Goal: Task Accomplishment & Management: Complete application form

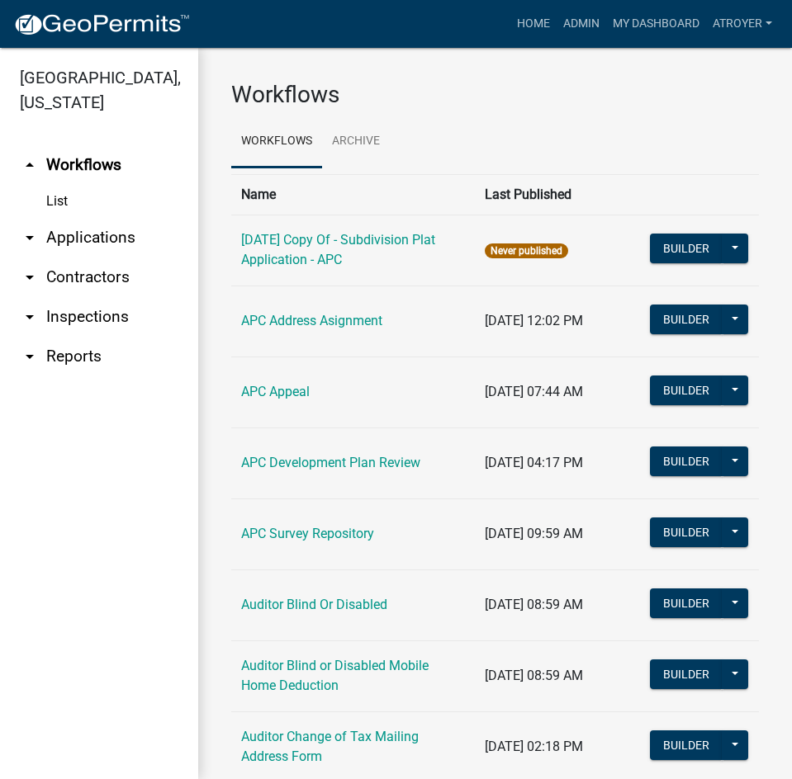
click at [103, 239] on link "arrow_drop_down Applications" at bounding box center [99, 238] width 198 height 40
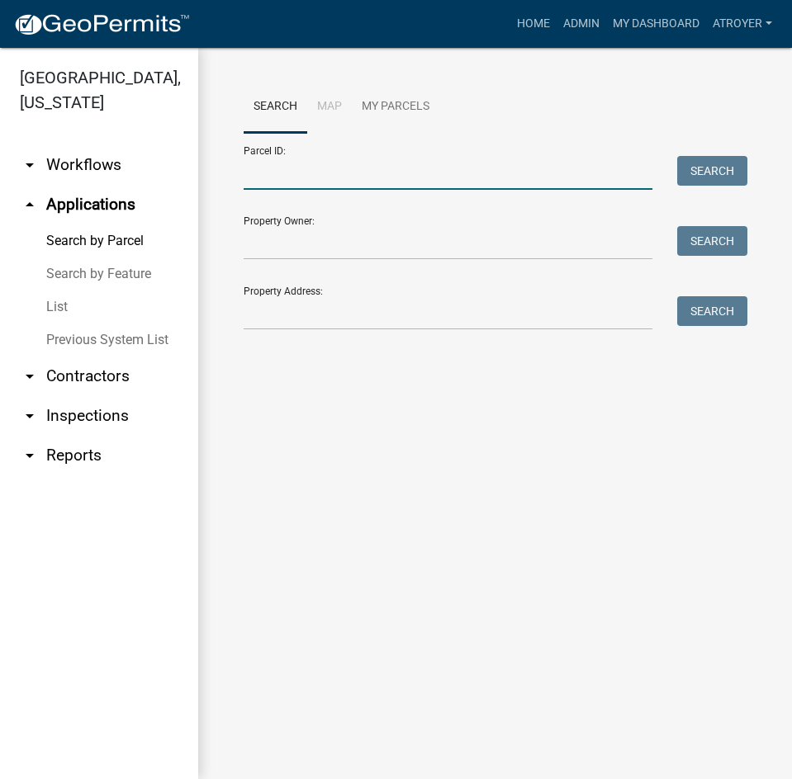
click at [348, 183] on input "Parcel ID:" at bounding box center [447, 173] width 409 height 34
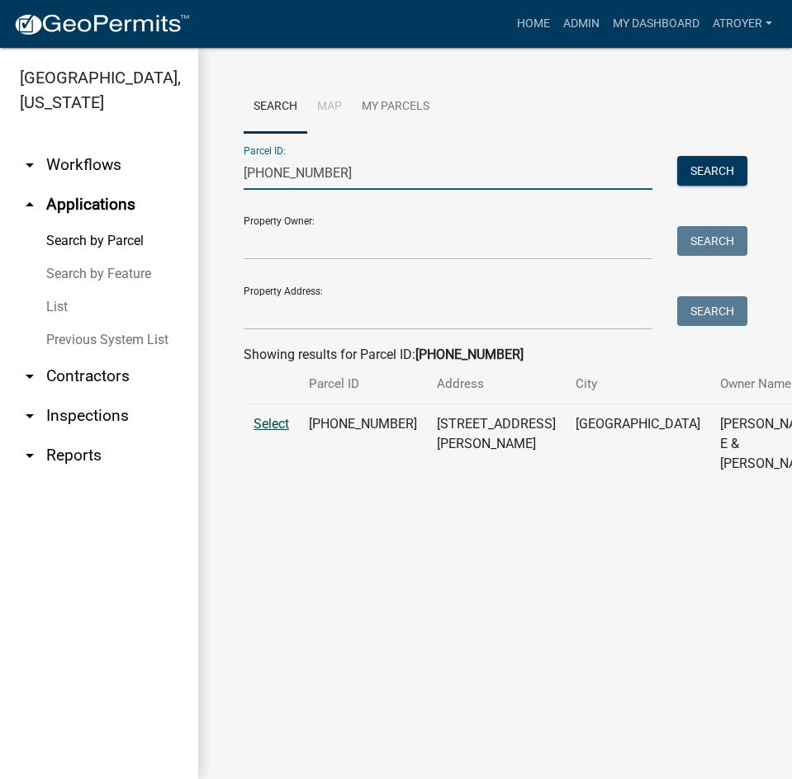
type input "013-174-010"
click at [265, 432] on span "Select" at bounding box center [270, 424] width 35 height 16
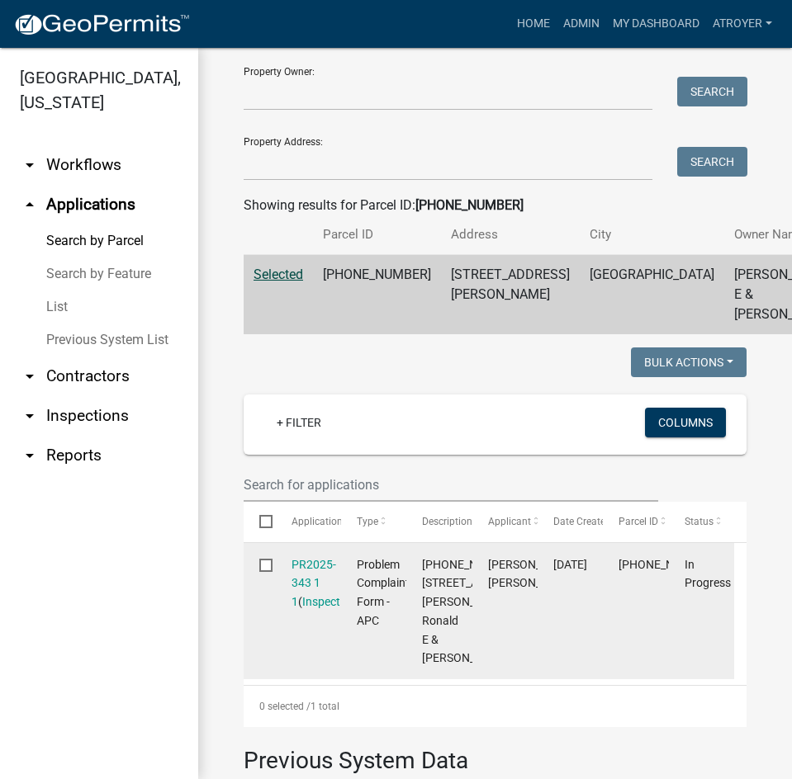
scroll to position [165, 0]
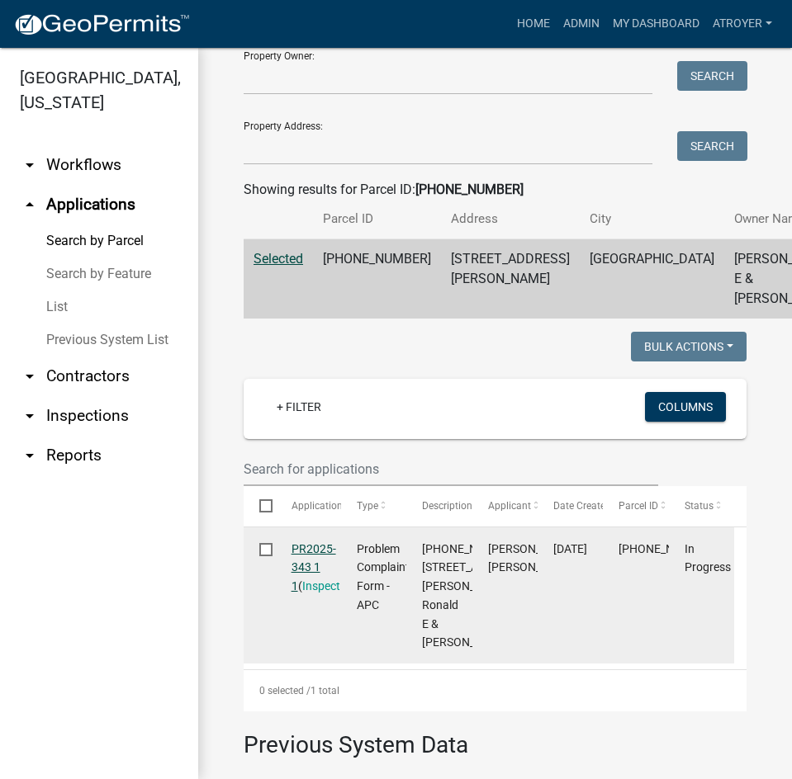
click at [322, 570] on link "PR2025-343 1 1" at bounding box center [313, 567] width 45 height 51
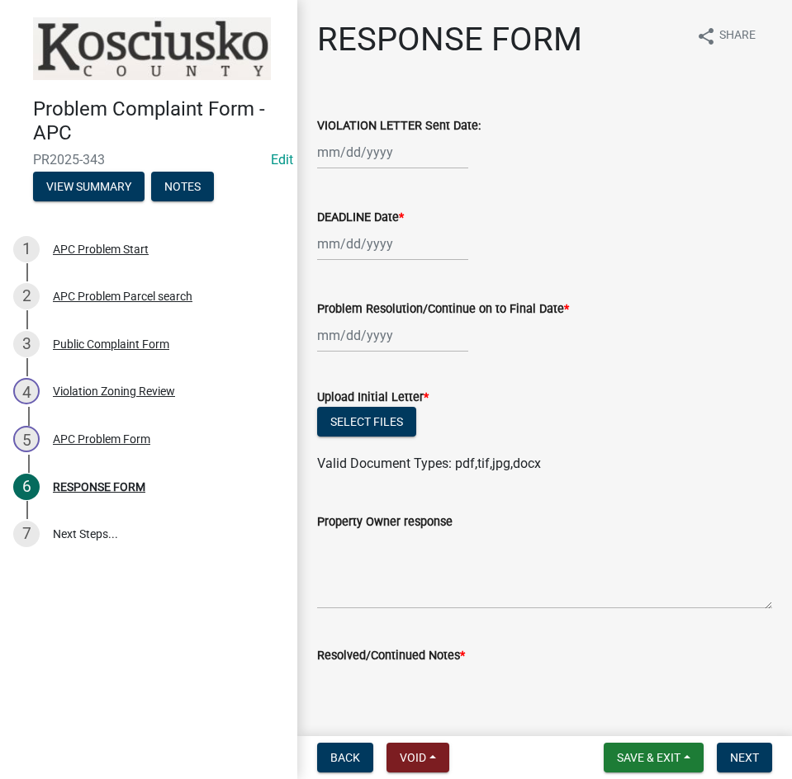
click at [415, 155] on div at bounding box center [392, 152] width 151 height 34
select select "10"
select select "2025"
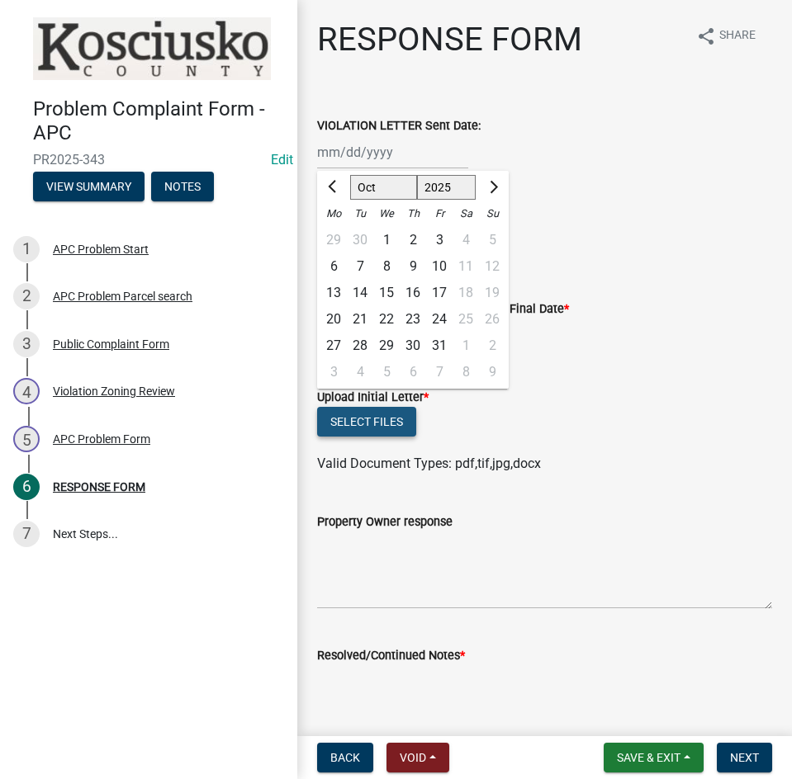
click at [329, 420] on button "Select files" at bounding box center [366, 422] width 99 height 30
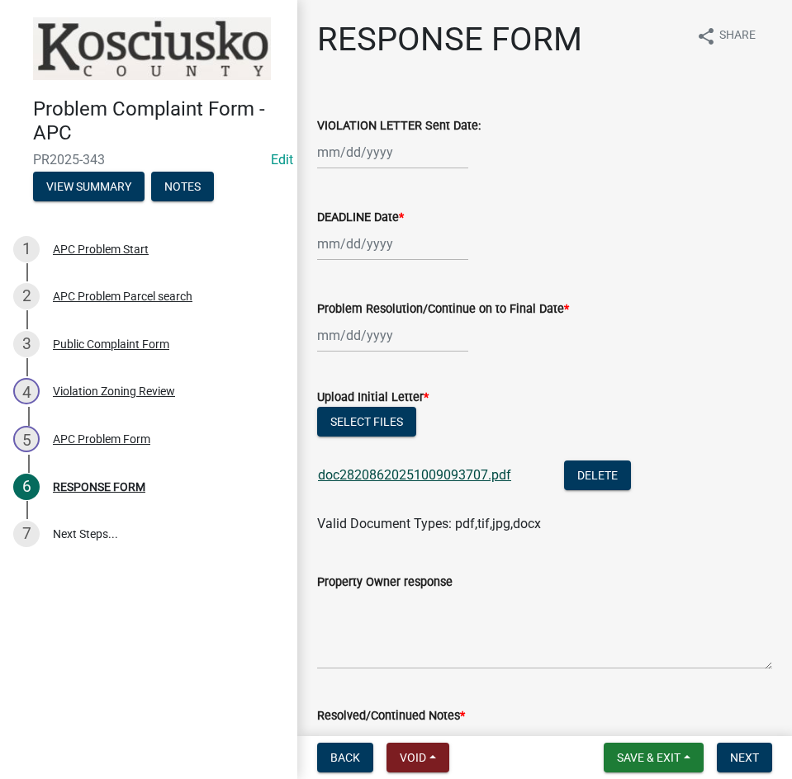
click at [432, 472] on link "doc28208620251009093707.pdf" at bounding box center [414, 475] width 193 height 16
select select "10"
select select "2025"
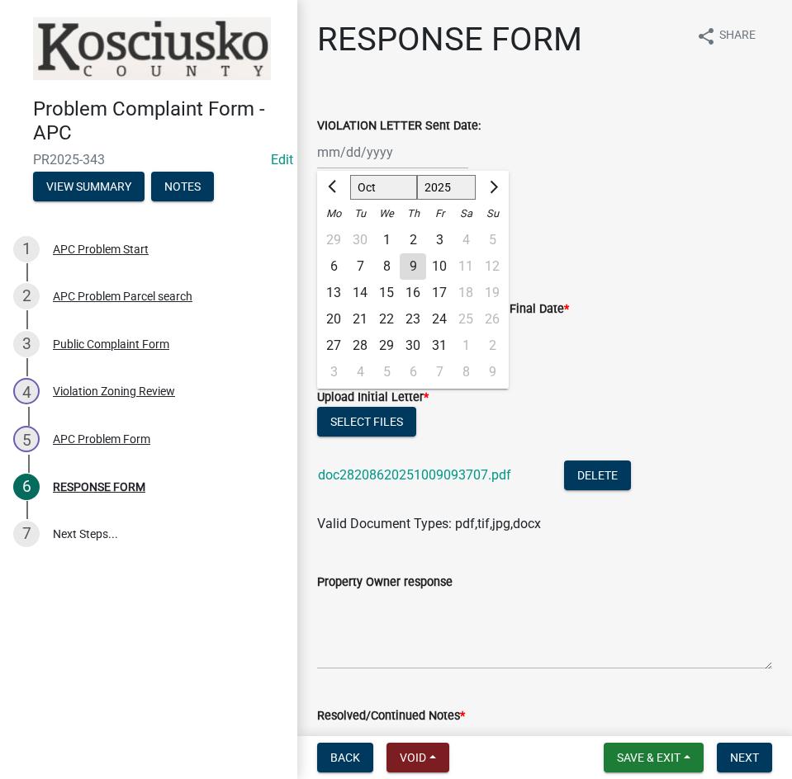
click at [357, 160] on div "Jan Feb Mar Apr May Jun Jul Aug Sep Oct Nov Dec 1525 1526 1527 1528 1529 1530 1…" at bounding box center [392, 152] width 151 height 34
click at [412, 266] on div "9" at bounding box center [412, 266] width 26 height 26
type input "10/09/2025"
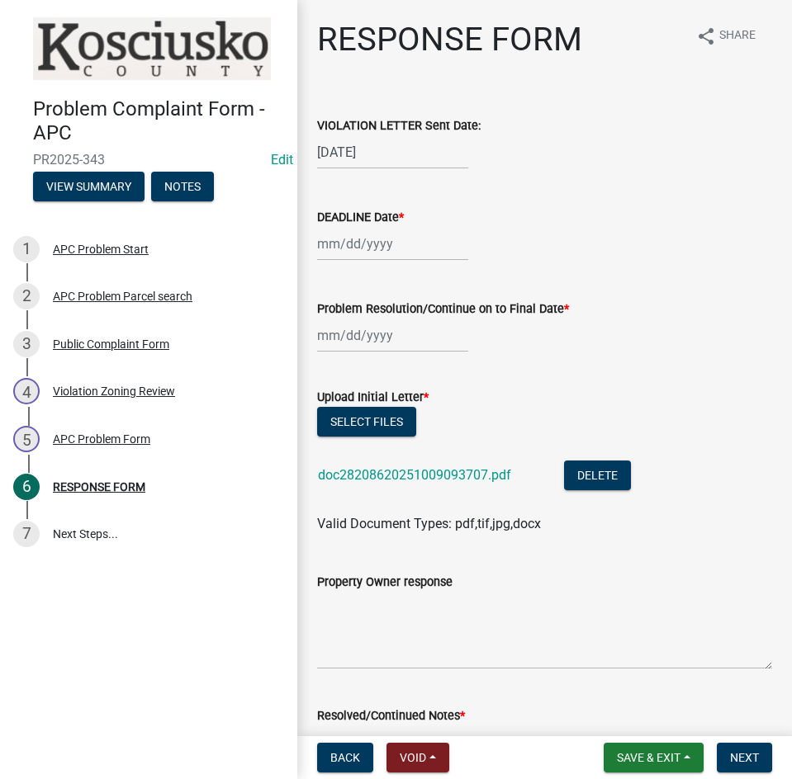
click at [412, 248] on div at bounding box center [392, 244] width 151 height 34
select select "10"
select select "2025"
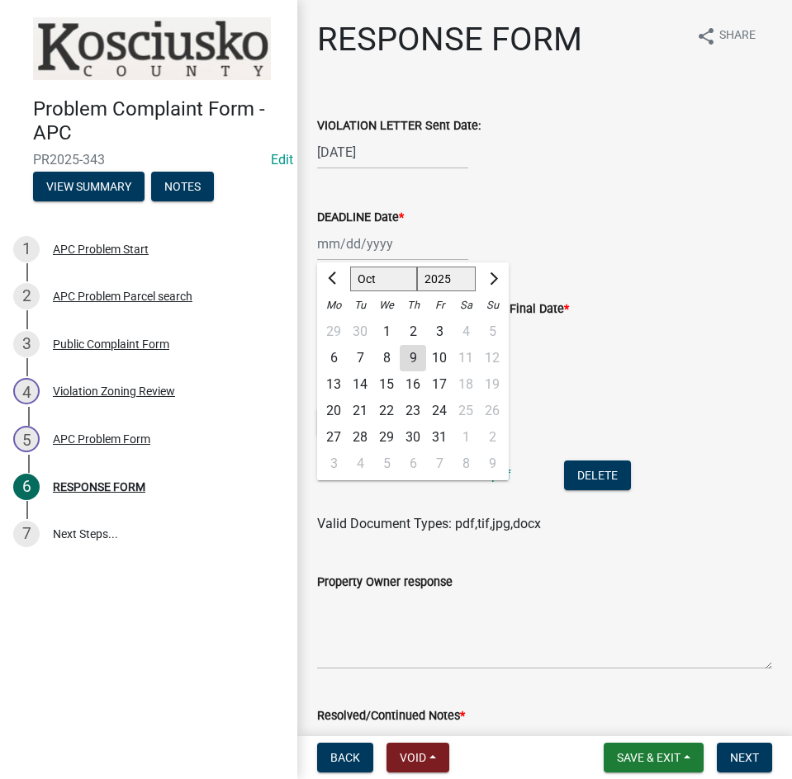
click at [434, 414] on div "24" at bounding box center [439, 411] width 26 height 26
type input "10/24/2025"
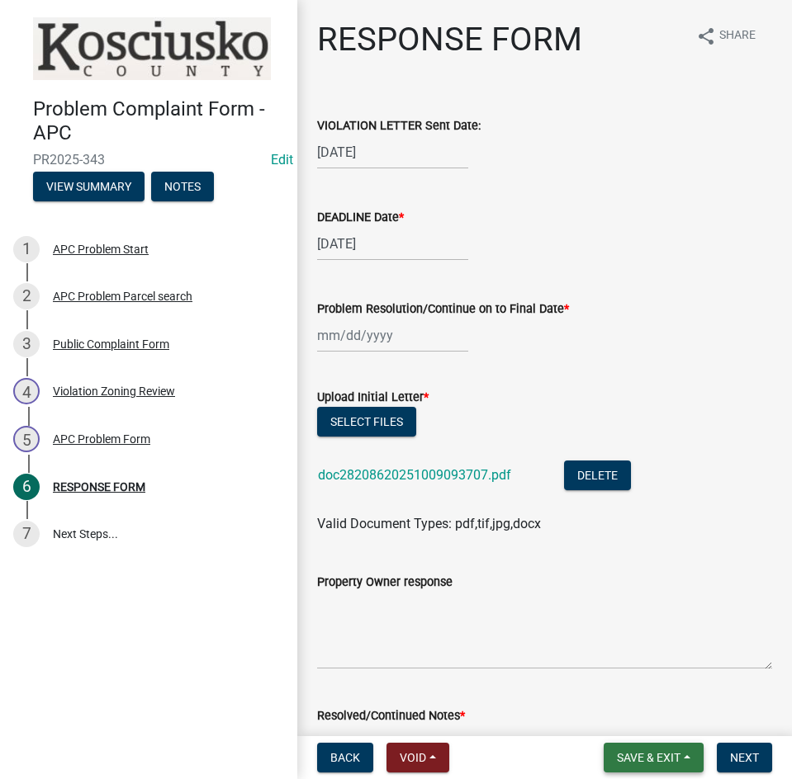
click at [639, 756] on span "Save & Exit" at bounding box center [649, 757] width 64 height 13
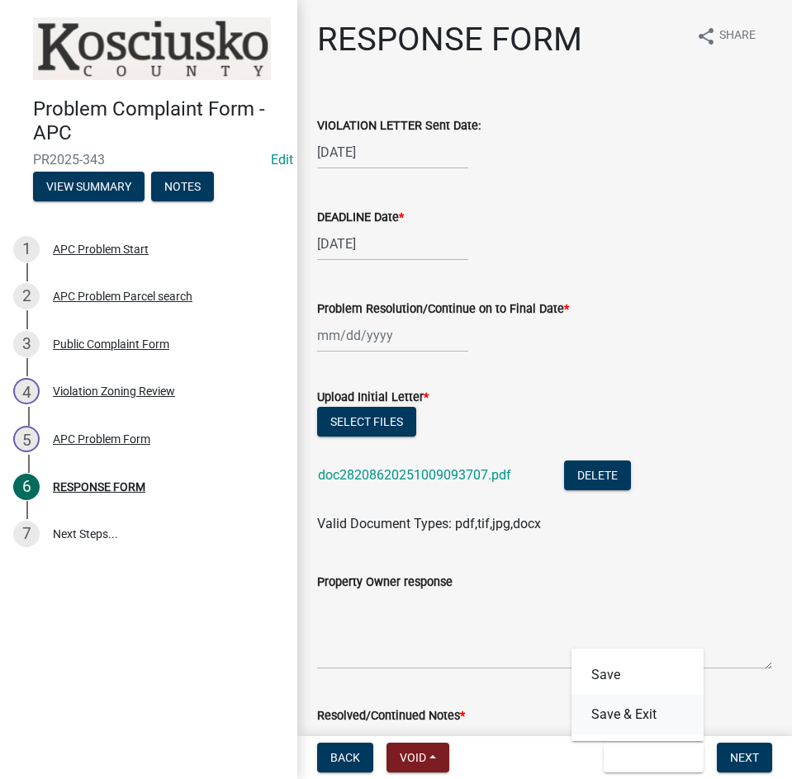
click at [620, 710] on button "Save & Exit" at bounding box center [637, 715] width 132 height 40
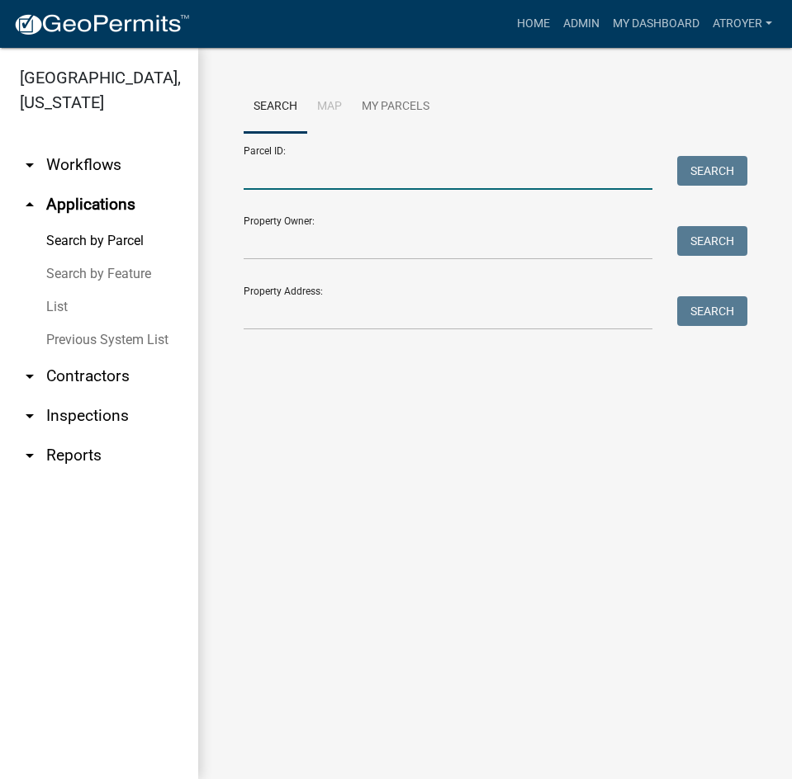
click at [357, 171] on input "Parcel ID:" at bounding box center [447, 173] width 409 height 34
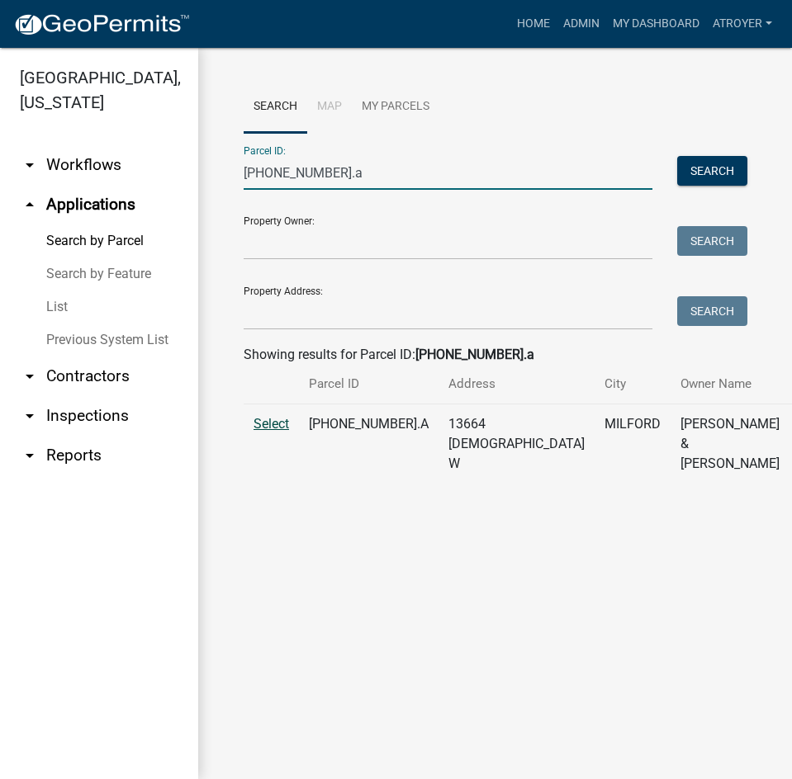
type input "031-006-024.a"
click at [270, 432] on span "Select" at bounding box center [270, 424] width 35 height 16
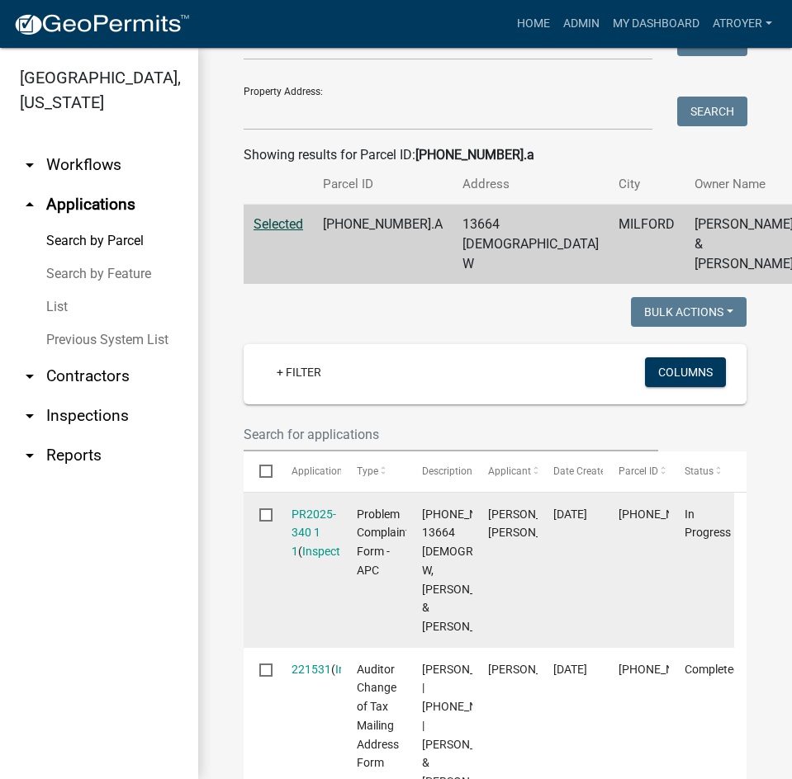
scroll to position [248, 0]
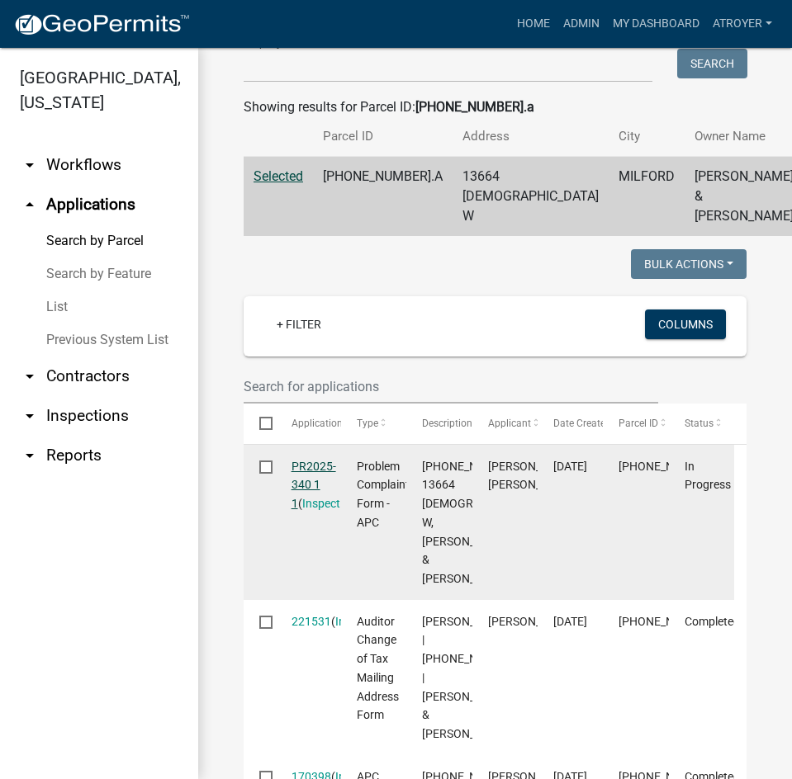
click at [315, 511] on link "PR2025-340 1 1" at bounding box center [313, 485] width 45 height 51
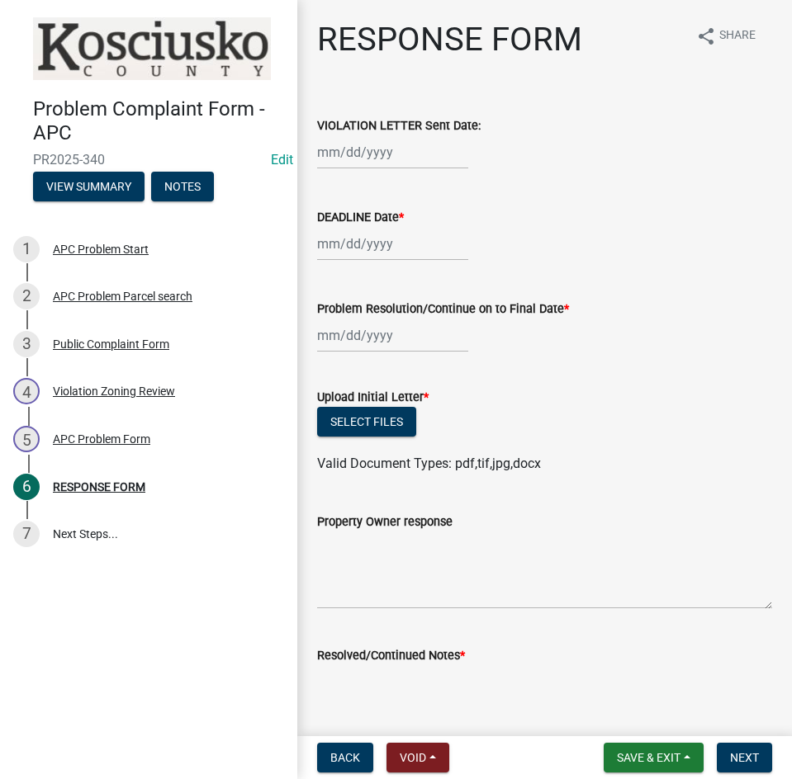
select select "10"
select select "2025"
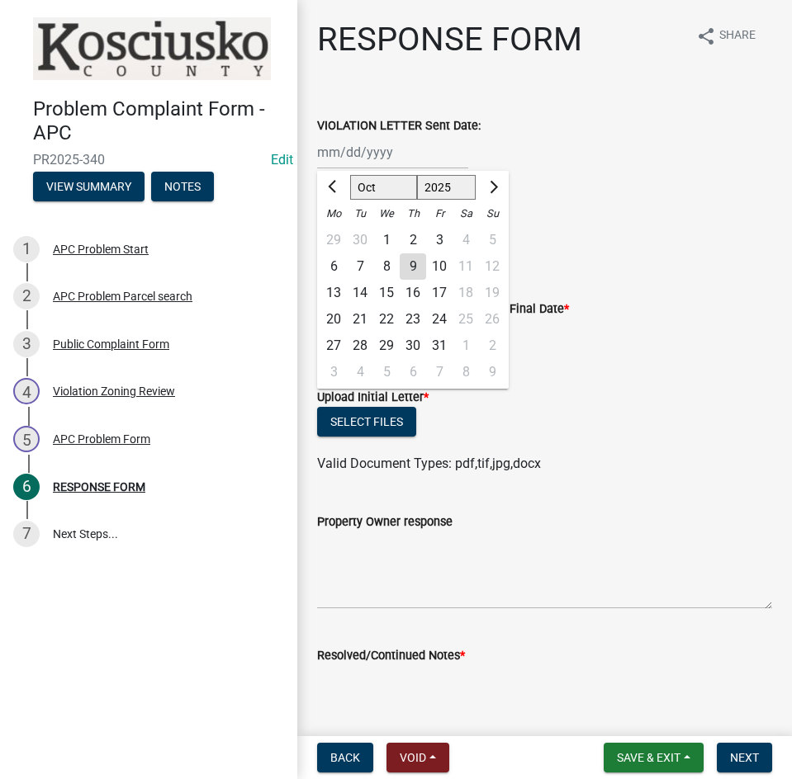
click at [373, 151] on div "Jan Feb Mar Apr May Jun Jul Aug Sep Oct Nov Dec 1525 1526 1527 1528 1529 1530 1…" at bounding box center [392, 152] width 151 height 34
click at [409, 270] on div "9" at bounding box center [412, 266] width 26 height 26
type input "10/09/2025"
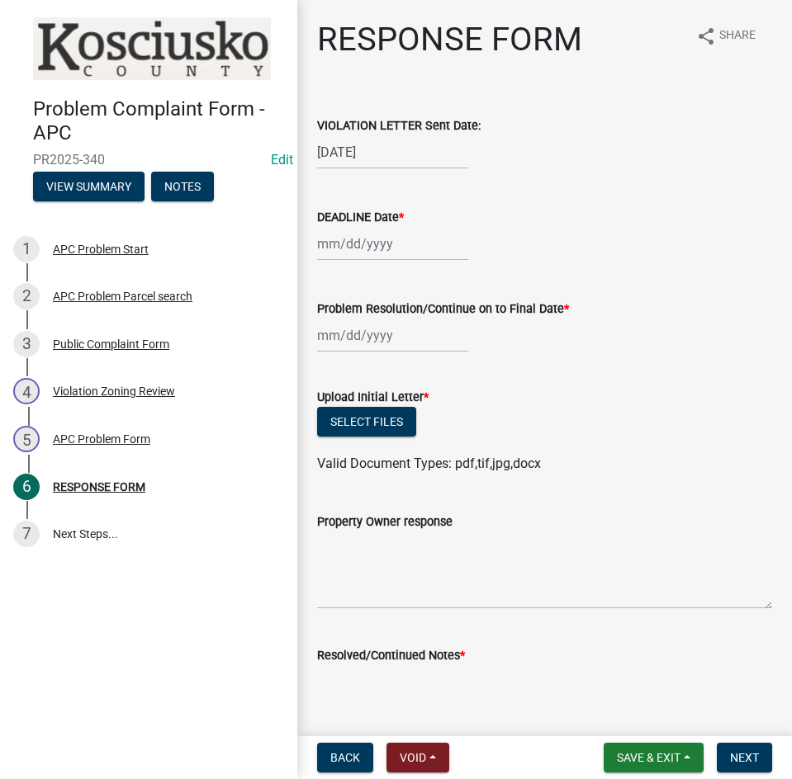
select select "10"
select select "2025"
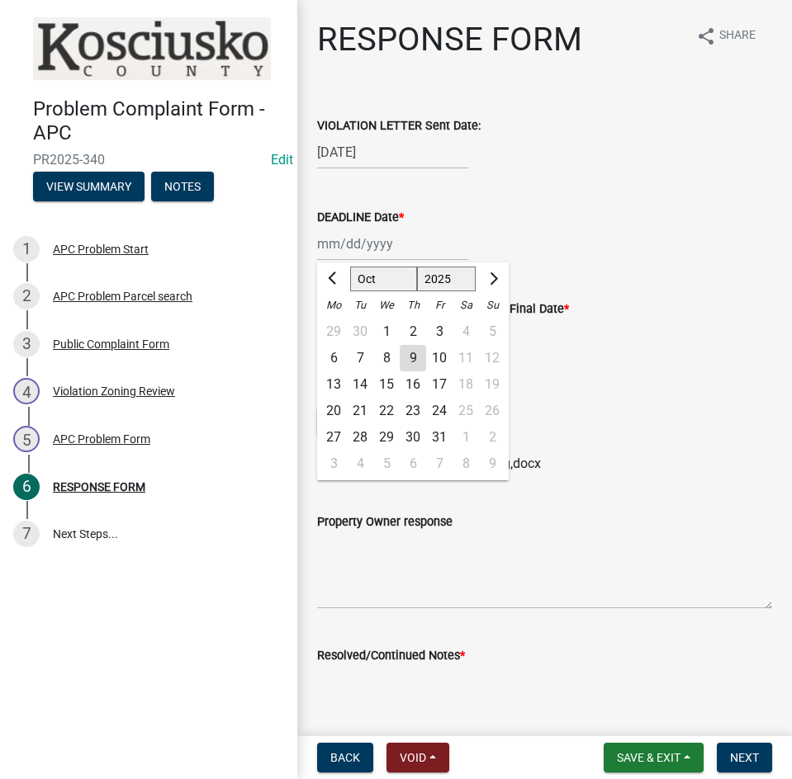
click at [411, 252] on div "Jan Feb Mar Apr May Jun Jul Aug Sep Oct Nov Dec 1525 1526 1527 1528 1529 1530 1…" at bounding box center [392, 244] width 151 height 34
click at [437, 411] on div "24" at bounding box center [439, 411] width 26 height 26
type input "10/24/2025"
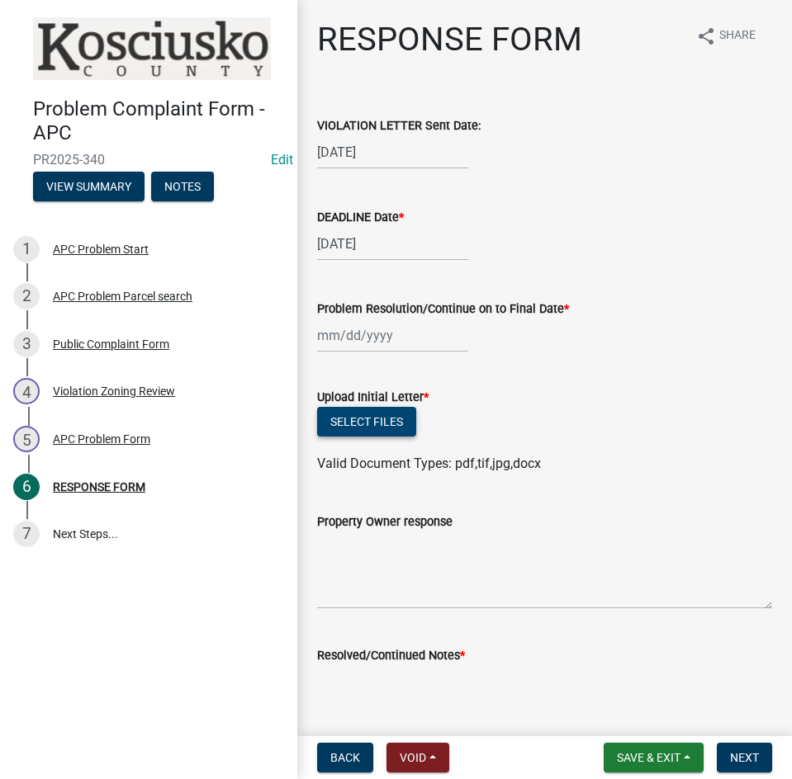
click at [357, 421] on button "Select files" at bounding box center [366, 422] width 99 height 30
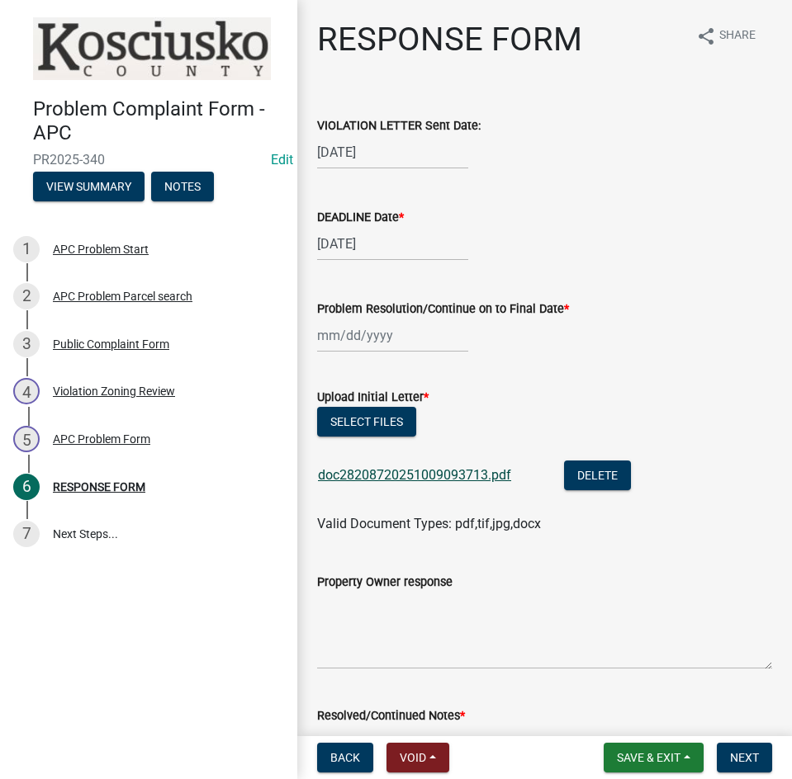
click at [394, 474] on link "doc28208720251009093713.pdf" at bounding box center [414, 475] width 193 height 16
click at [353, 417] on button "Select files" at bounding box center [366, 422] width 99 height 30
click at [640, 756] on span "Save & Exit" at bounding box center [649, 757] width 64 height 13
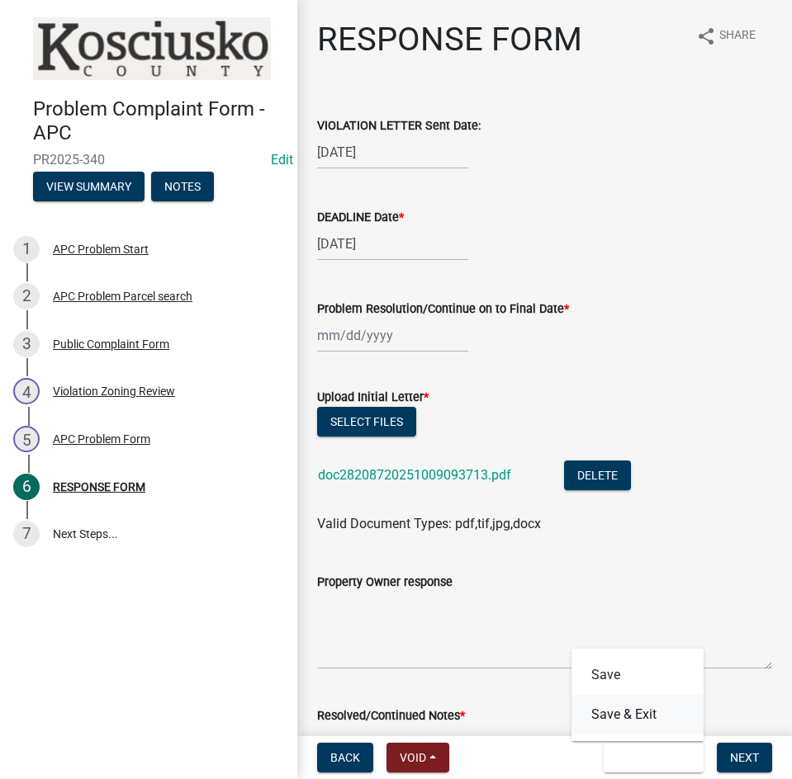
click at [635, 712] on button "Save & Exit" at bounding box center [637, 715] width 132 height 40
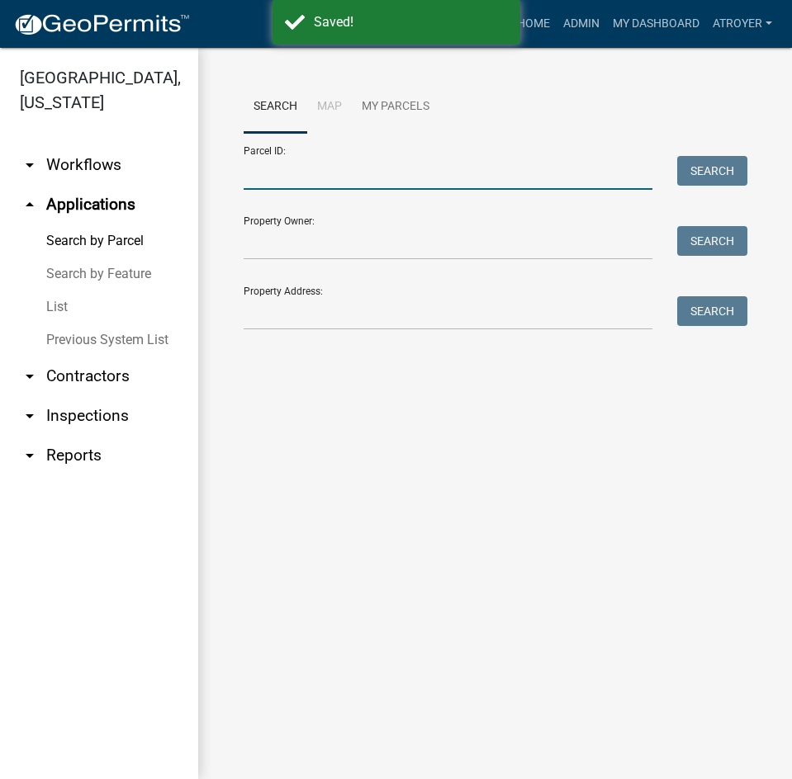
click at [336, 176] on input "Parcel ID:" at bounding box center [447, 173] width 409 height 34
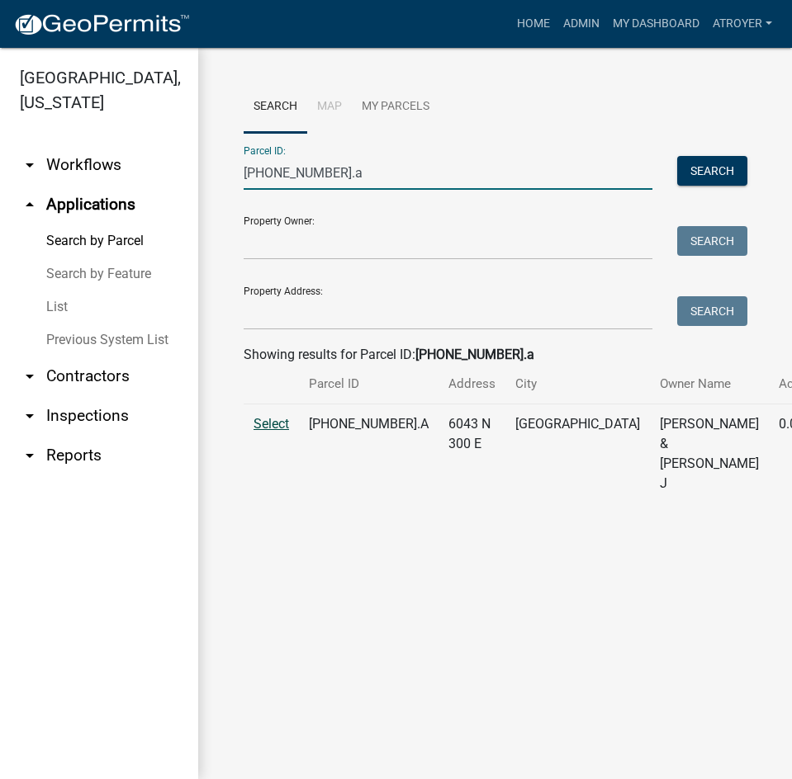
type input "029-044-054.a"
click at [276, 432] on span "Select" at bounding box center [270, 424] width 35 height 16
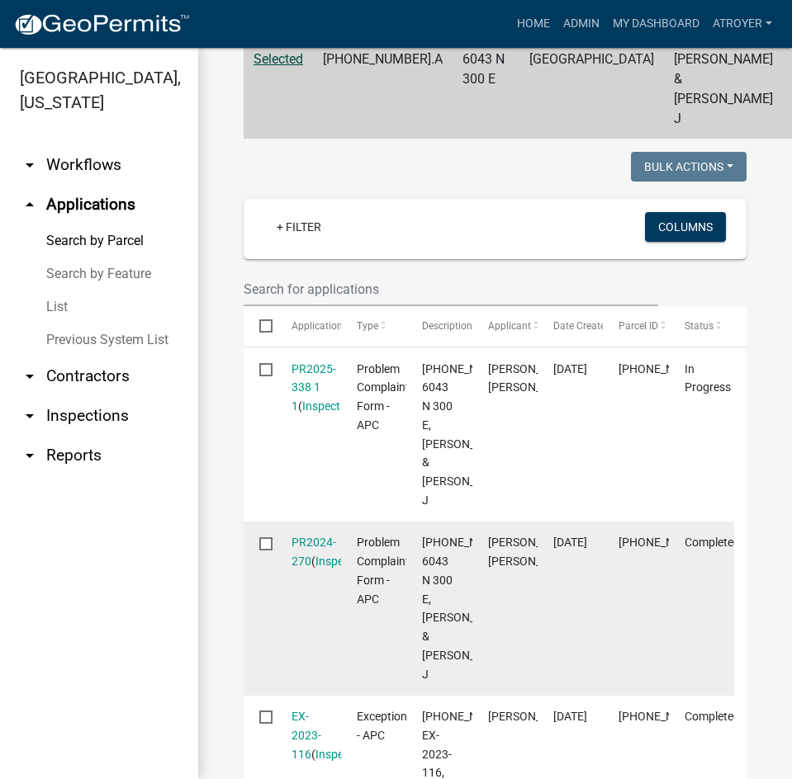
scroll to position [413, 0]
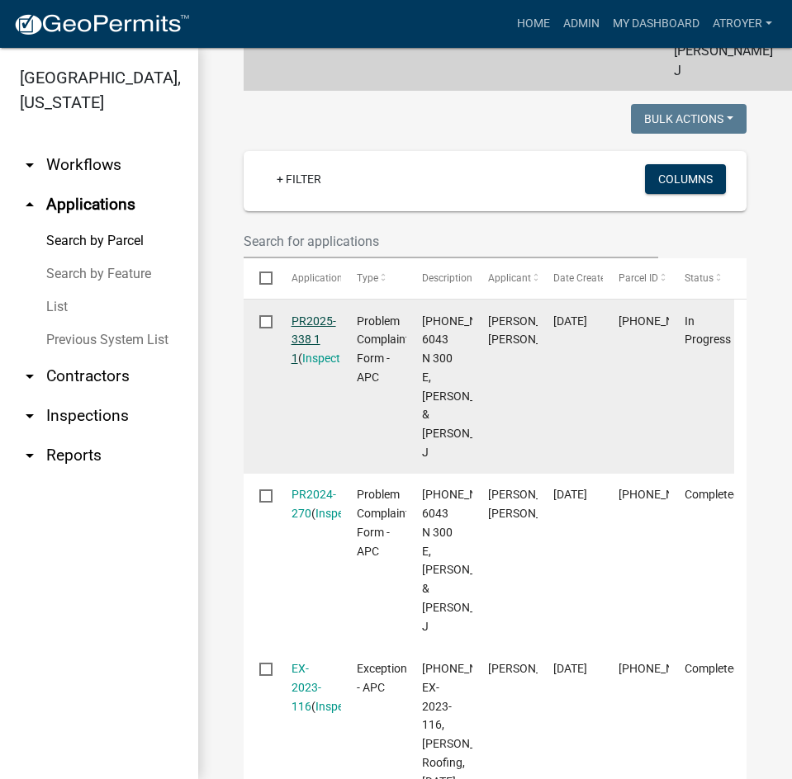
click at [312, 333] on link "PR2025-338 1 1" at bounding box center [313, 339] width 45 height 51
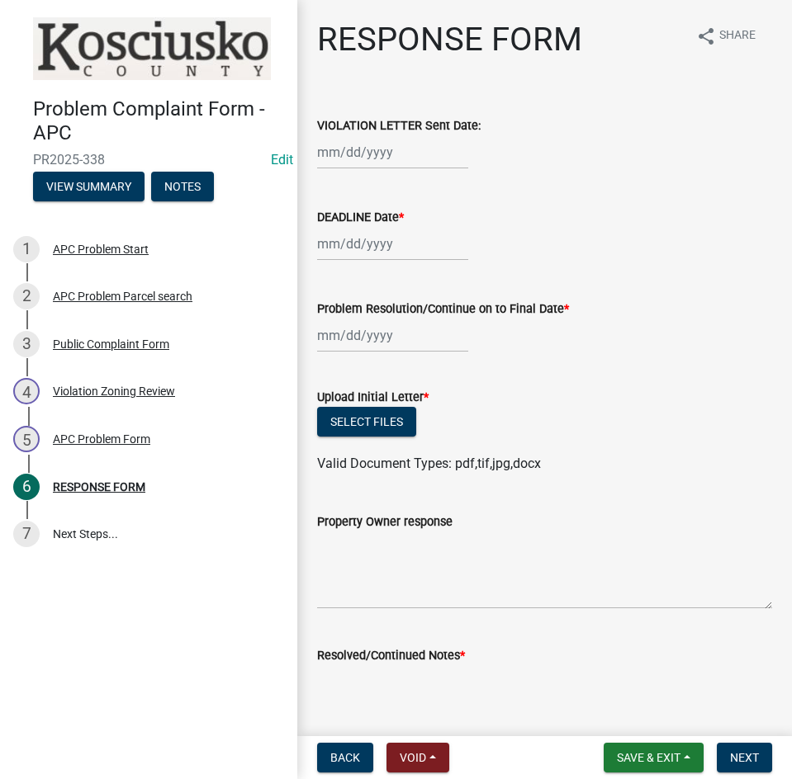
click at [409, 155] on div at bounding box center [392, 152] width 151 height 34
select select "10"
select select "2025"
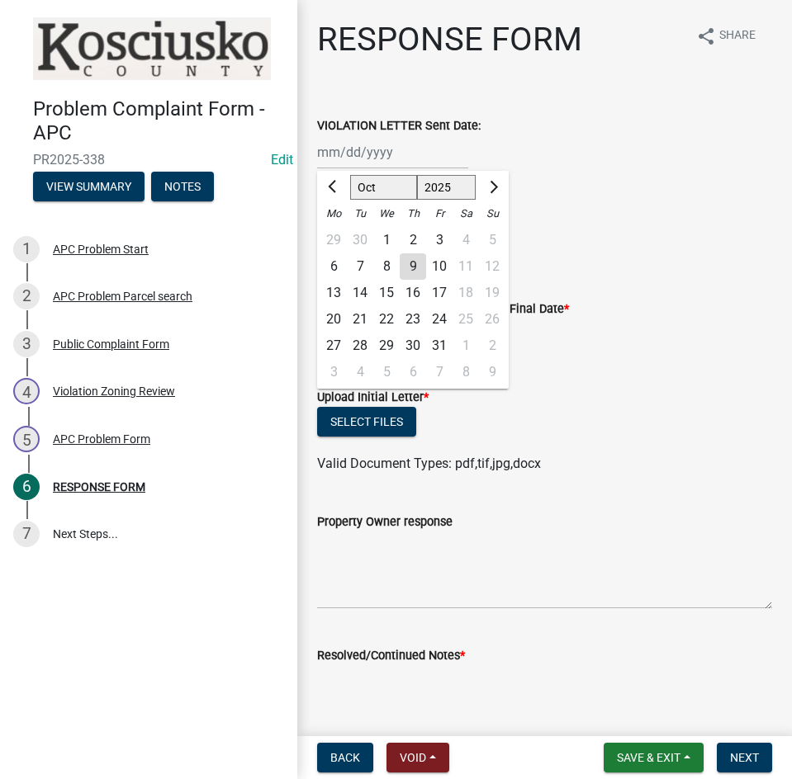
click at [408, 268] on div "9" at bounding box center [412, 266] width 26 height 26
type input "10/09/2025"
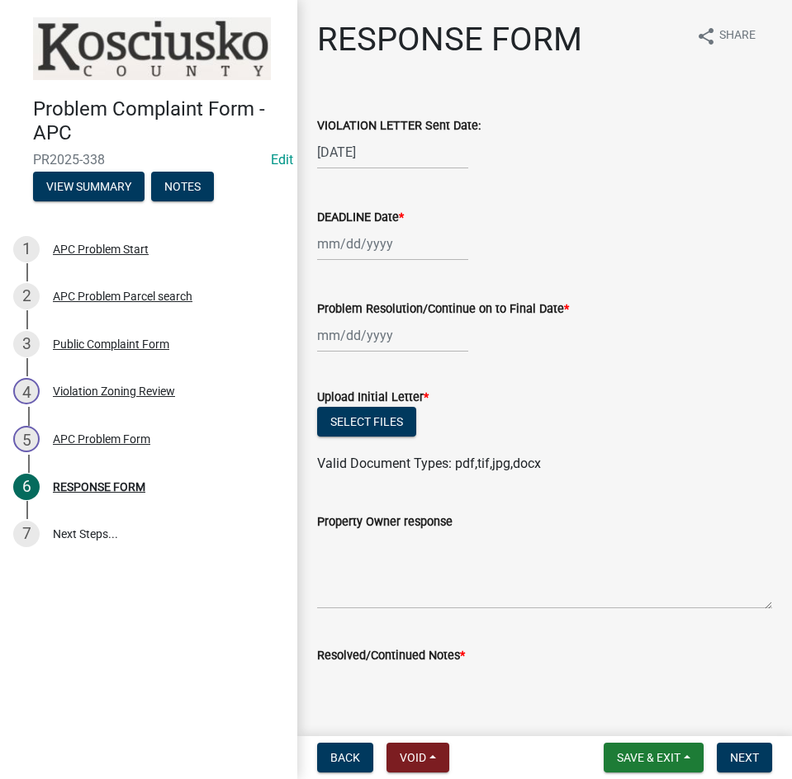
select select "10"
select select "2025"
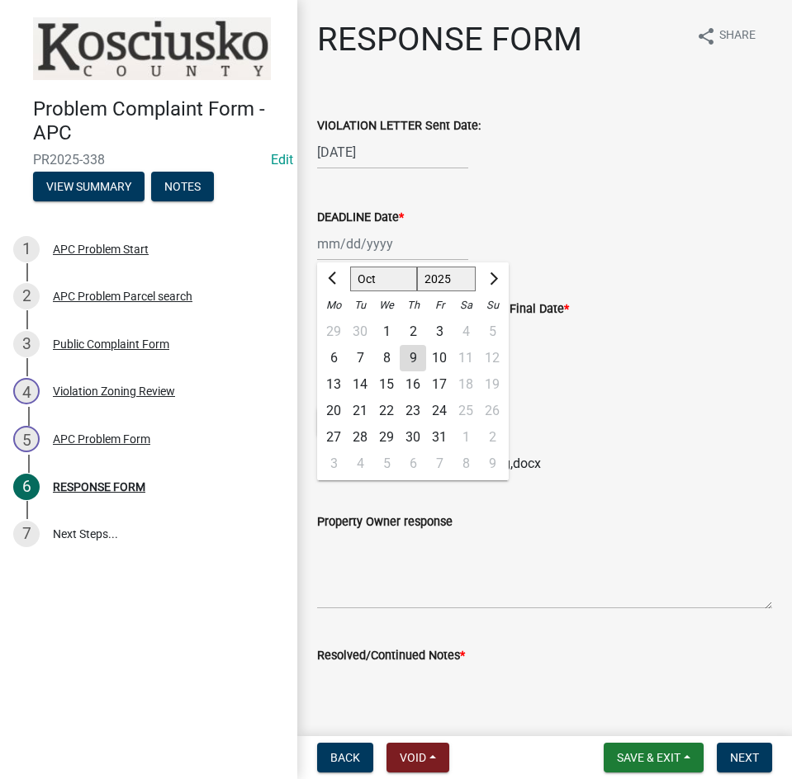
click at [408, 255] on div "Jan Feb Mar Apr May Jun Jul Aug Sep Oct Nov Dec 1525 1526 1527 1528 1529 1530 1…" at bounding box center [392, 244] width 151 height 34
click at [437, 406] on div "24" at bounding box center [439, 411] width 26 height 26
type input "10/24/2025"
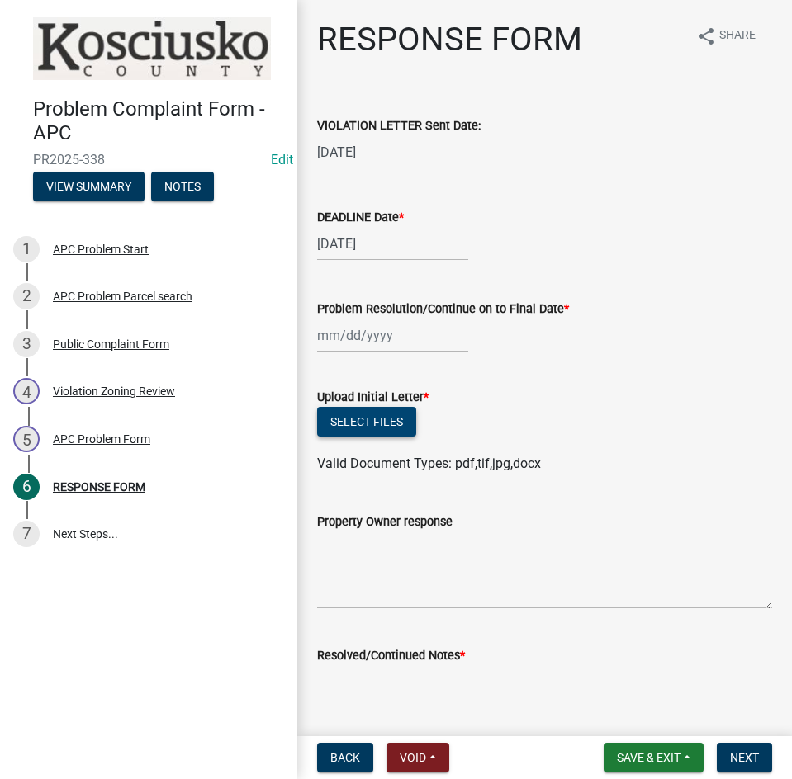
click at [375, 423] on button "Select files" at bounding box center [366, 422] width 99 height 30
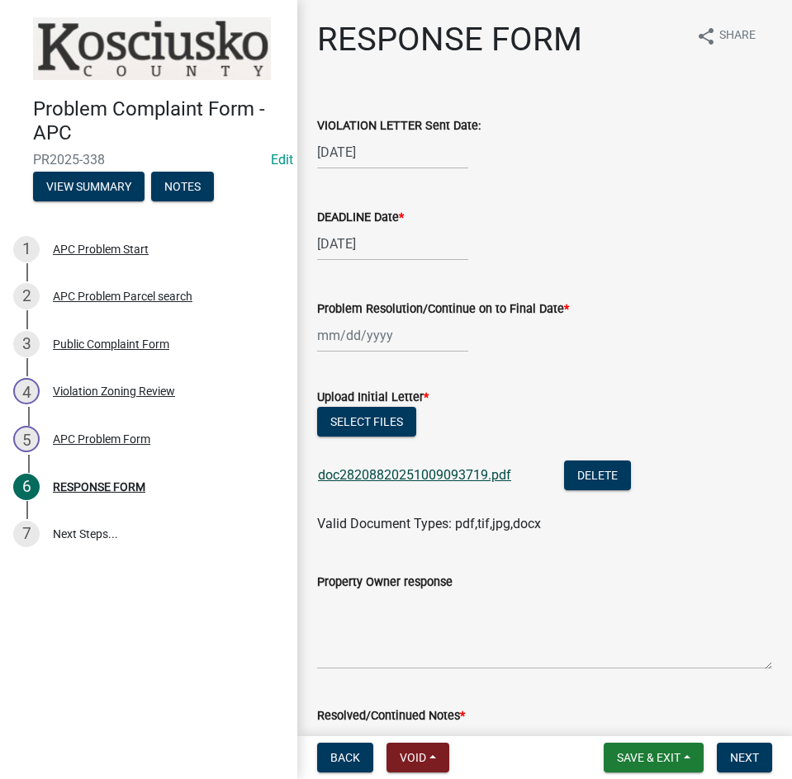
click at [429, 470] on link "doc28208820251009093719.pdf" at bounding box center [414, 475] width 193 height 16
click at [644, 756] on span "Save & Exit" at bounding box center [649, 757] width 64 height 13
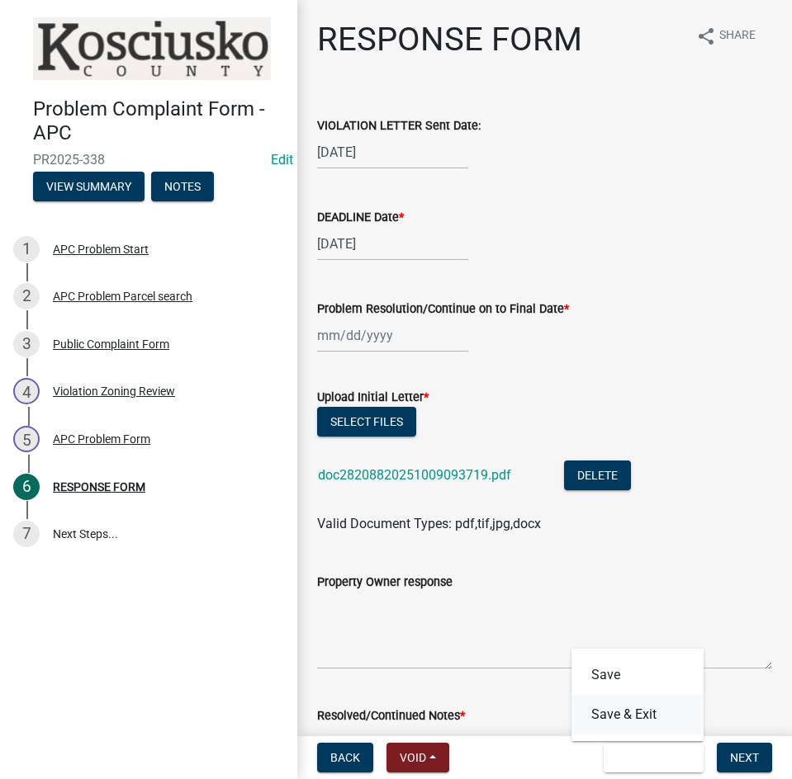
click at [630, 713] on button "Save & Exit" at bounding box center [637, 715] width 132 height 40
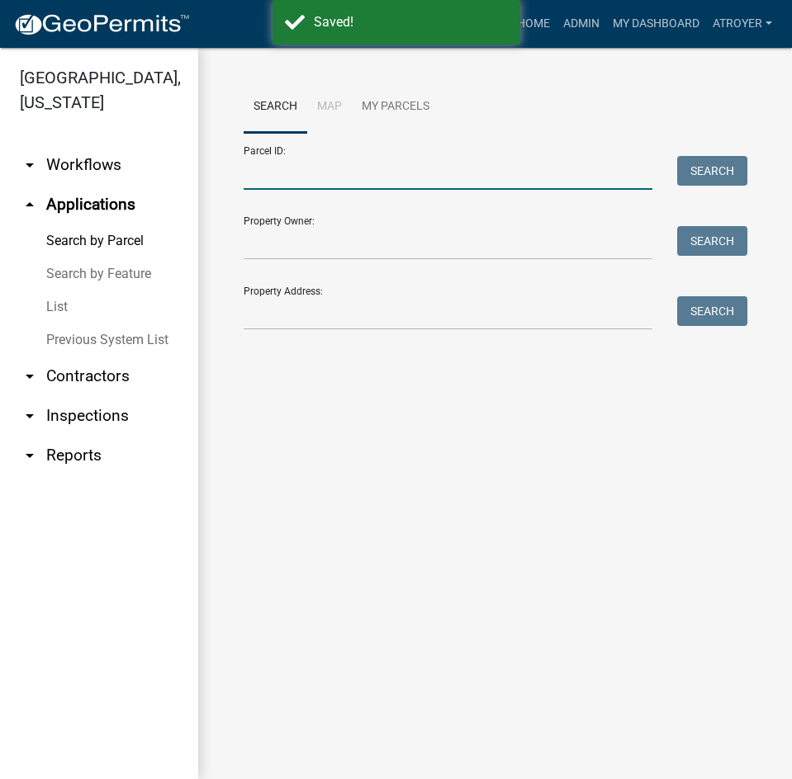
click at [343, 181] on input "Parcel ID:" at bounding box center [447, 173] width 409 height 34
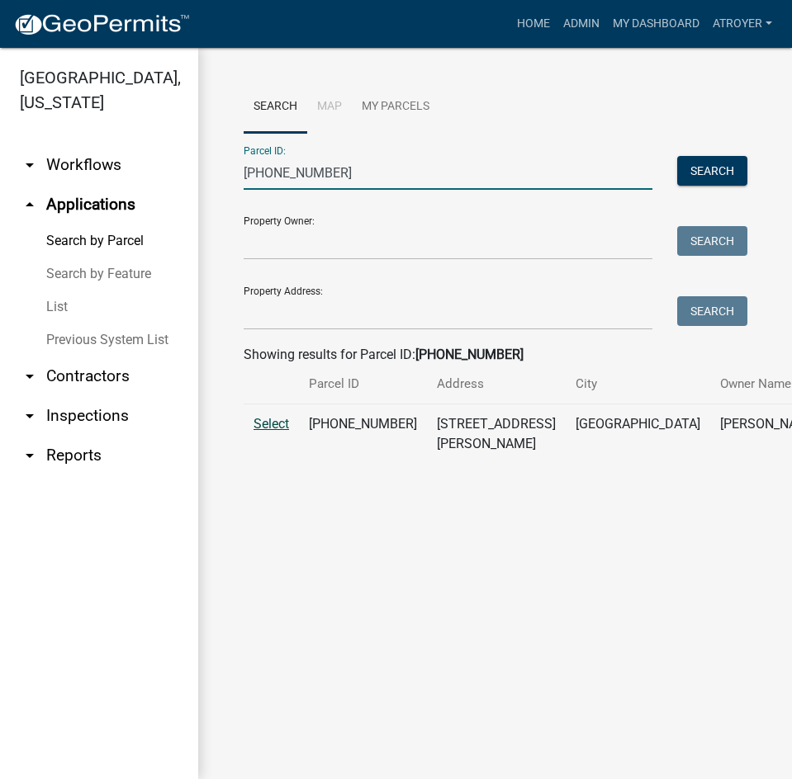
type input "007-033-066"
click at [264, 432] on span "Select" at bounding box center [270, 424] width 35 height 16
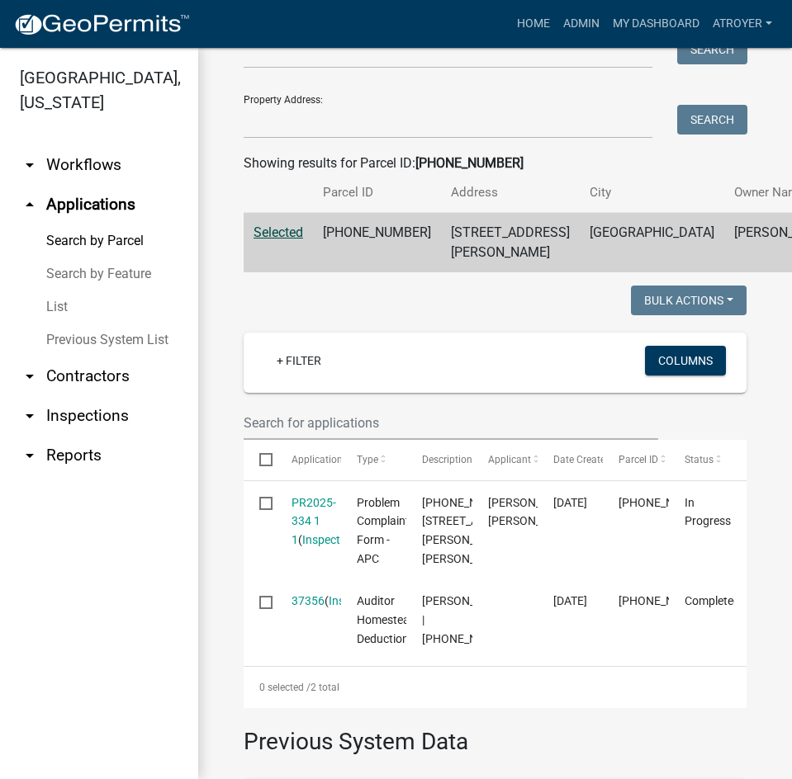
scroll to position [248, 0]
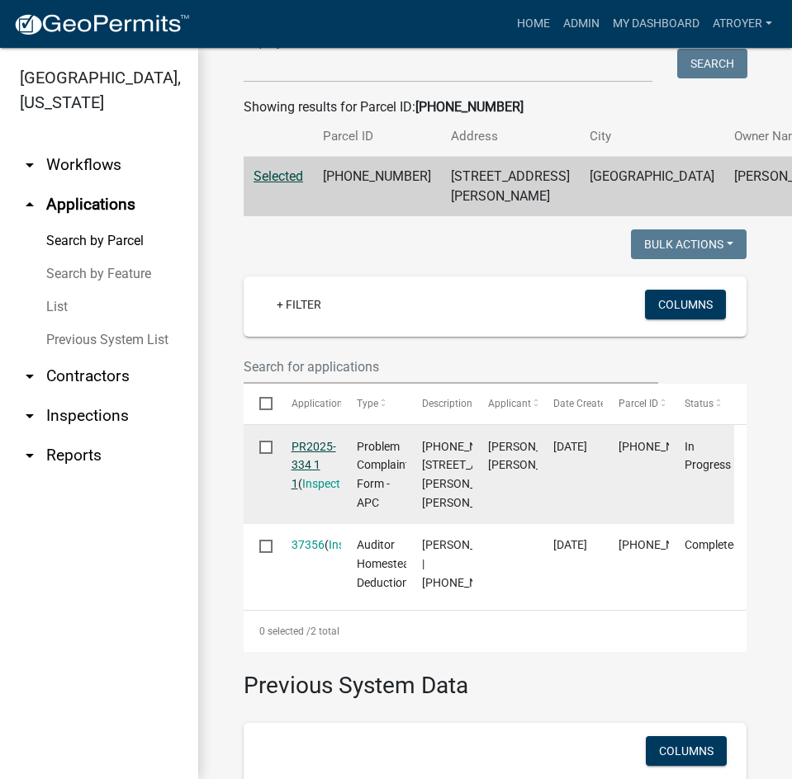
click at [318, 491] on link "PR2025-334 1 1" at bounding box center [313, 465] width 45 height 51
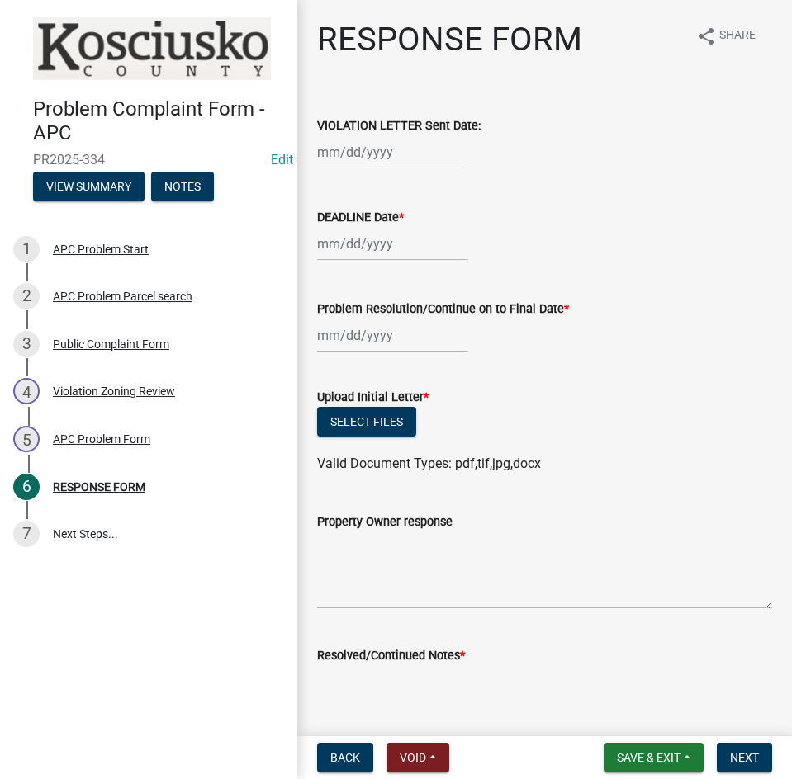
click at [352, 162] on div at bounding box center [392, 152] width 151 height 34
select select "10"
select select "2025"
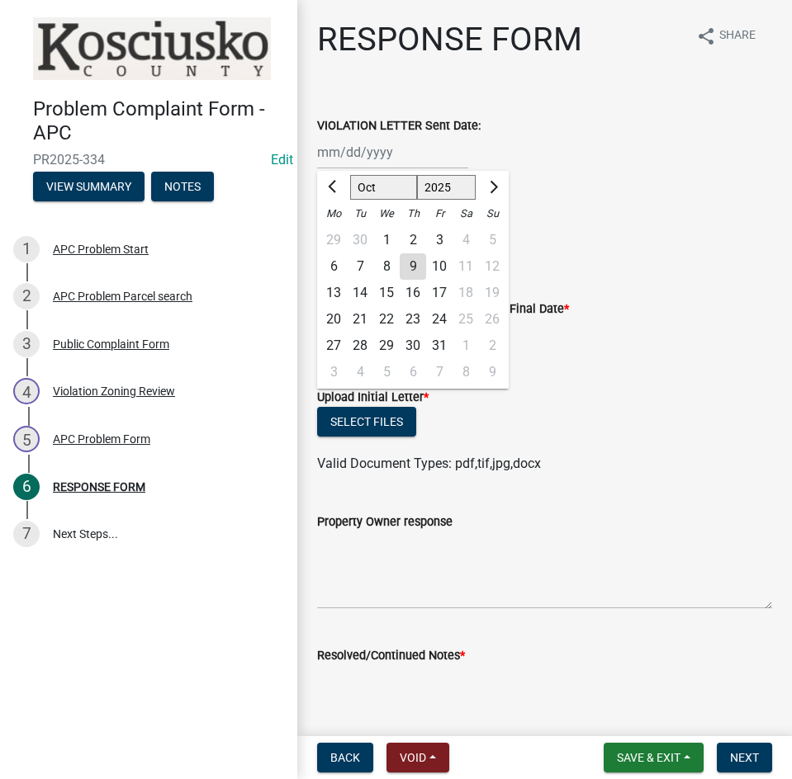
click at [408, 265] on div "9" at bounding box center [412, 266] width 26 height 26
type input "10/09/2025"
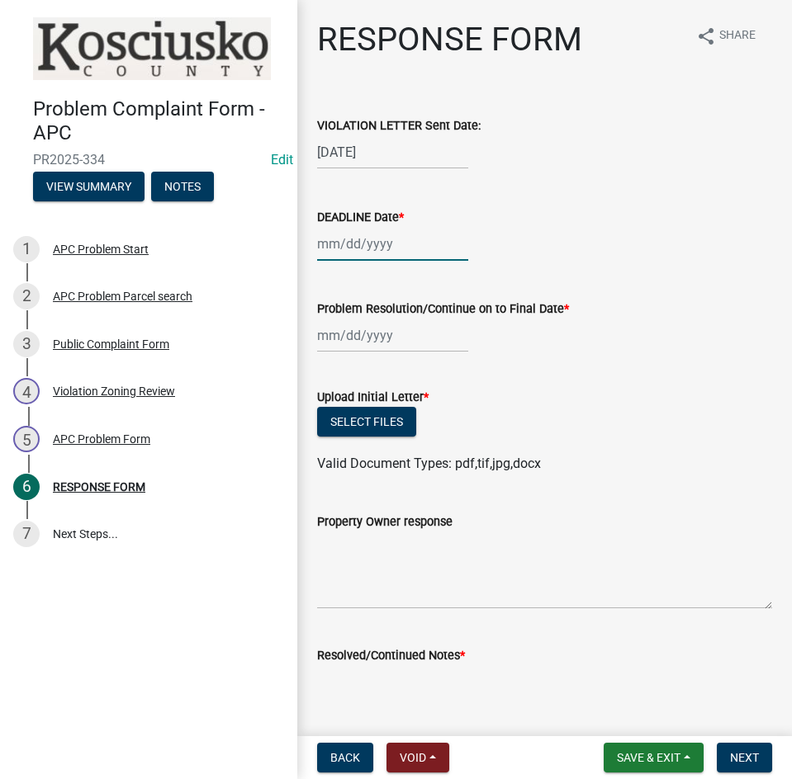
click at [404, 253] on div at bounding box center [392, 244] width 151 height 34
select select "10"
select select "2025"
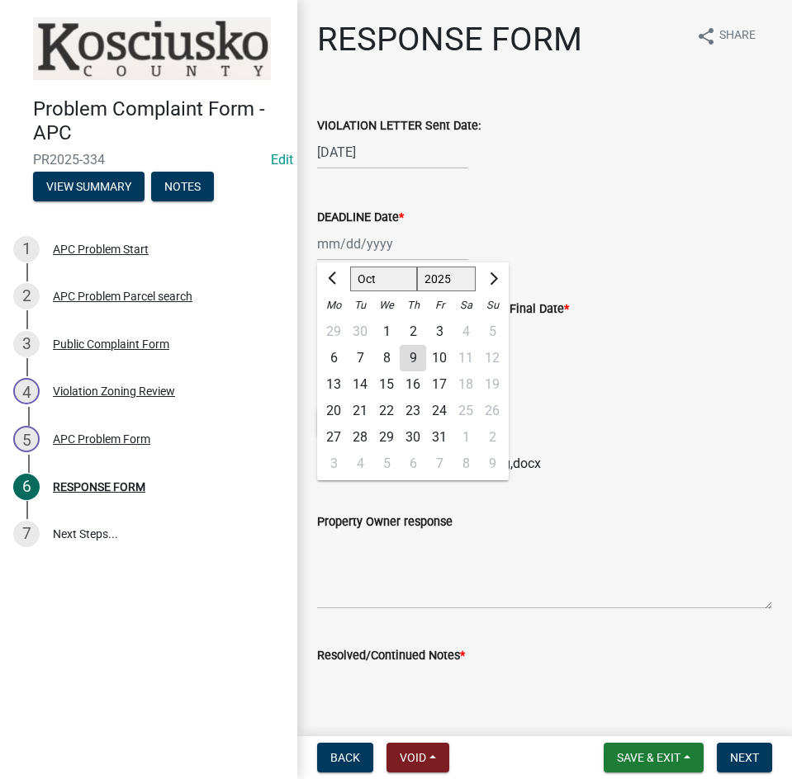
click at [433, 413] on div "24" at bounding box center [439, 411] width 26 height 26
type input "10/24/2025"
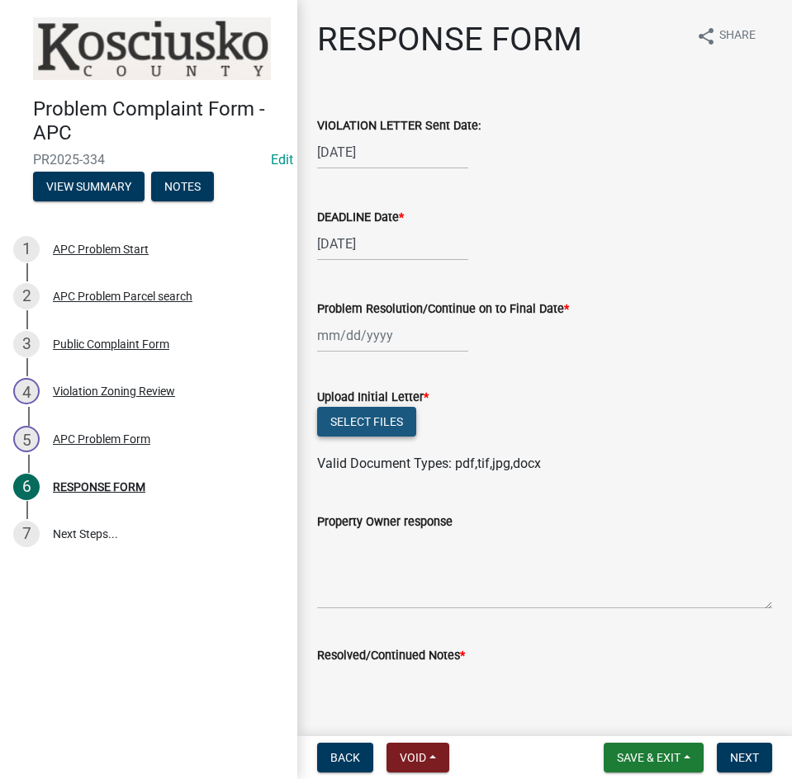
click at [389, 422] on button "Select files" at bounding box center [366, 422] width 99 height 30
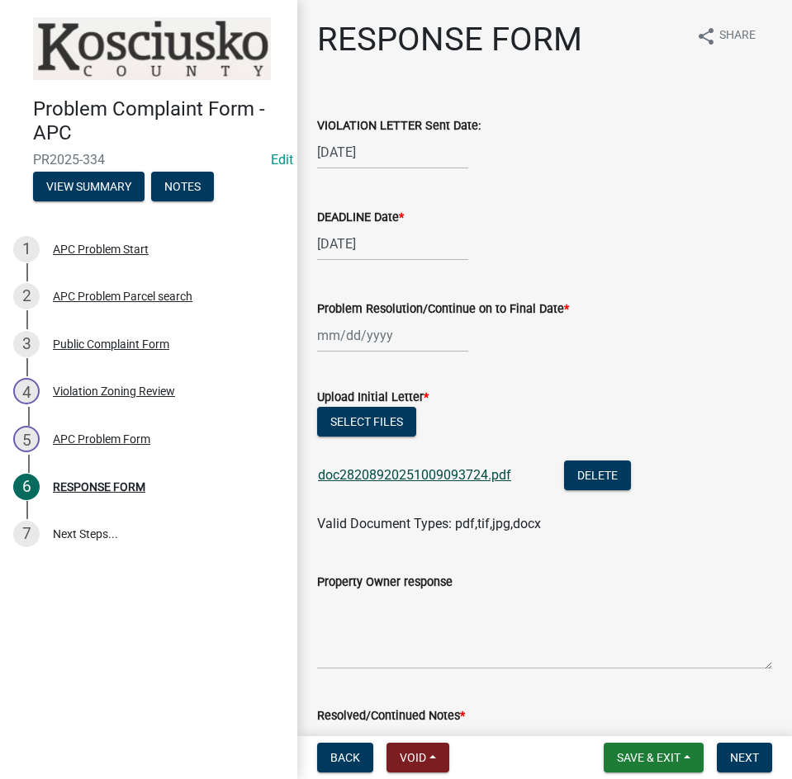
click at [449, 478] on link "doc28208920251009093724.pdf" at bounding box center [414, 475] width 193 height 16
click at [364, 420] on button "Select files" at bounding box center [366, 422] width 99 height 30
click at [647, 755] on span "Save & Exit" at bounding box center [649, 757] width 64 height 13
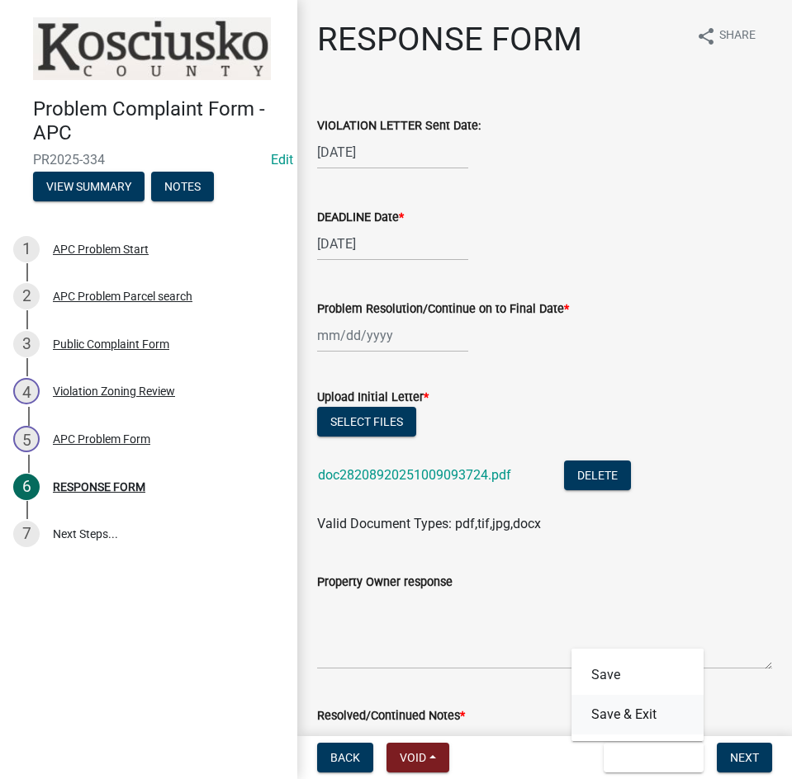
click at [648, 716] on button "Save & Exit" at bounding box center [637, 715] width 132 height 40
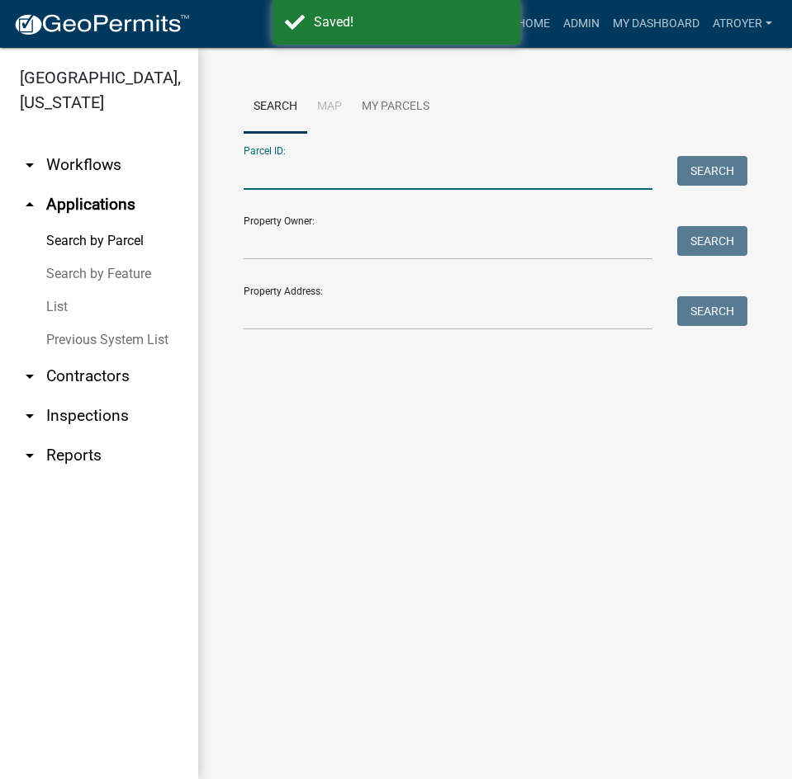
click at [338, 180] on input "Parcel ID:" at bounding box center [447, 173] width 409 height 34
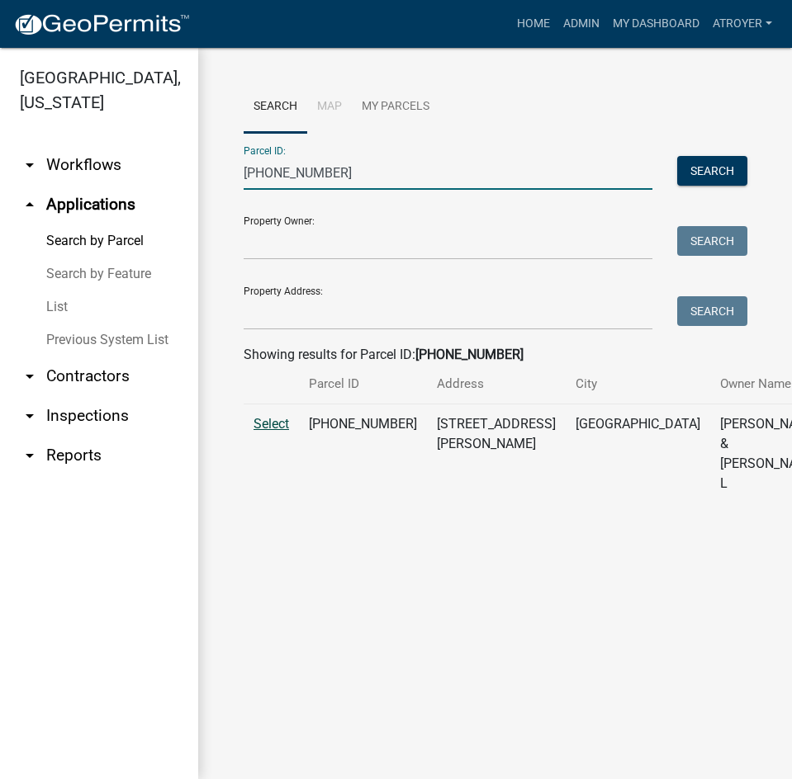
type input "007-033-065"
click at [275, 432] on span "Select" at bounding box center [270, 424] width 35 height 16
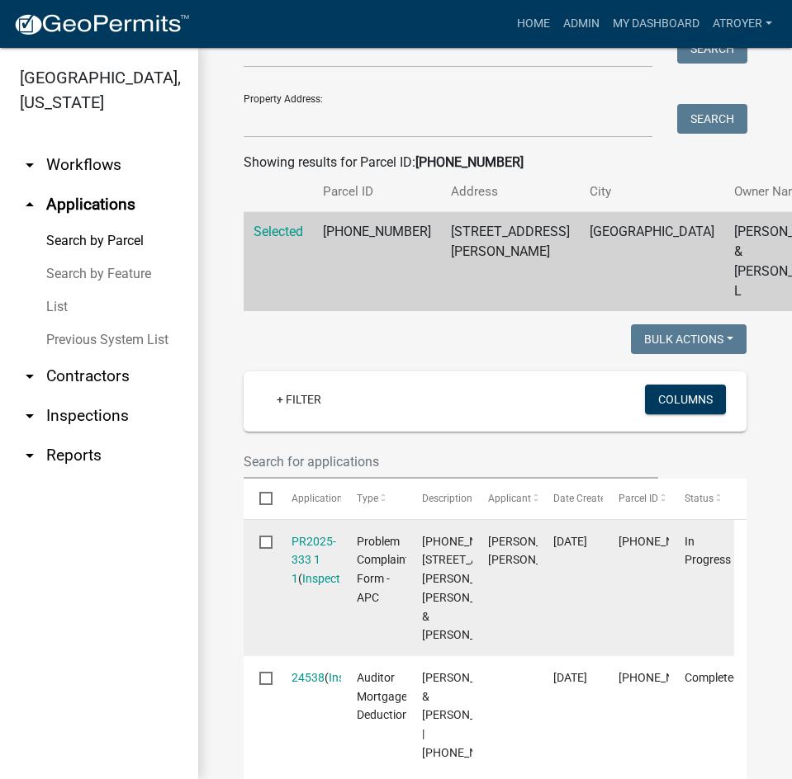
scroll to position [248, 0]
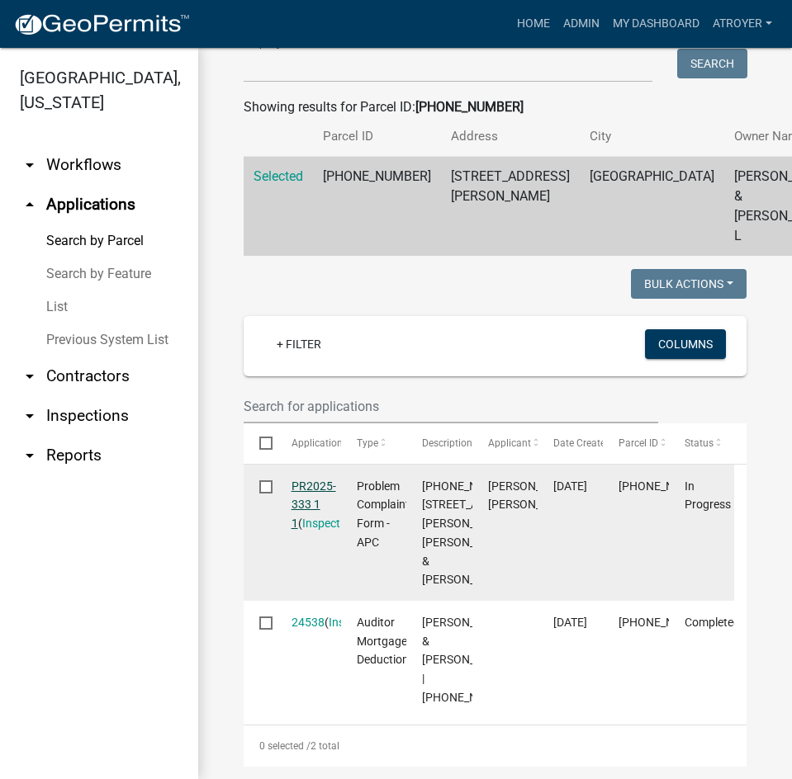
click at [305, 504] on link "PR2025-333 1 1" at bounding box center [313, 505] width 45 height 51
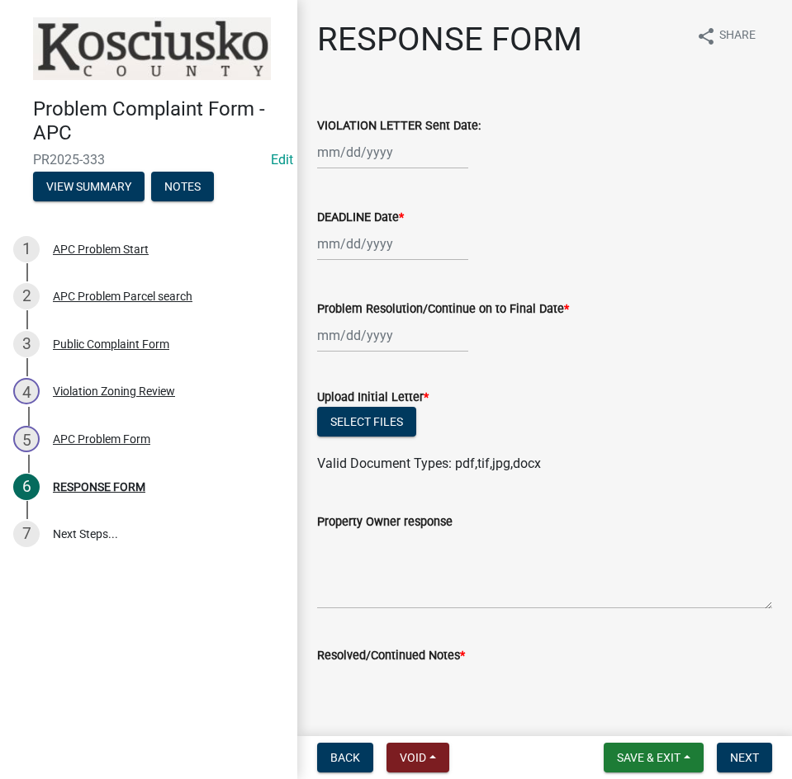
select select "10"
select select "2025"
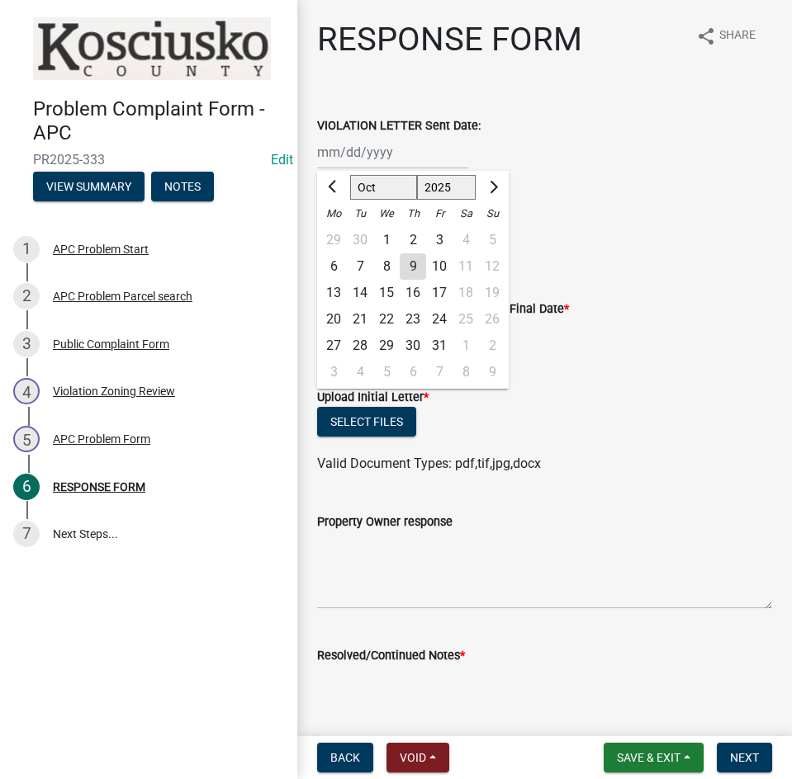
click at [431, 154] on div "Jan Feb Mar Apr May Jun Jul Aug Sep Oct Nov Dec 1525 1526 1527 1528 1529 1530 1…" at bounding box center [392, 152] width 151 height 34
click at [416, 261] on div "9" at bounding box center [412, 266] width 26 height 26
type input "10/09/2025"
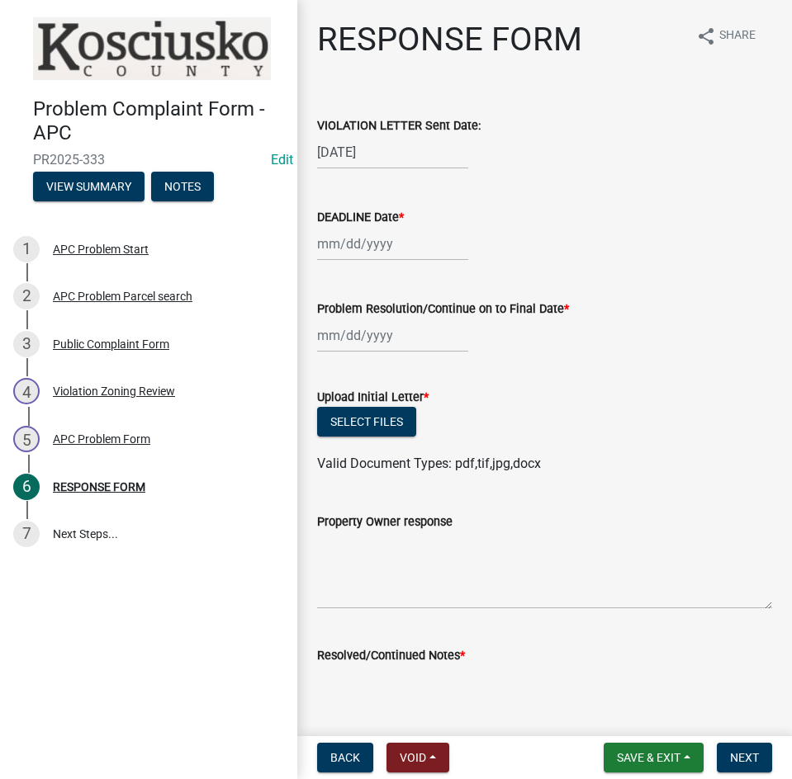
click at [379, 244] on div at bounding box center [392, 244] width 151 height 34
select select "10"
select select "2025"
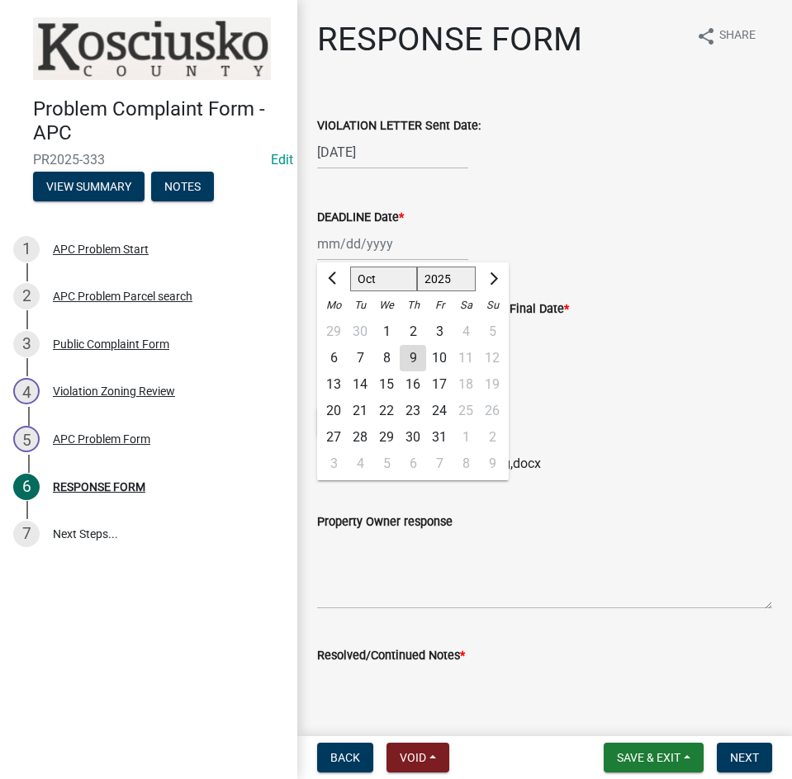
click at [434, 404] on div "24" at bounding box center [439, 411] width 26 height 26
type input "10/24/2025"
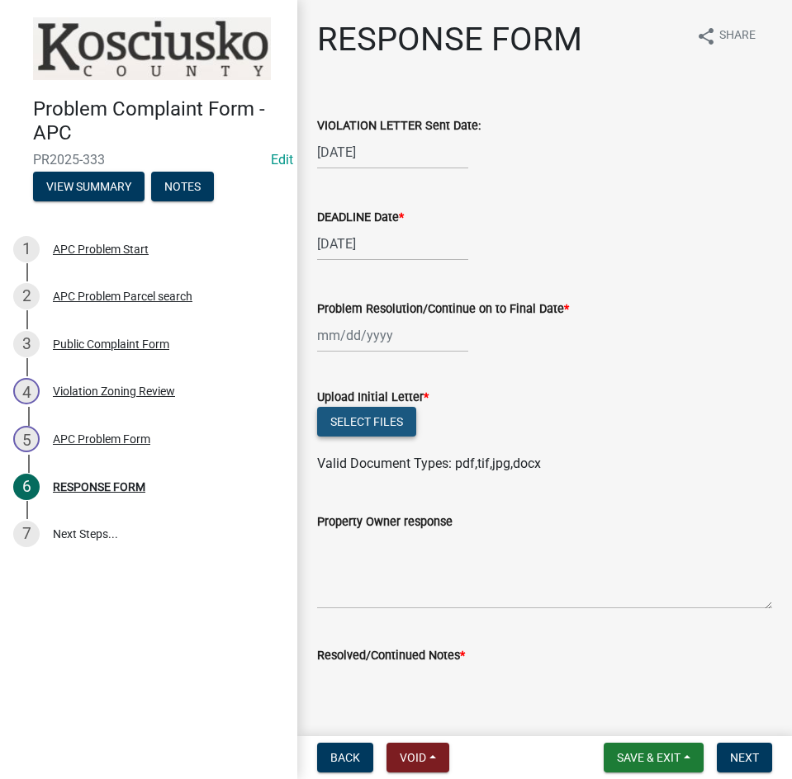
click at [348, 422] on button "Select files" at bounding box center [366, 422] width 99 height 30
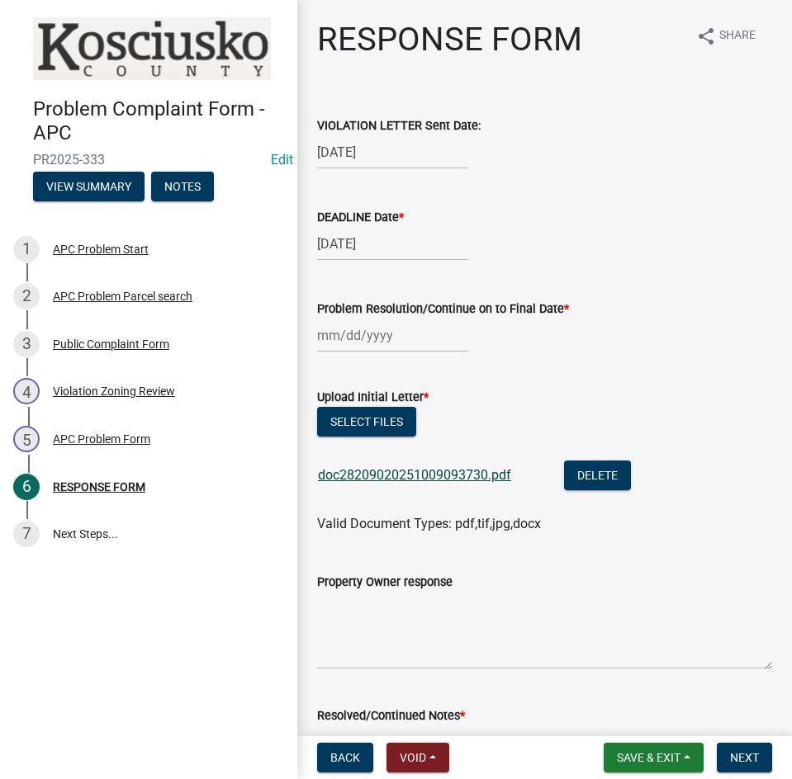
click at [454, 472] on link "doc28209020251009093730.pdf" at bounding box center [414, 475] width 193 height 16
click at [641, 759] on span "Save & Exit" at bounding box center [649, 757] width 64 height 13
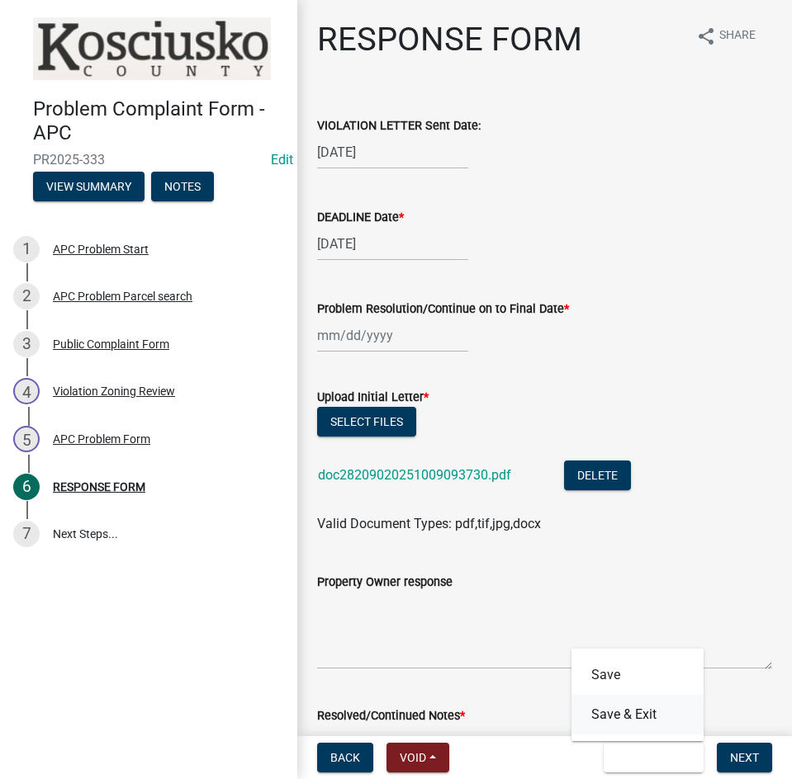
click at [622, 714] on button "Save & Exit" at bounding box center [637, 715] width 132 height 40
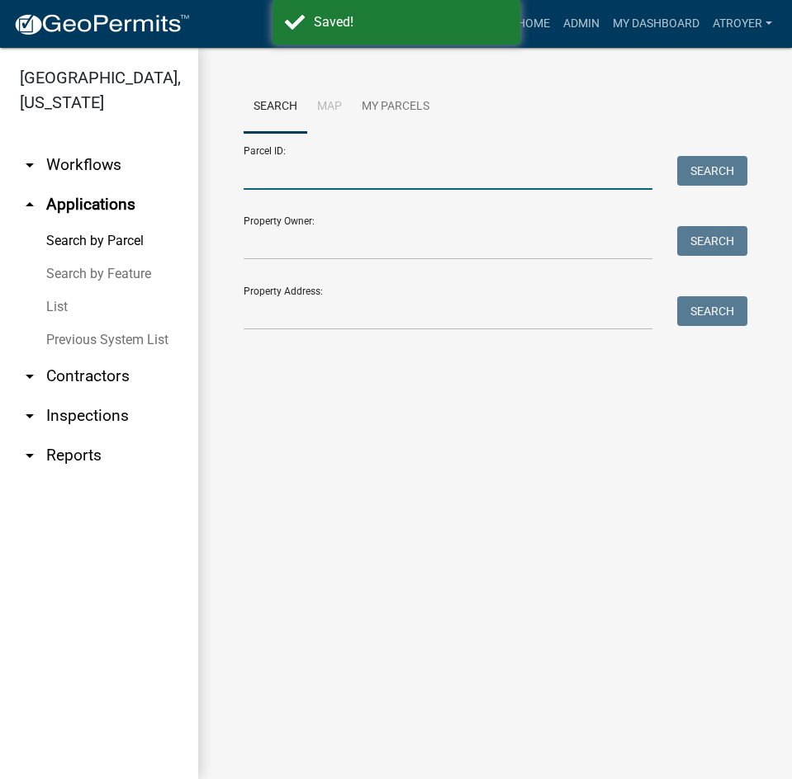
click at [286, 180] on input "Parcel ID:" at bounding box center [447, 173] width 409 height 34
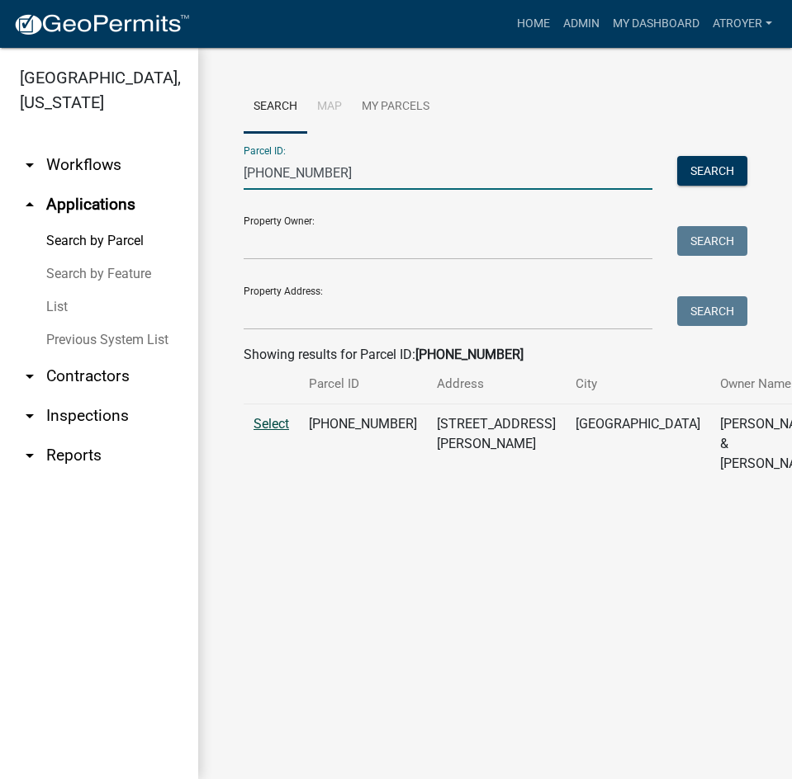
type input "007-033-064"
click at [271, 432] on span "Select" at bounding box center [270, 424] width 35 height 16
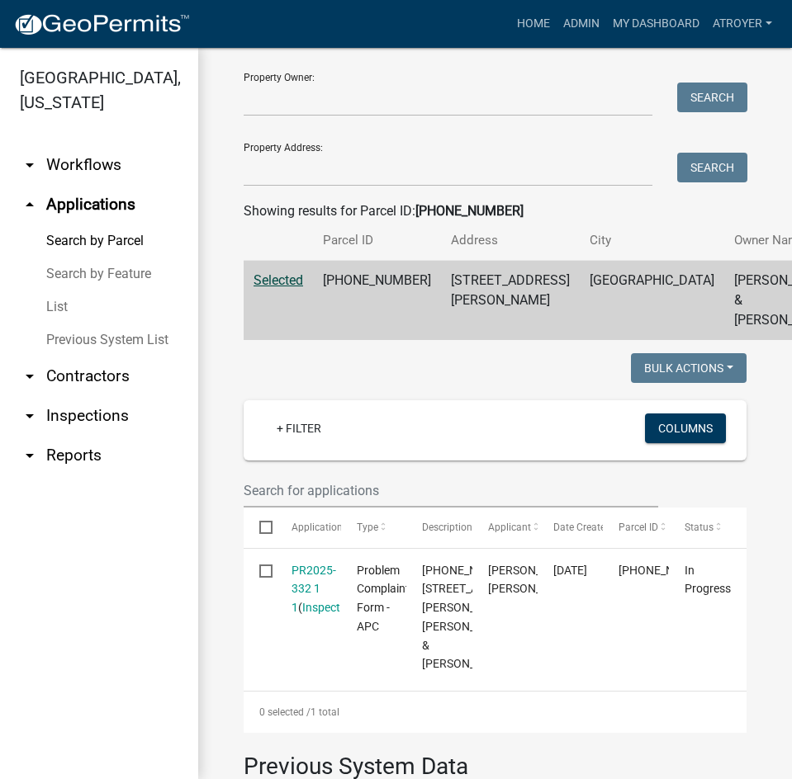
scroll to position [330, 0]
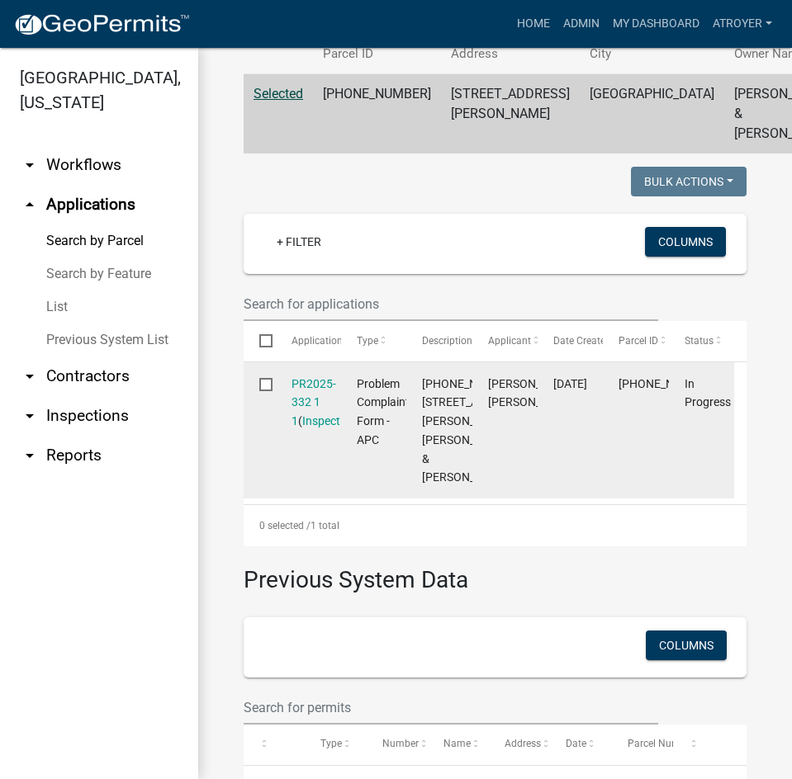
click at [325, 429] on div "PR2025-332 1 1 ( Inspections )" at bounding box center [308, 403] width 34 height 56
click at [315, 420] on link "PR2025-332 1 1" at bounding box center [313, 402] width 45 height 51
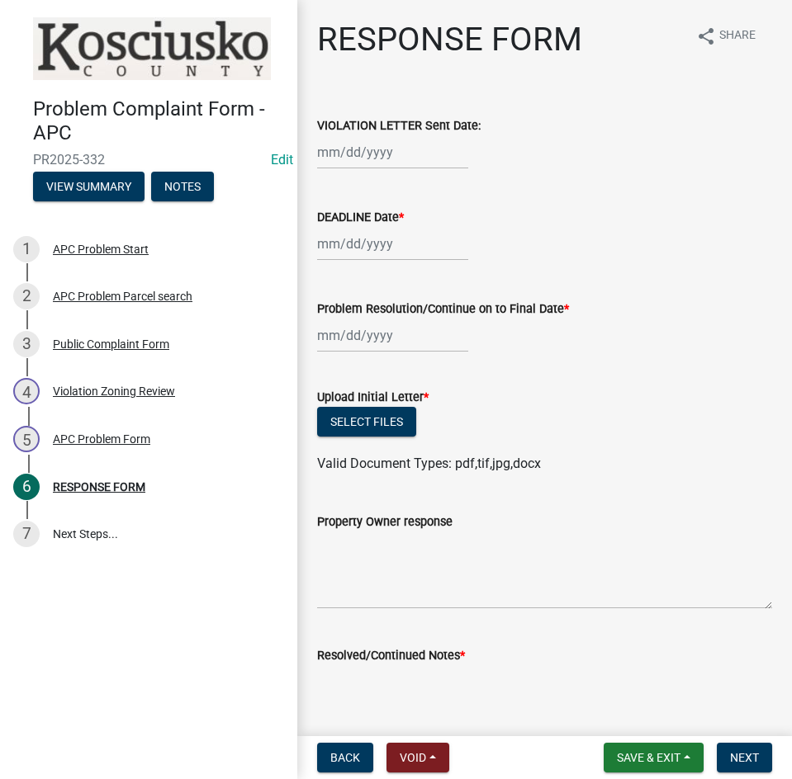
click at [399, 144] on div at bounding box center [392, 152] width 151 height 34
select select "10"
select select "2025"
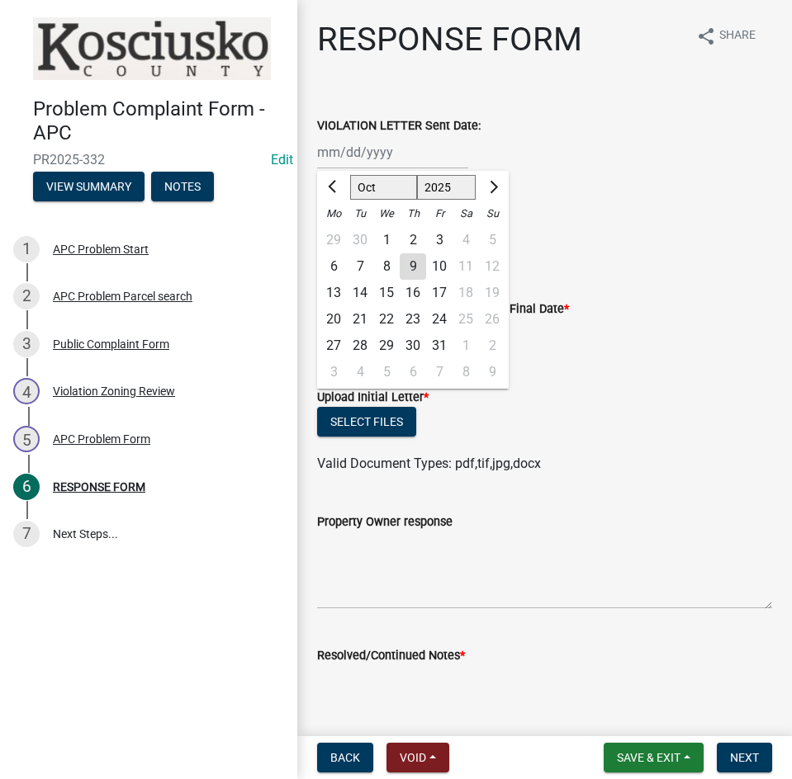
click at [418, 264] on div "9" at bounding box center [412, 266] width 26 height 26
type input "10/09/2025"
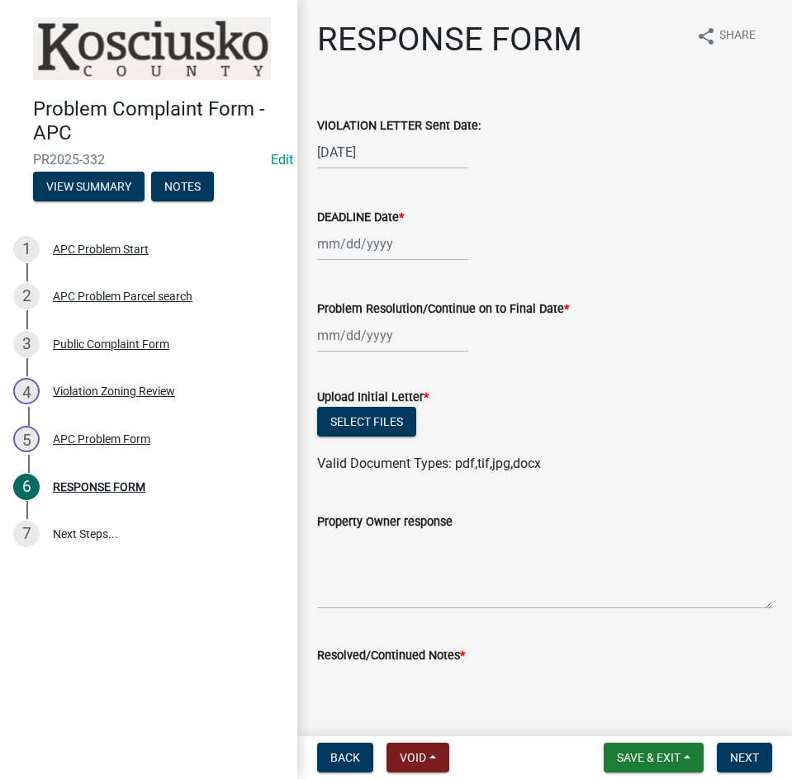
select select "10"
select select "2025"
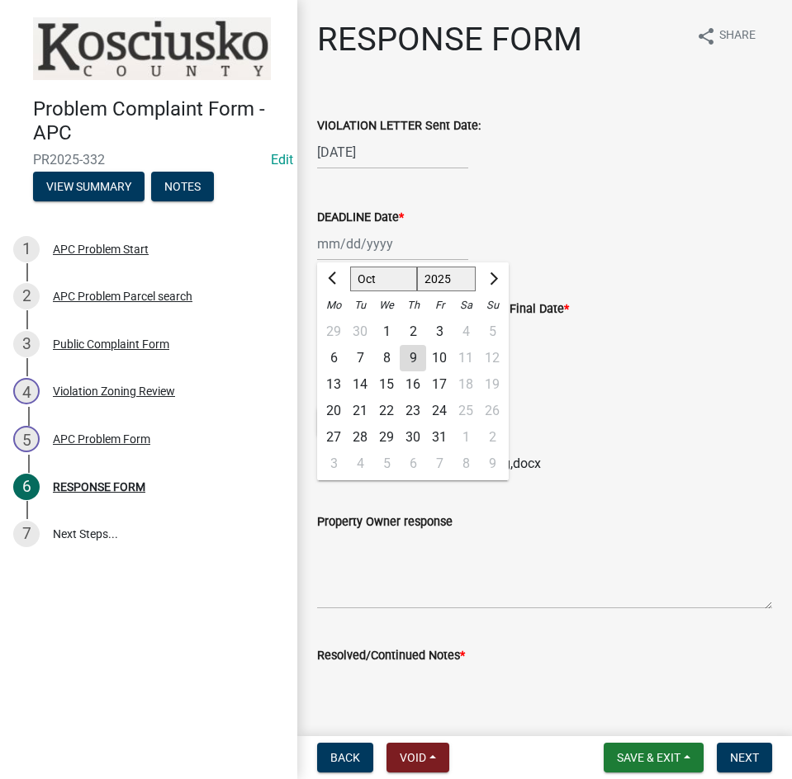
drag, startPoint x: 400, startPoint y: 244, endPoint x: 407, endPoint y: 252, distance: 9.9
click at [400, 244] on div "Jan Feb Mar Apr May Jun Jul Aug Sep Oct Nov Dec 1525 1526 1527 1528 1529 1530 1…" at bounding box center [392, 244] width 151 height 34
click at [447, 410] on div "24" at bounding box center [439, 411] width 26 height 26
type input "10/24/2025"
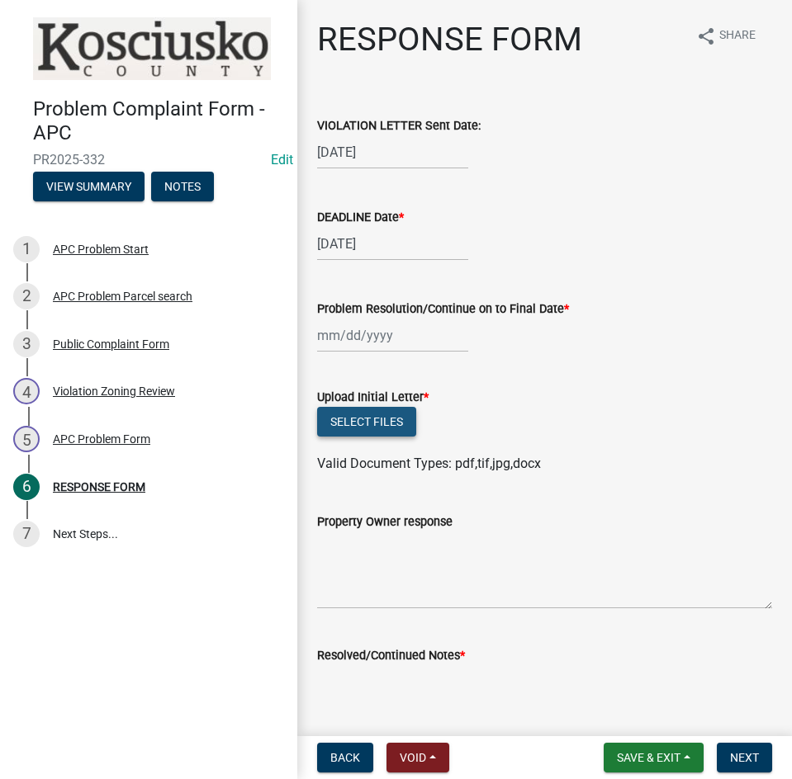
click at [380, 431] on button "Select files" at bounding box center [366, 422] width 99 height 30
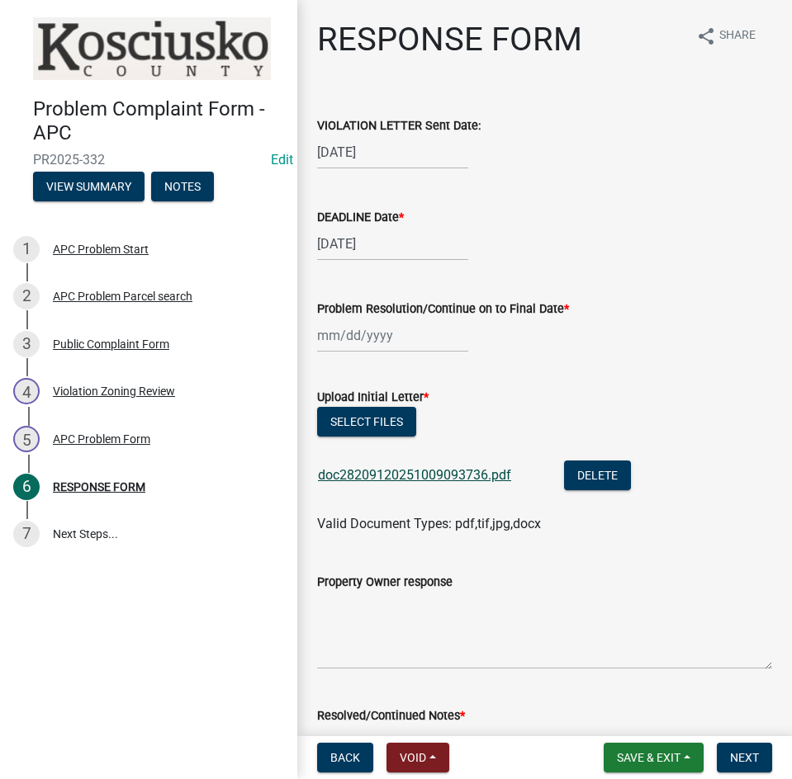
click at [424, 473] on link "doc28209120251009093736.pdf" at bounding box center [414, 475] width 193 height 16
click at [659, 754] on span "Save & Exit" at bounding box center [649, 757] width 64 height 13
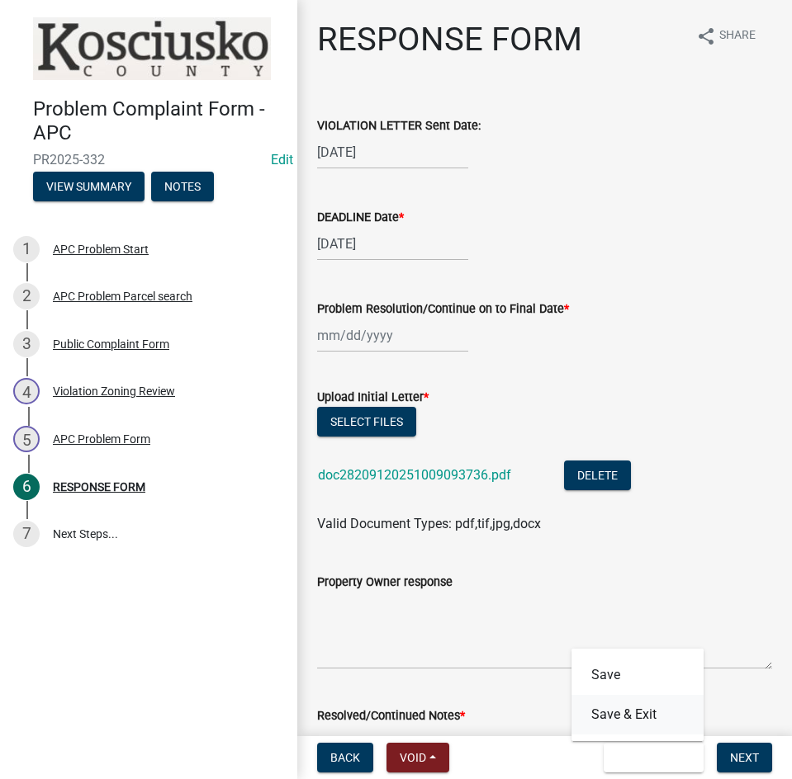
click at [644, 716] on button "Save & Exit" at bounding box center [637, 715] width 132 height 40
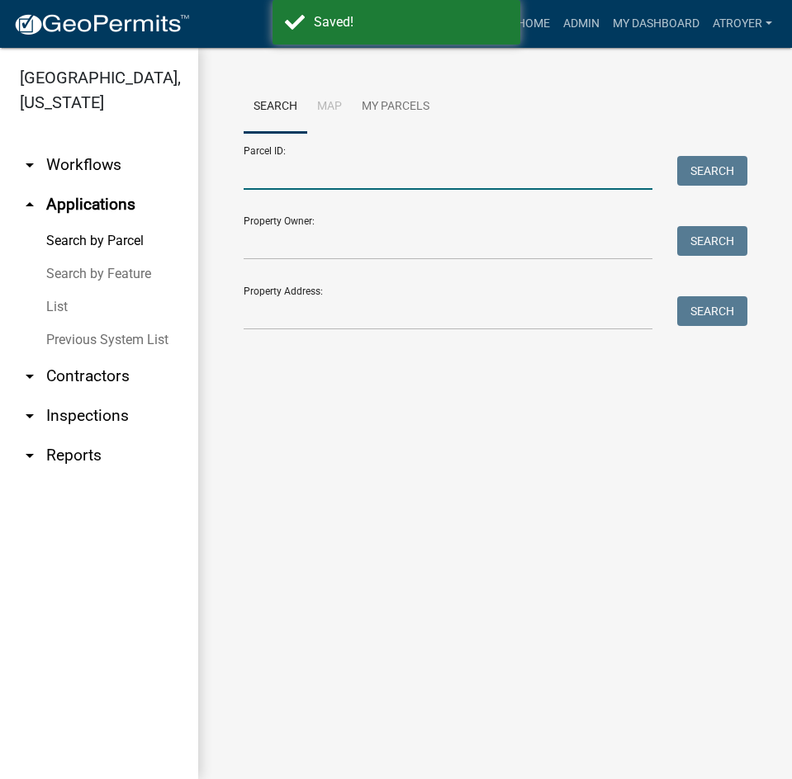
click at [321, 182] on input "Parcel ID:" at bounding box center [447, 173] width 409 height 34
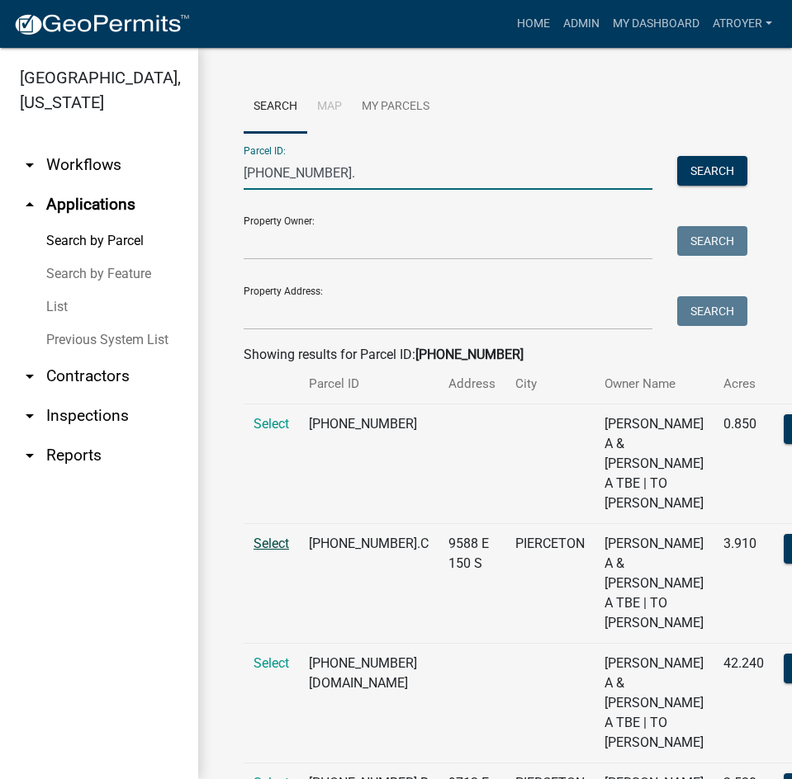
type input "009-093-002."
click at [268, 551] on span "Select" at bounding box center [270, 544] width 35 height 16
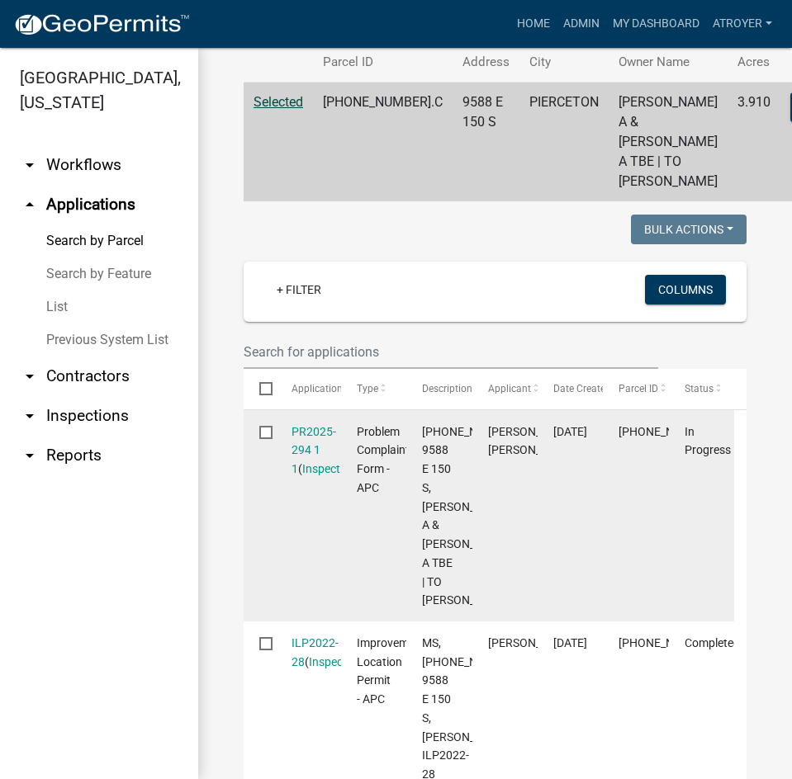
scroll to position [330, 0]
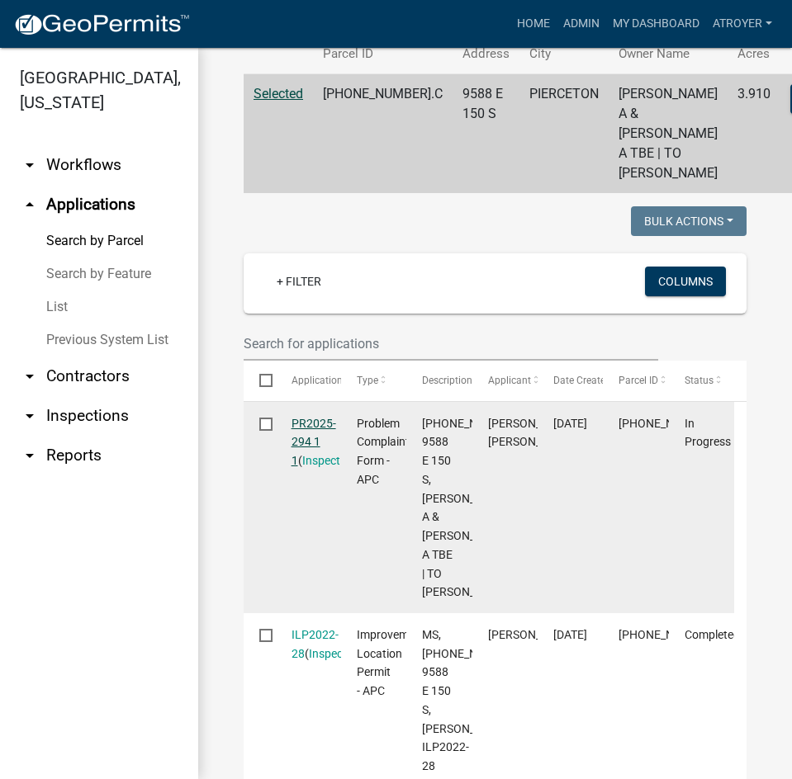
click at [310, 461] on link "PR2025-294 1 1" at bounding box center [313, 442] width 45 height 51
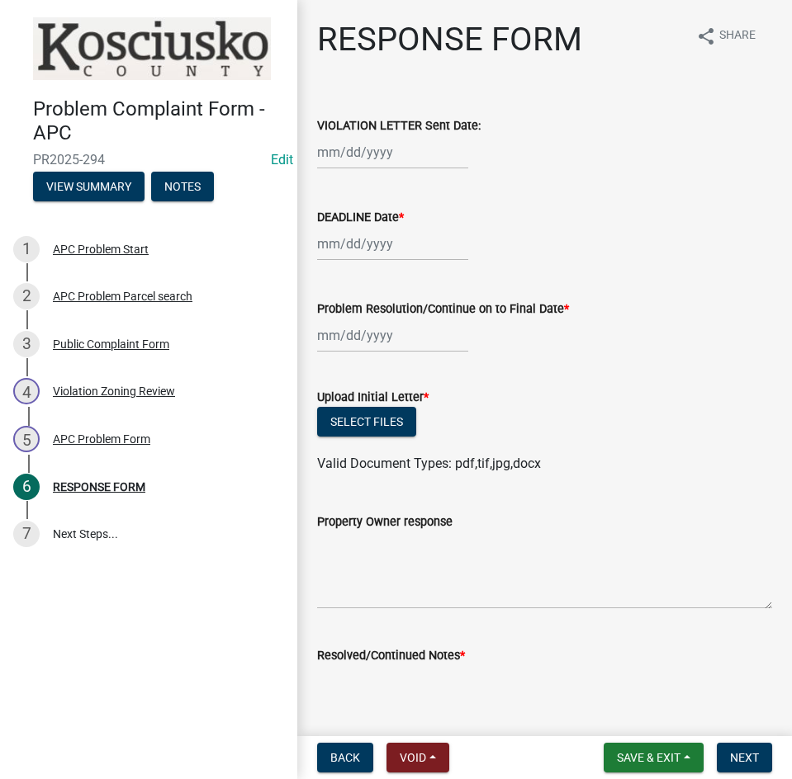
select select "10"
select select "2025"
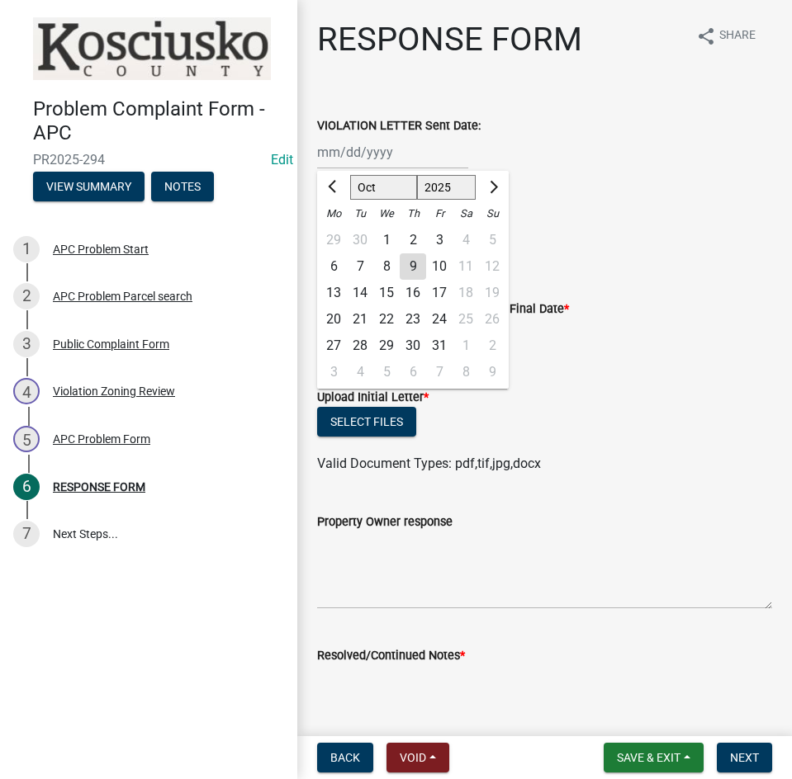
click at [437, 163] on div "Jan Feb Mar Apr May Jun Jul Aug Sep Oct Nov Dec 1525 1526 1527 1528 1529 1530 1…" at bounding box center [392, 152] width 151 height 34
click at [415, 262] on div "9" at bounding box center [412, 266] width 26 height 26
type input "10/09/2025"
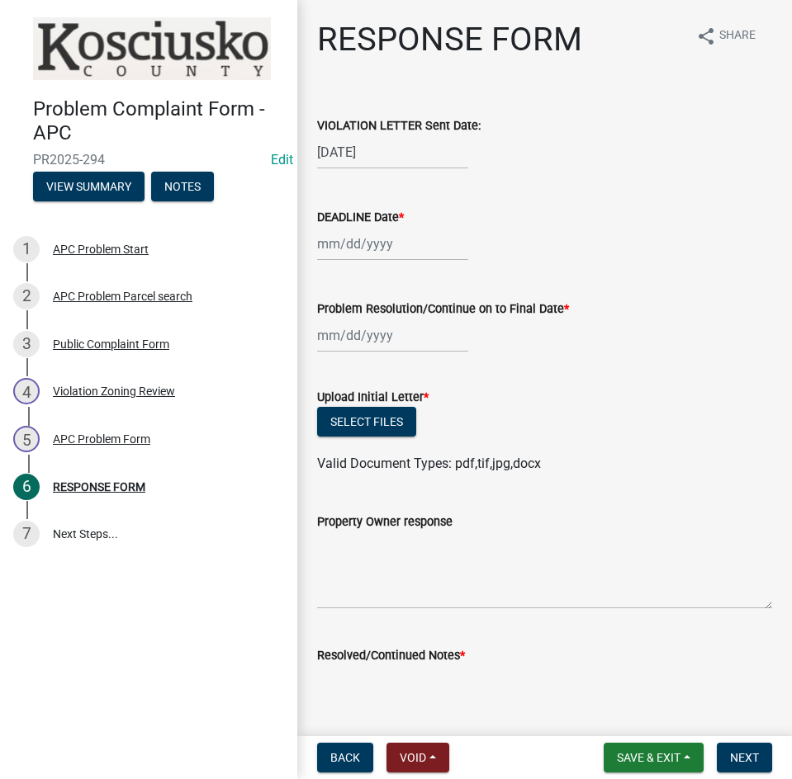
select select "10"
select select "2025"
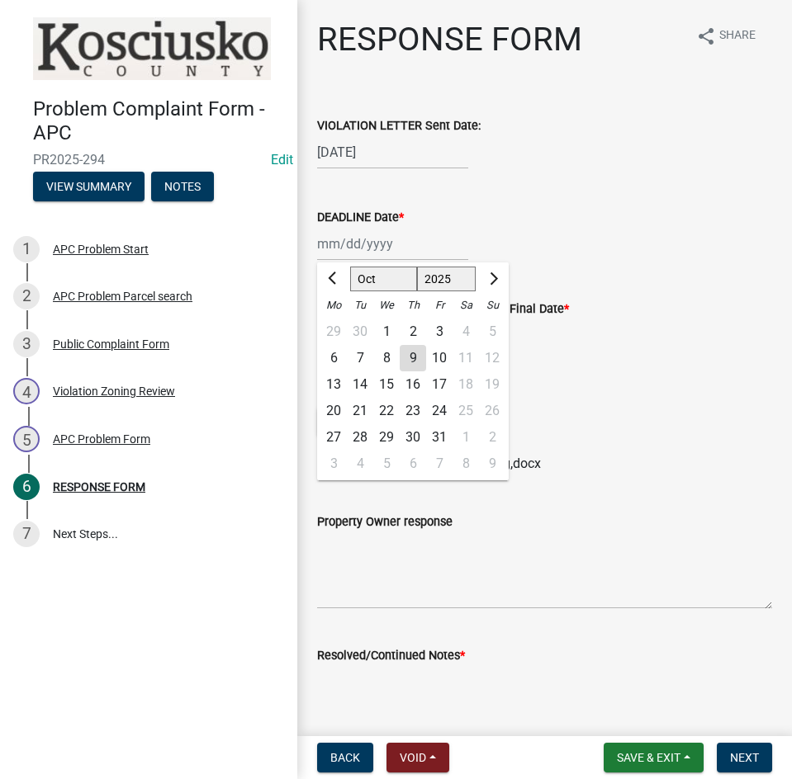
click at [408, 240] on div "Jan Feb Mar Apr May Jun Jul Aug Sep Oct Nov Dec 1525 1526 1527 1528 1529 1530 1…" at bounding box center [392, 244] width 151 height 34
click at [444, 412] on div "24" at bounding box center [439, 411] width 26 height 26
type input "10/24/2025"
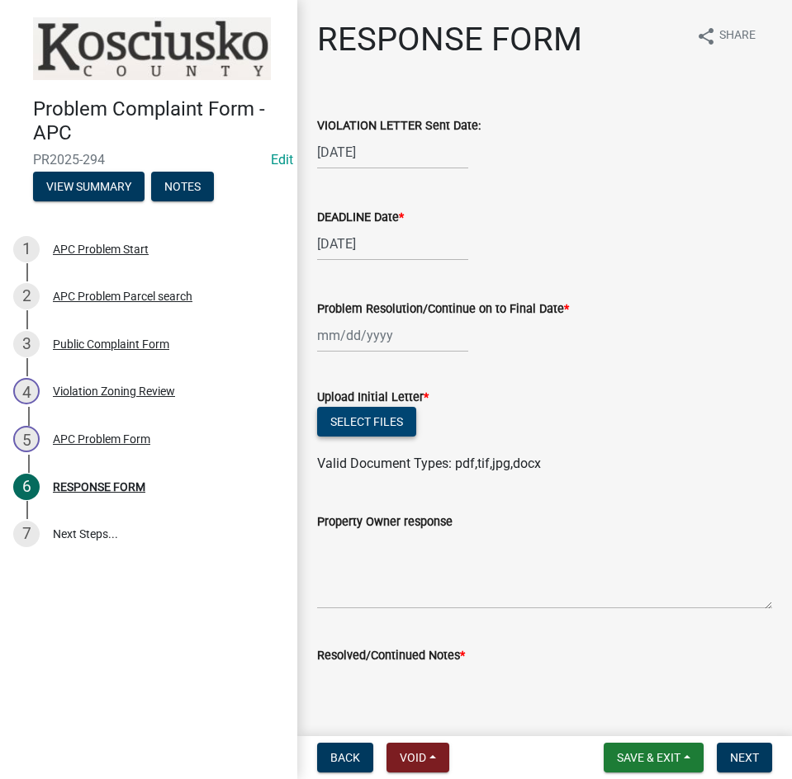
click at [361, 423] on button "Select files" at bounding box center [366, 422] width 99 height 30
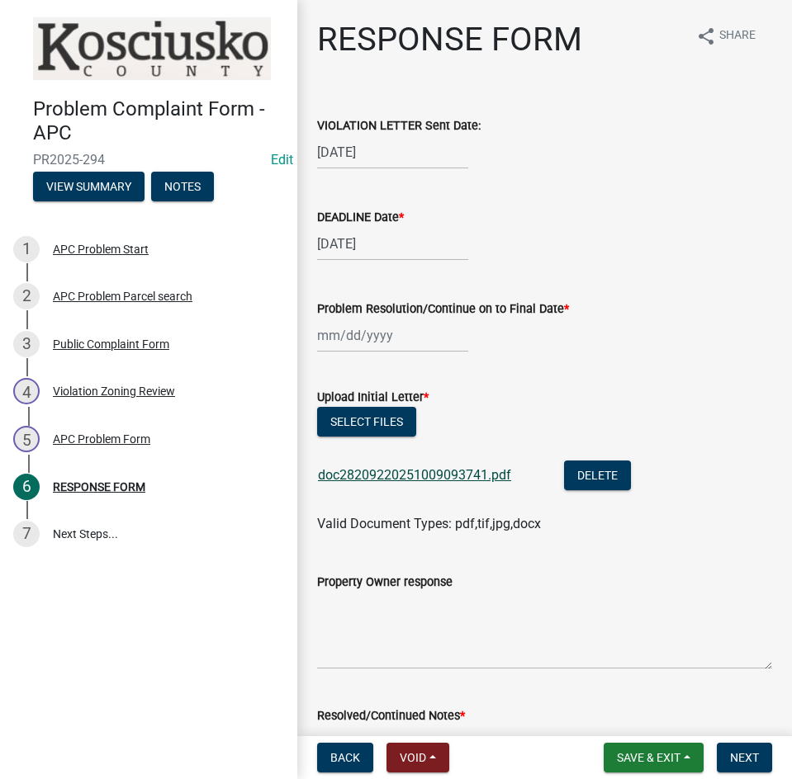
click at [392, 475] on link "doc28209220251009093741.pdf" at bounding box center [414, 475] width 193 height 16
click at [352, 424] on button "Select files" at bounding box center [366, 422] width 99 height 30
click at [622, 755] on span "Save & Exit" at bounding box center [649, 757] width 64 height 13
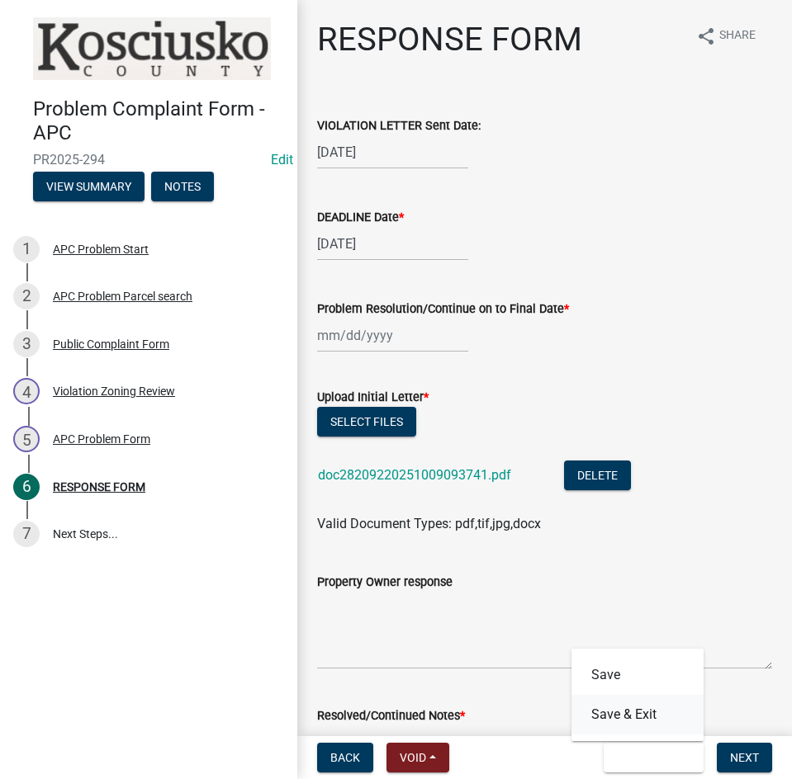
drag, startPoint x: 615, startPoint y: 711, endPoint x: 632, endPoint y: 664, distance: 50.1
click at [615, 710] on button "Save & Exit" at bounding box center [637, 715] width 132 height 40
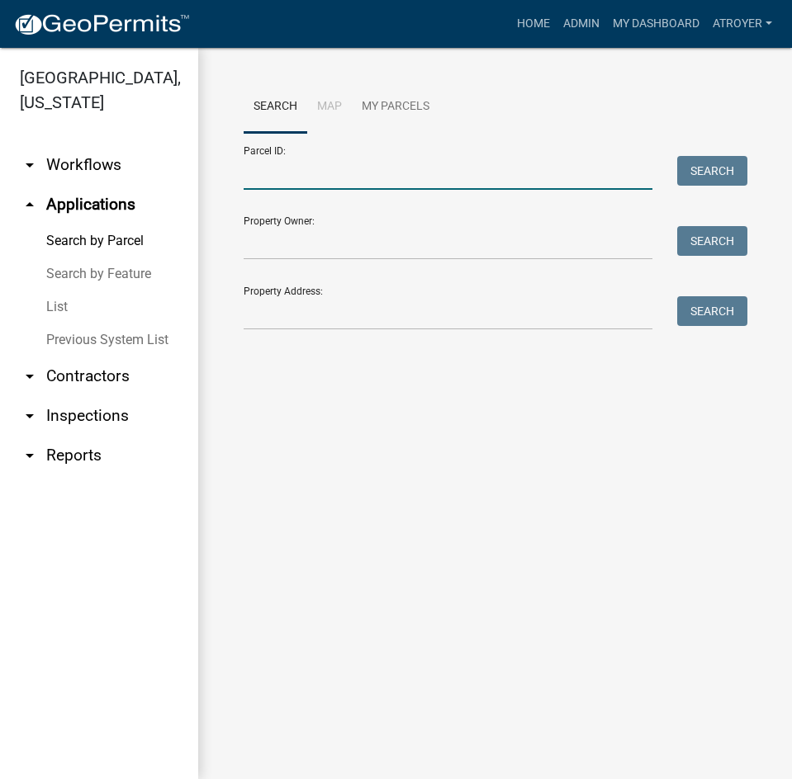
click at [436, 171] on input "Parcel ID:" at bounding box center [447, 173] width 409 height 34
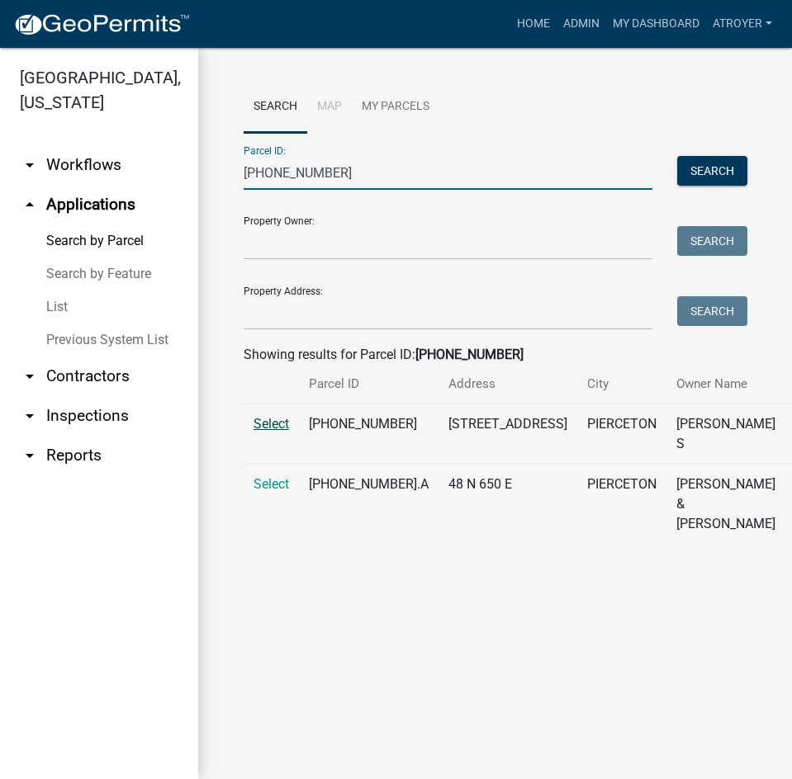
type input "009-036-005"
click at [277, 432] on span "Select" at bounding box center [270, 424] width 35 height 16
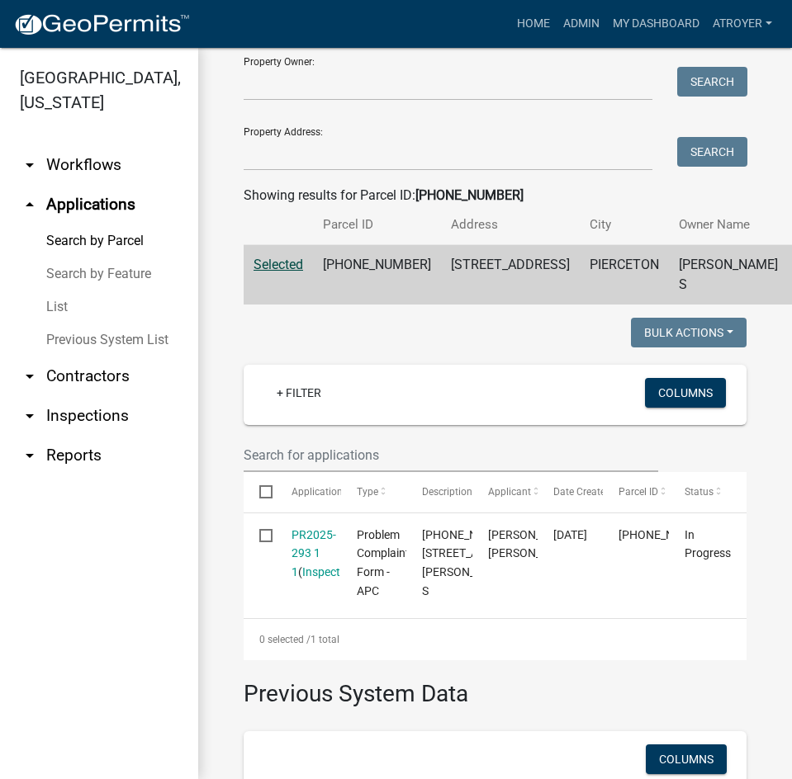
scroll to position [165, 0]
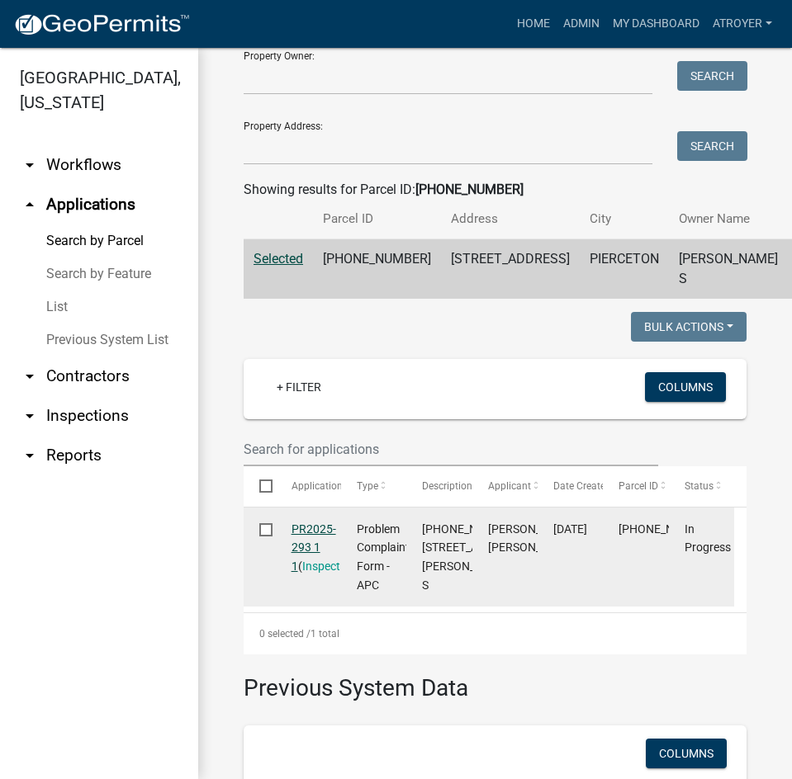
click at [329, 570] on link "PR2025-293 1 1" at bounding box center [313, 547] width 45 height 51
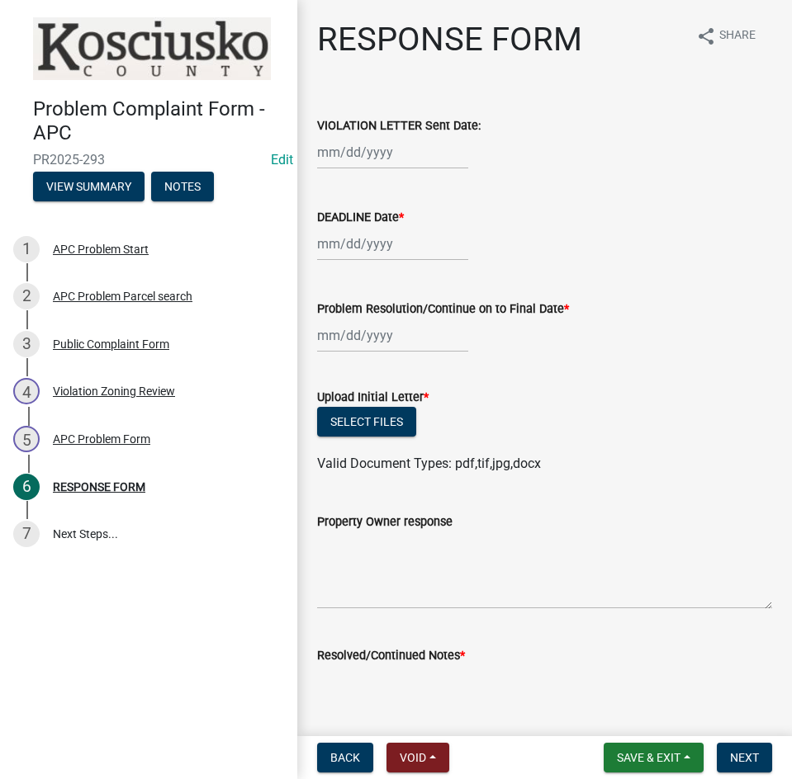
click at [409, 156] on div at bounding box center [392, 152] width 151 height 34
select select "10"
select select "2025"
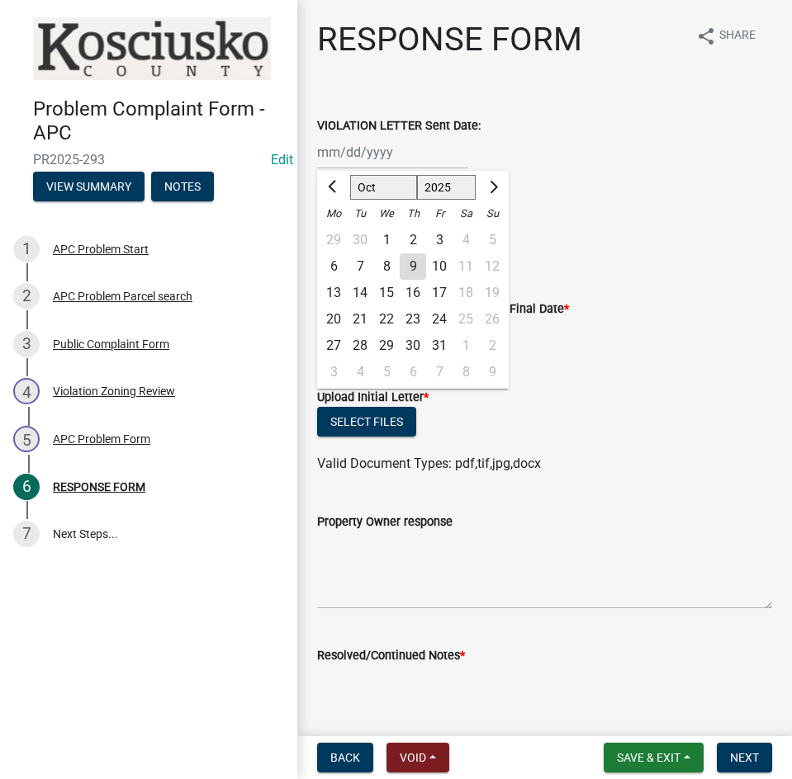
click at [415, 270] on div "9" at bounding box center [412, 266] width 26 height 26
type input "10/09/2025"
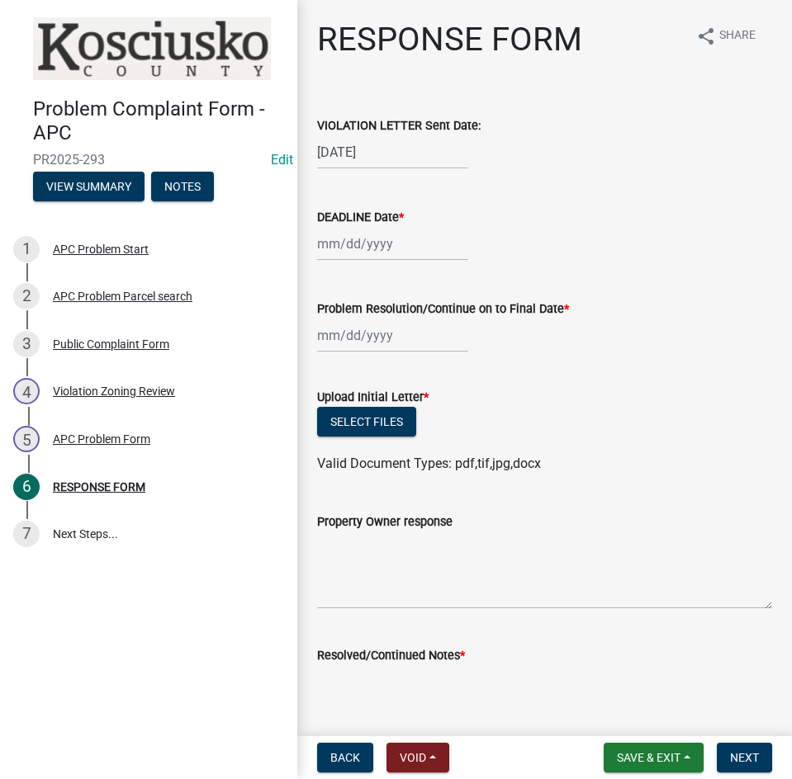
click at [398, 253] on div at bounding box center [392, 244] width 151 height 34
select select "10"
select select "2025"
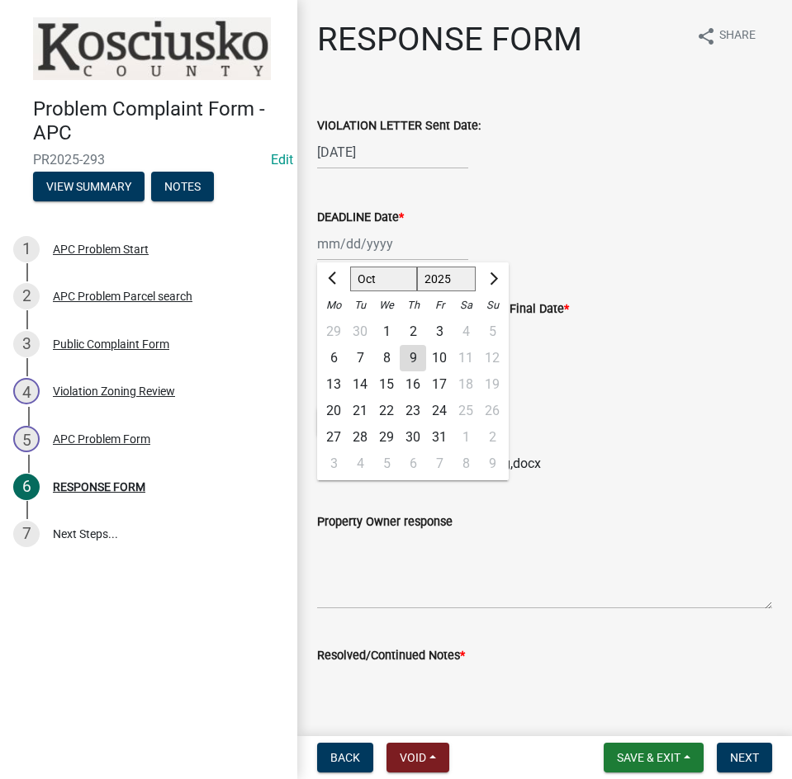
click at [444, 412] on div "24" at bounding box center [439, 411] width 26 height 26
type input "10/24/2025"
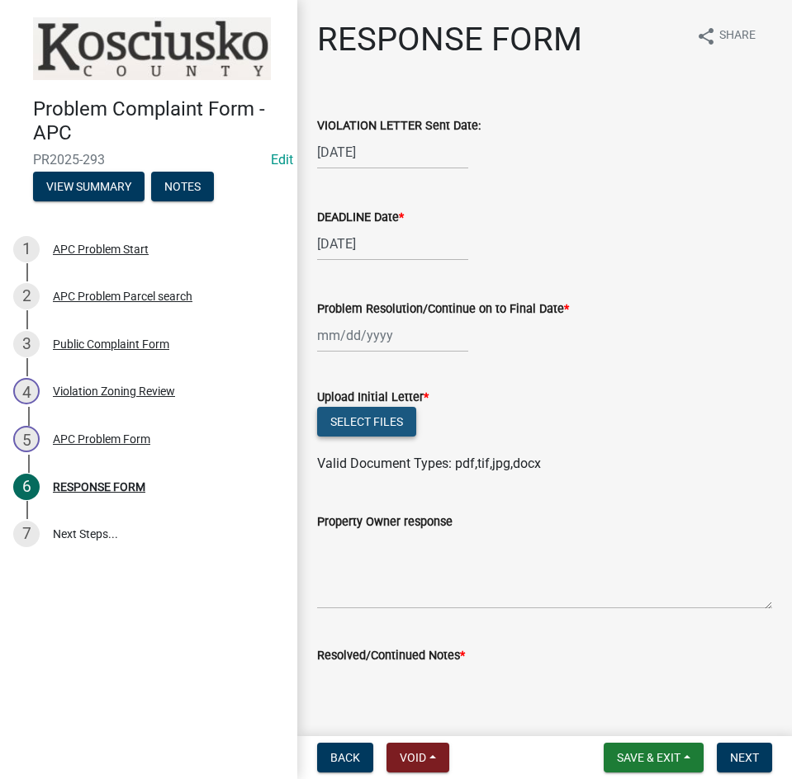
click at [357, 418] on button "Select files" at bounding box center [366, 422] width 99 height 30
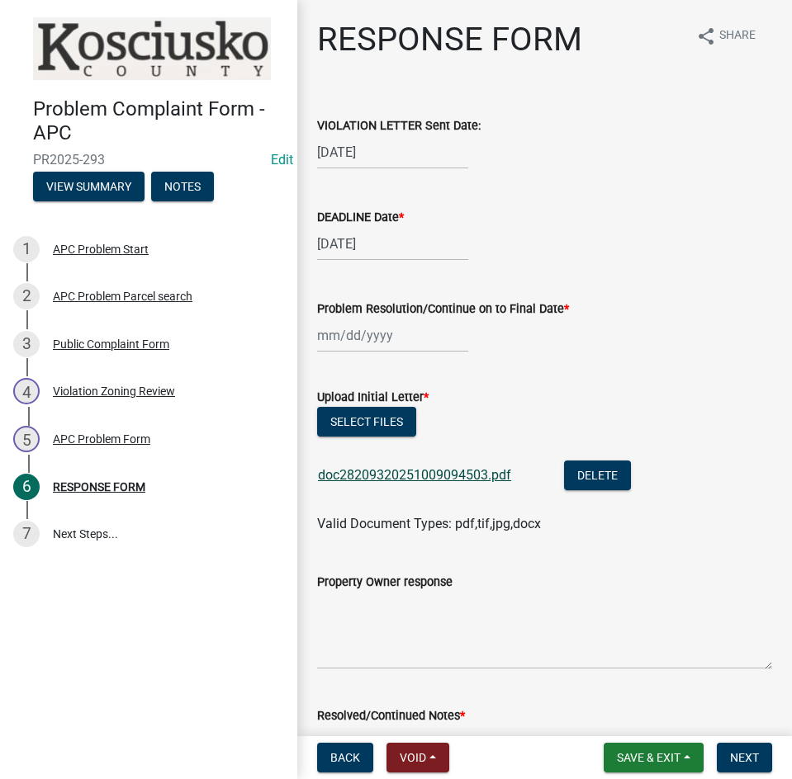
click at [425, 474] on link "doc28209320251009094503.pdf" at bounding box center [414, 475] width 193 height 16
click at [640, 749] on button "Save & Exit" at bounding box center [653, 758] width 100 height 30
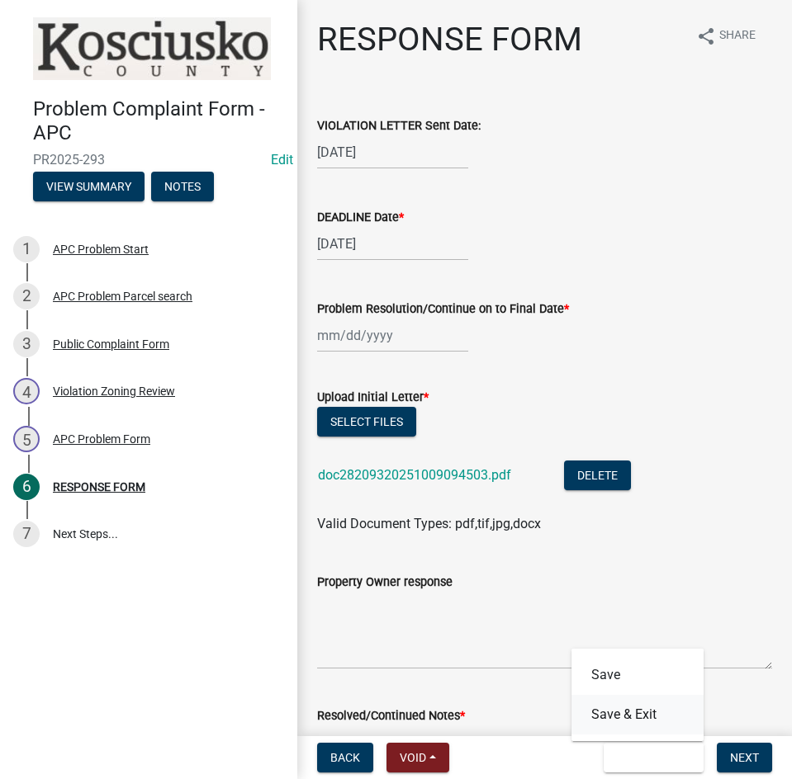
click at [617, 711] on button "Save & Exit" at bounding box center [637, 715] width 132 height 40
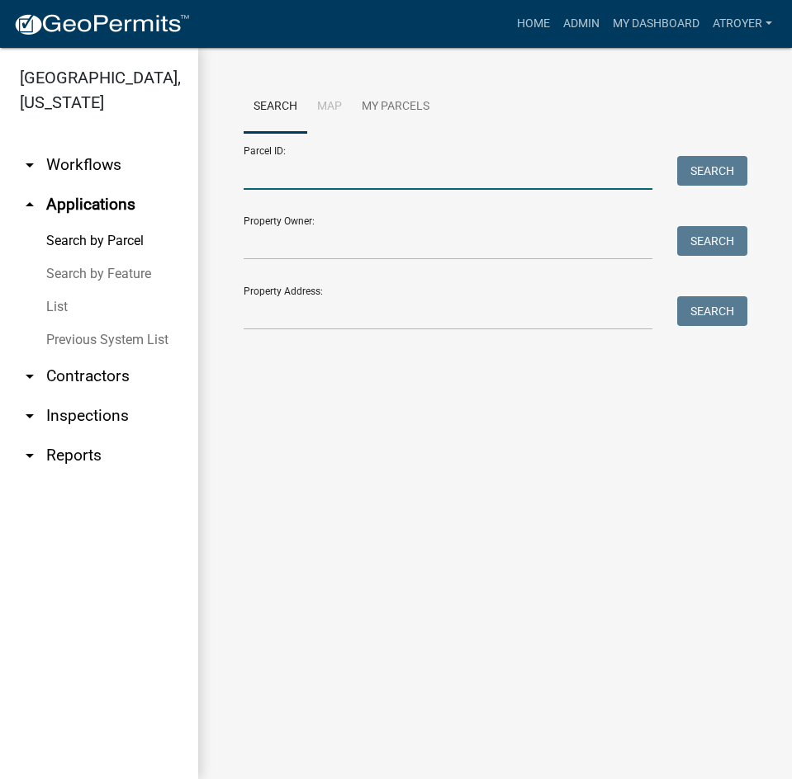
click at [352, 170] on input "Parcel ID:" at bounding box center [447, 173] width 409 height 34
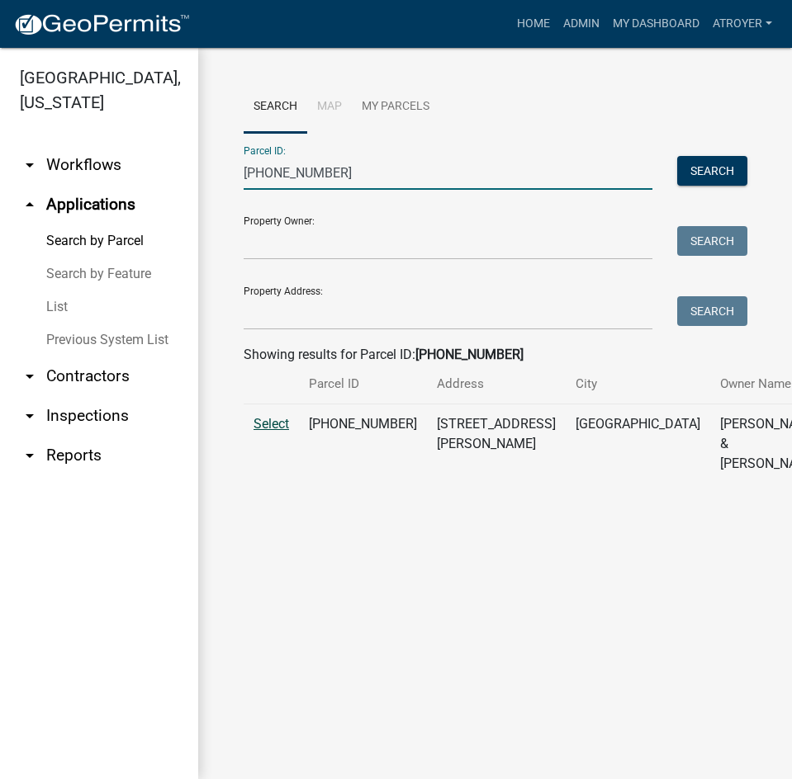
type input "005-083-366"
click at [270, 432] on span "Select" at bounding box center [270, 424] width 35 height 16
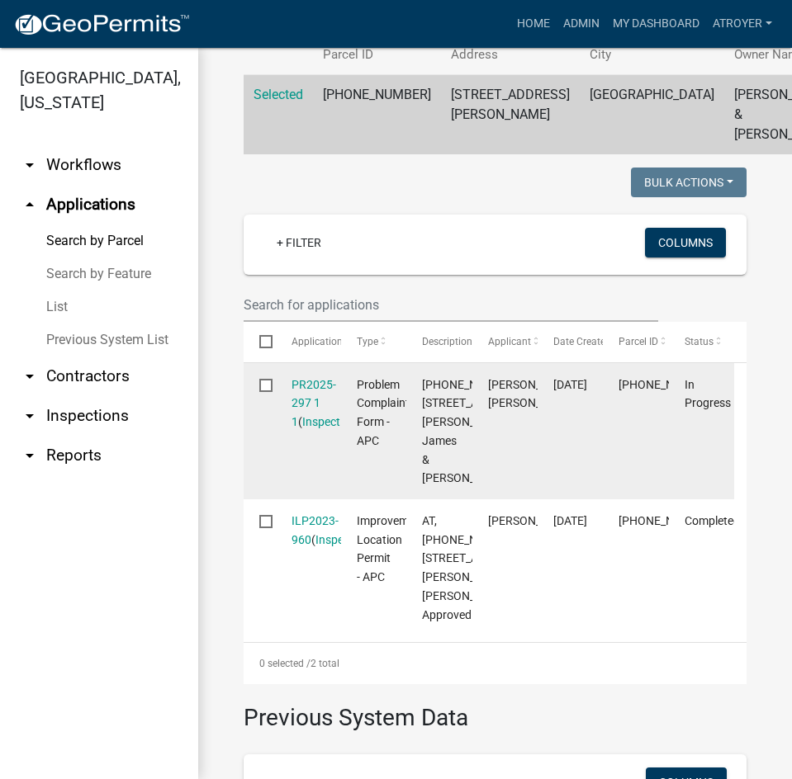
scroll to position [330, 0]
click at [309, 401] on link "PR2025-297 1 1" at bounding box center [313, 402] width 45 height 51
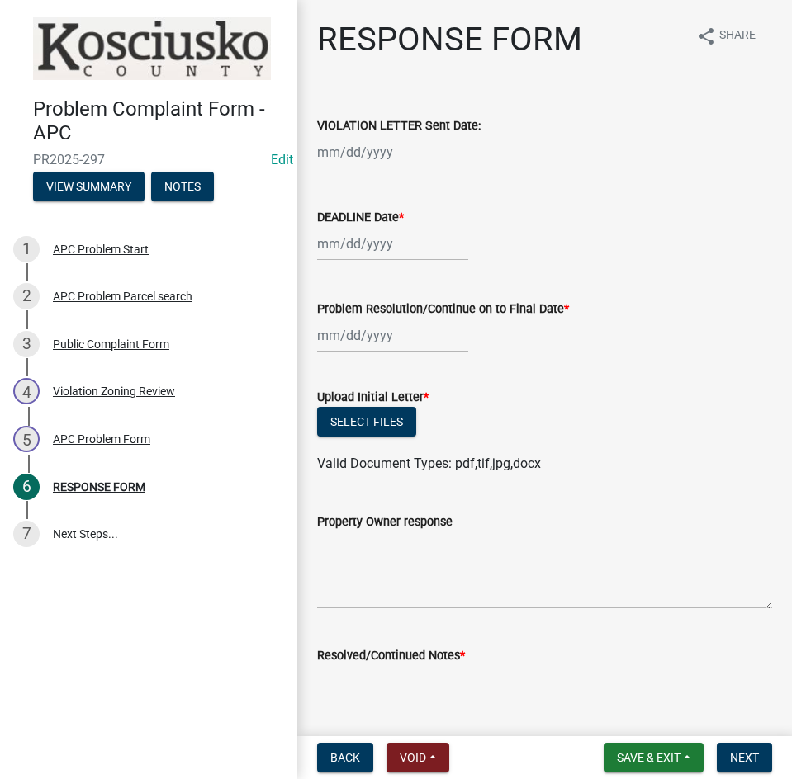
click at [407, 159] on div at bounding box center [392, 152] width 151 height 34
select select "10"
select select "2025"
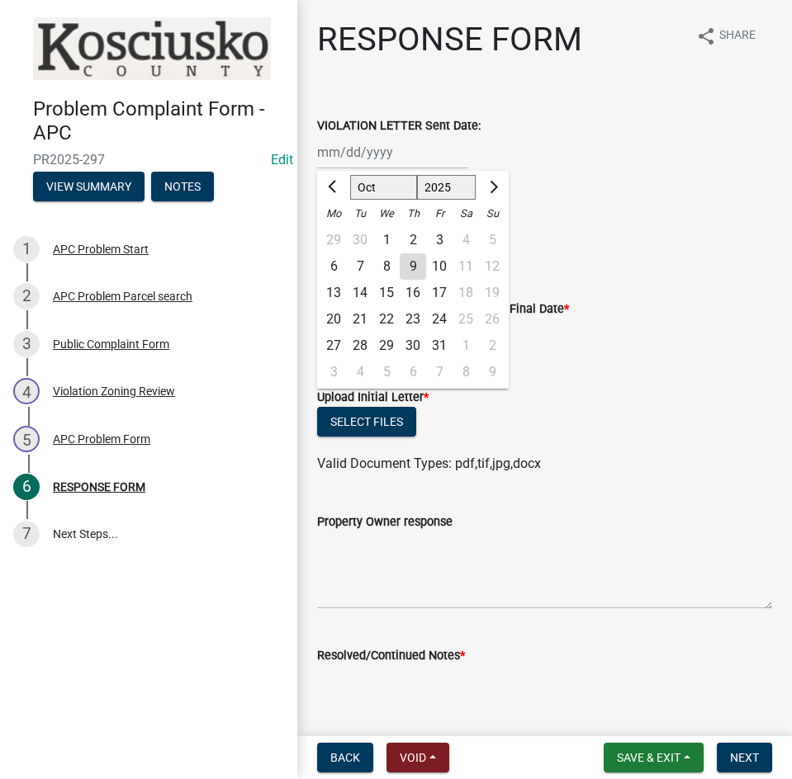
click at [413, 267] on div "9" at bounding box center [412, 266] width 26 height 26
type input "10/09/2025"
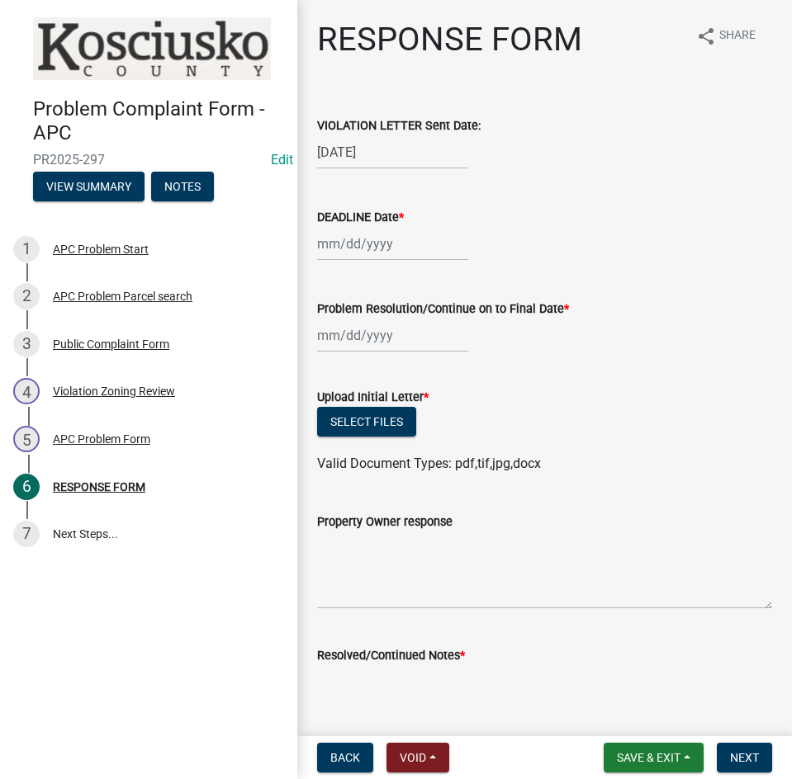
click at [404, 244] on div at bounding box center [392, 244] width 151 height 34
select select "10"
select select "2025"
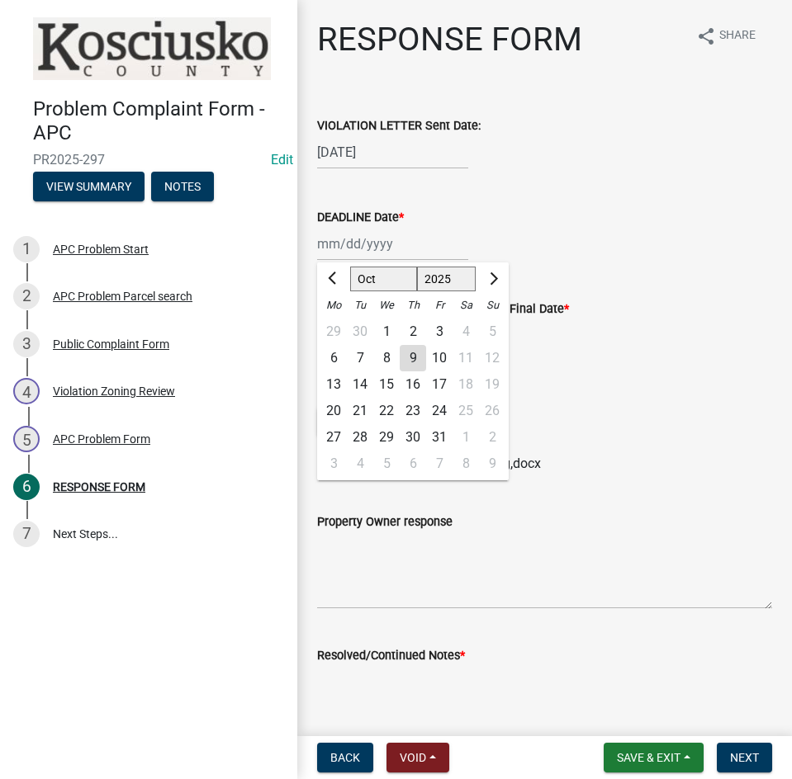
click at [442, 403] on div "24" at bounding box center [439, 411] width 26 height 26
type input "10/24/2025"
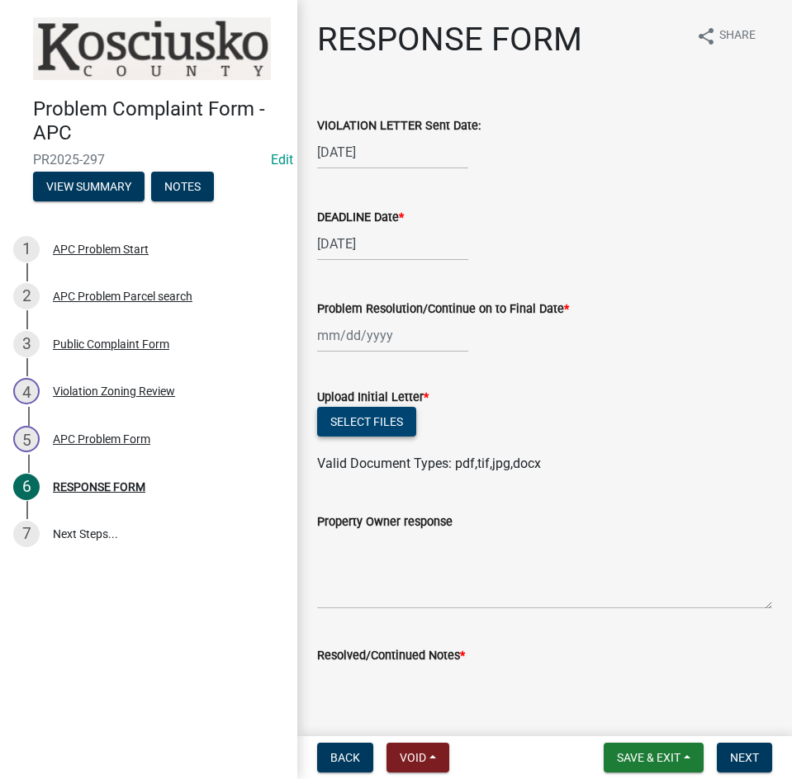
click at [365, 412] on button "Select files" at bounding box center [366, 422] width 99 height 30
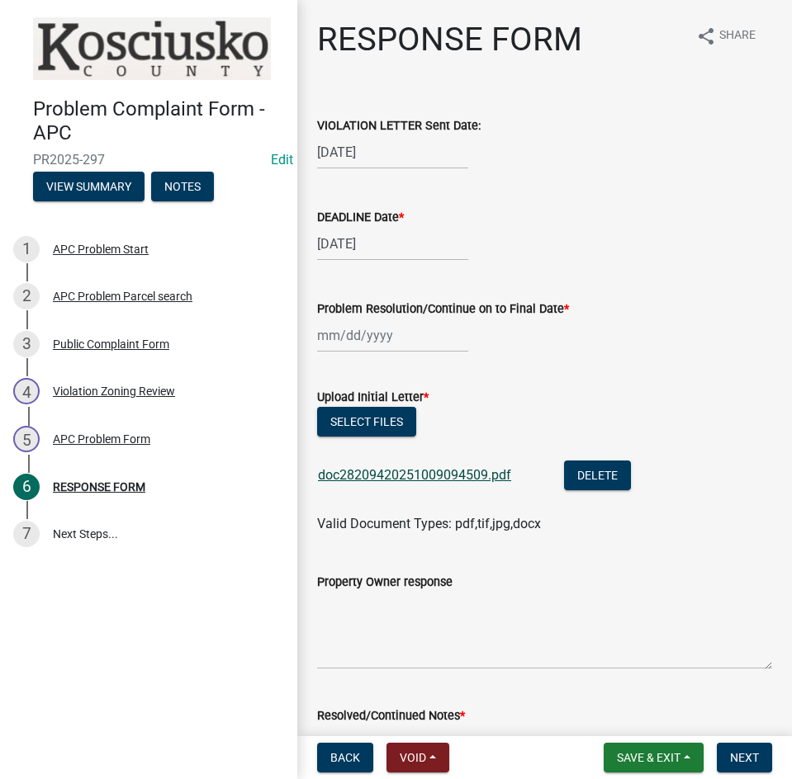
click at [391, 467] on link "doc28209420251009094509.pdf" at bounding box center [414, 475] width 193 height 16
click at [394, 414] on button "Select files" at bounding box center [366, 422] width 99 height 30
click at [648, 763] on span "Save & Exit" at bounding box center [649, 757] width 64 height 13
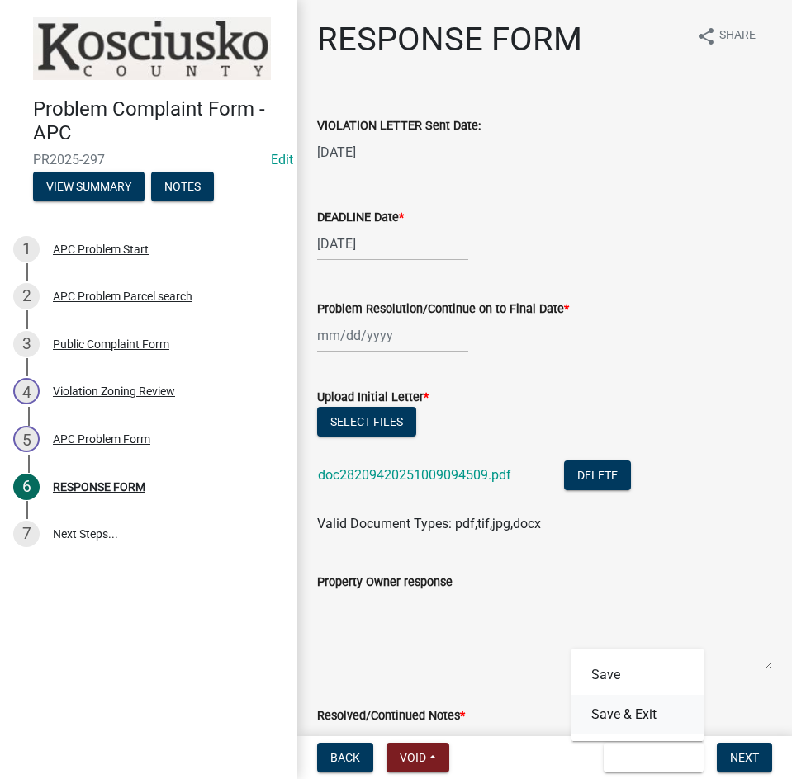
click at [636, 714] on button "Save & Exit" at bounding box center [637, 715] width 132 height 40
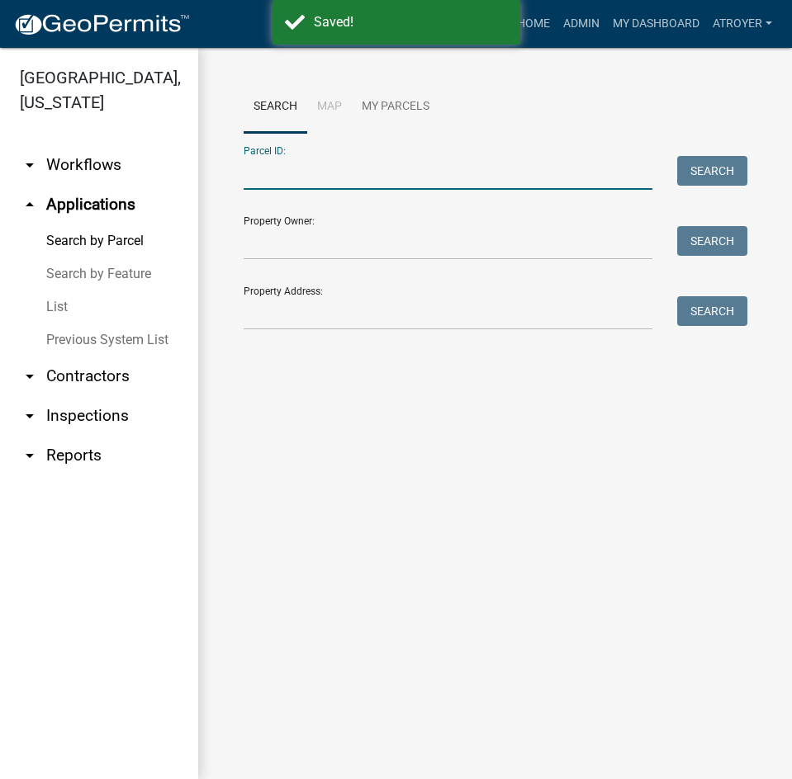
drag, startPoint x: 371, startPoint y: 180, endPoint x: 470, endPoint y: 163, distance: 100.4
click at [372, 179] on input "Parcel ID:" at bounding box center [447, 173] width 409 height 34
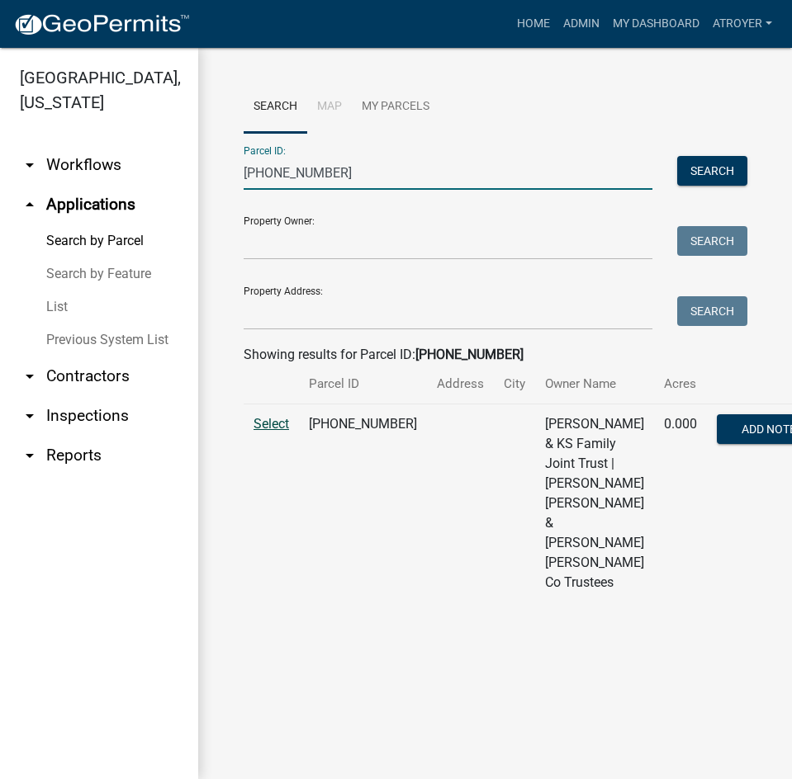
type input "007-098-046"
click at [285, 432] on span "Select" at bounding box center [270, 424] width 35 height 16
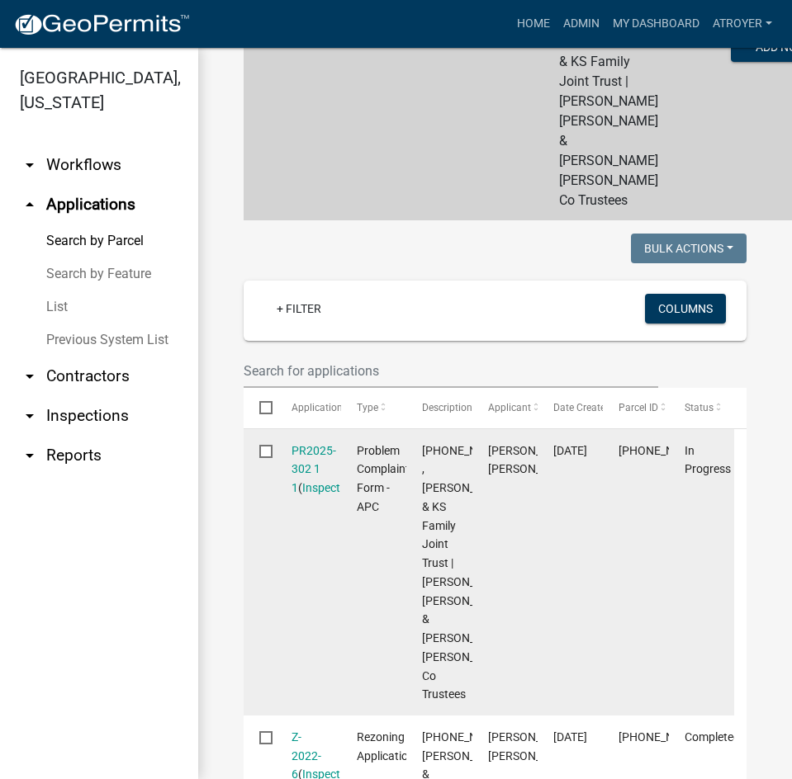
scroll to position [413, 0]
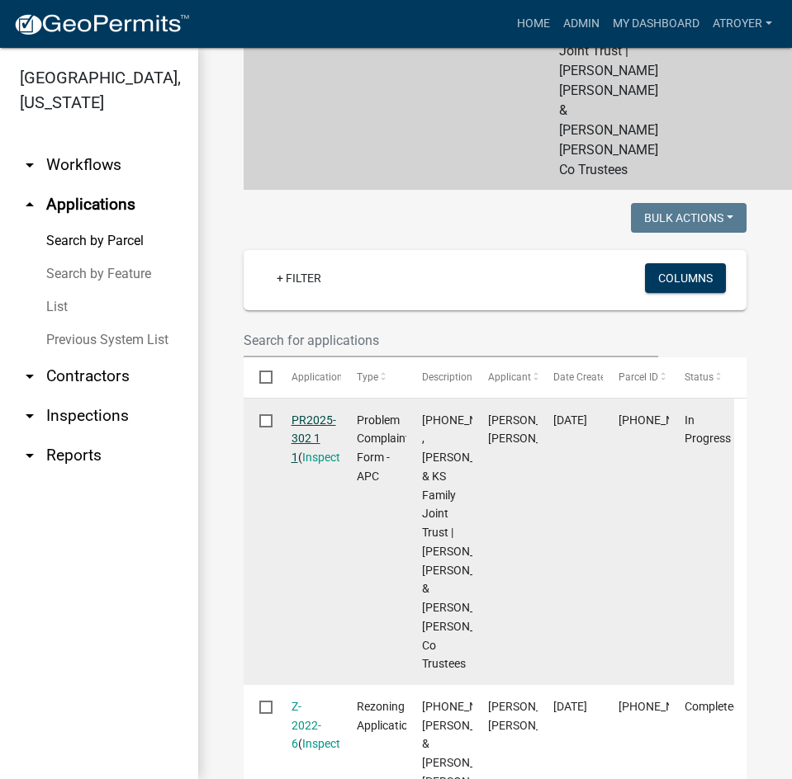
click at [310, 465] on link "PR2025-302 1 1" at bounding box center [313, 439] width 45 height 51
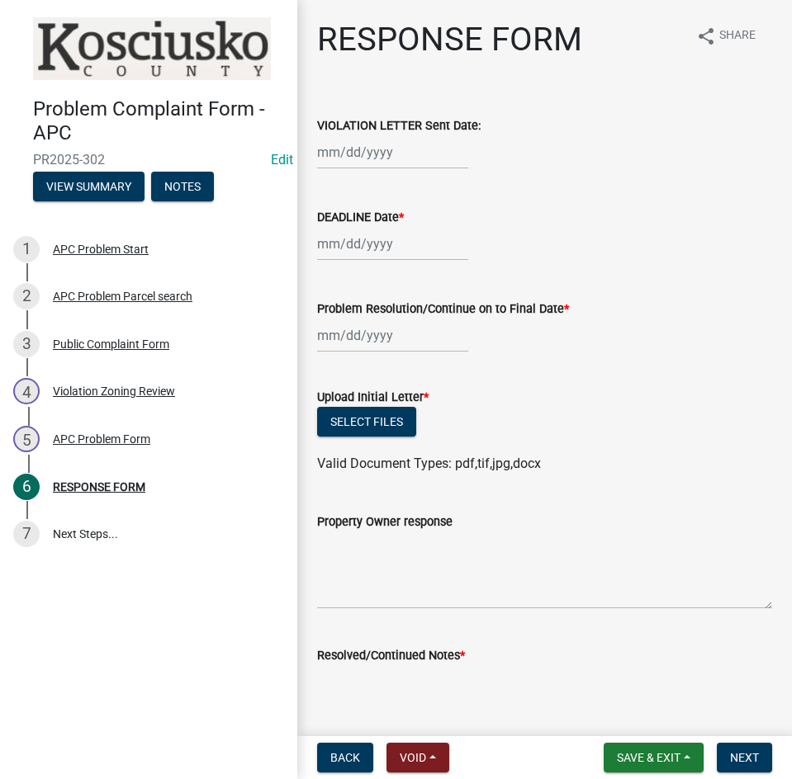
click at [361, 150] on div at bounding box center [392, 152] width 151 height 34
select select "10"
select select "2025"
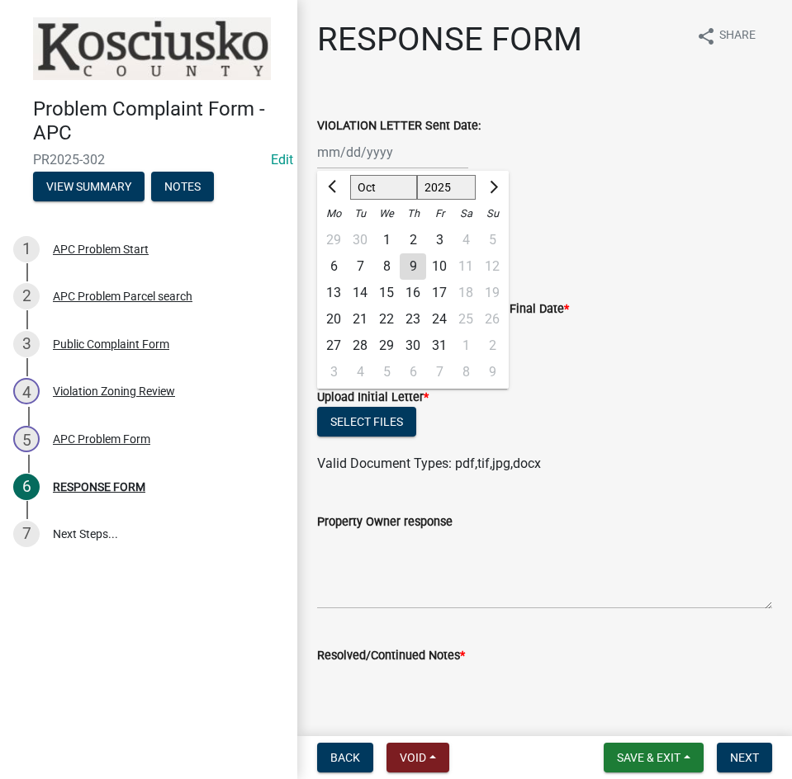
click at [409, 273] on div "9" at bounding box center [412, 266] width 26 height 26
type input "10/09/2025"
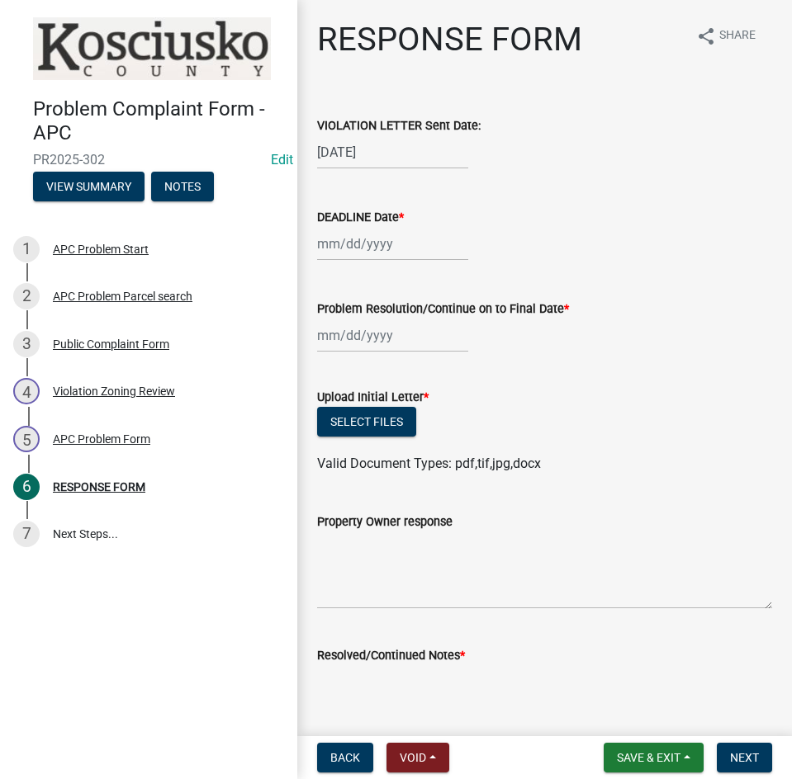
select select "10"
select select "2025"
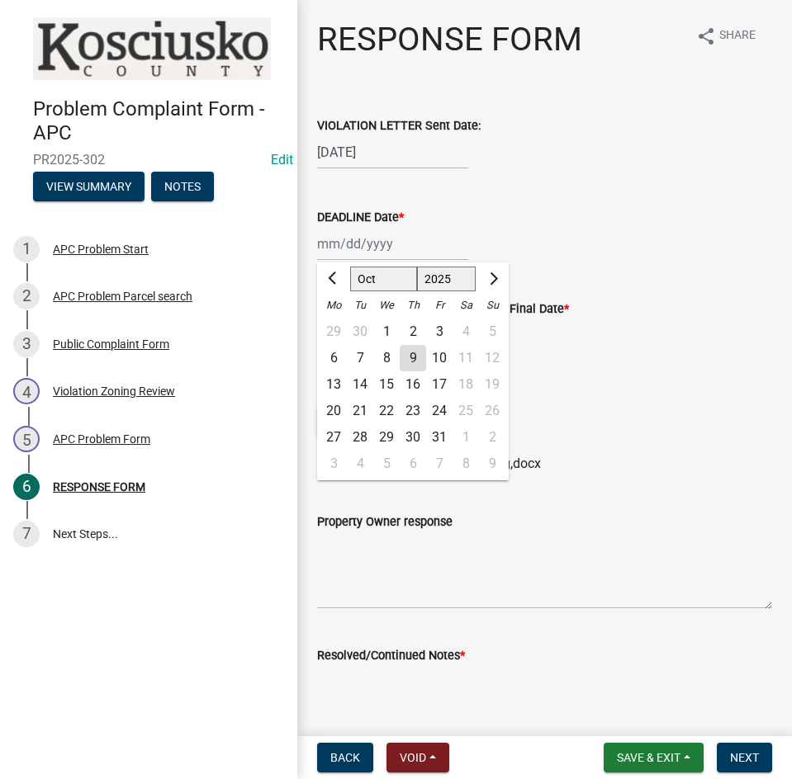
click at [391, 249] on div "Jan Feb Mar Apr May Jun Jul Aug Sep Oct Nov Dec 1525 1526 1527 1528 1529 1530 1…" at bounding box center [392, 244] width 151 height 34
click at [438, 414] on div "24" at bounding box center [439, 411] width 26 height 26
type input "10/24/2025"
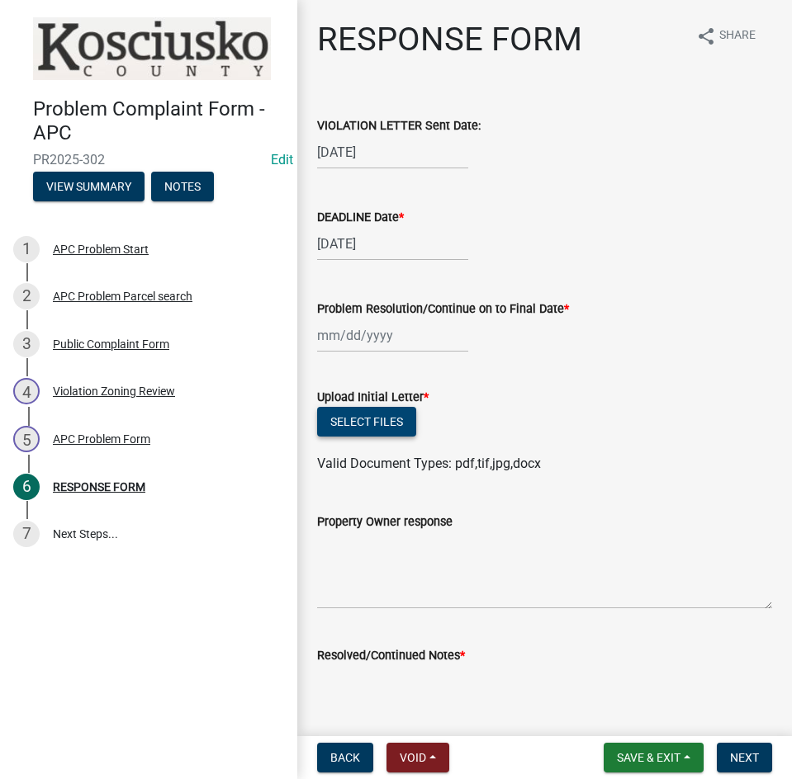
click at [352, 423] on button "Select files" at bounding box center [366, 422] width 99 height 30
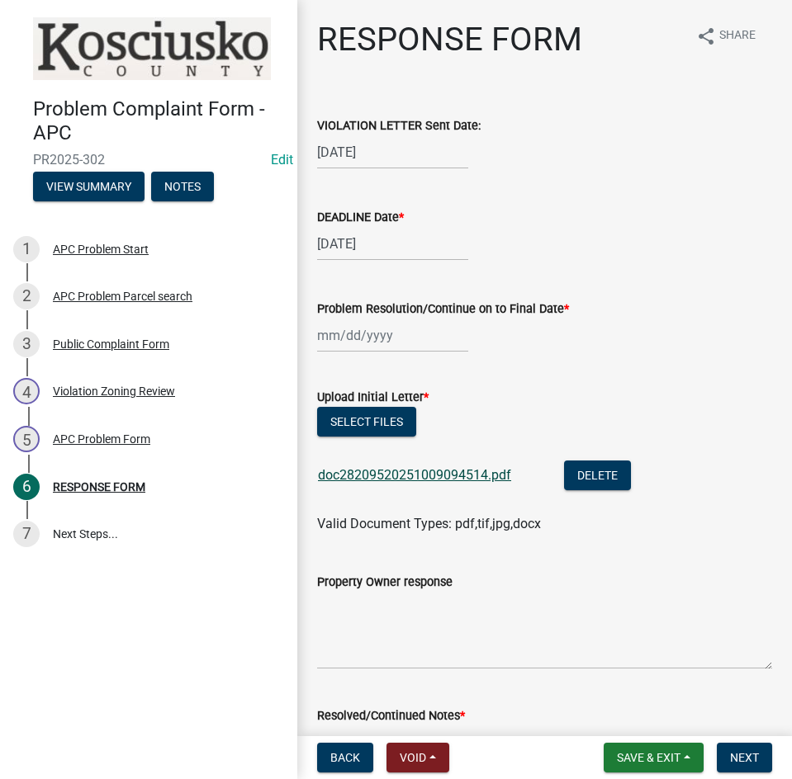
click at [454, 477] on link "doc28209520251009094514.pdf" at bounding box center [414, 475] width 193 height 16
click at [645, 750] on button "Save & Exit" at bounding box center [653, 758] width 100 height 30
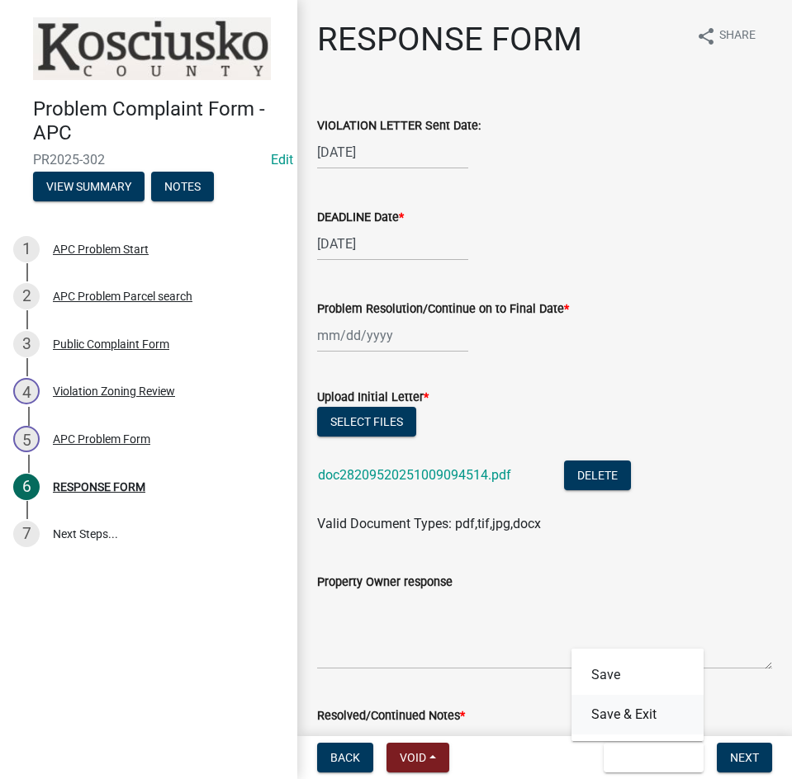
click at [636, 716] on button "Save & Exit" at bounding box center [637, 715] width 132 height 40
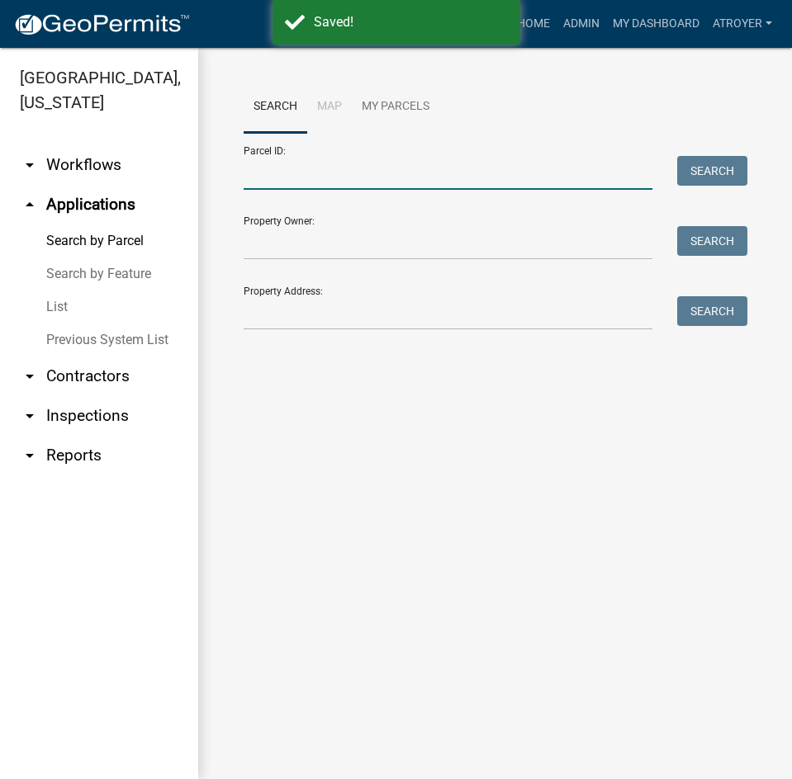
click at [399, 180] on input "Parcel ID:" at bounding box center [447, 173] width 409 height 34
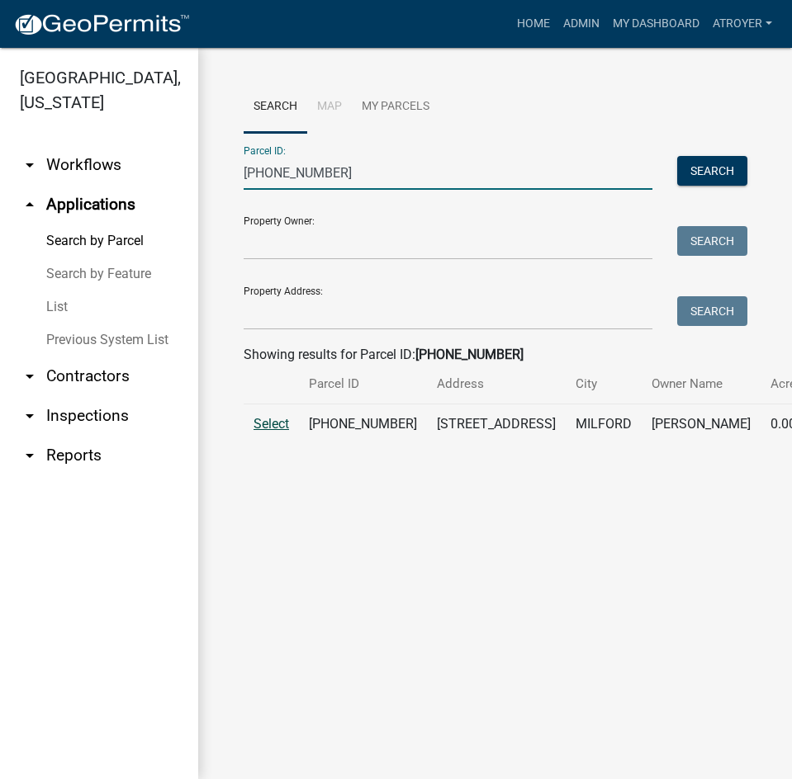
type input "020-032-209"
click at [263, 432] on span "Select" at bounding box center [270, 424] width 35 height 16
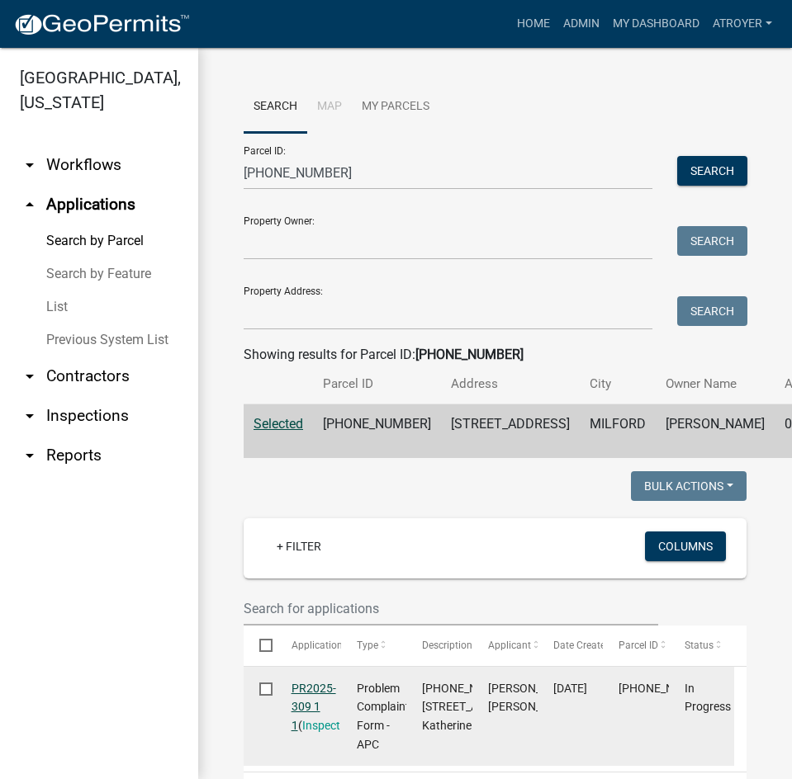
click at [327, 730] on link "PR2025-309 1 1" at bounding box center [313, 707] width 45 height 51
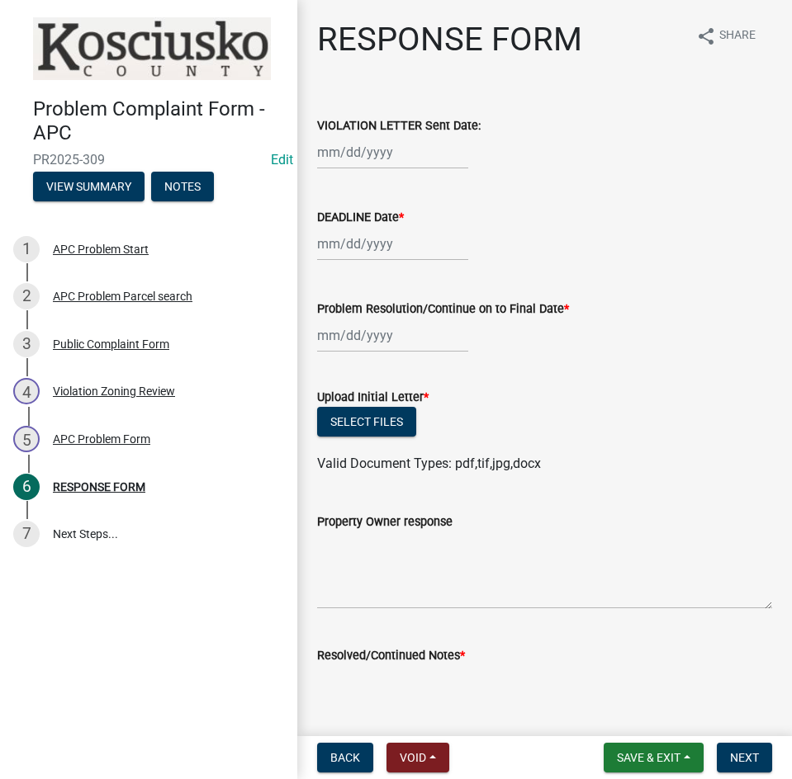
click at [362, 161] on div at bounding box center [392, 152] width 151 height 34
select select "10"
select select "2025"
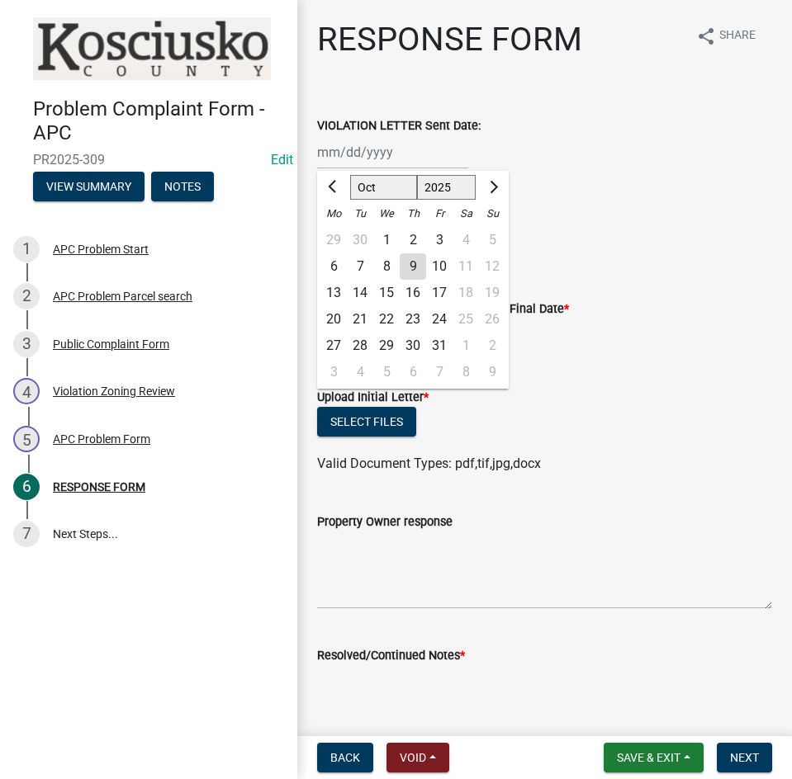
click at [421, 266] on div "9" at bounding box center [412, 266] width 26 height 26
type input "10/09/2025"
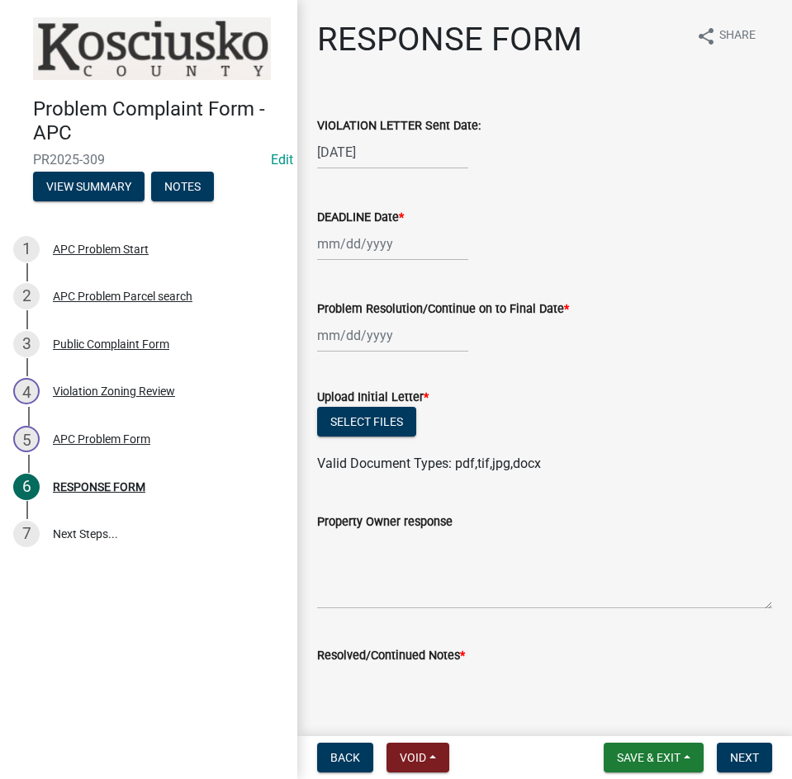
click at [406, 251] on div at bounding box center [392, 244] width 151 height 34
select select "10"
select select "2025"
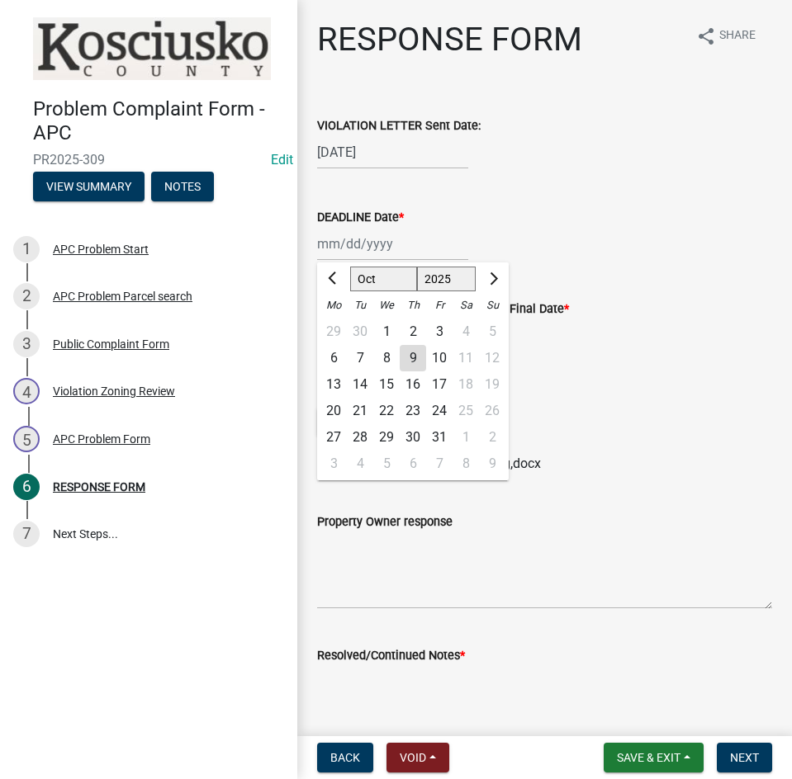
click at [443, 416] on div "24" at bounding box center [439, 411] width 26 height 26
type input "10/24/2025"
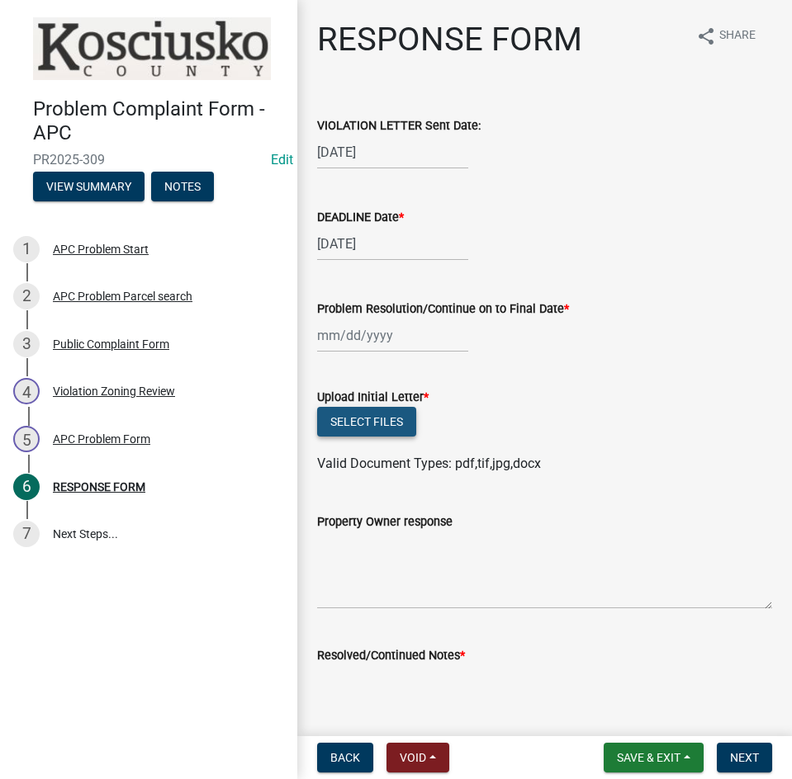
click at [357, 421] on button "Select files" at bounding box center [366, 422] width 99 height 30
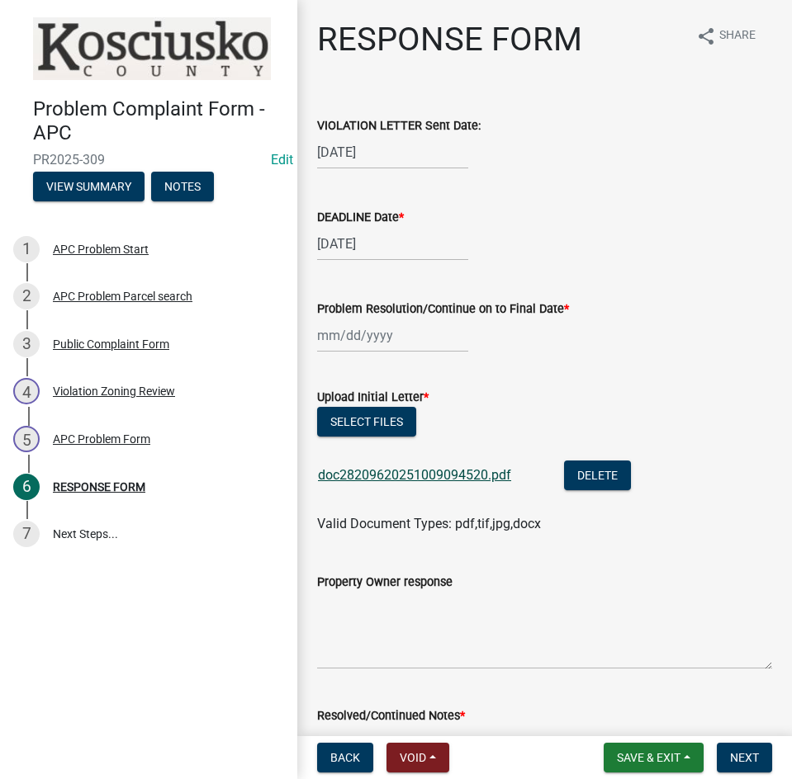
click at [438, 480] on link "doc28209620251009094520.pdf" at bounding box center [414, 475] width 193 height 16
click at [384, 430] on button "Select files" at bounding box center [366, 422] width 99 height 30
click at [649, 759] on span "Save & Exit" at bounding box center [649, 757] width 64 height 13
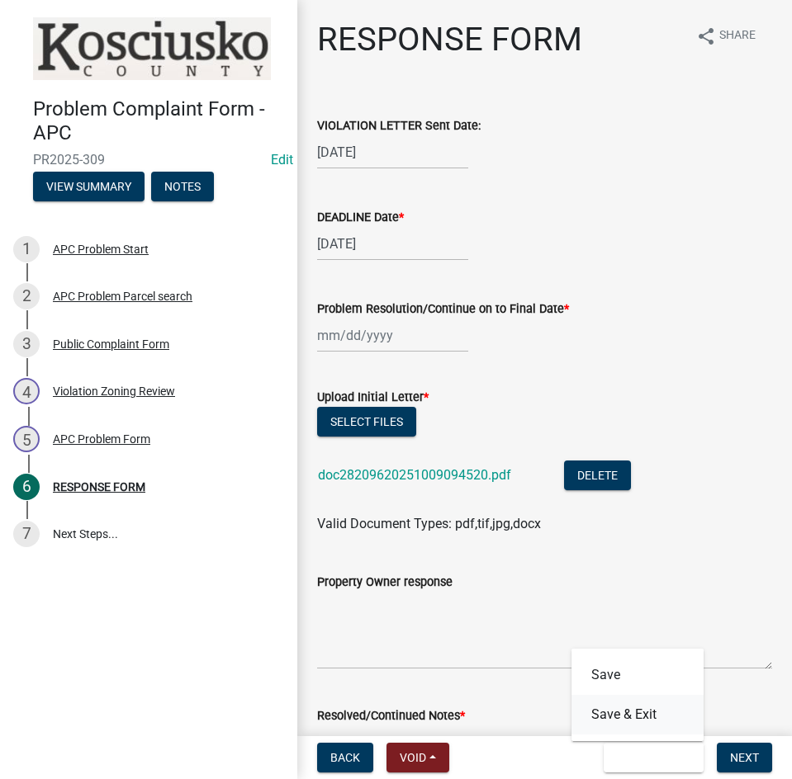
click at [639, 720] on button "Save & Exit" at bounding box center [637, 715] width 132 height 40
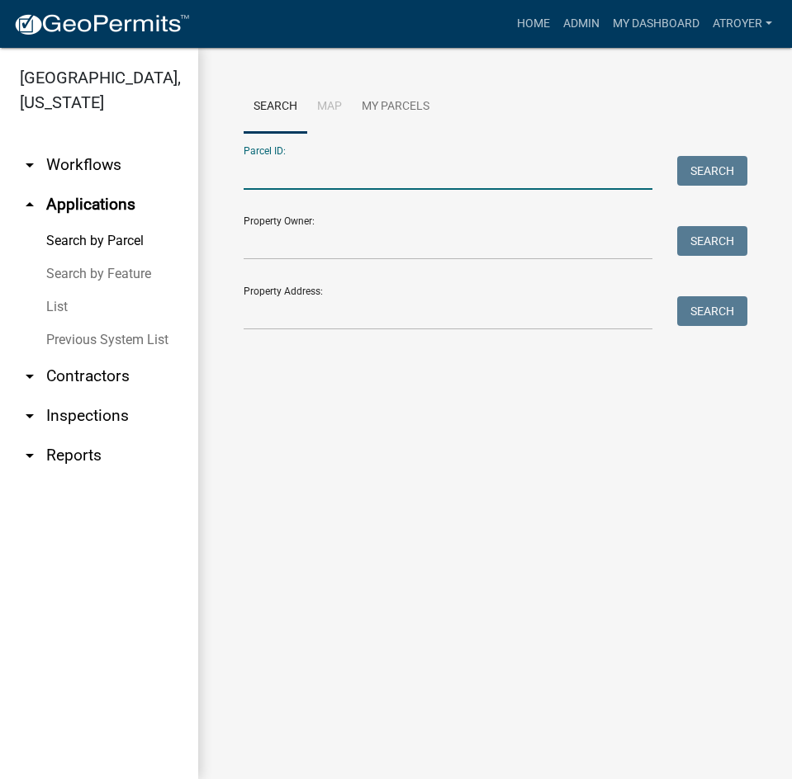
click at [387, 184] on input "Parcel ID:" at bounding box center [447, 173] width 409 height 34
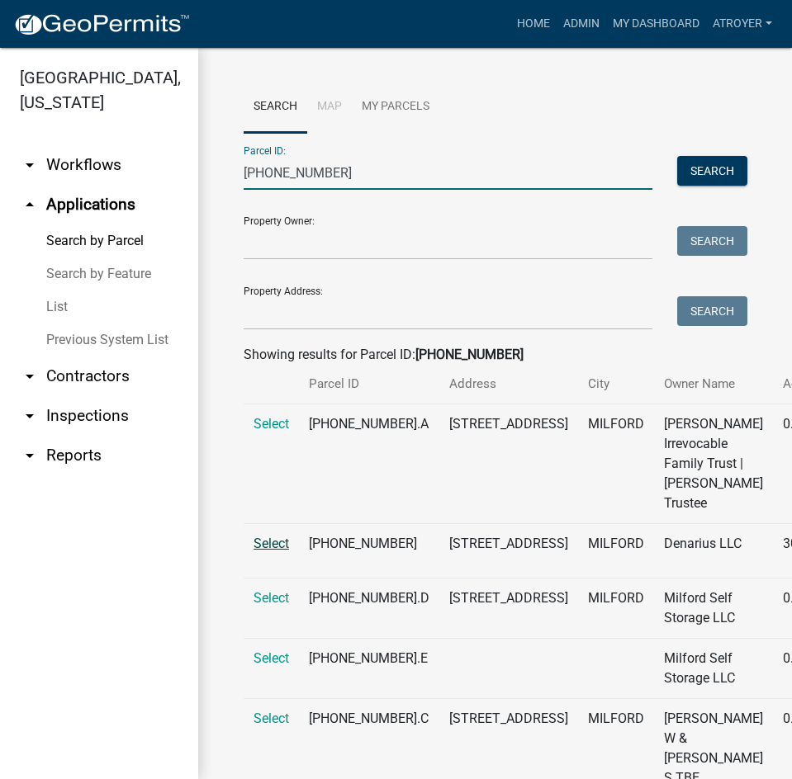
type input "020-034-006"
click at [262, 551] on span "Select" at bounding box center [270, 544] width 35 height 16
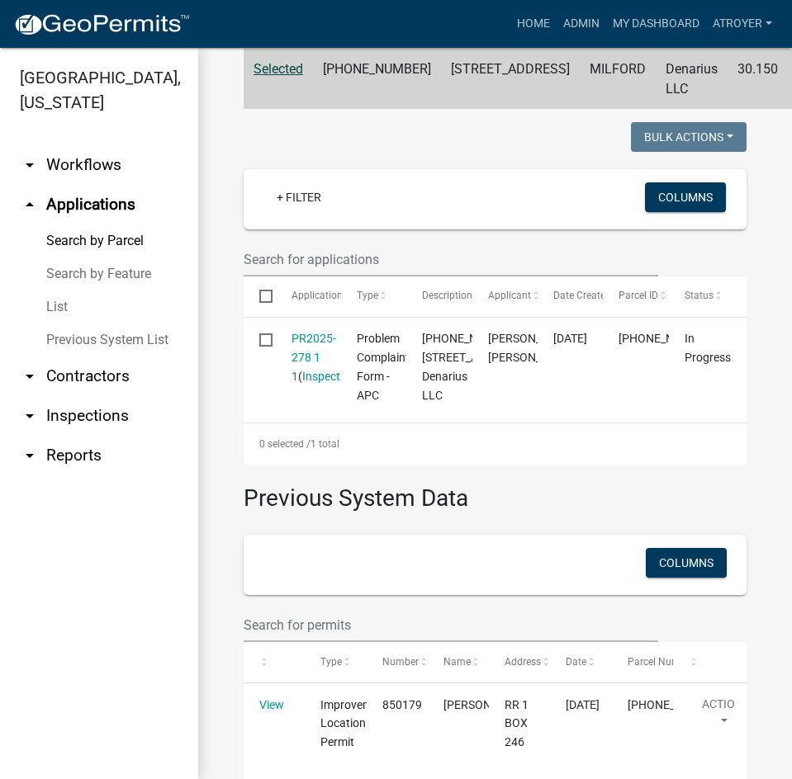
scroll to position [413, 0]
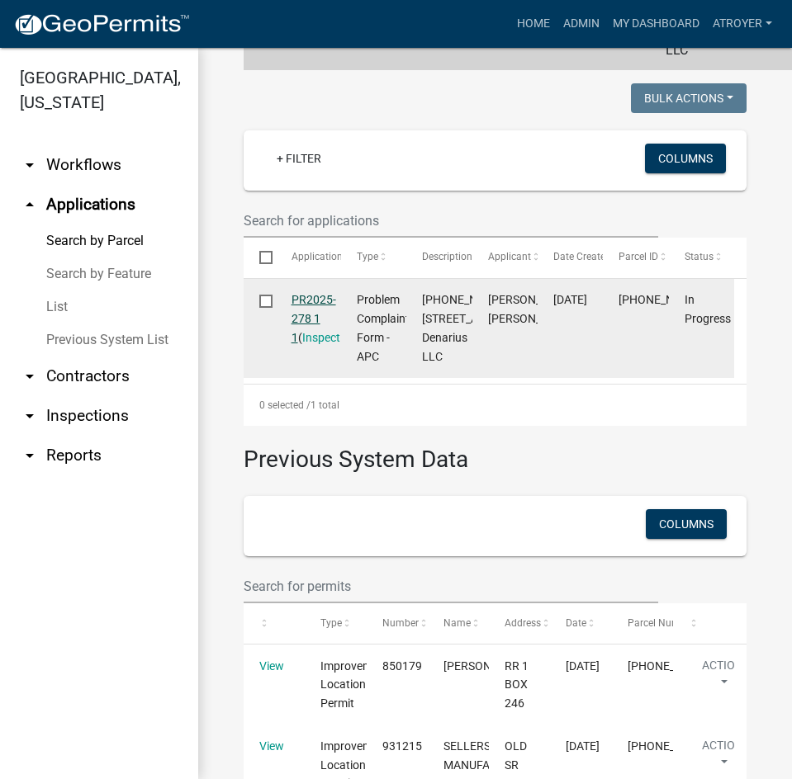
click at [301, 320] on link "PR2025-278 1 1" at bounding box center [313, 318] width 45 height 51
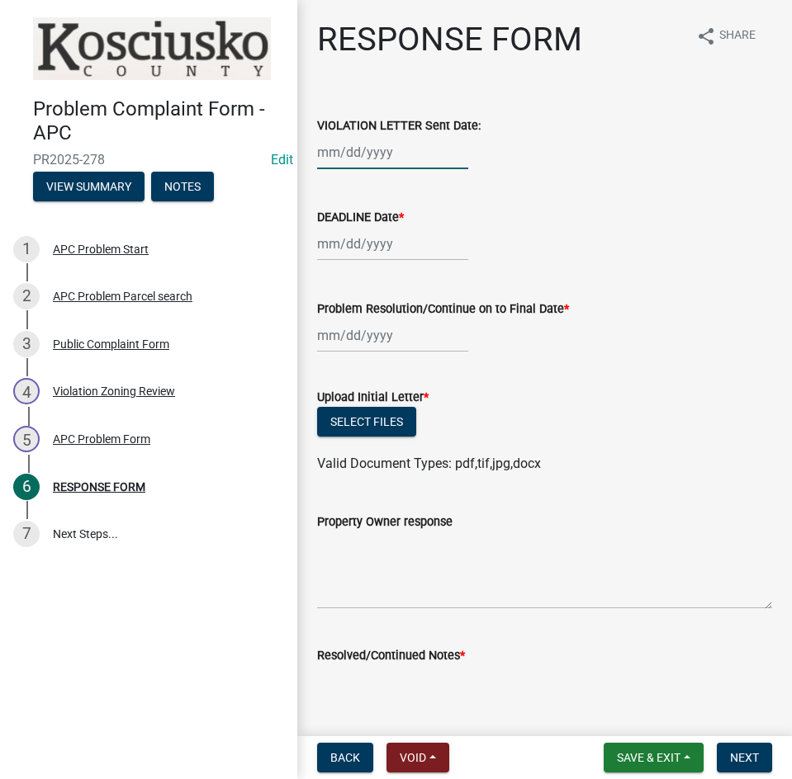
click at [400, 159] on div at bounding box center [392, 152] width 151 height 34
select select "10"
select select "2025"
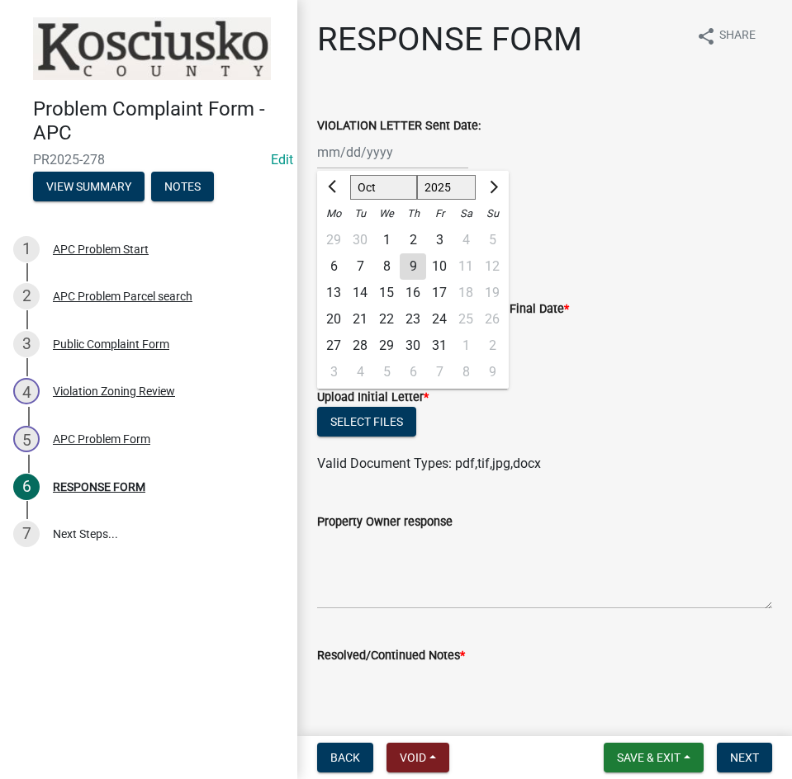
click at [404, 263] on div "9" at bounding box center [412, 266] width 26 height 26
type input "10/09/2025"
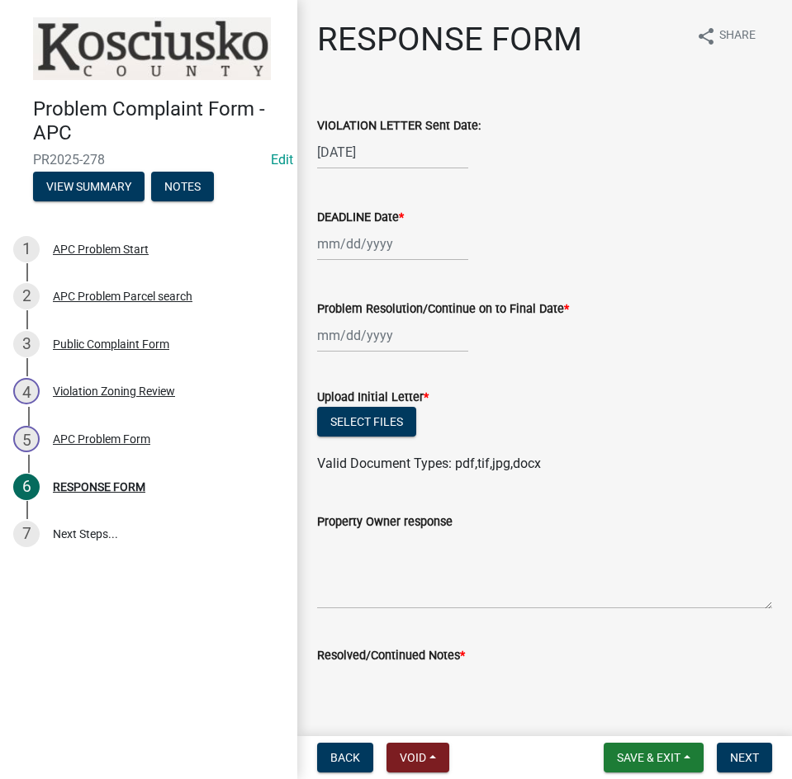
click at [404, 261] on wm-data-entity-input "DEADLINE Date *" at bounding box center [544, 230] width 455 height 92
click at [406, 249] on div at bounding box center [392, 244] width 151 height 34
select select "10"
select select "2025"
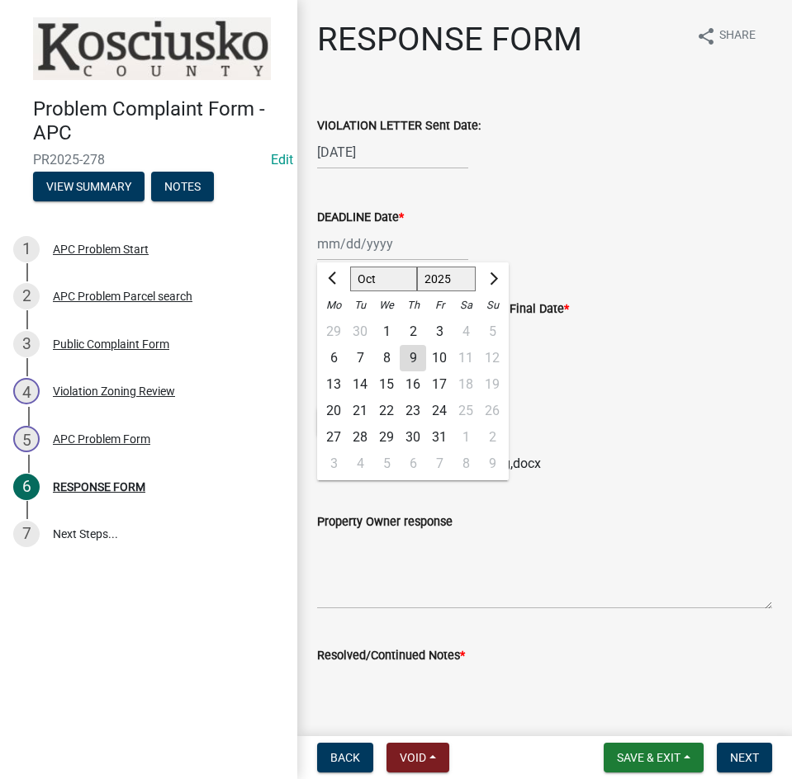
click at [445, 409] on div "24" at bounding box center [439, 411] width 26 height 26
type input "10/24/2025"
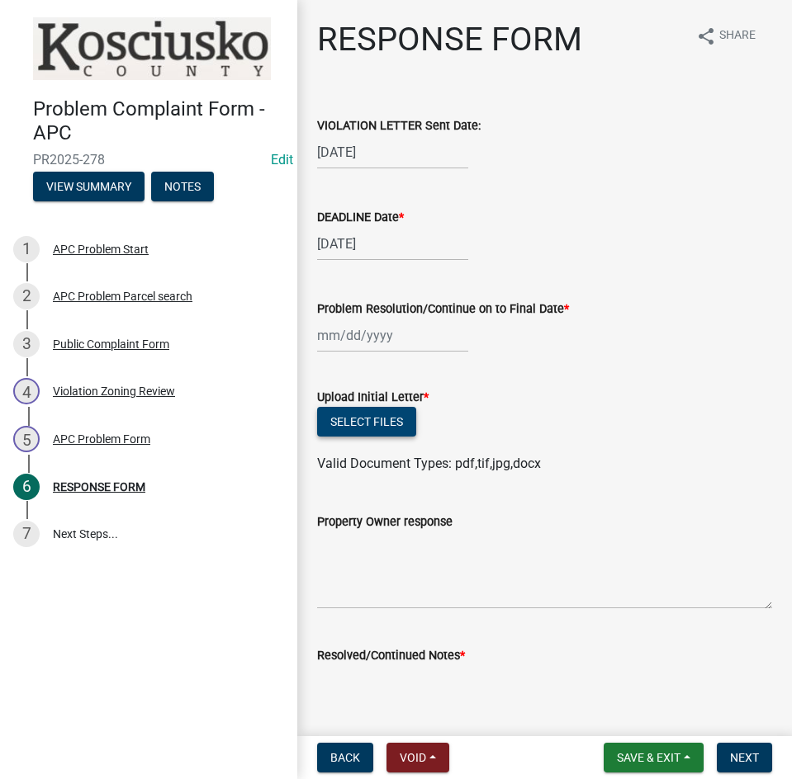
click at [362, 423] on button "Select files" at bounding box center [366, 422] width 99 height 30
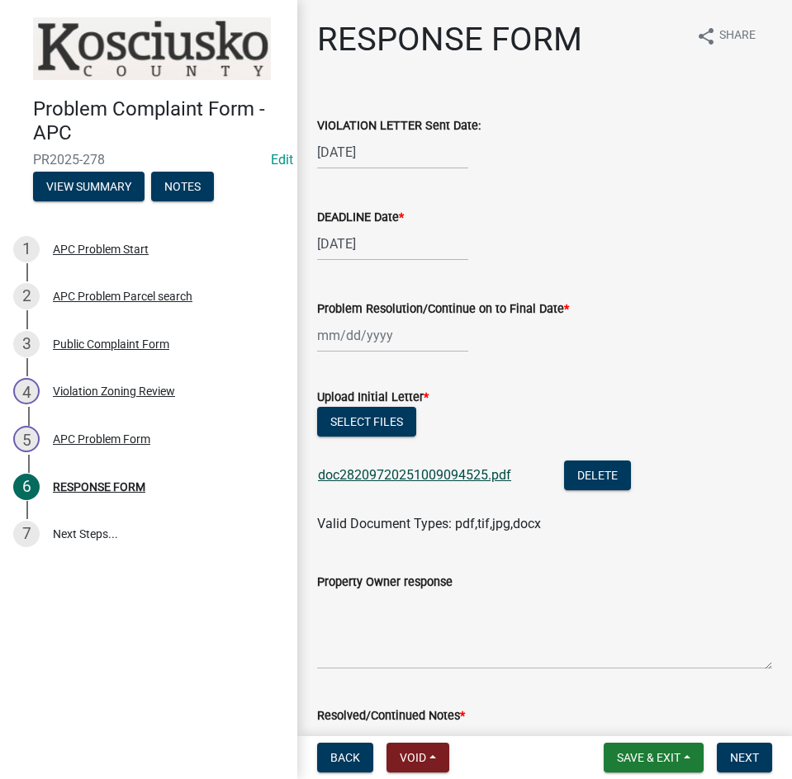
click at [446, 471] on link "doc28209720251009094525.pdf" at bounding box center [414, 475] width 193 height 16
click at [655, 761] on span "Save & Exit" at bounding box center [649, 757] width 64 height 13
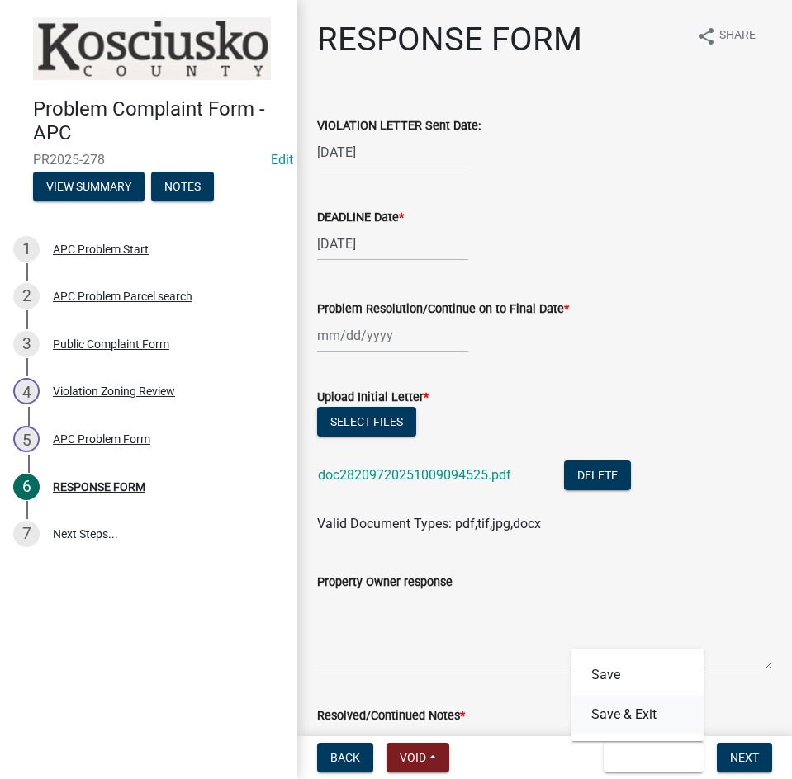
click at [645, 711] on button "Save & Exit" at bounding box center [637, 715] width 132 height 40
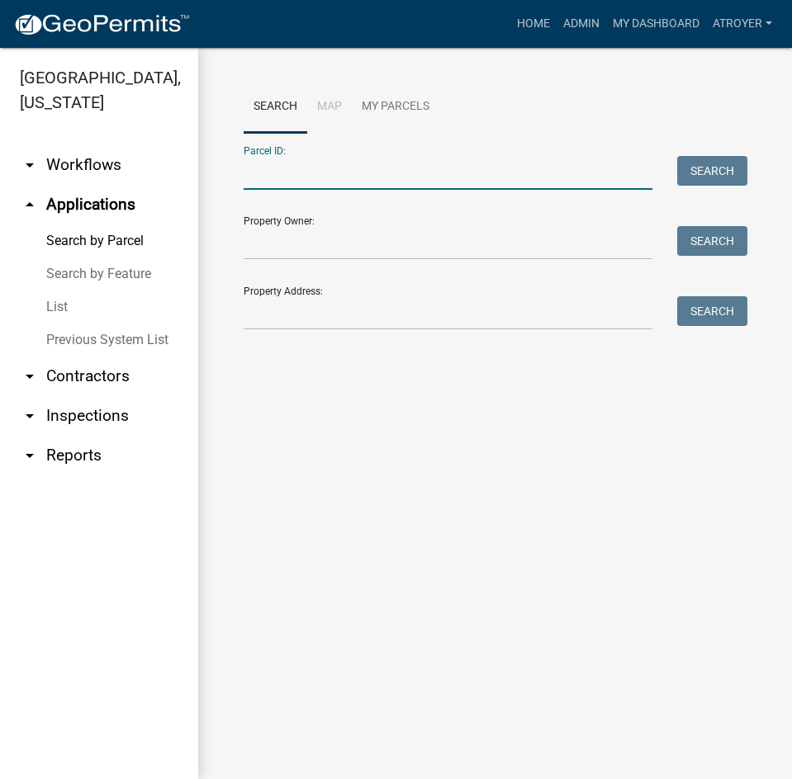
click at [345, 166] on input "Parcel ID:" at bounding box center [447, 173] width 409 height 34
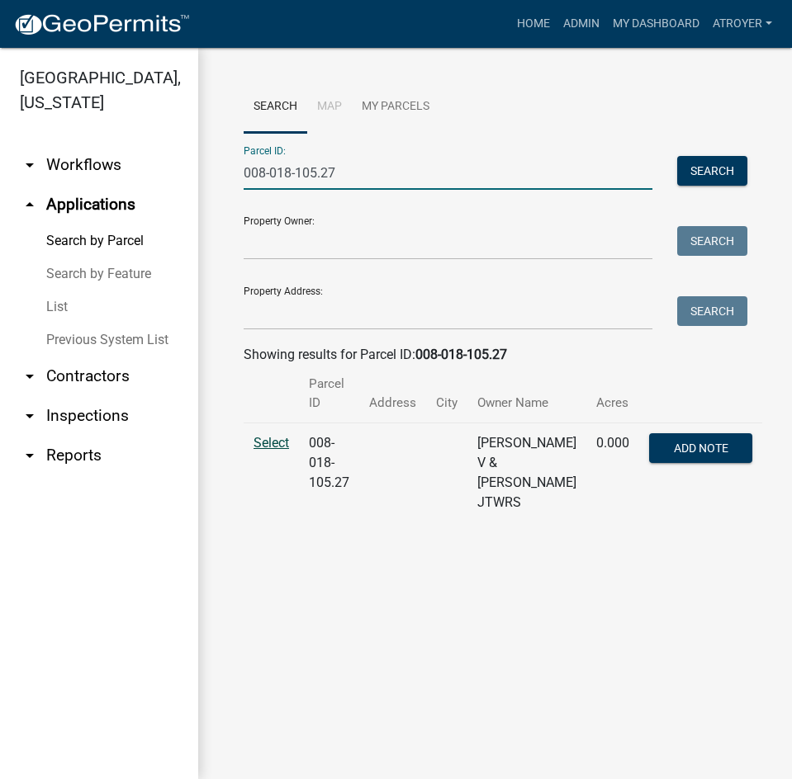
type input "008-018-105.27"
click at [268, 441] on span "Select" at bounding box center [270, 443] width 35 height 16
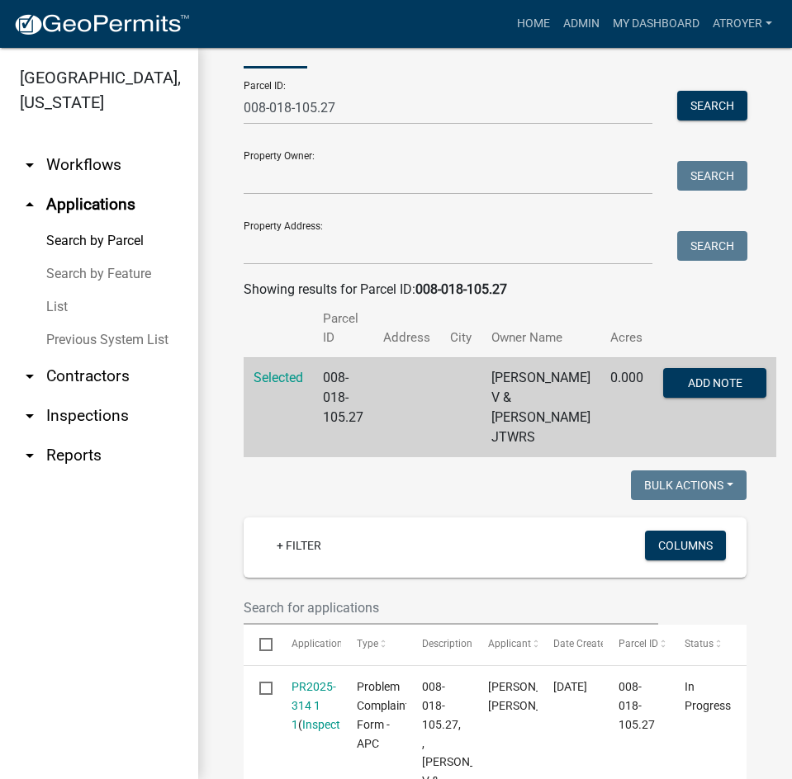
scroll to position [248, 0]
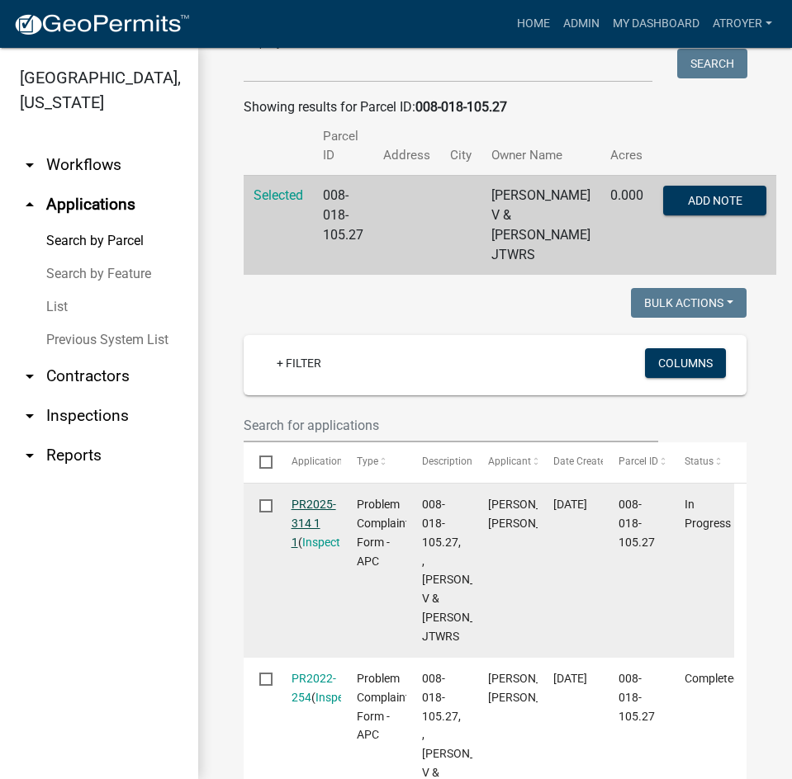
click at [319, 526] on link "PR2025-314 1 1" at bounding box center [313, 523] width 45 height 51
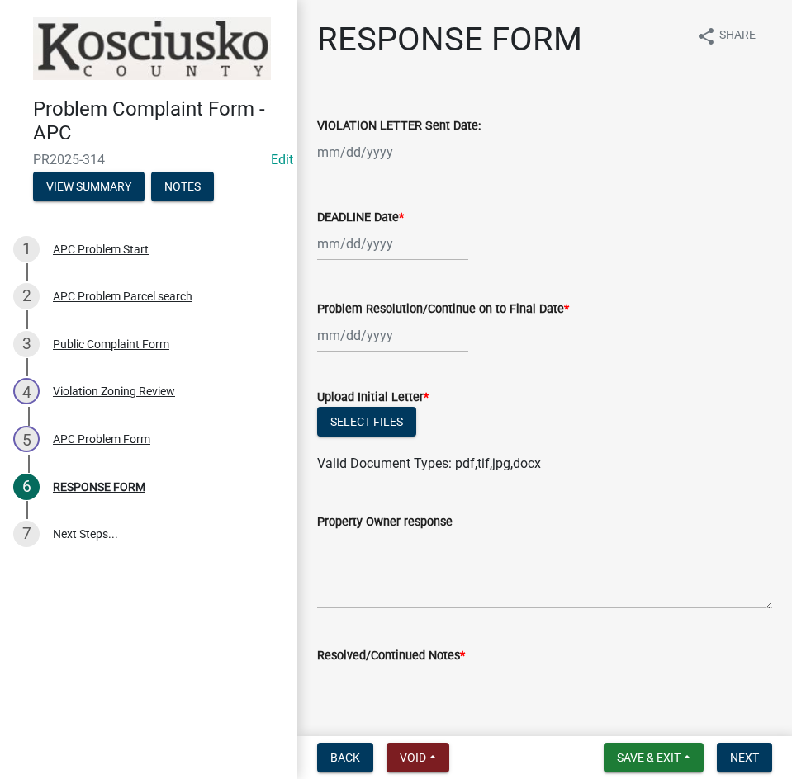
click at [409, 153] on div at bounding box center [392, 152] width 151 height 34
select select "10"
select select "2025"
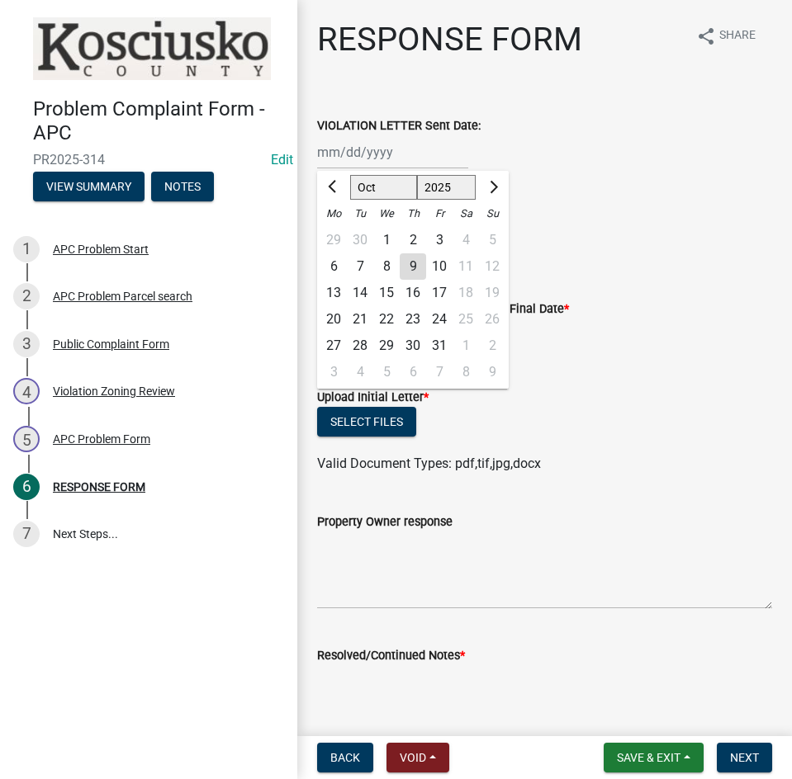
click at [414, 272] on div "9" at bounding box center [412, 266] width 26 height 26
type input "10/09/2025"
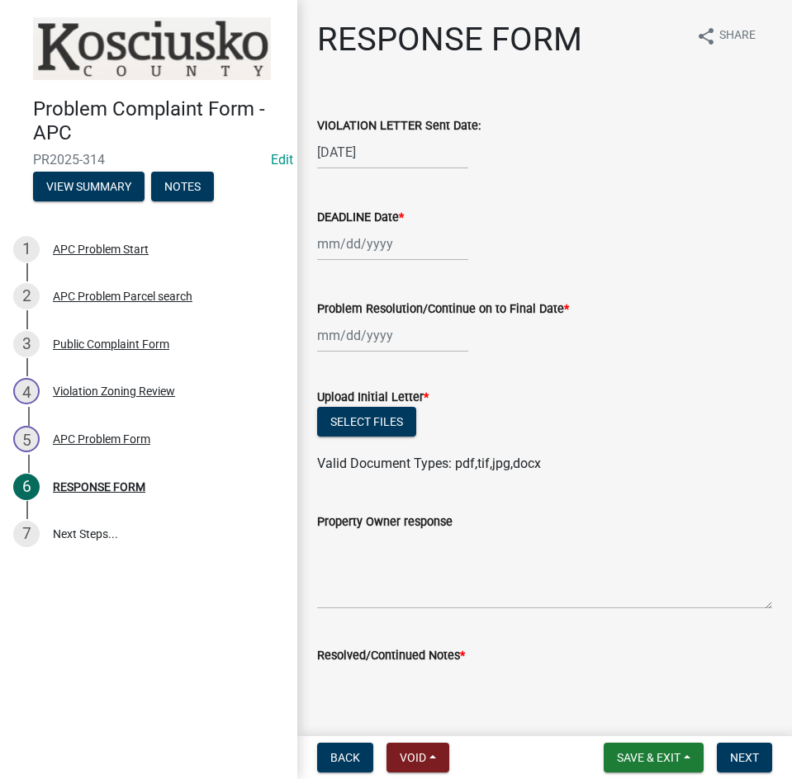
click at [410, 258] on div at bounding box center [392, 244] width 151 height 34
select select "10"
select select "2025"
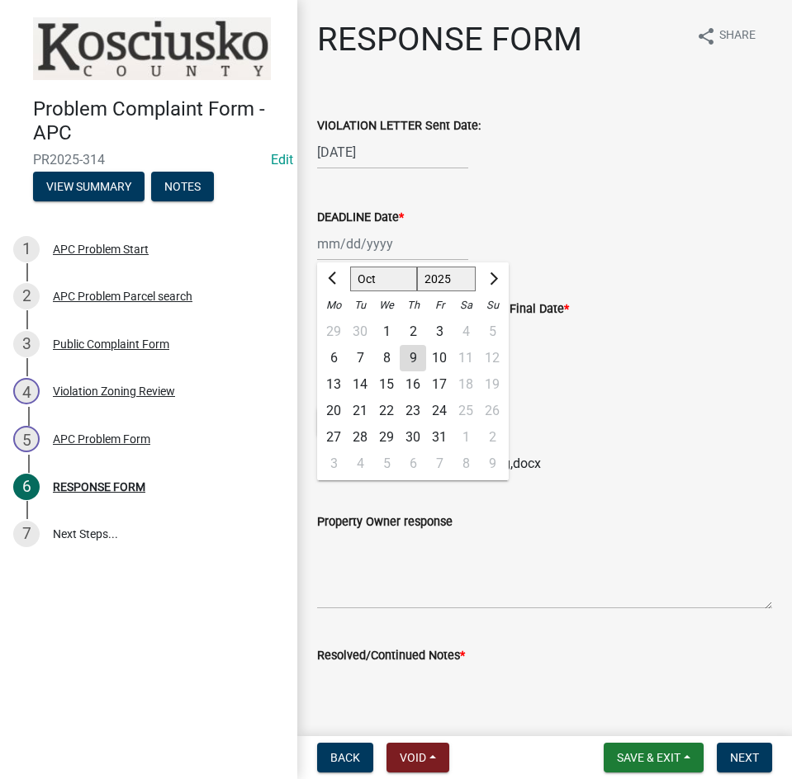
click at [436, 417] on div "24" at bounding box center [439, 411] width 26 height 26
type input "10/24/2025"
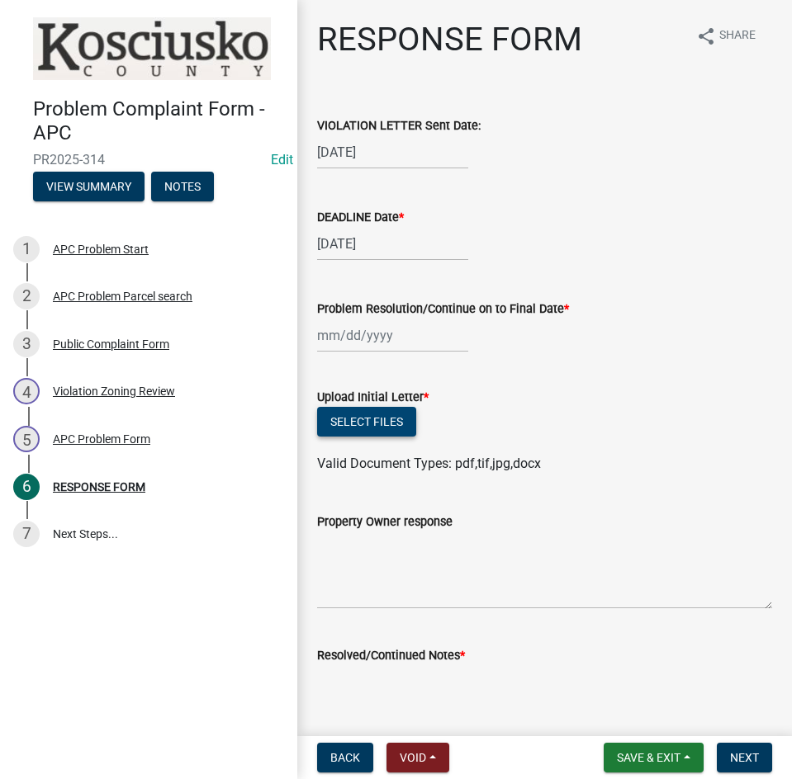
click at [362, 421] on button "Select files" at bounding box center [366, 422] width 99 height 30
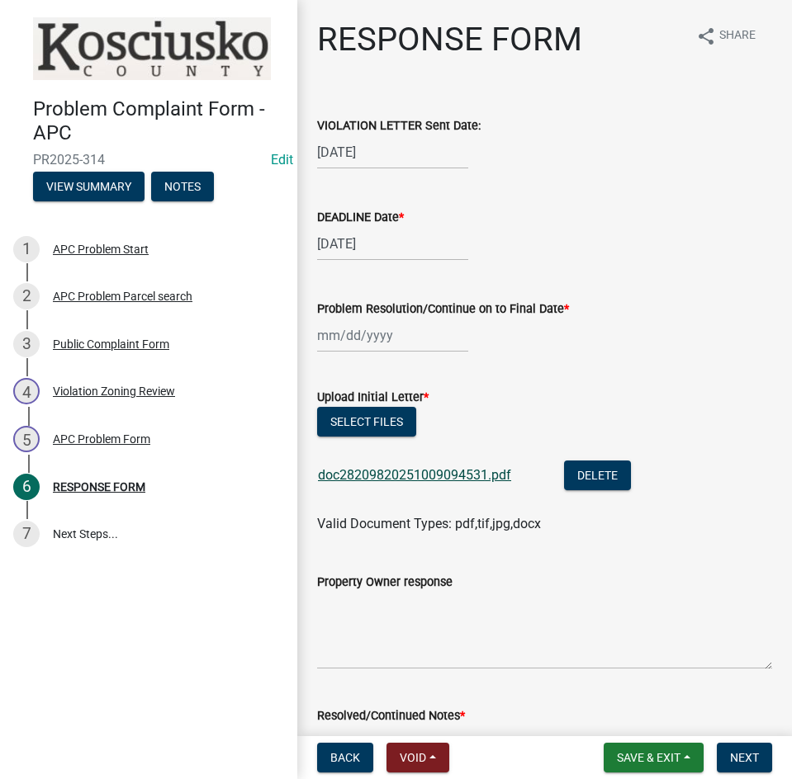
click at [451, 475] on link "doc28209820251009094531.pdf" at bounding box center [414, 475] width 193 height 16
click at [369, 430] on button "Select files" at bounding box center [366, 422] width 99 height 30
click at [659, 763] on span "Save & Exit" at bounding box center [649, 757] width 64 height 13
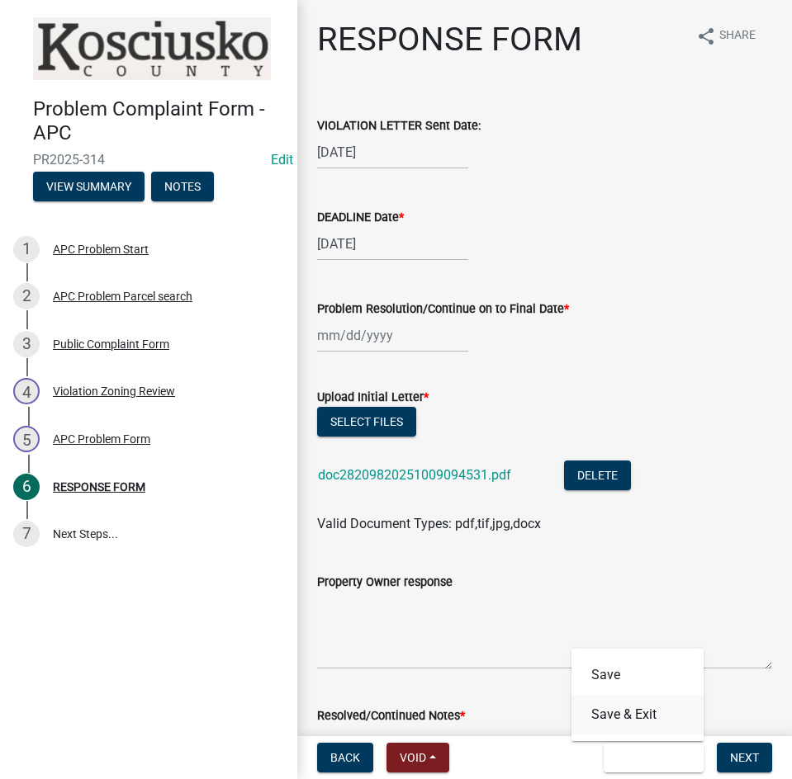
click at [658, 717] on button "Save & Exit" at bounding box center [637, 715] width 132 height 40
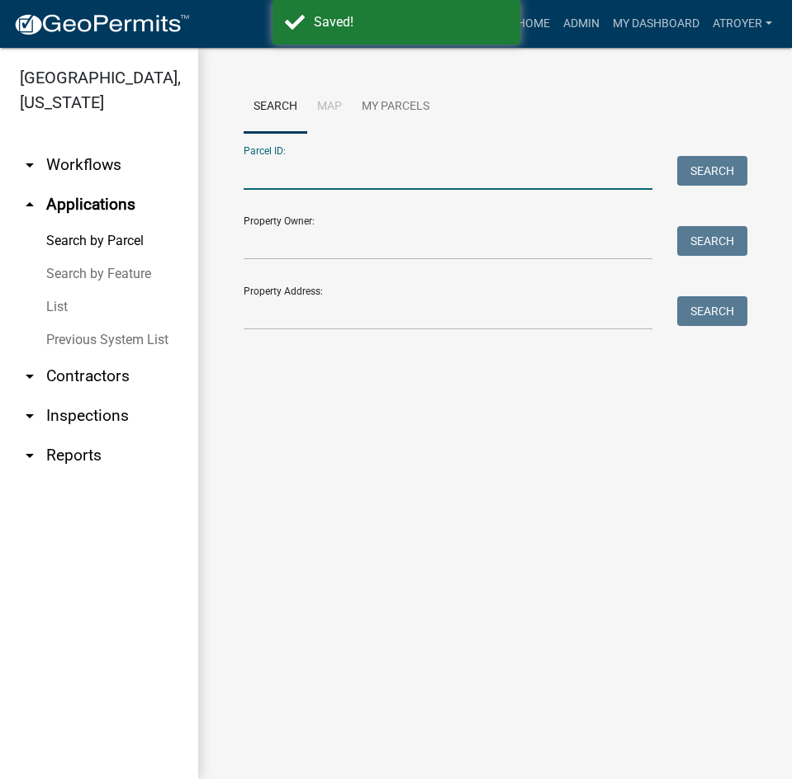
click at [355, 185] on input "Parcel ID:" at bounding box center [447, 173] width 409 height 34
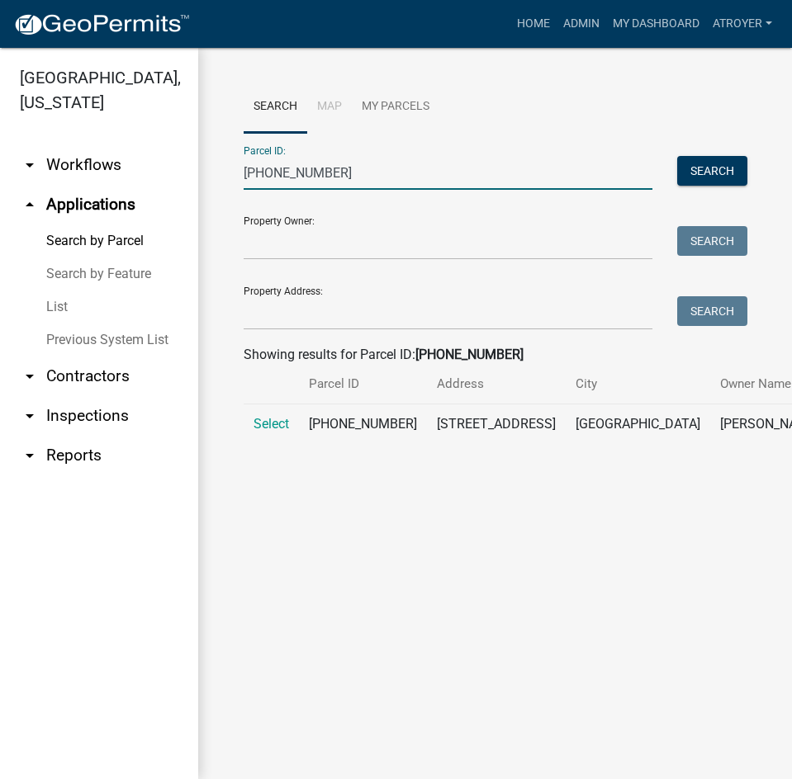
type input "003-175-001"
click at [290, 442] on td "Select" at bounding box center [270, 431] width 55 height 54
click at [274, 432] on span "Select" at bounding box center [270, 424] width 35 height 16
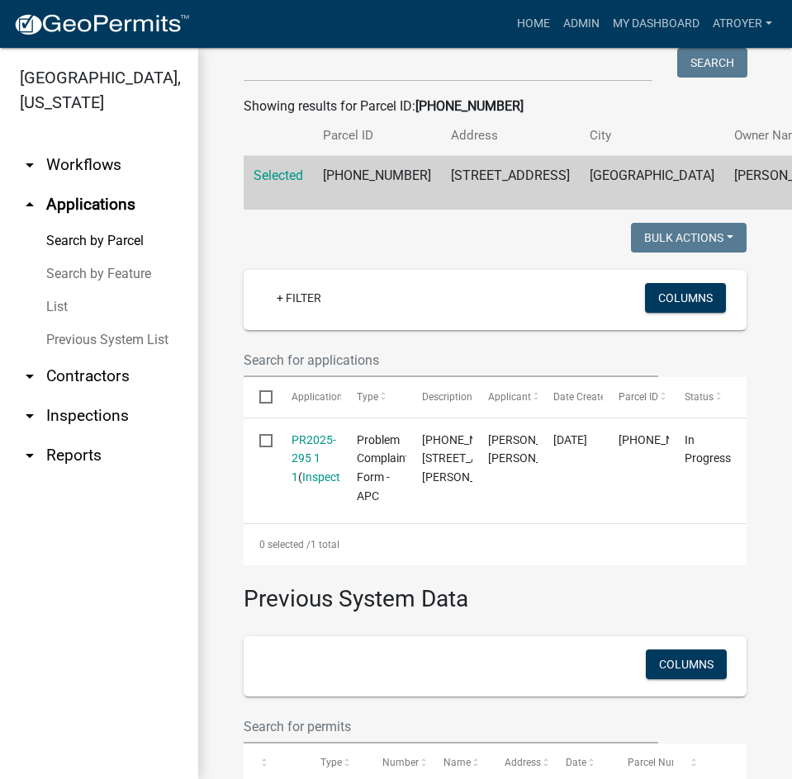
scroll to position [413, 0]
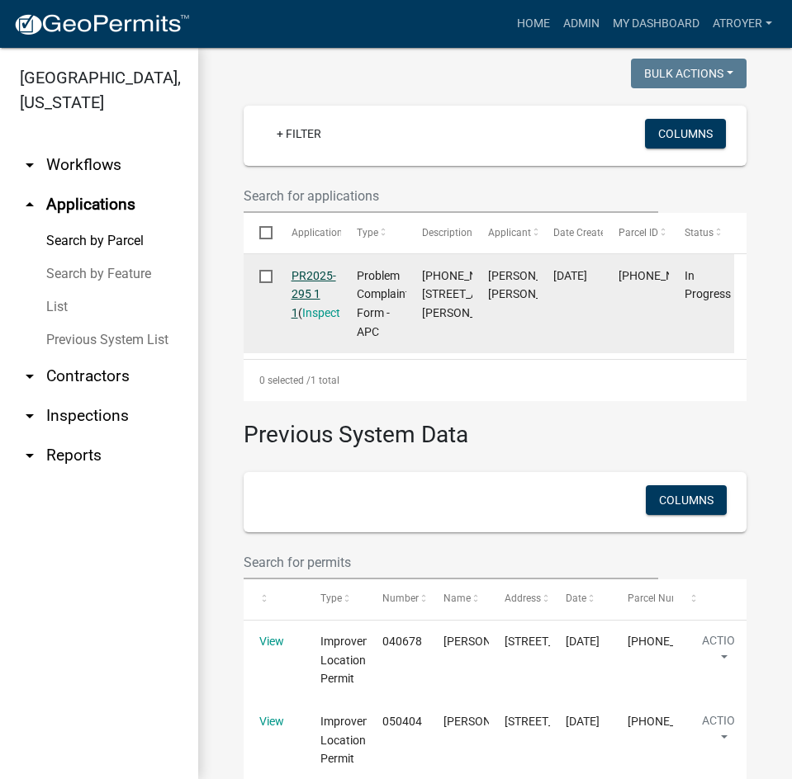
click at [319, 320] on link "PR2025-295 1 1" at bounding box center [313, 294] width 45 height 51
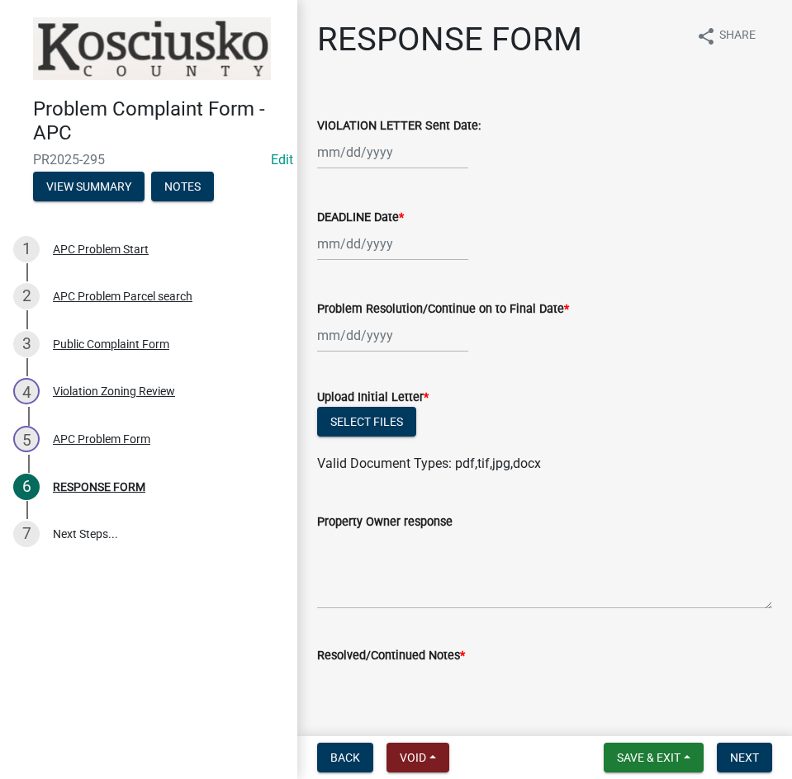
select select "10"
select select "2025"
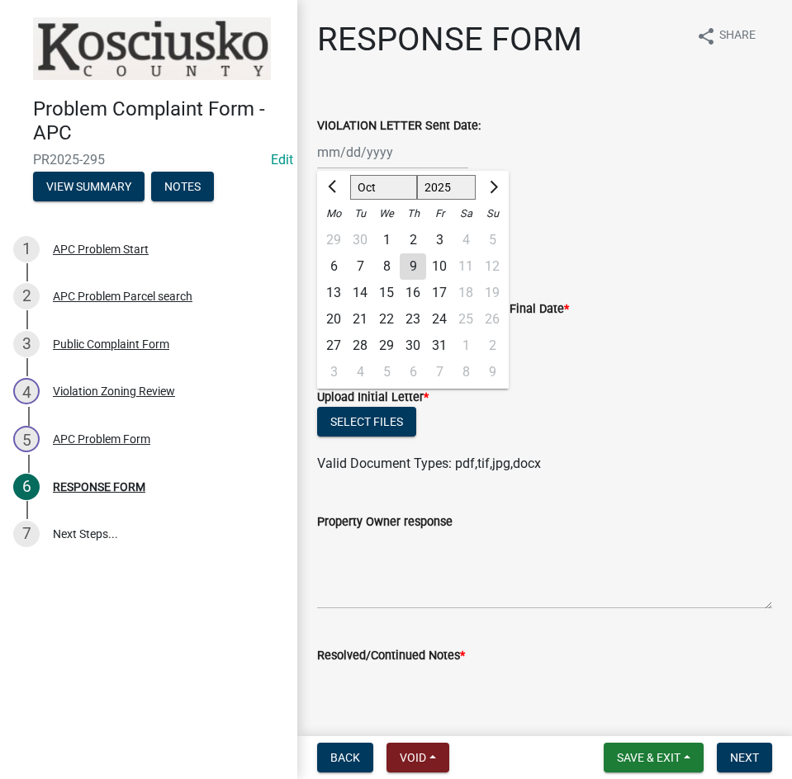
click at [395, 149] on div "Jan Feb Mar Apr May Jun Jul Aug Sep Oct Nov Dec 1525 1526 1527 1528 1529 1530 1…" at bounding box center [392, 152] width 151 height 34
click at [413, 267] on div "9" at bounding box center [412, 266] width 26 height 26
type input "10/09/2025"
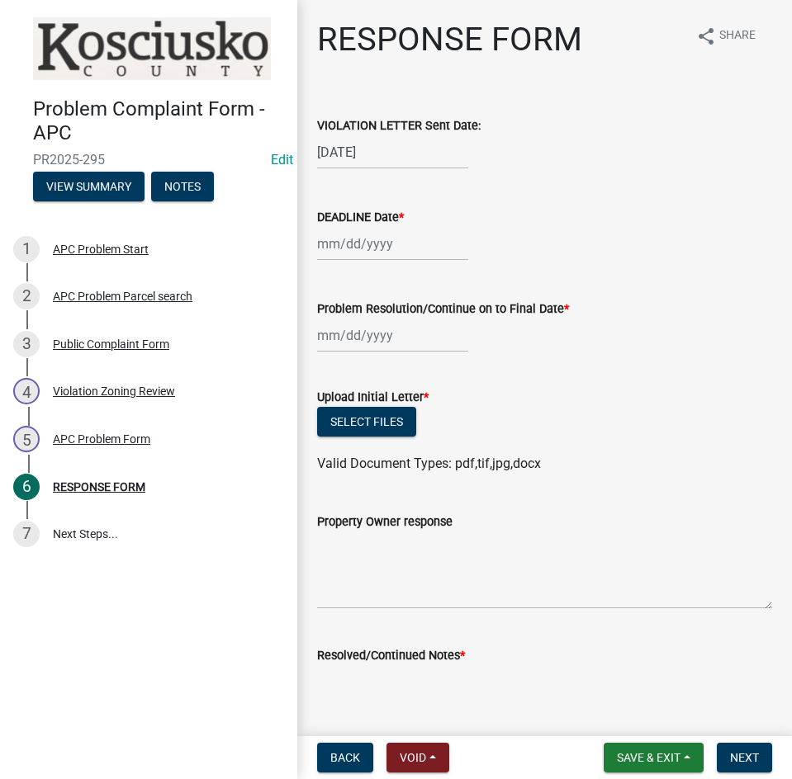
select select "10"
select select "2025"
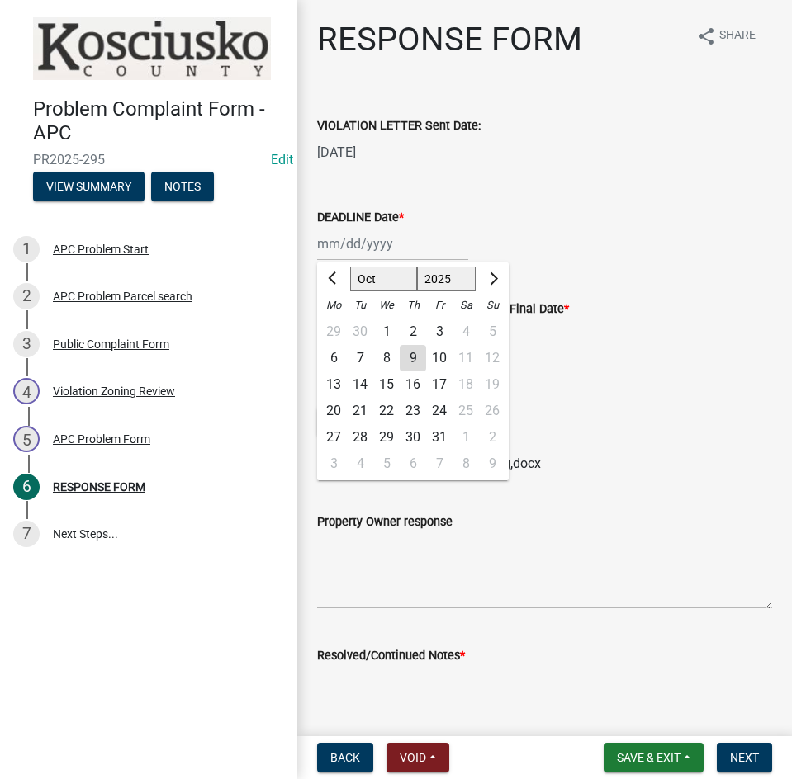
click at [390, 247] on div "Jan Feb Mar Apr May Jun Jul Aug Sep Oct Nov Dec 1525 1526 1527 1528 1529 1530 1…" at bounding box center [392, 244] width 151 height 34
click at [444, 413] on div "24" at bounding box center [439, 411] width 26 height 26
type input "10/24/2025"
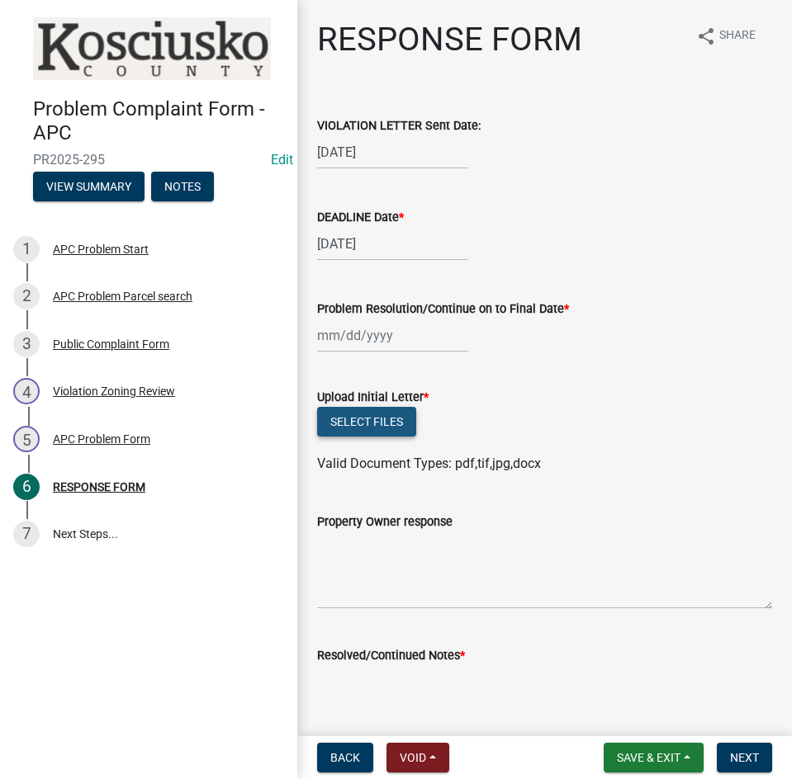
click at [383, 420] on button "Select files" at bounding box center [366, 422] width 99 height 30
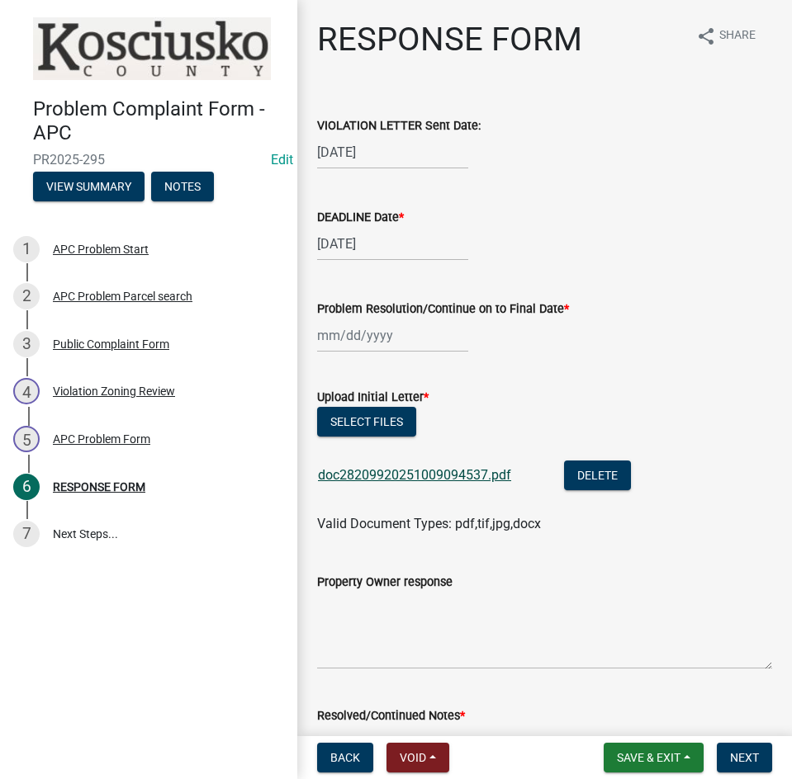
click at [429, 474] on link "doc28209920251009094537.pdf" at bounding box center [414, 475] width 193 height 16
click at [635, 755] on span "Save & Exit" at bounding box center [649, 757] width 64 height 13
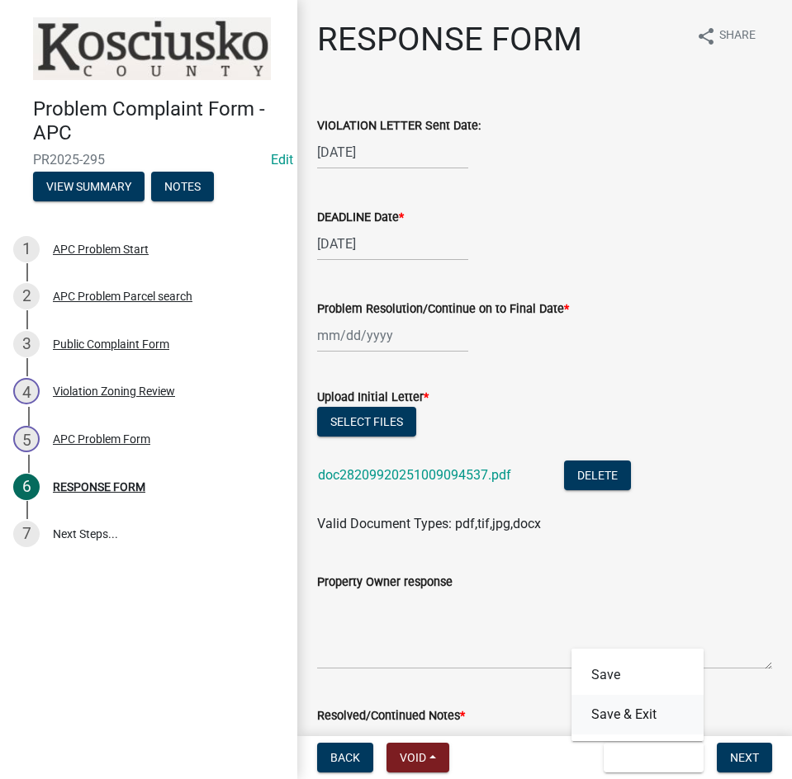
click at [635, 718] on button "Save & Exit" at bounding box center [637, 715] width 132 height 40
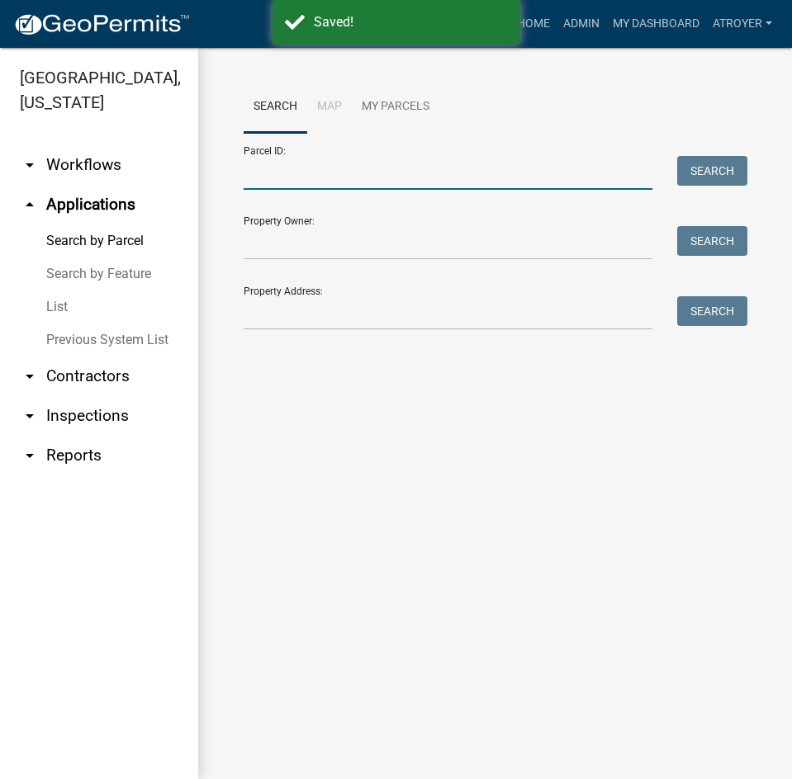
click at [316, 173] on input "Parcel ID:" at bounding box center [447, 173] width 409 height 34
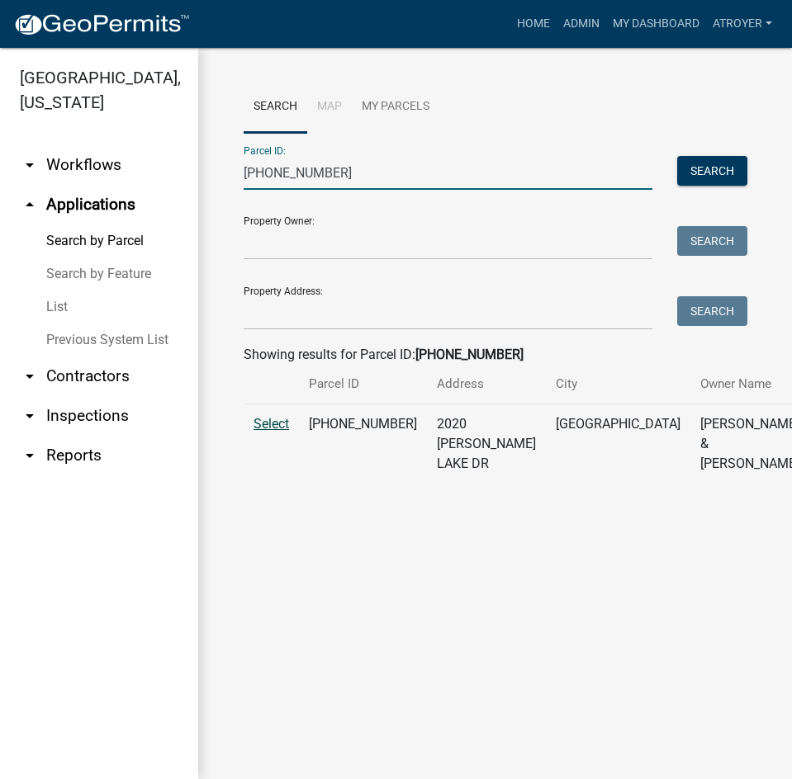
type input "029-137-078"
click at [270, 432] on span "Select" at bounding box center [270, 424] width 35 height 16
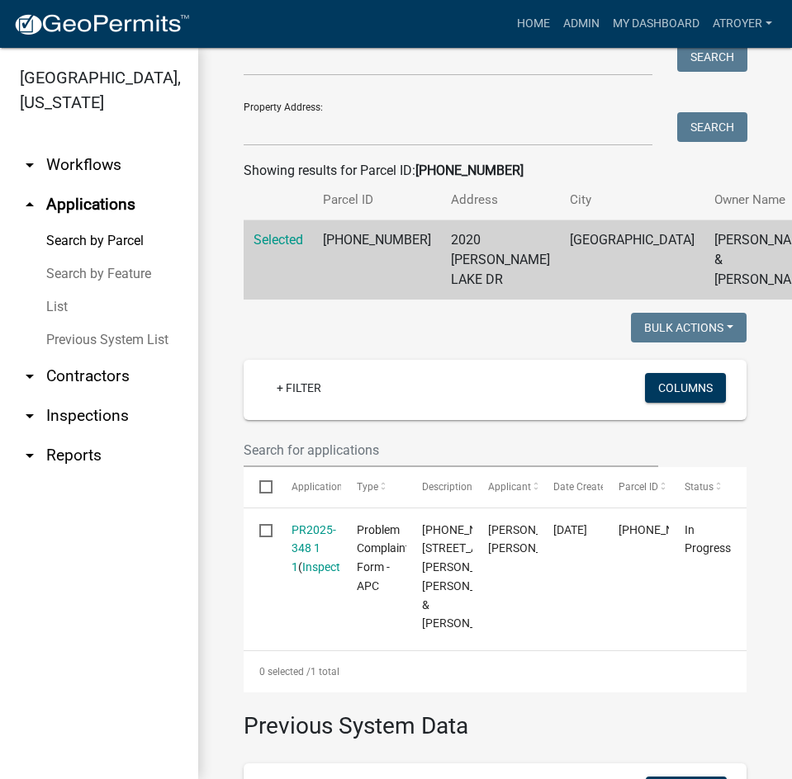
scroll to position [413, 0]
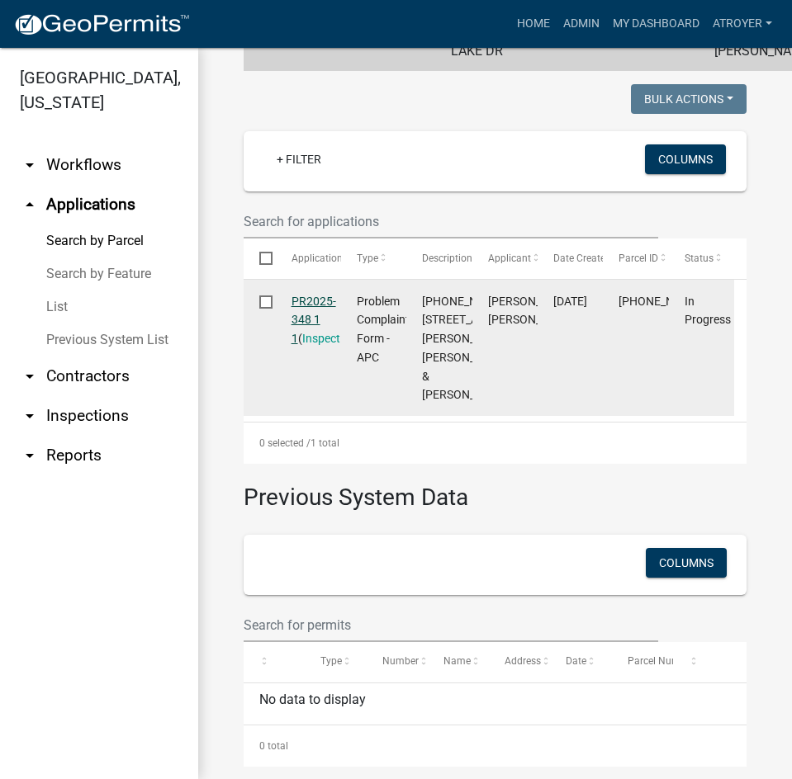
click at [322, 346] on link "PR2025-348 1 1" at bounding box center [313, 320] width 45 height 51
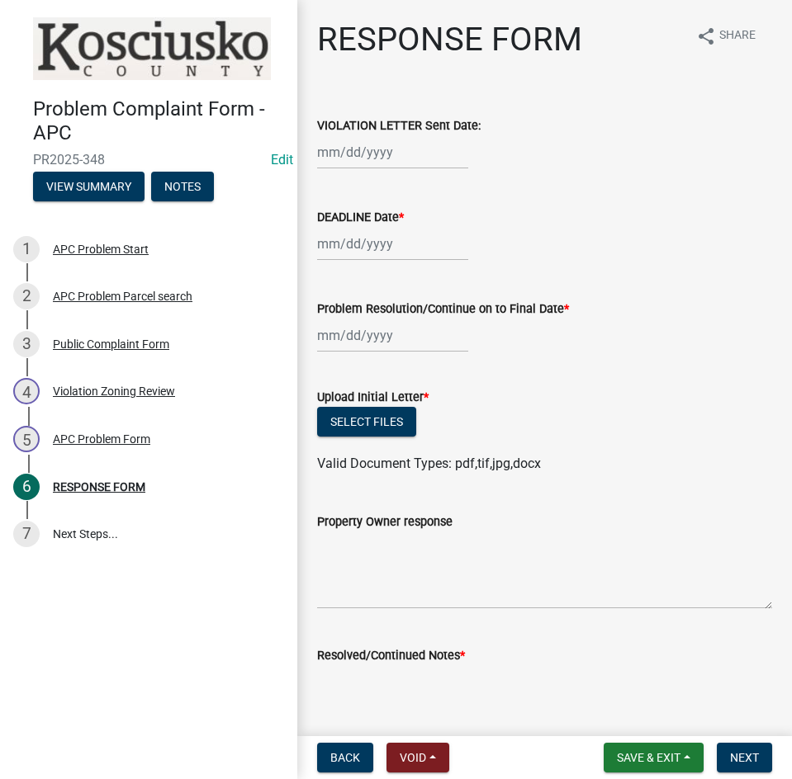
click at [351, 157] on div at bounding box center [392, 152] width 151 height 34
select select "10"
select select "2025"
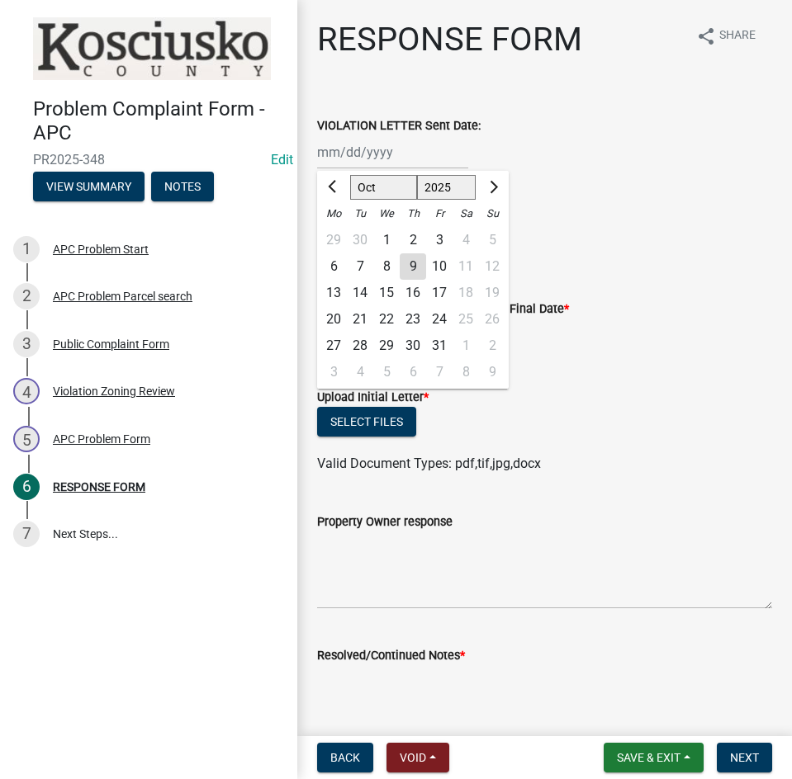
click at [410, 262] on div "9" at bounding box center [412, 266] width 26 height 26
type input "10/09/2025"
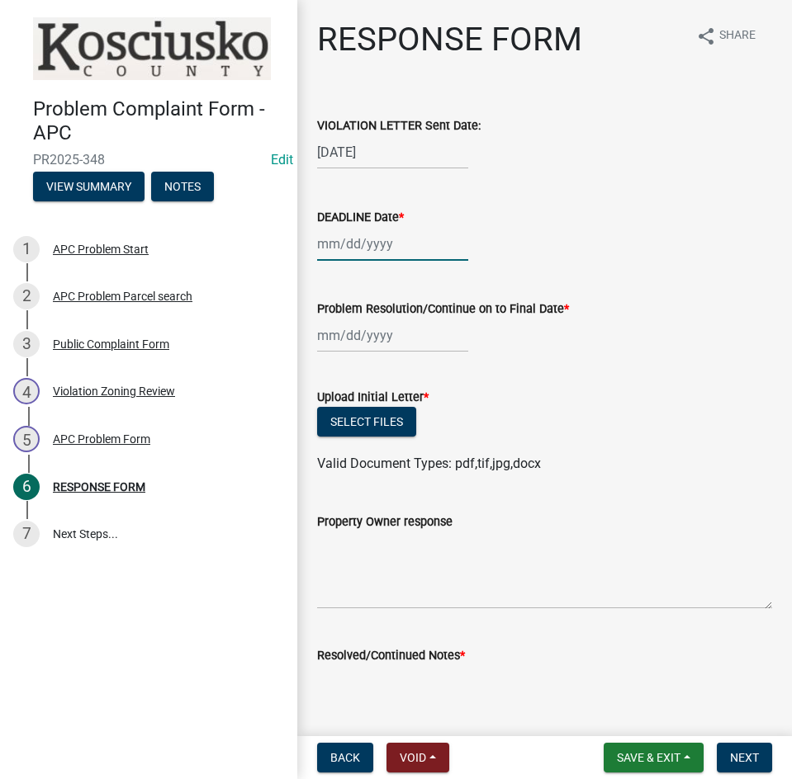
select select "10"
select select "2025"
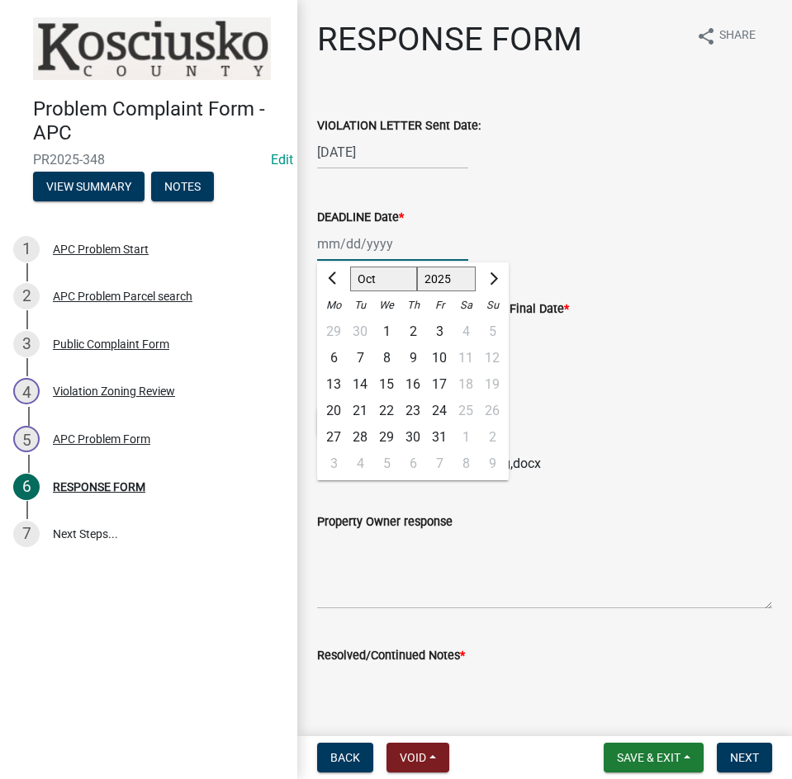
click at [405, 244] on div "Jan Feb Mar Apr May Jun Jul Aug Sep Oct Nov Dec 1525 1526 1527 1528 1529 1530 1…" at bounding box center [392, 244] width 151 height 34
click at [438, 411] on div "24" at bounding box center [439, 411] width 26 height 26
type input "10/24/2025"
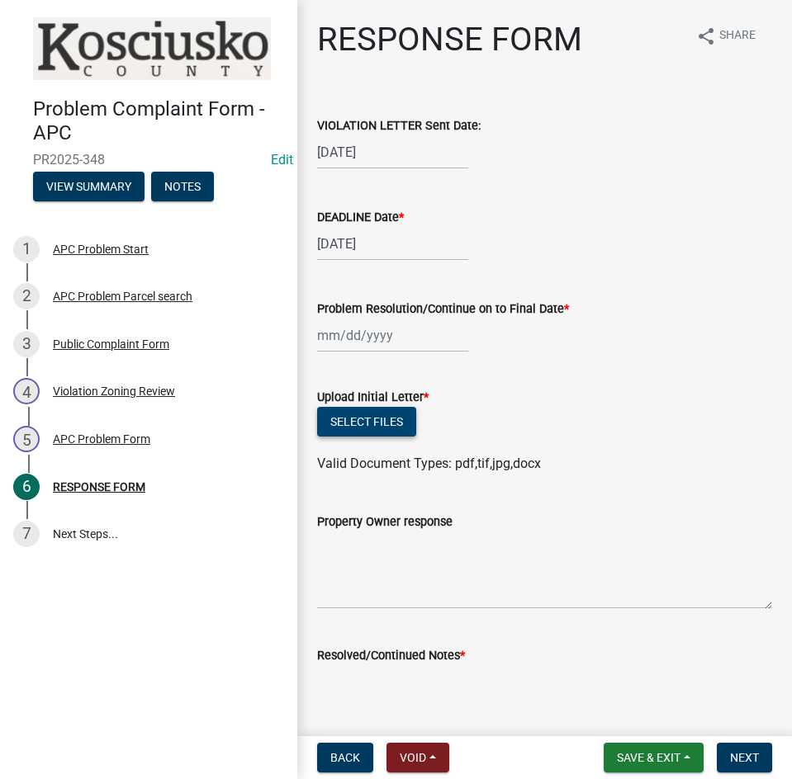
click at [346, 431] on button "Select files" at bounding box center [366, 422] width 99 height 30
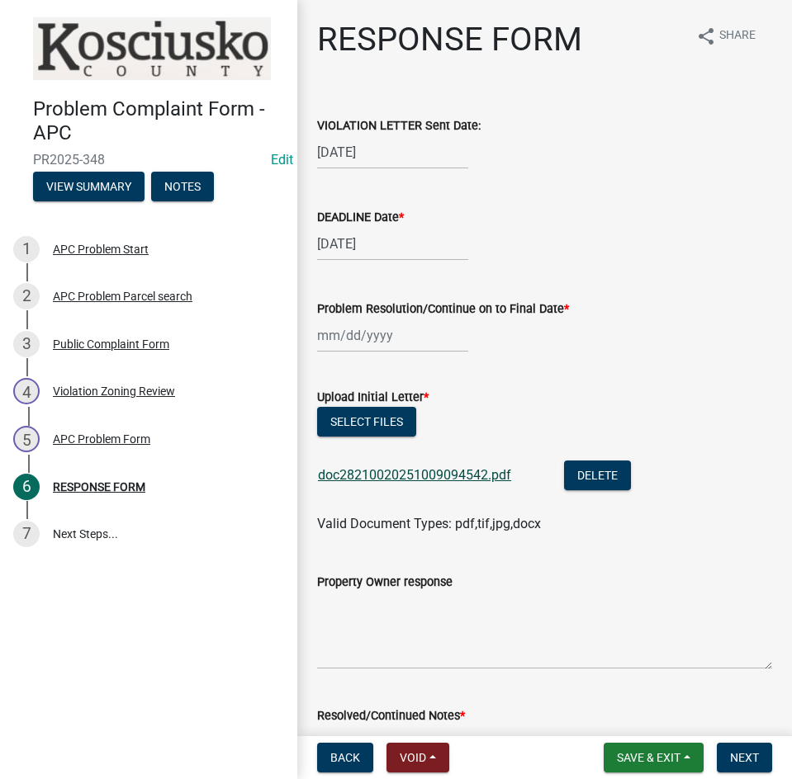
click at [435, 469] on link "doc28210020251009094542.pdf" at bounding box center [414, 475] width 193 height 16
click at [382, 415] on button "Select files" at bounding box center [366, 422] width 99 height 30
click at [630, 755] on span "Save & Exit" at bounding box center [649, 757] width 64 height 13
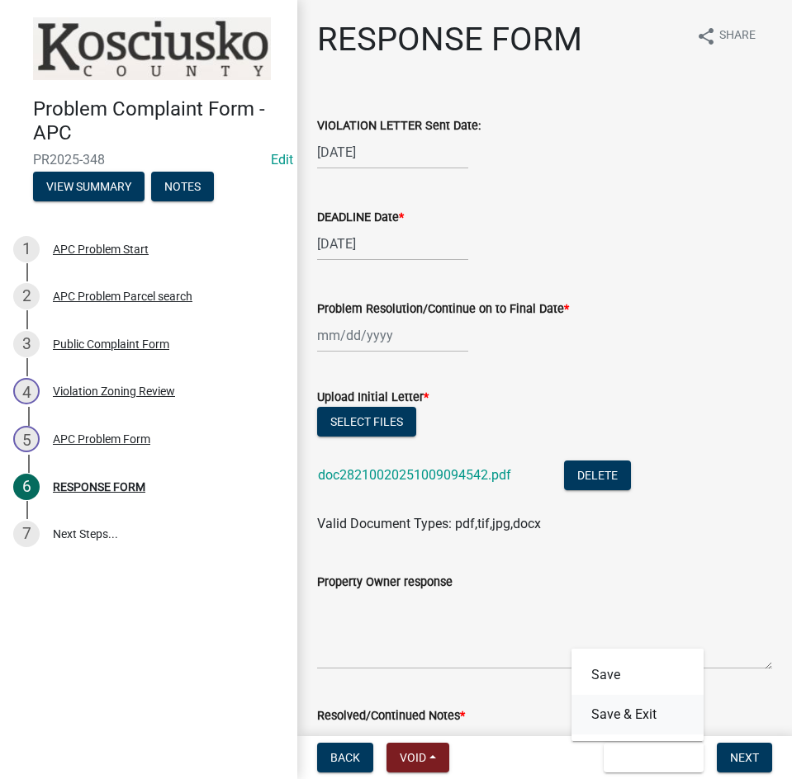
click at [642, 711] on button "Save & Exit" at bounding box center [637, 715] width 132 height 40
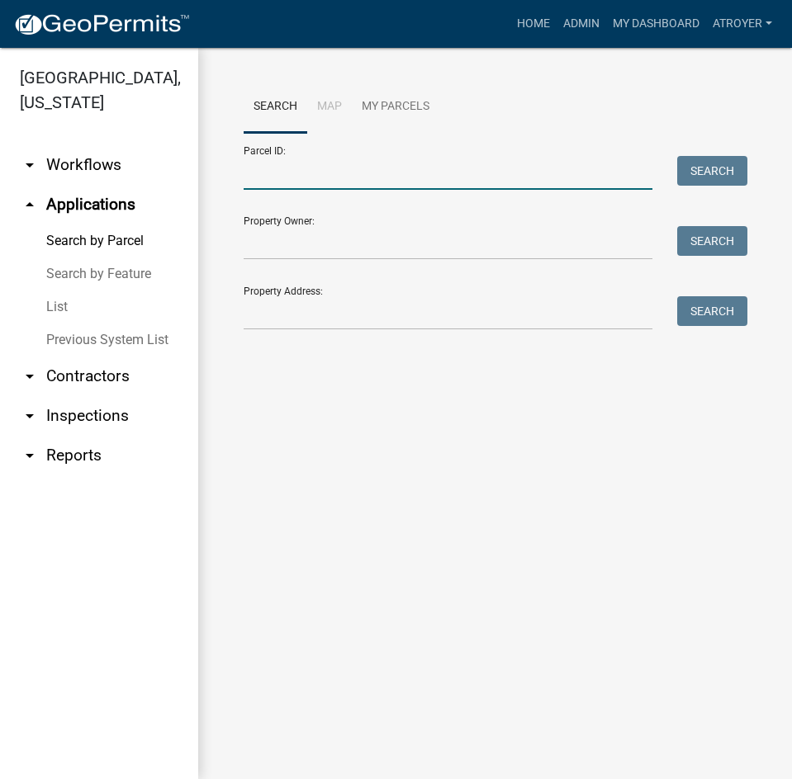
click at [311, 175] on input "Parcel ID:" at bounding box center [447, 173] width 409 height 34
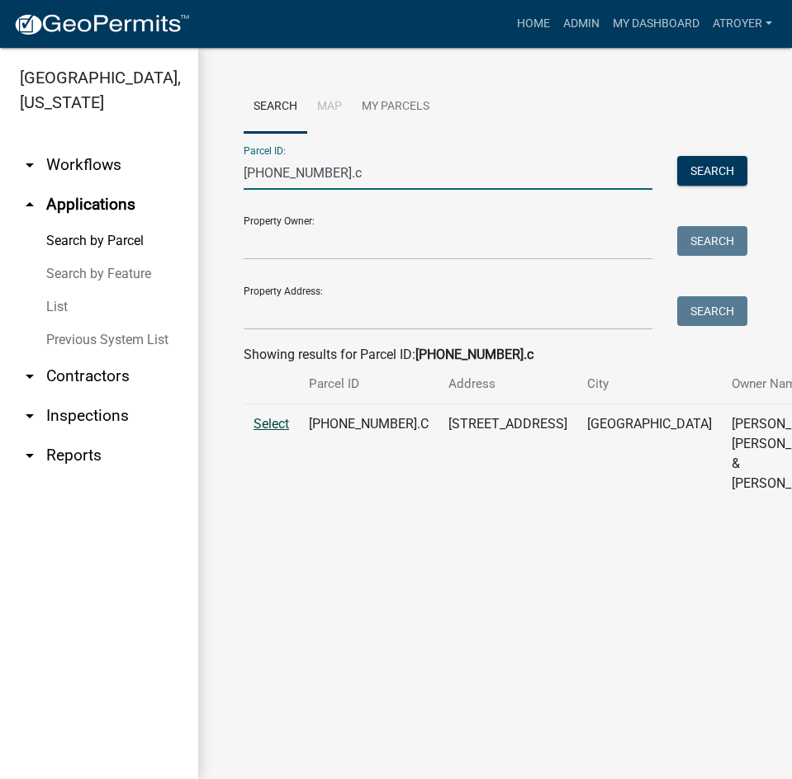
type input "013-174-065.c"
click at [275, 432] on span "Select" at bounding box center [270, 424] width 35 height 16
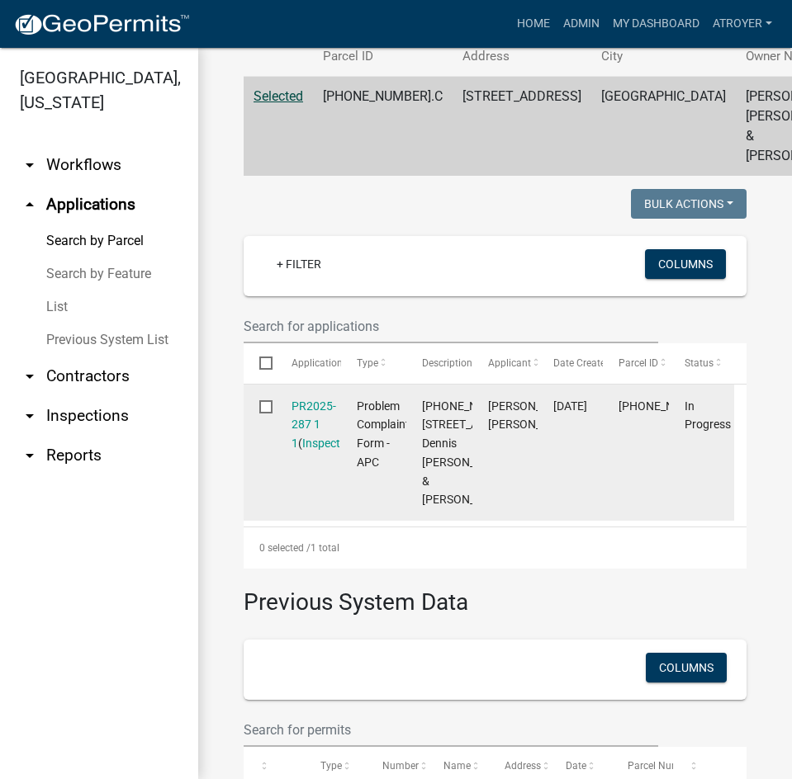
scroll to position [330, 0]
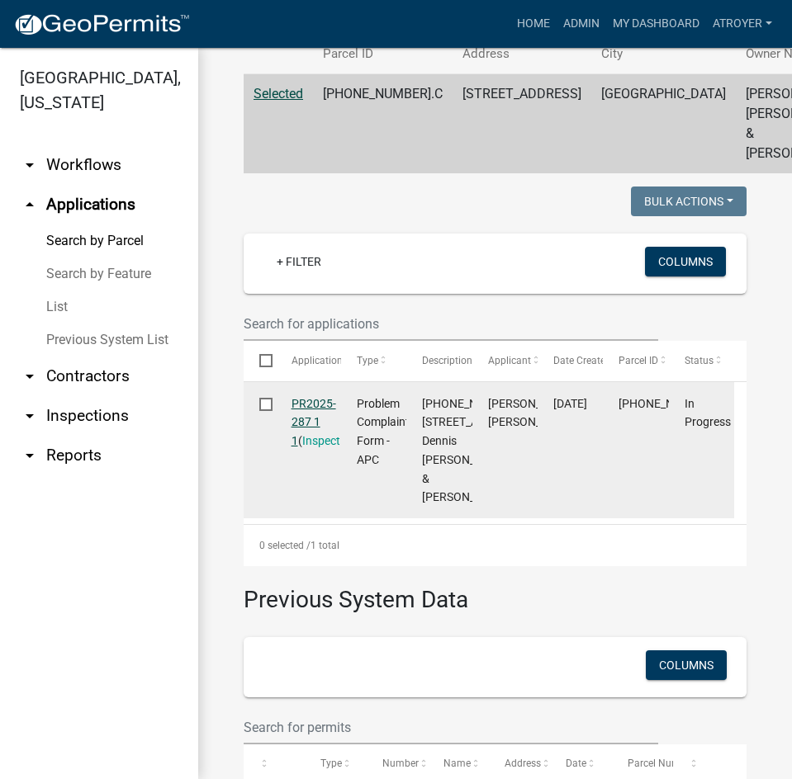
click at [310, 440] on link "PR2025-287 1 1" at bounding box center [313, 422] width 45 height 51
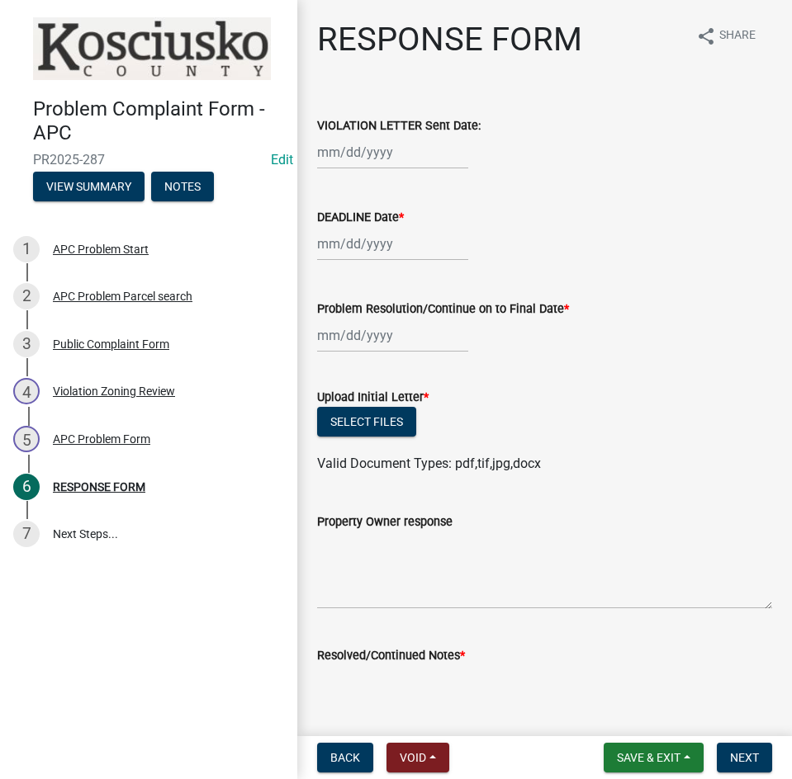
click at [358, 149] on div at bounding box center [392, 152] width 151 height 34
select select "10"
select select "2025"
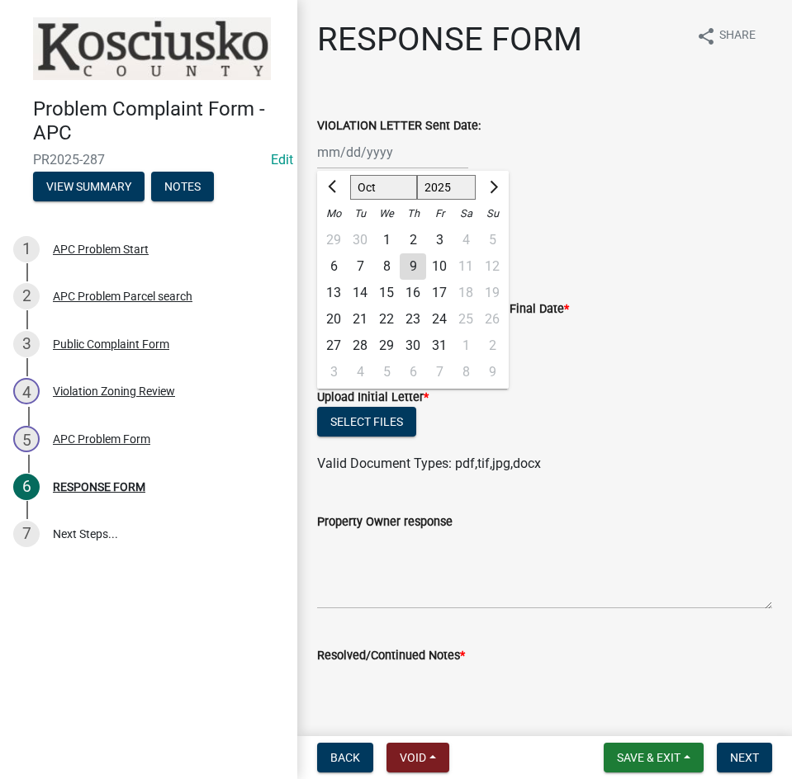
click at [416, 265] on div "9" at bounding box center [412, 266] width 26 height 26
type input "10/09/2025"
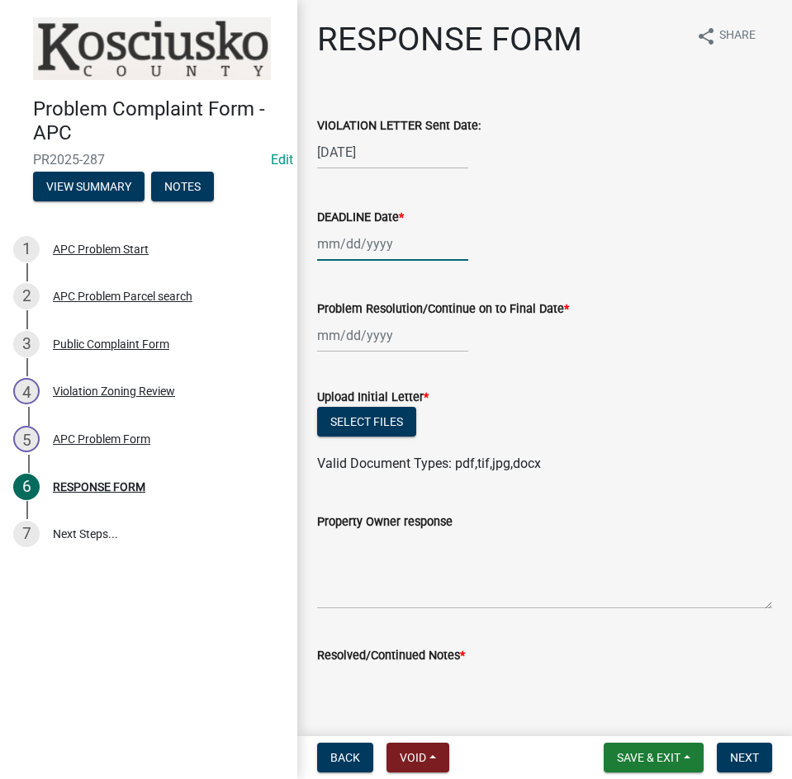
click at [386, 253] on div at bounding box center [392, 244] width 151 height 34
select select "10"
select select "2025"
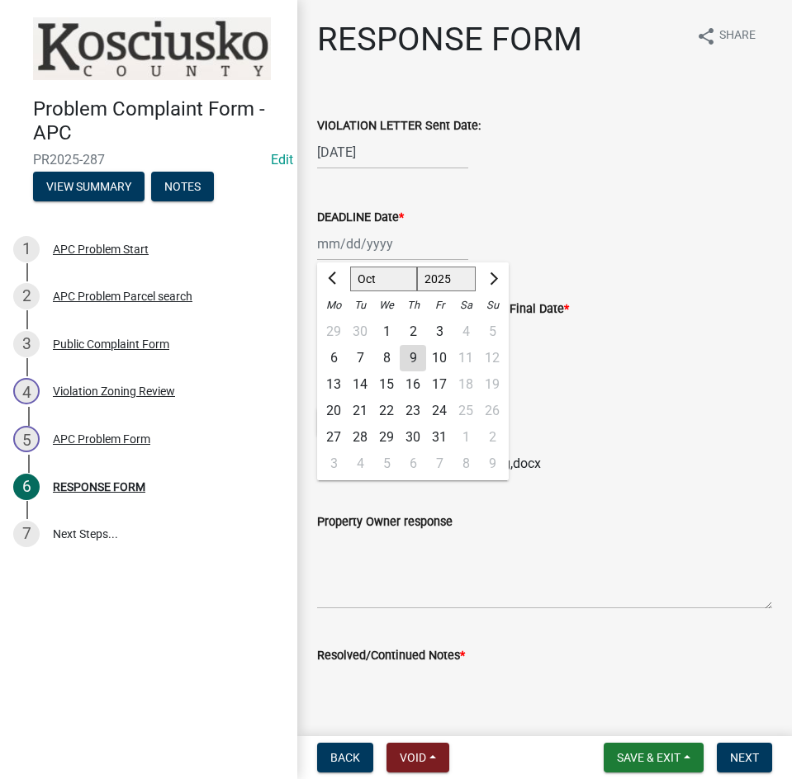
click at [438, 406] on div "24" at bounding box center [439, 411] width 26 height 26
type input "10/24/2025"
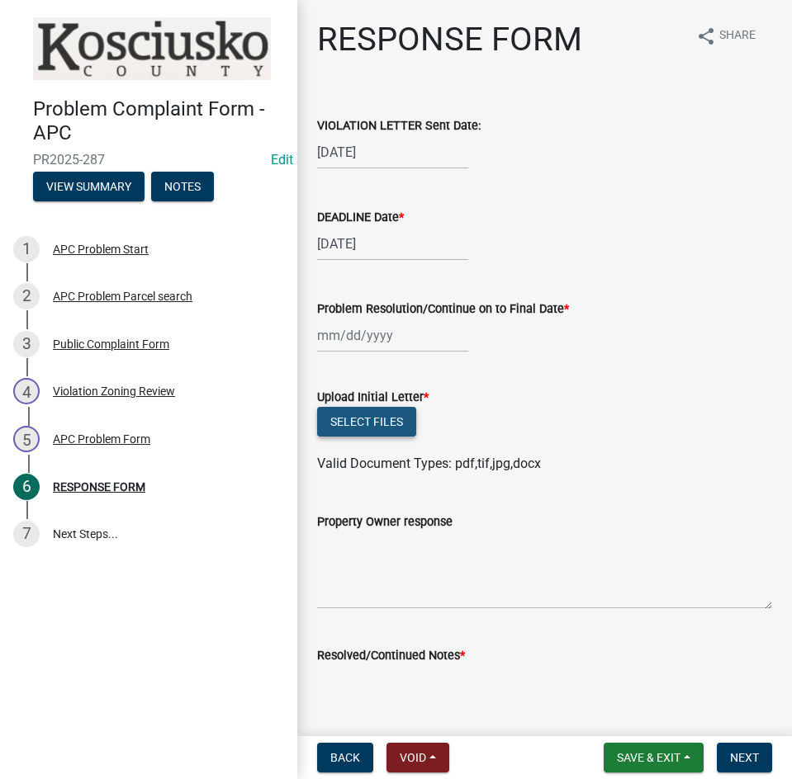
click at [362, 417] on button "Select files" at bounding box center [366, 422] width 99 height 30
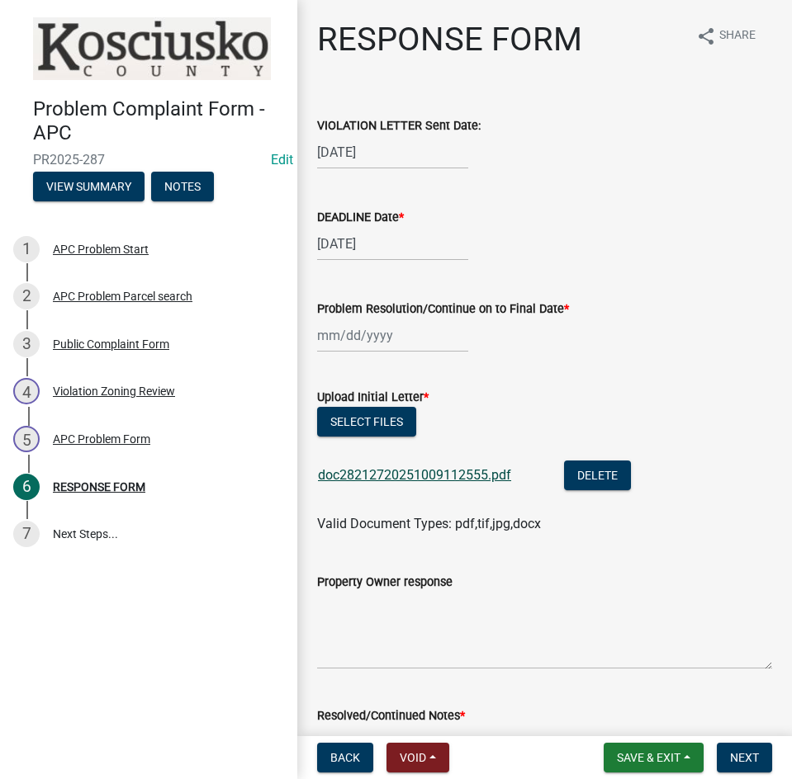
click at [426, 473] on link "doc28212720251009112555.pdf" at bounding box center [414, 475] width 193 height 16
click at [613, 749] on button "Save & Exit" at bounding box center [653, 758] width 100 height 30
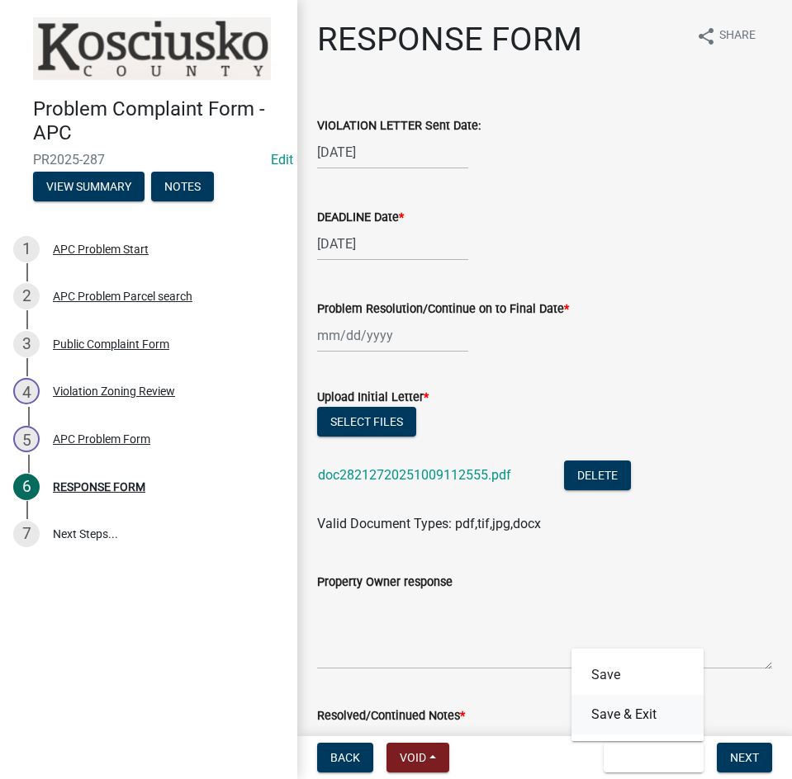
click at [620, 716] on button "Save & Exit" at bounding box center [637, 715] width 132 height 40
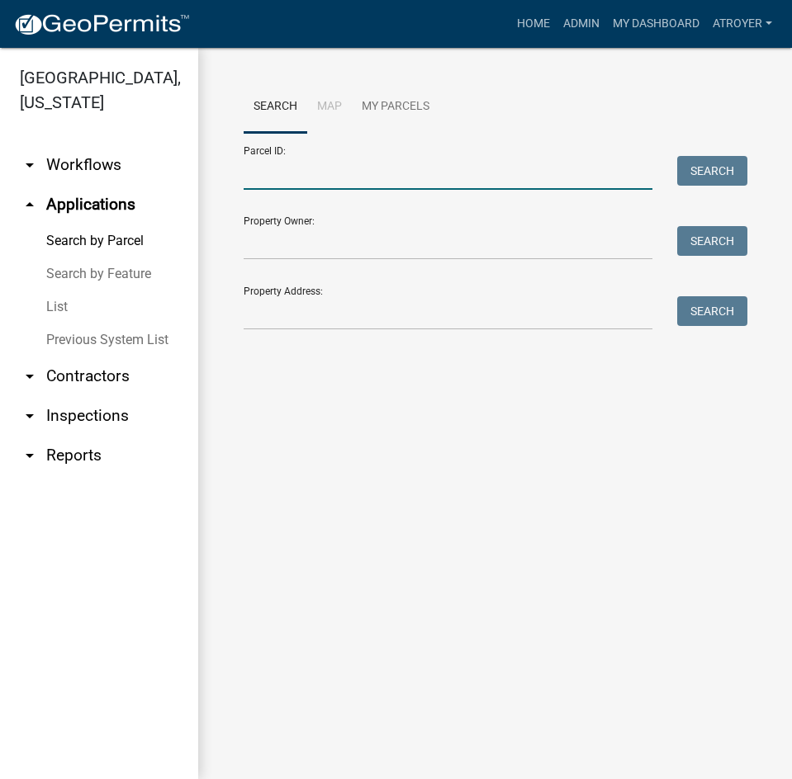
click at [409, 165] on input "Parcel ID:" at bounding box center [447, 173] width 409 height 34
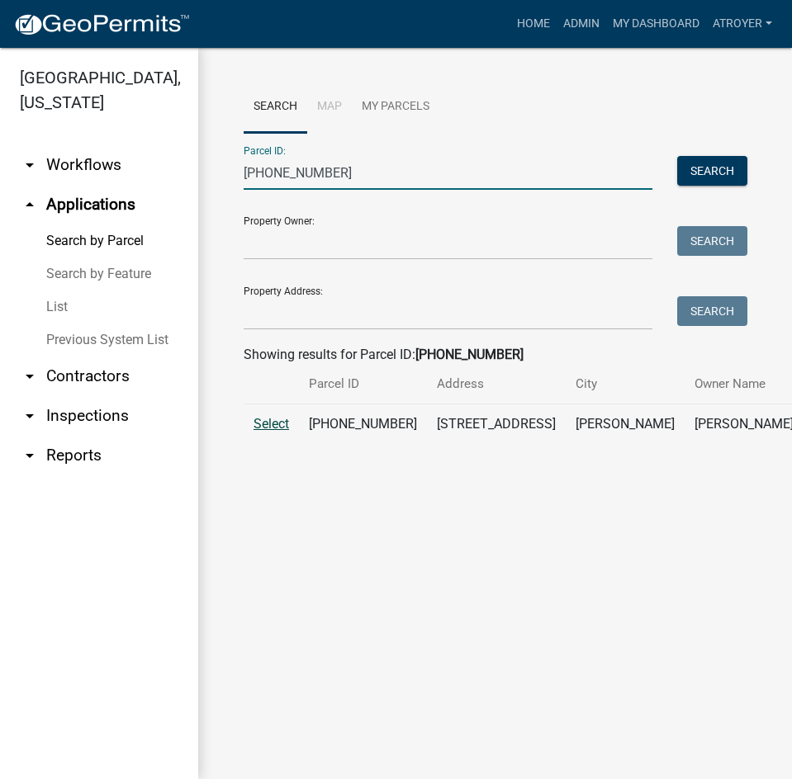
type input "007-049-058"
click at [267, 432] on span "Select" at bounding box center [270, 424] width 35 height 16
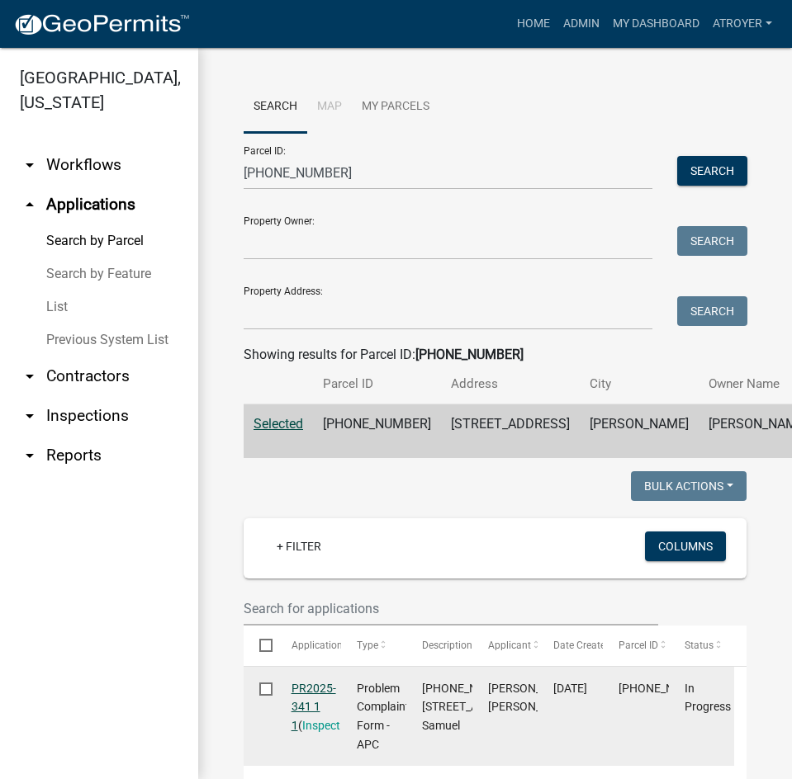
click at [319, 733] on link "PR2025-341 1 1" at bounding box center [313, 707] width 45 height 51
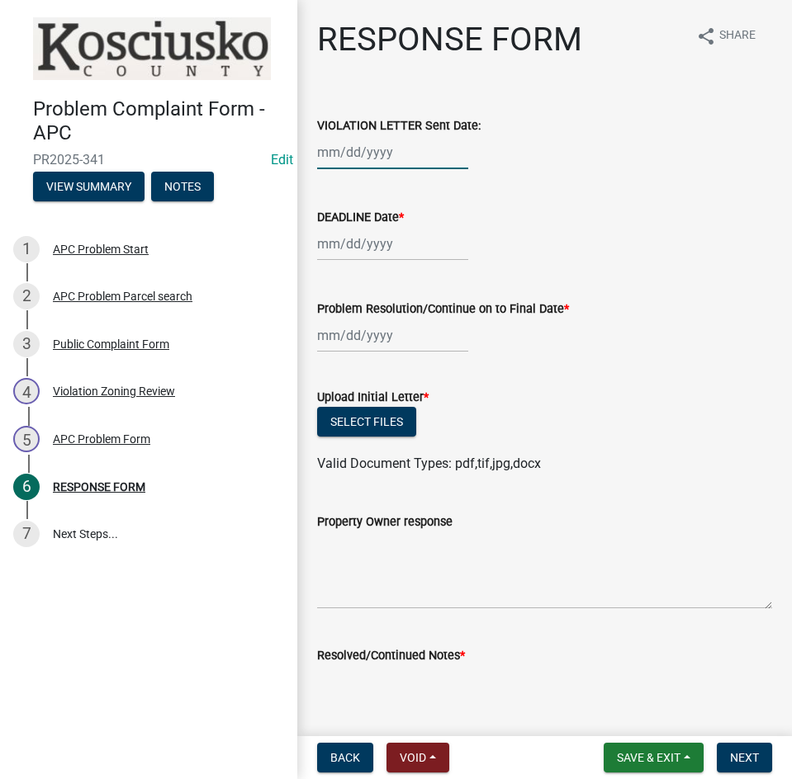
click at [432, 154] on div at bounding box center [392, 152] width 151 height 34
select select "10"
select select "2025"
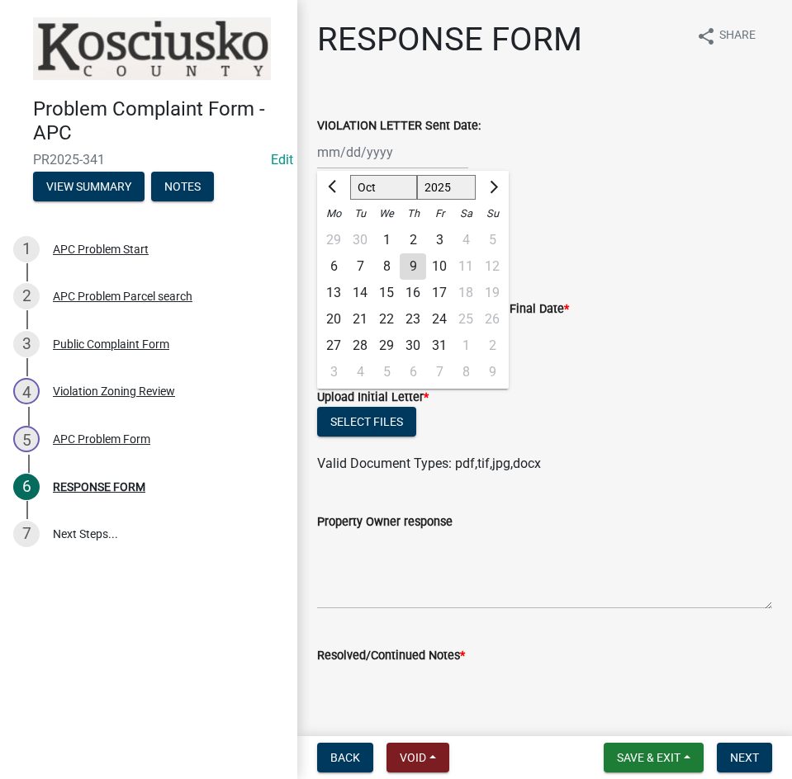
click at [415, 264] on div "9" at bounding box center [412, 266] width 26 height 26
type input "10/09/2025"
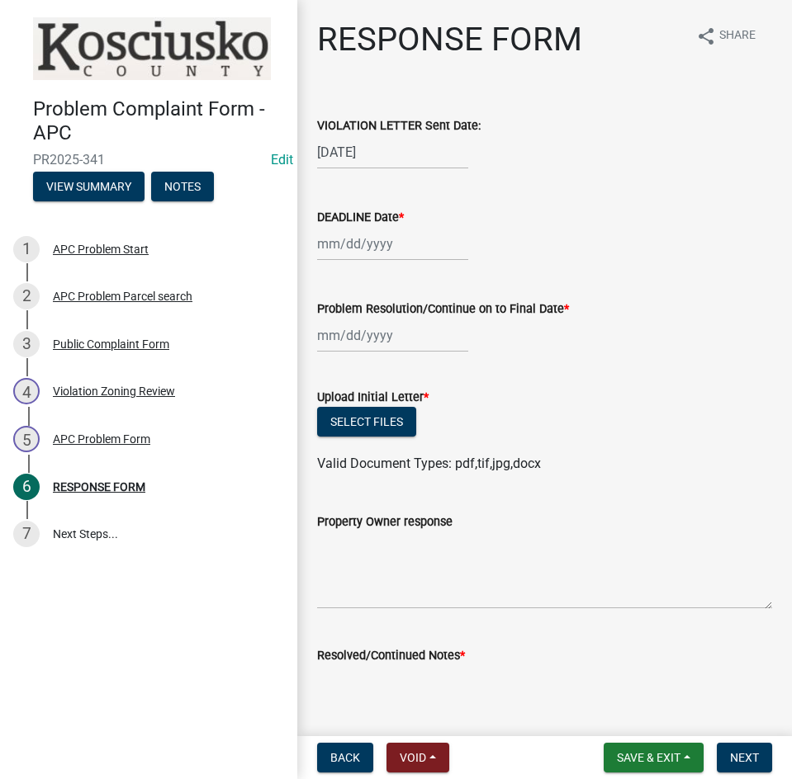
select select "10"
select select "2025"
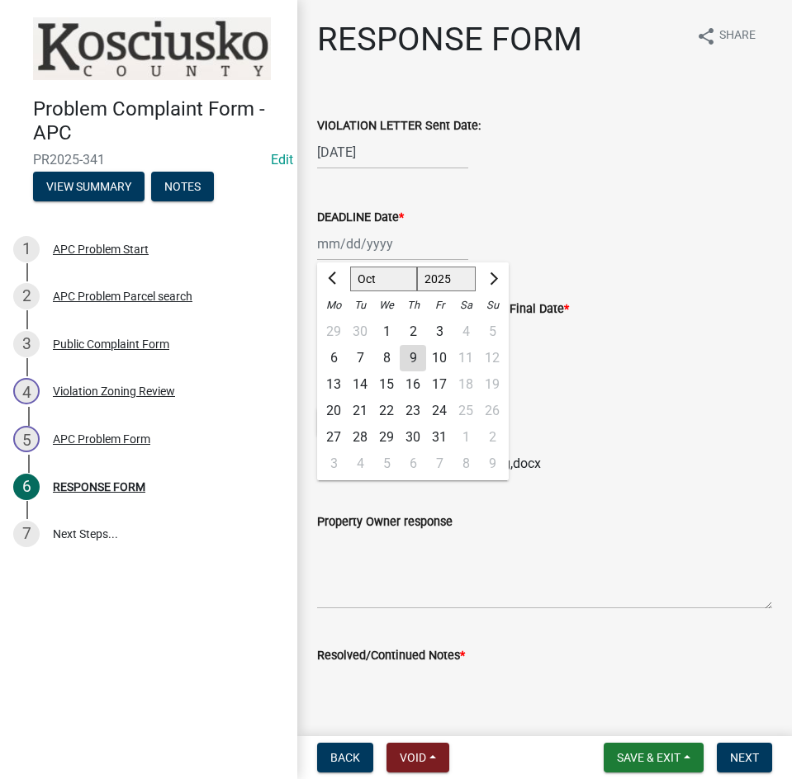
click at [413, 252] on div "Jan Feb Mar Apr May Jun Jul Aug Sep Oct Nov Dec 1525 1526 1527 1528 1529 1530 1…" at bounding box center [392, 244] width 151 height 34
click at [437, 409] on div "24" at bounding box center [439, 411] width 26 height 26
type input "10/24/2025"
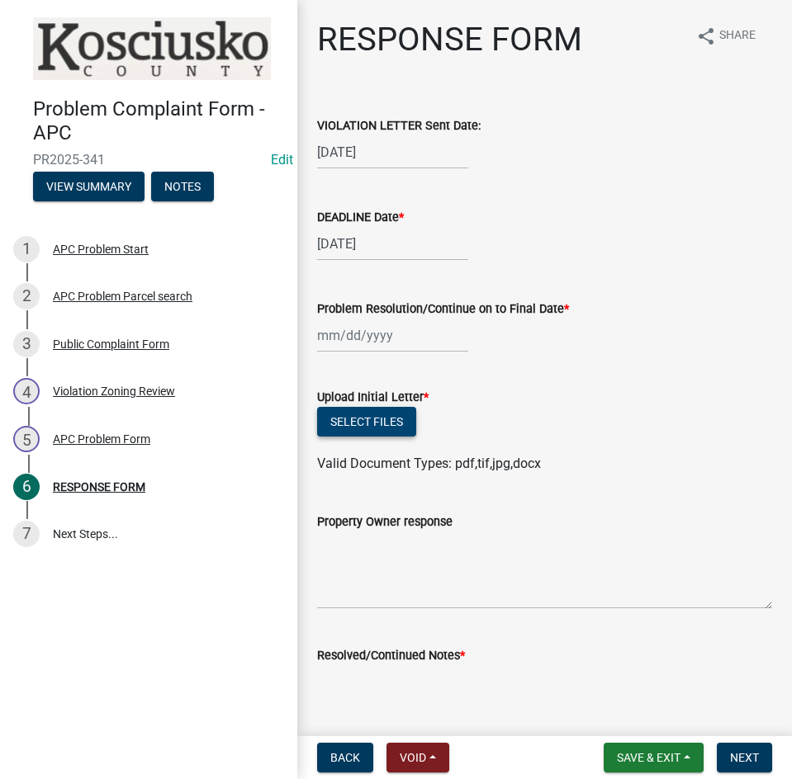
click at [366, 427] on button "Select files" at bounding box center [366, 422] width 99 height 30
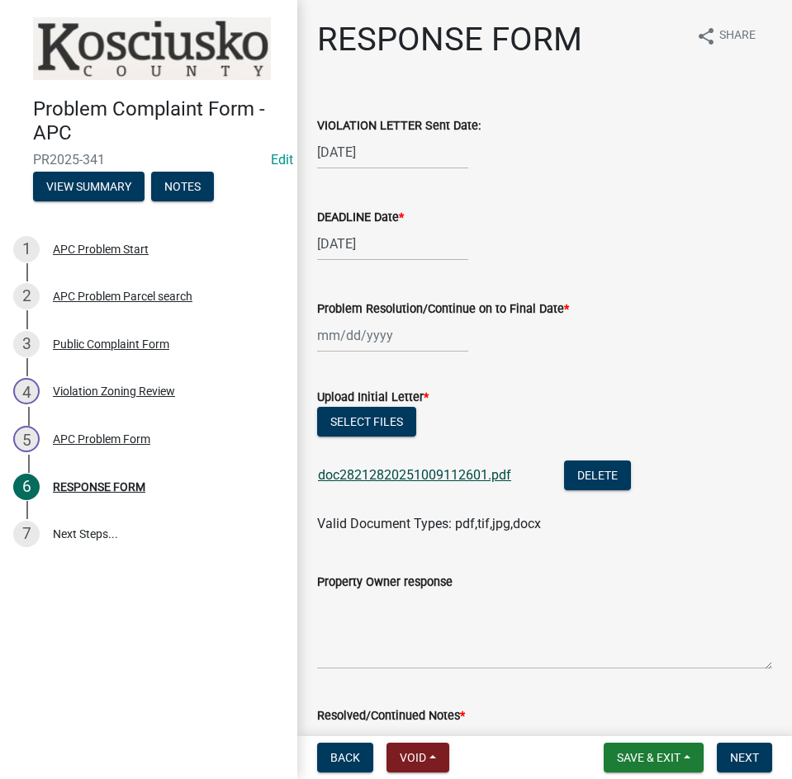
click at [431, 474] on link "doc28212820251009112601.pdf" at bounding box center [414, 475] width 193 height 16
click at [377, 414] on button "Select files" at bounding box center [366, 422] width 99 height 30
click at [626, 763] on span "Save & Exit" at bounding box center [649, 757] width 64 height 13
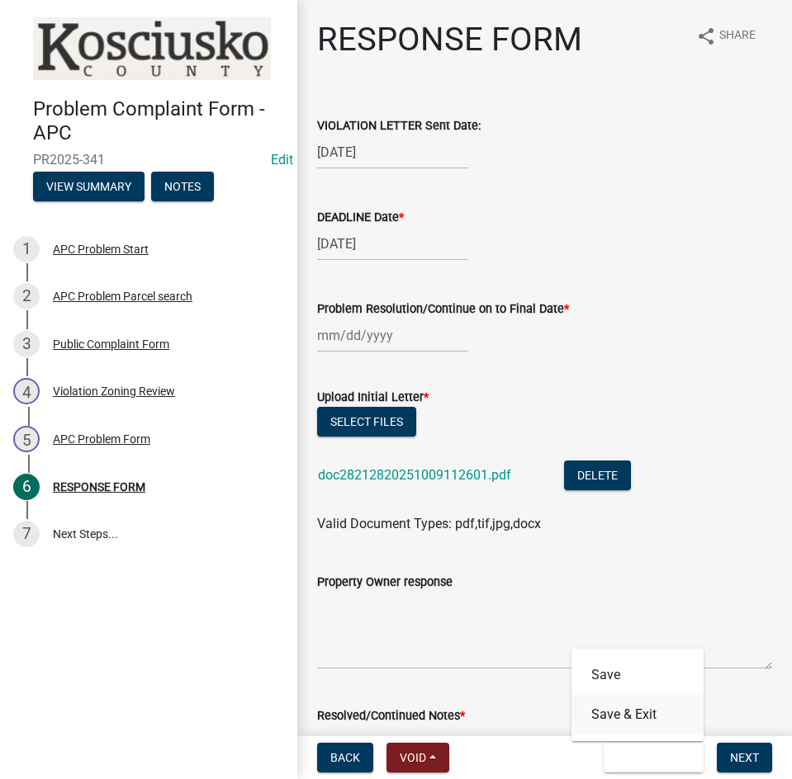
click at [630, 723] on button "Save & Exit" at bounding box center [637, 715] width 132 height 40
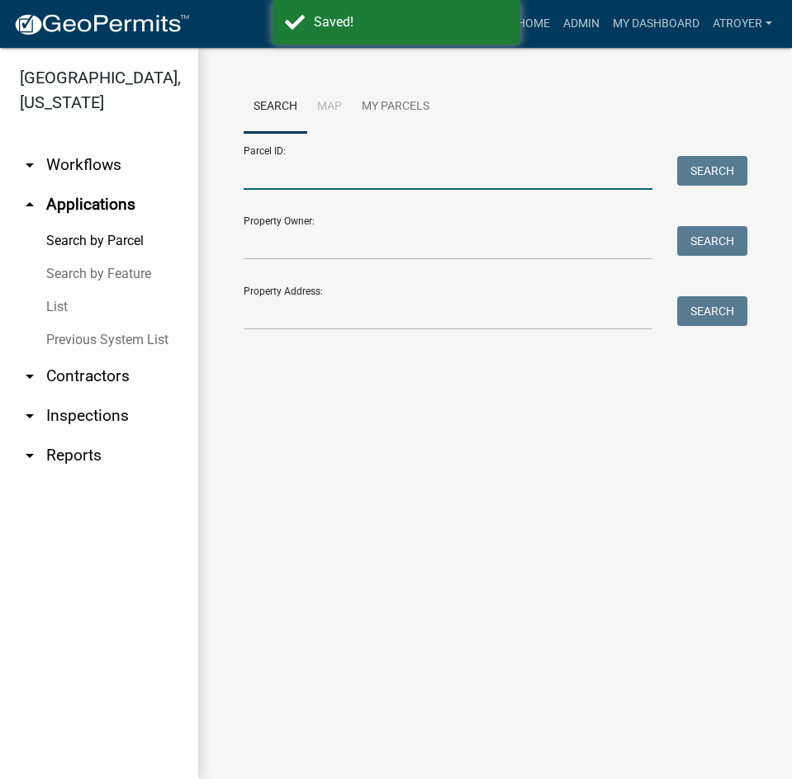
drag, startPoint x: 419, startPoint y: 163, endPoint x: 508, endPoint y: 187, distance: 92.3
click at [419, 163] on input "Parcel ID:" at bounding box center [447, 173] width 409 height 34
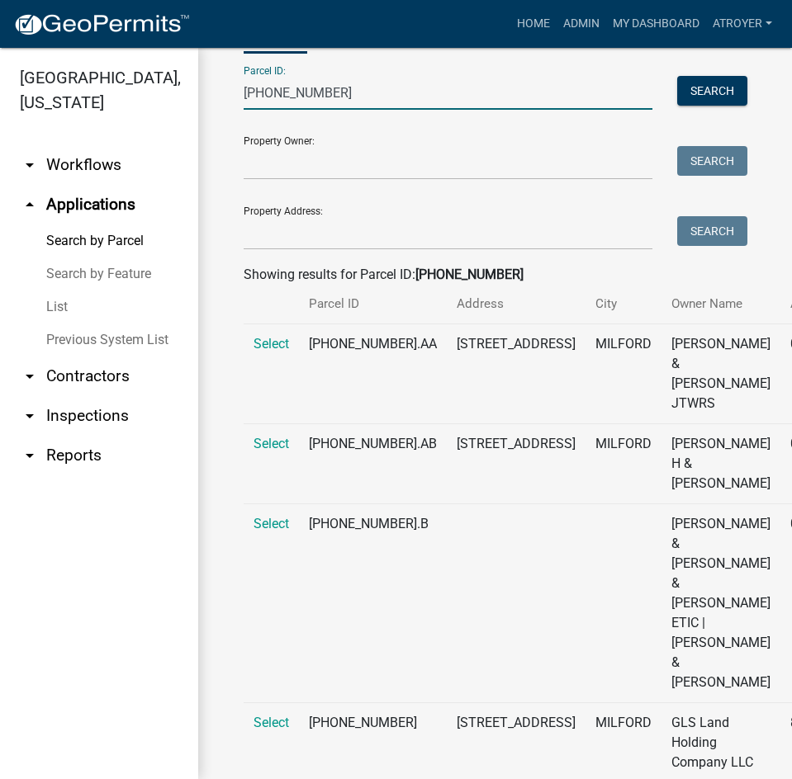
scroll to position [248, 0]
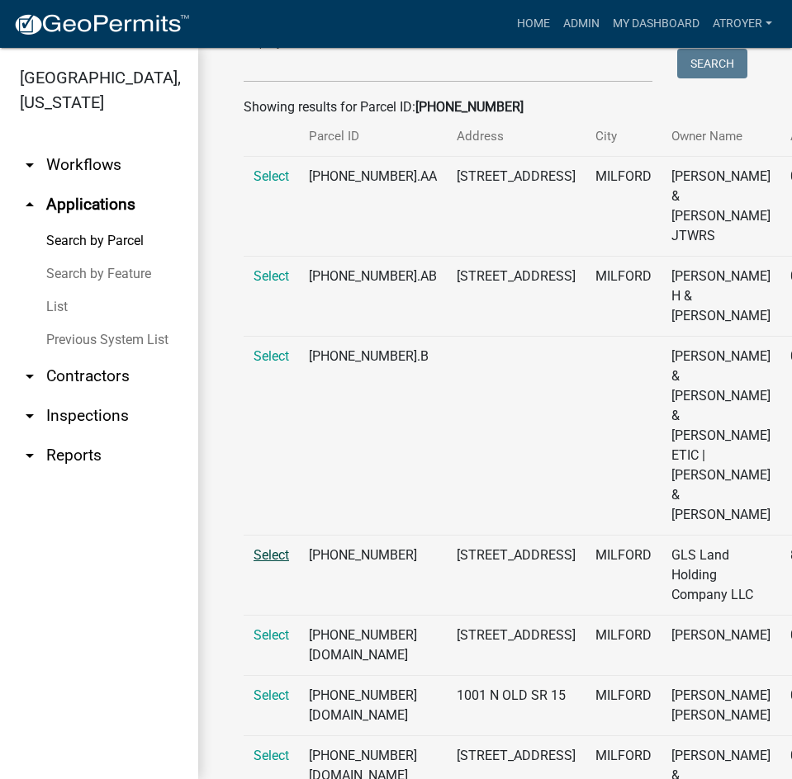
type input "020-034-001"
click at [274, 563] on span "Select" at bounding box center [270, 555] width 35 height 16
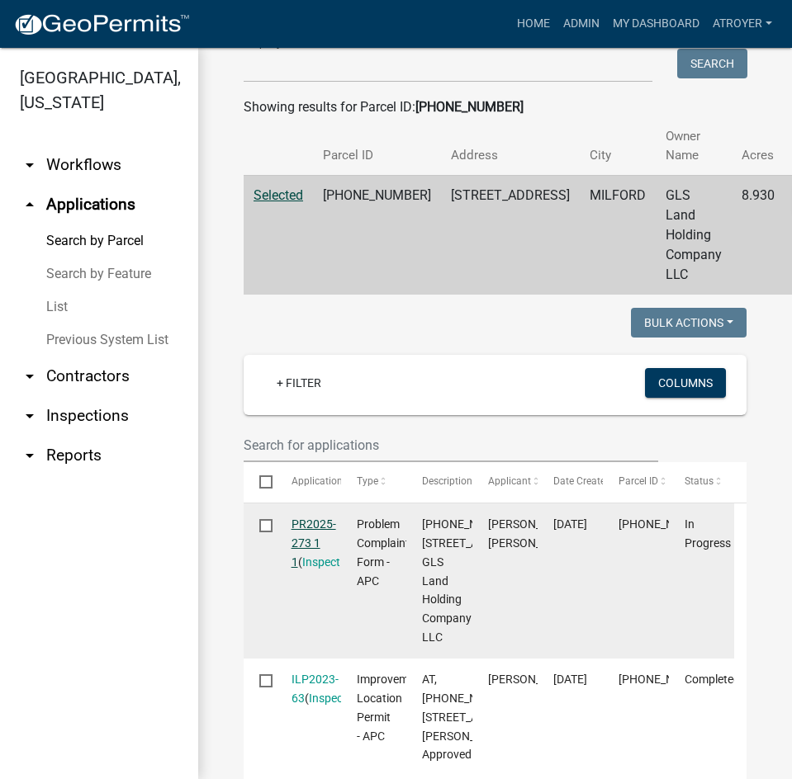
click at [317, 518] on link "PR2025-273 1 1" at bounding box center [313, 543] width 45 height 51
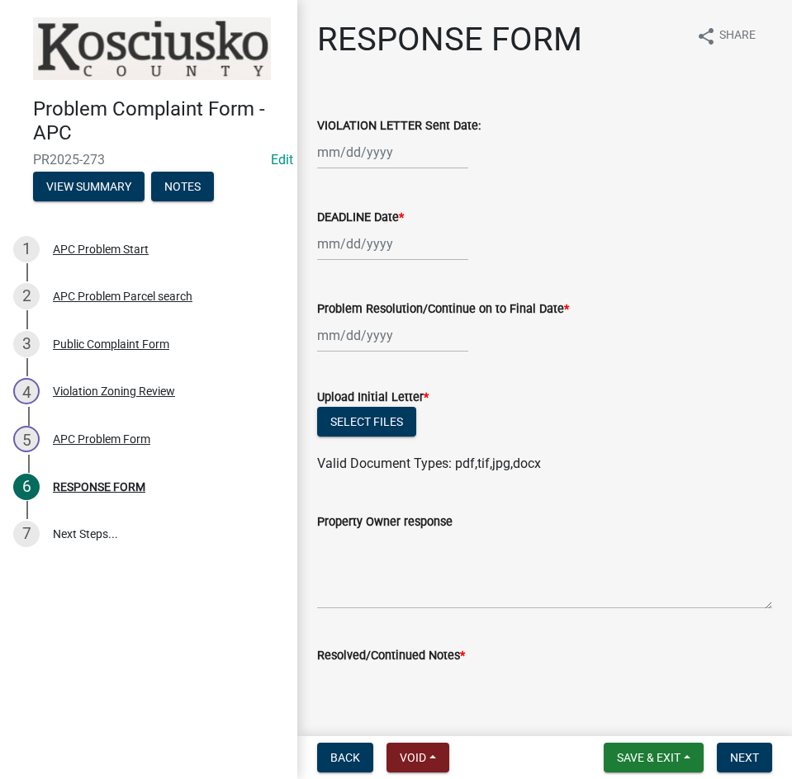
click at [390, 157] on div at bounding box center [392, 152] width 151 height 34
select select "10"
select select "2025"
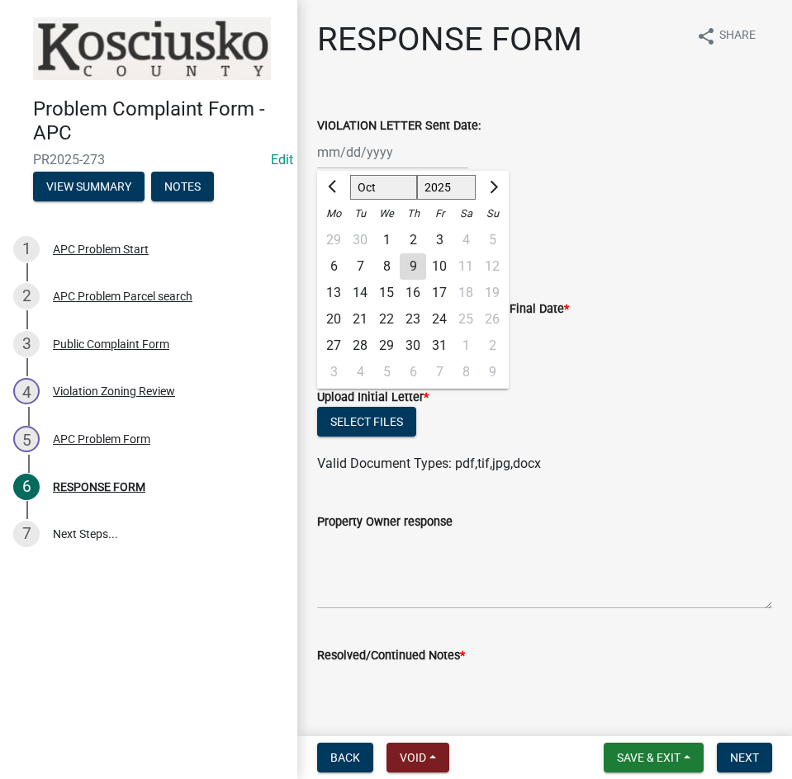
click at [418, 264] on div "9" at bounding box center [412, 266] width 26 height 26
type input "10/09/2025"
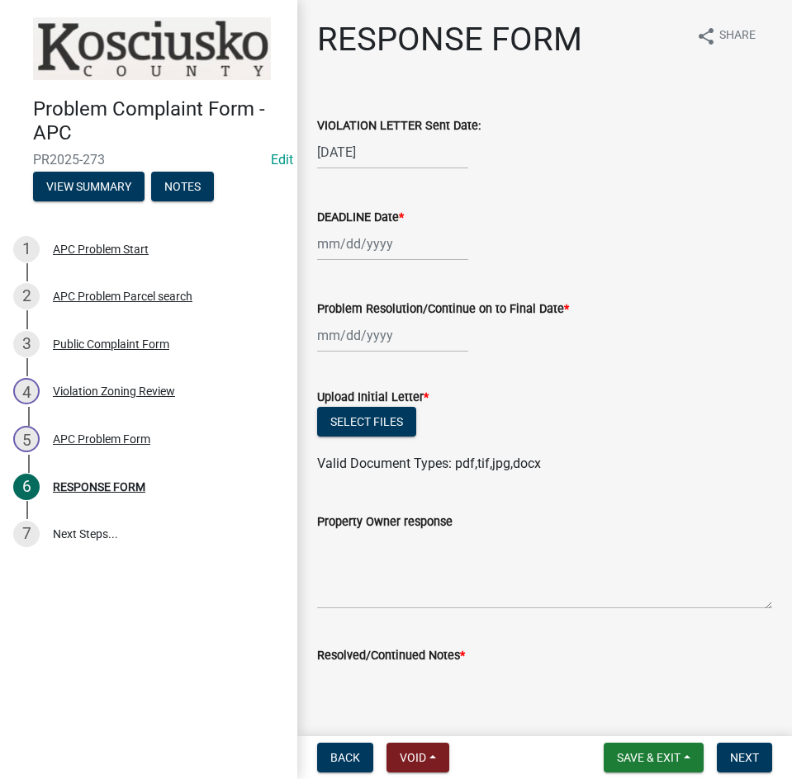
select select "10"
select select "2025"
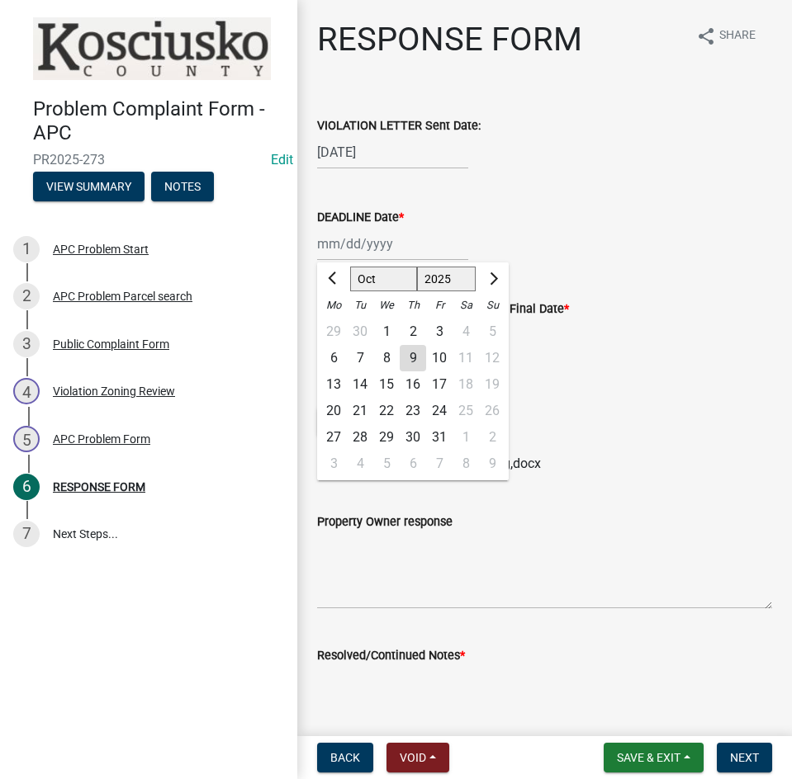
drag, startPoint x: 416, startPoint y: 246, endPoint x: 426, endPoint y: 248, distance: 10.2
click at [416, 246] on div "Jan Feb Mar Apr May Jun Jul Aug Sep Oct Nov Dec 1525 1526 1527 1528 1529 1530 1…" at bounding box center [392, 244] width 151 height 34
click at [447, 409] on div "24" at bounding box center [439, 411] width 26 height 26
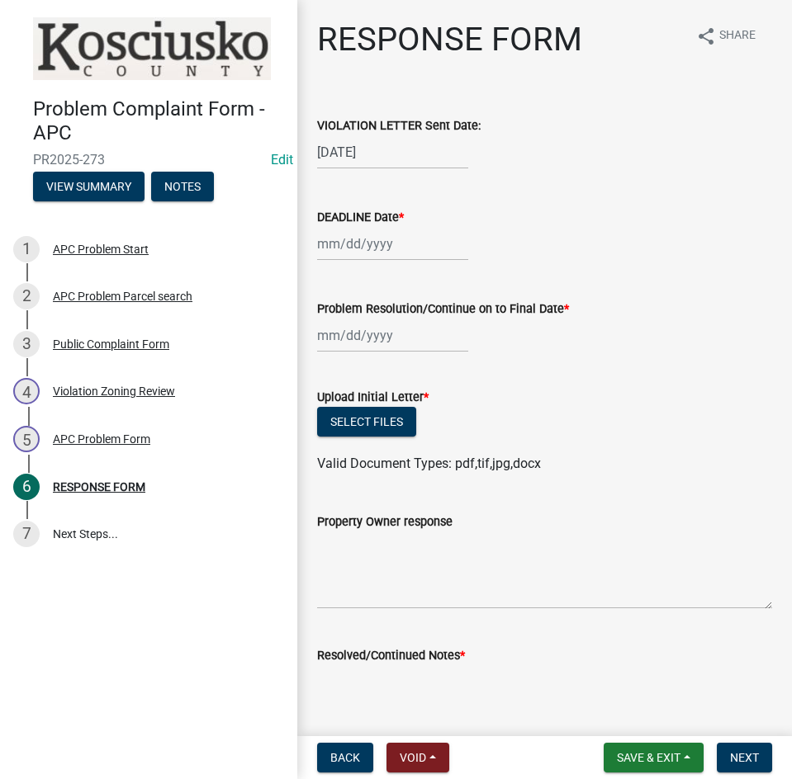
type input "10/24/2025"
click at [367, 417] on button "Select files" at bounding box center [366, 422] width 99 height 30
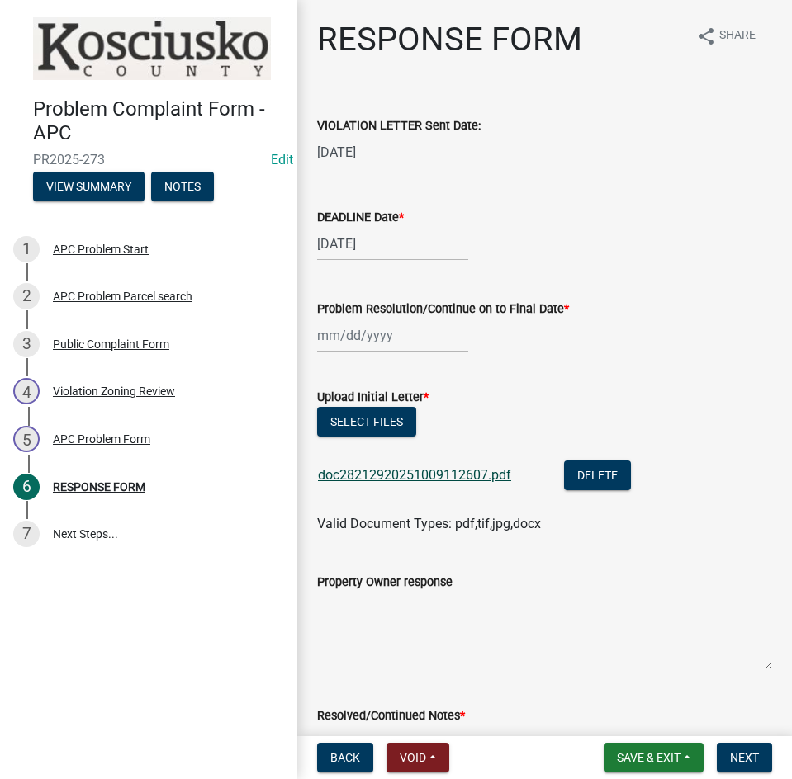
click at [447, 470] on link "doc28212920251009112607.pdf" at bounding box center [414, 475] width 193 height 16
click at [638, 758] on span "Save & Exit" at bounding box center [649, 757] width 64 height 13
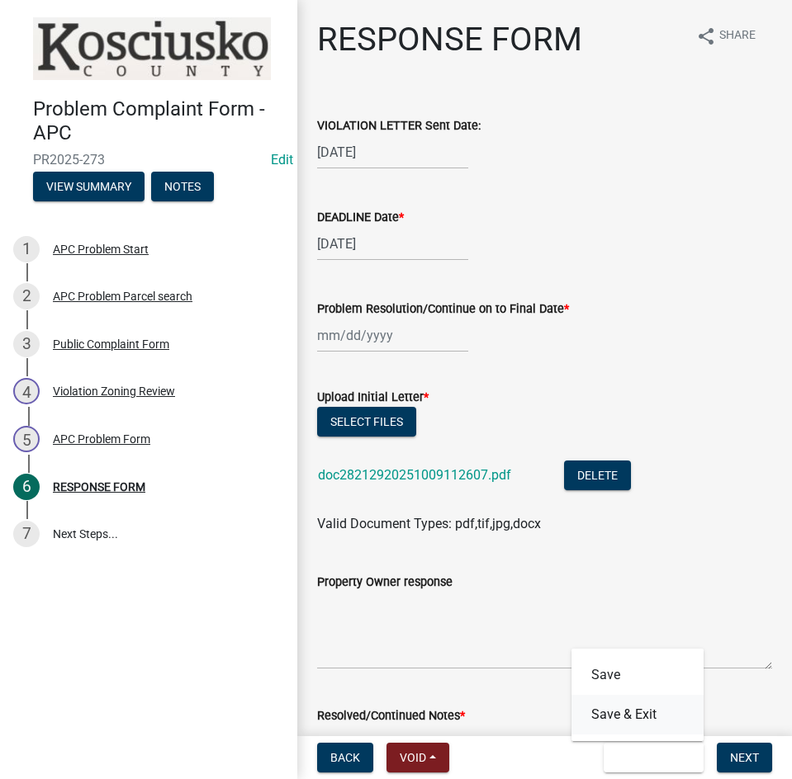
click at [628, 720] on button "Save & Exit" at bounding box center [637, 715] width 132 height 40
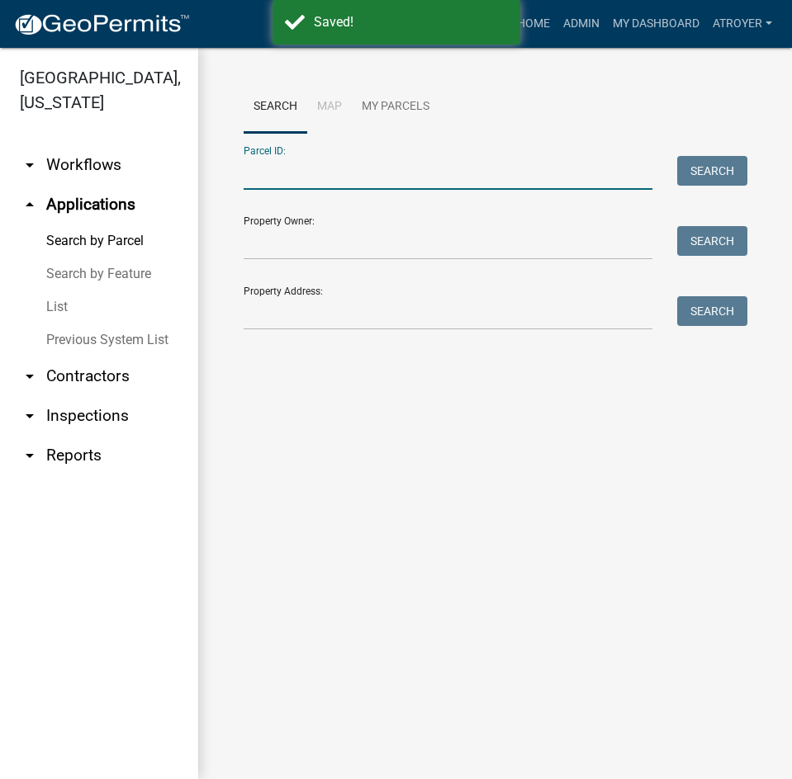
drag, startPoint x: 471, startPoint y: 172, endPoint x: 635, endPoint y: 211, distance: 168.2
click at [471, 172] on input "Parcel ID:" at bounding box center [447, 173] width 409 height 34
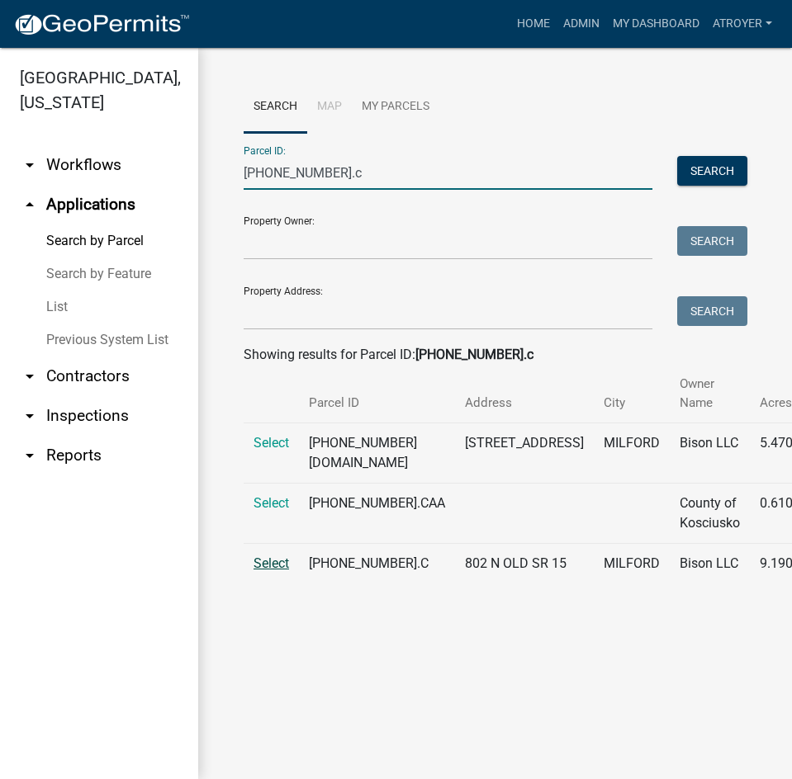
type input "020-034-020.c"
click at [283, 571] on span "Select" at bounding box center [270, 563] width 35 height 16
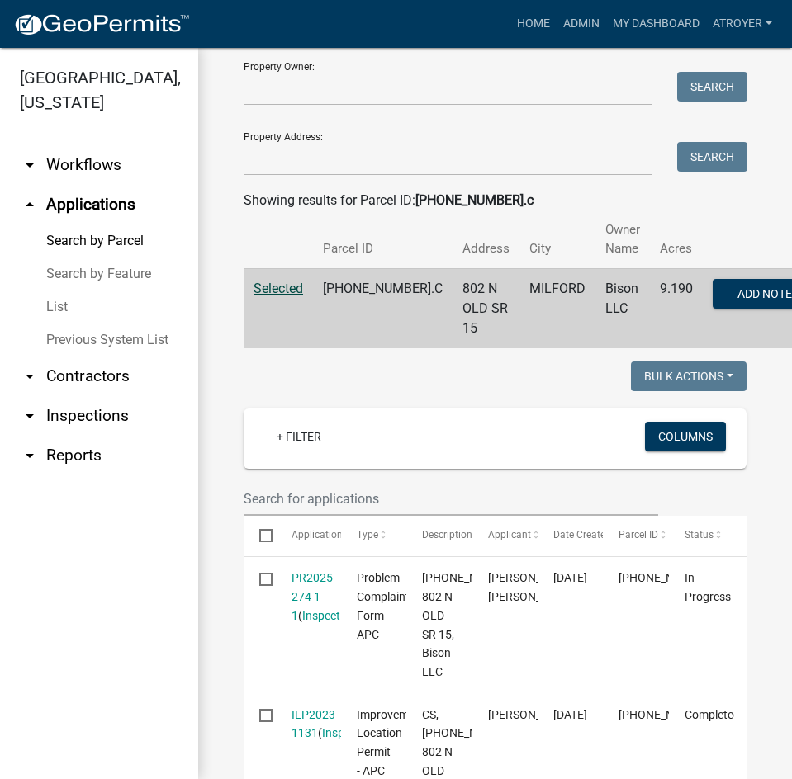
scroll to position [165, 0]
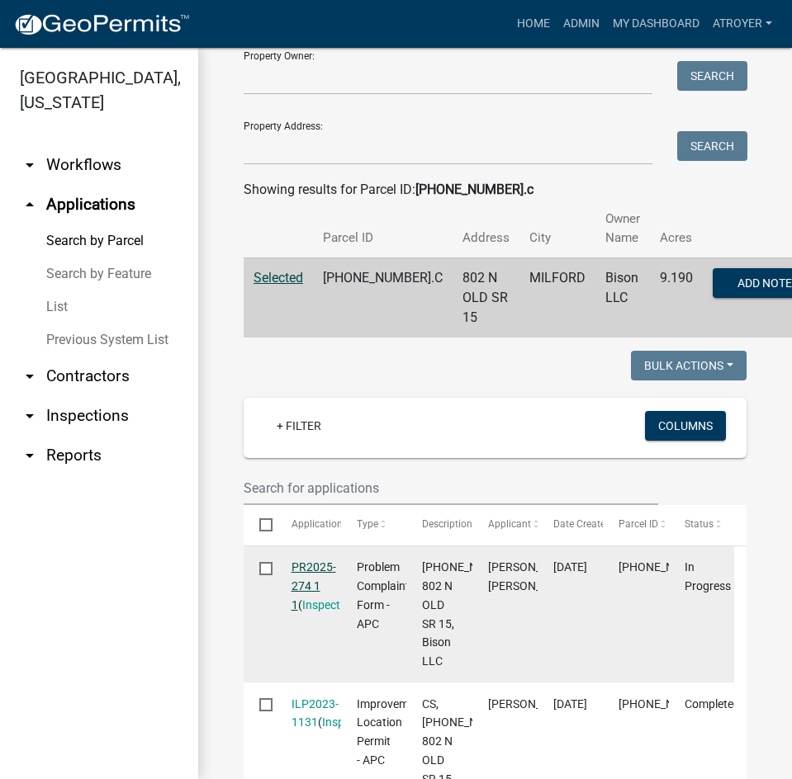
click at [322, 564] on link "PR2025-274 1 1" at bounding box center [313, 585] width 45 height 51
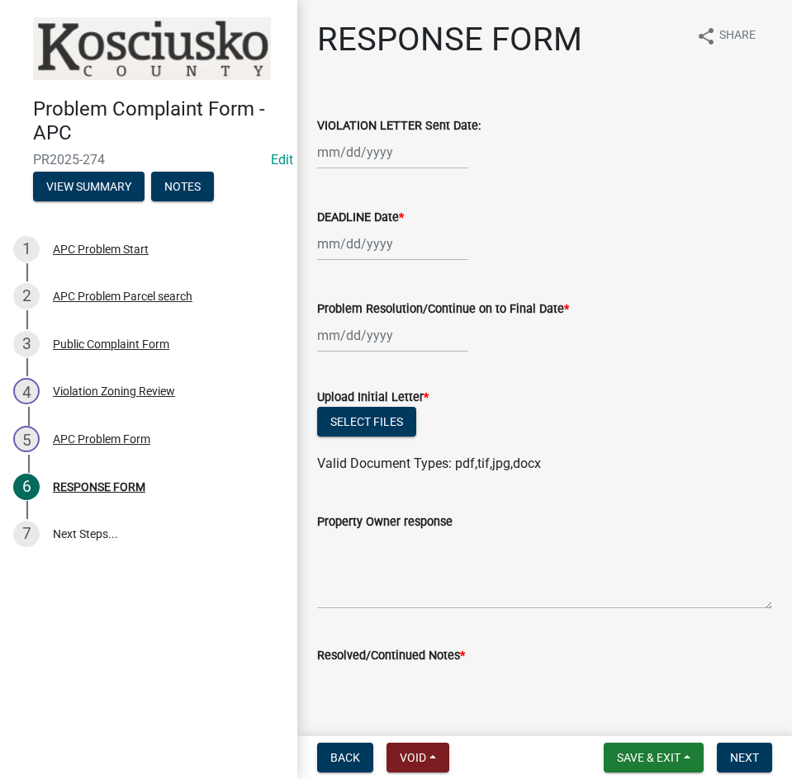
click at [373, 155] on div at bounding box center [392, 152] width 151 height 34
select select "10"
select select "2025"
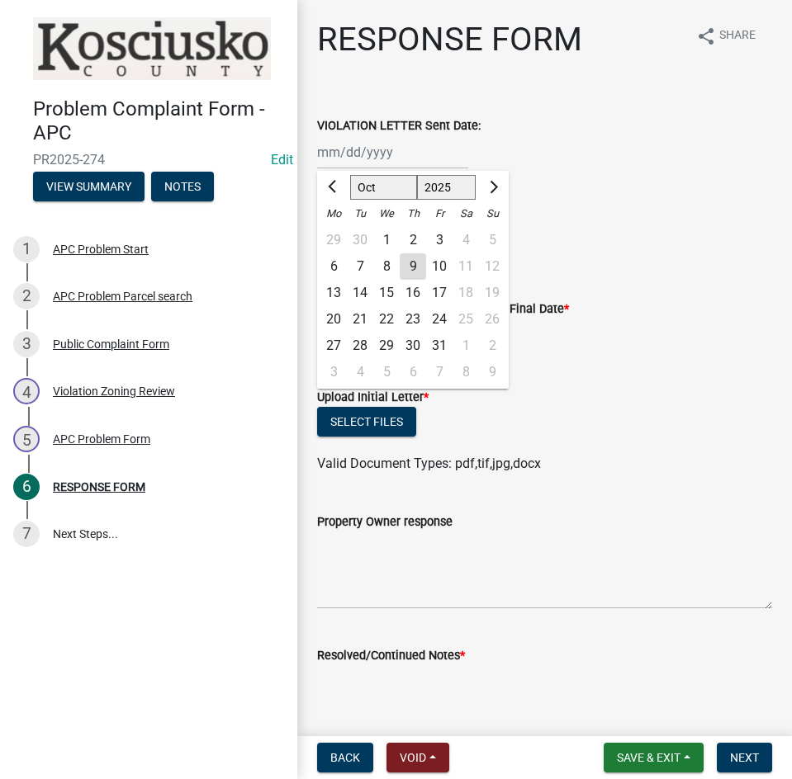
click at [418, 267] on div "9" at bounding box center [412, 266] width 26 height 26
type input "10/09/2025"
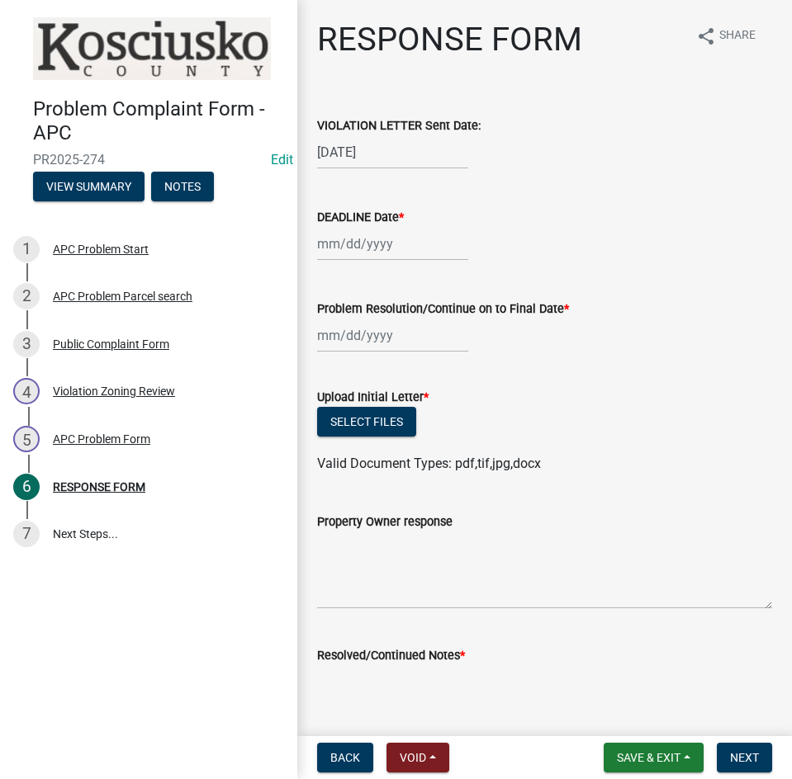
select select "10"
select select "2025"
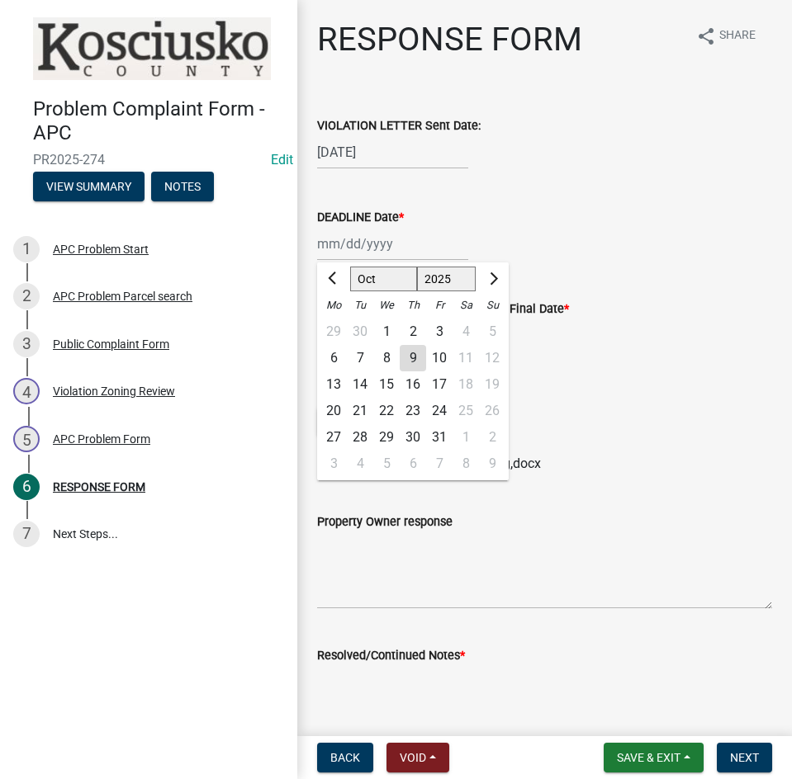
click at [421, 251] on div "Jan Feb Mar Apr May Jun Jul Aug Sep Oct Nov Dec 1525 1526 1527 1528 1529 1530 1…" at bounding box center [392, 244] width 151 height 34
click at [441, 409] on div "24" at bounding box center [439, 411] width 26 height 26
type input "10/24/2025"
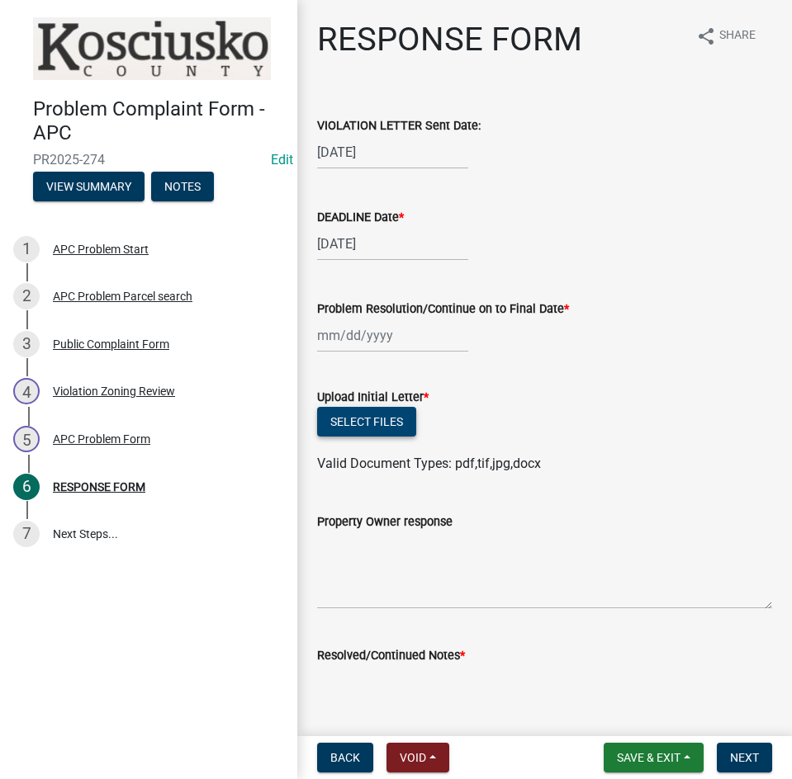
click at [357, 423] on button "Select files" at bounding box center [366, 422] width 99 height 30
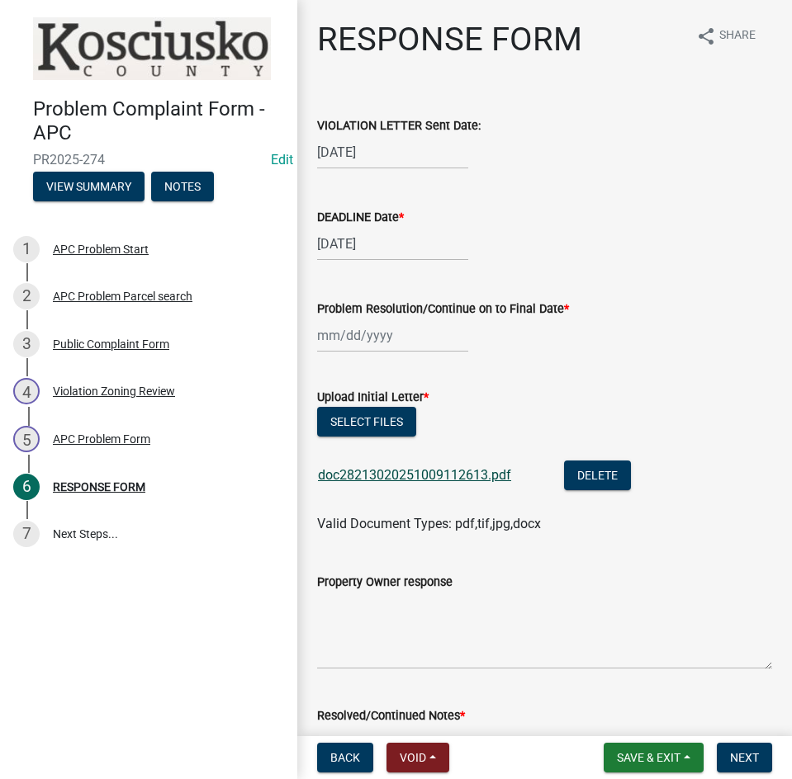
click at [437, 475] on link "doc28213020251009112613.pdf" at bounding box center [414, 475] width 193 height 16
click at [375, 424] on button "Select files" at bounding box center [366, 422] width 99 height 30
click at [626, 760] on span "Save & Exit" at bounding box center [649, 757] width 64 height 13
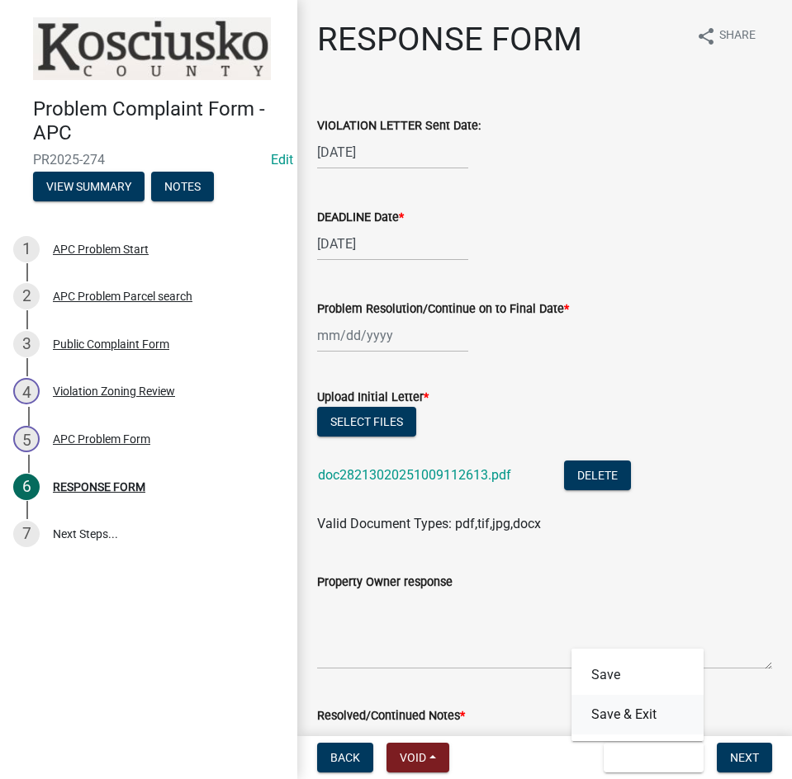
click at [627, 711] on button "Save & Exit" at bounding box center [637, 715] width 132 height 40
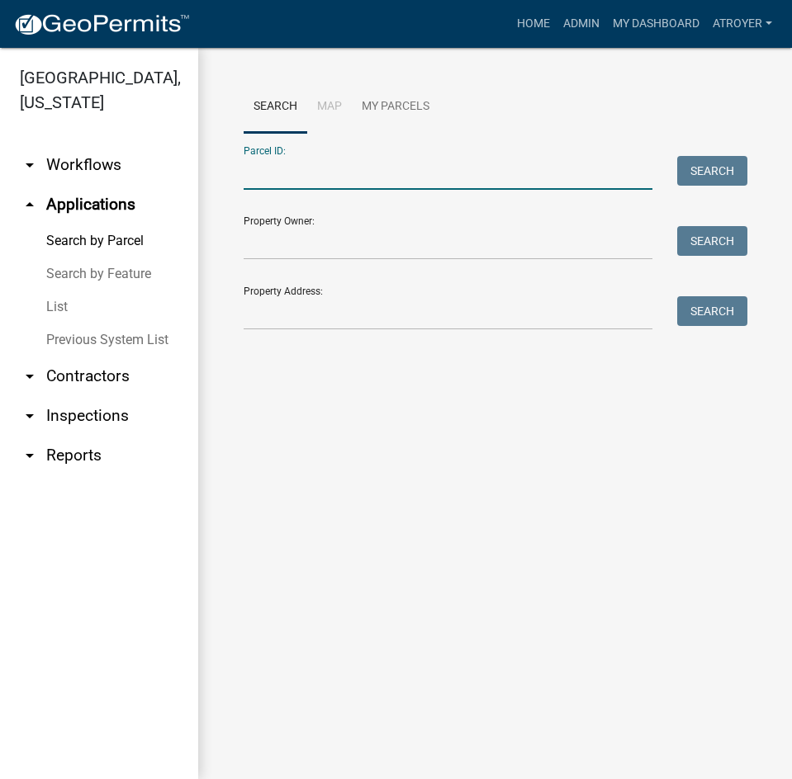
drag, startPoint x: 347, startPoint y: 176, endPoint x: 360, endPoint y: 180, distance: 13.8
click at [350, 176] on input "Parcel ID:" at bounding box center [447, 173] width 409 height 34
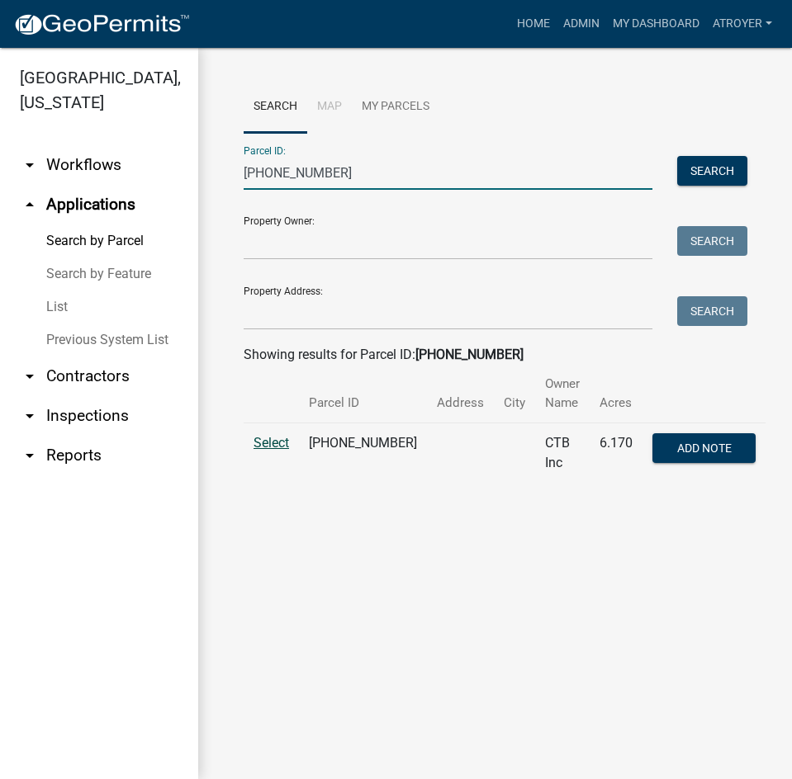
type input "020-034-024"
click at [267, 445] on span "Select" at bounding box center [270, 443] width 35 height 16
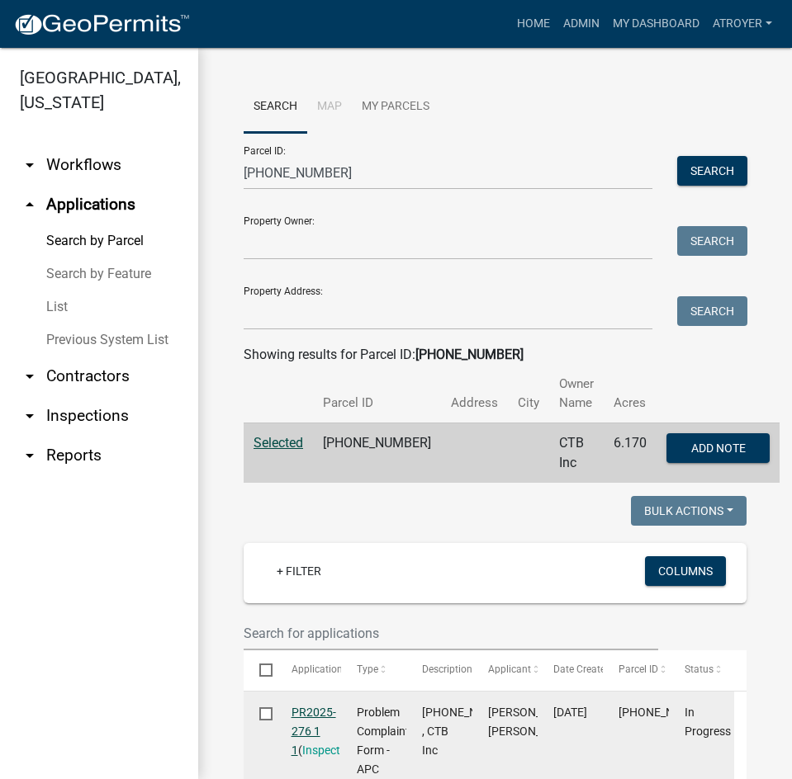
click at [313, 713] on link "PR2025-276 1 1" at bounding box center [313, 731] width 45 height 51
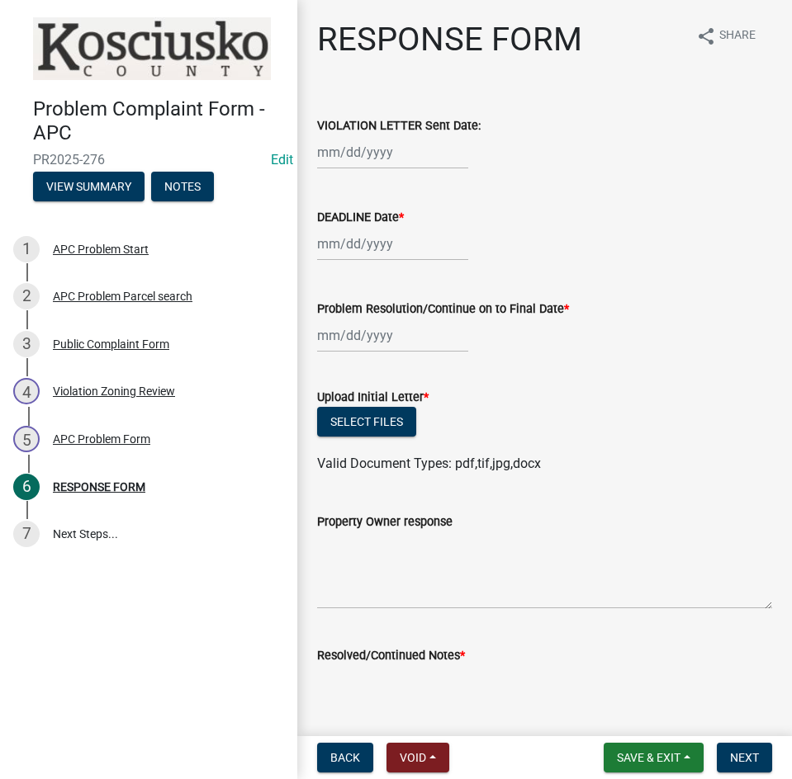
click at [387, 160] on div at bounding box center [392, 152] width 151 height 34
select select "10"
select select "2025"
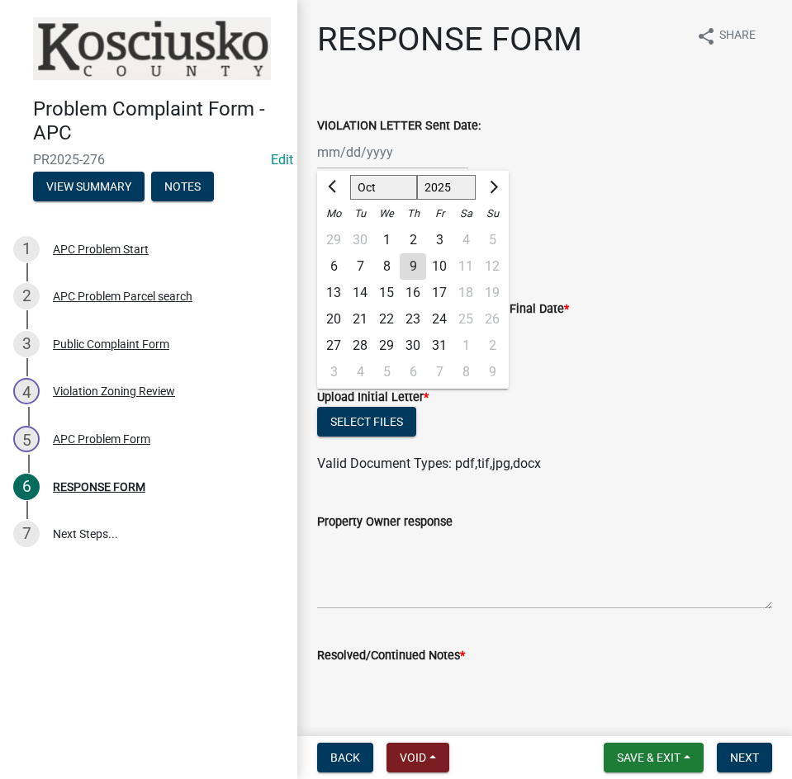
click at [412, 269] on div "9" at bounding box center [412, 266] width 26 height 26
type input "10/09/2025"
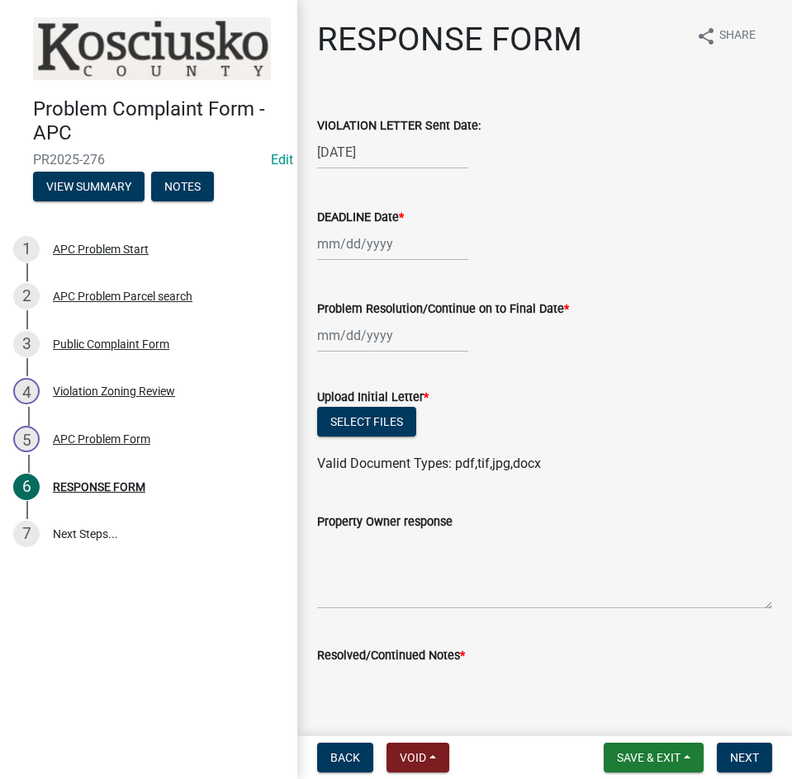
select select "10"
select select "2025"
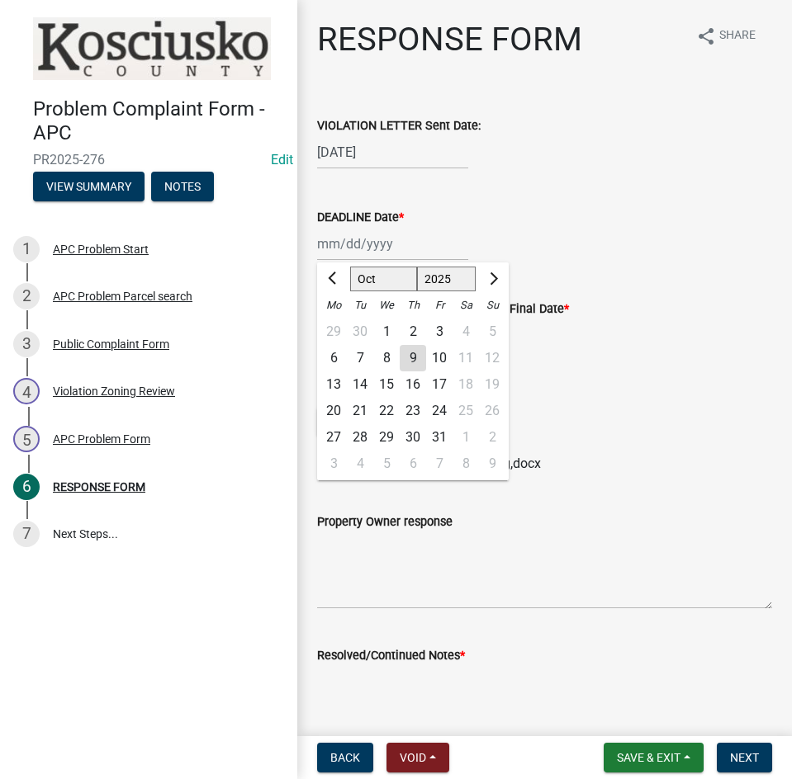
click at [419, 255] on div "Jan Feb Mar Apr May Jun Jul Aug Sep Oct Nov Dec 1525 1526 1527 1528 1529 1530 1…" at bounding box center [392, 244] width 151 height 34
click at [437, 414] on div "24" at bounding box center [439, 411] width 26 height 26
type input "10/24/2025"
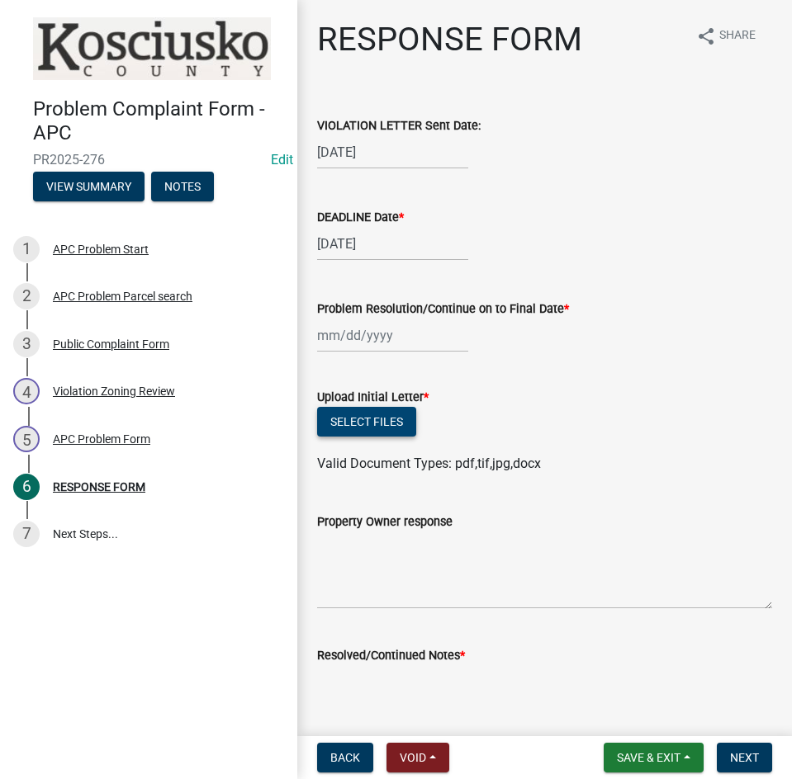
click at [385, 418] on button "Select files" at bounding box center [366, 422] width 99 height 30
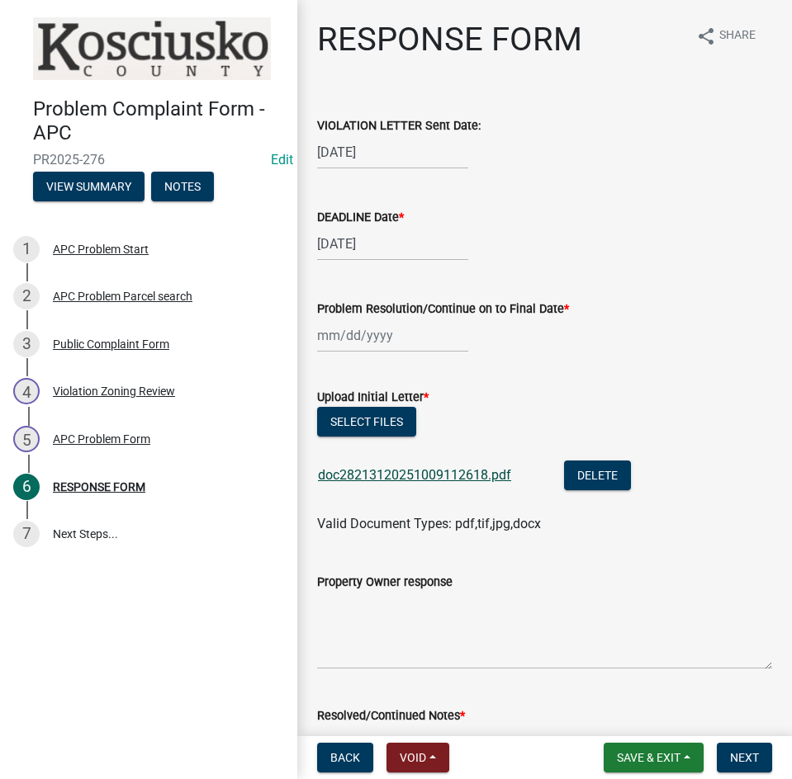
click at [431, 478] on link "doc28213120251009112618.pdf" at bounding box center [414, 475] width 193 height 16
click at [650, 749] on button "Save & Exit" at bounding box center [653, 758] width 100 height 30
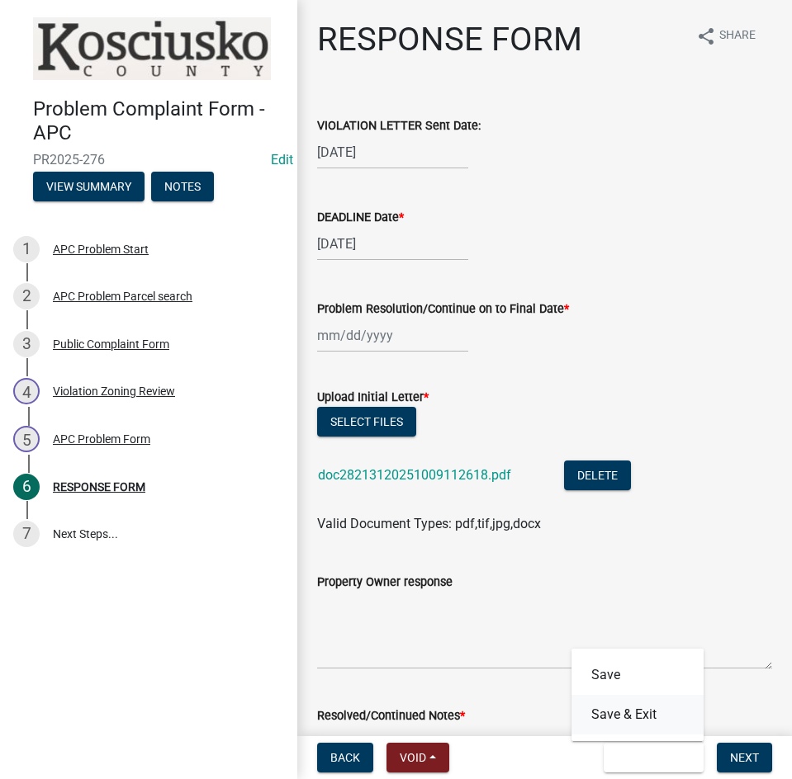
click at [650, 720] on button "Save & Exit" at bounding box center [637, 715] width 132 height 40
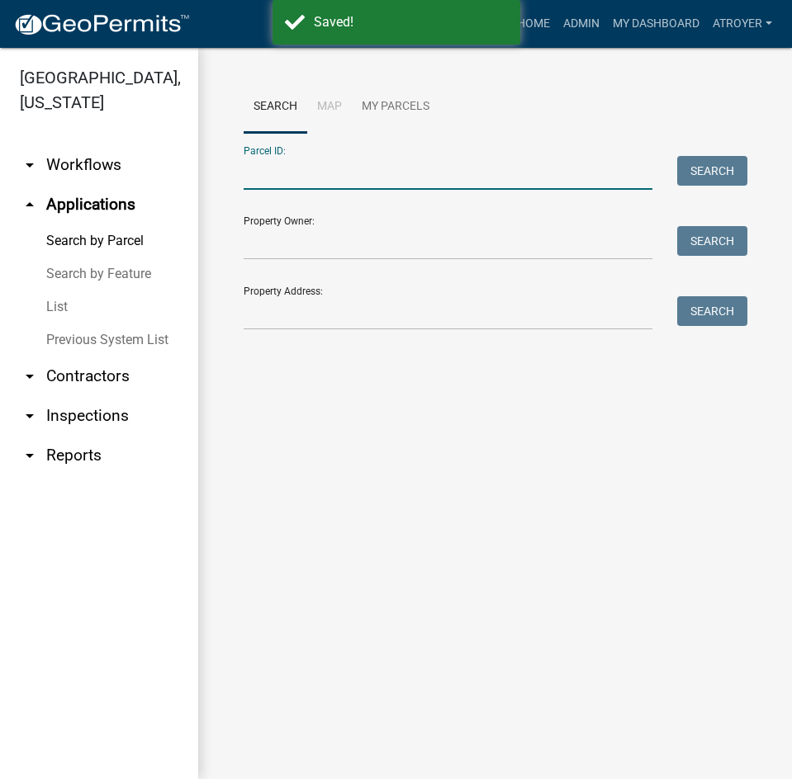
drag, startPoint x: 480, startPoint y: 173, endPoint x: 645, endPoint y: 194, distance: 165.5
click at [480, 178] on input "Parcel ID:" at bounding box center [447, 173] width 409 height 34
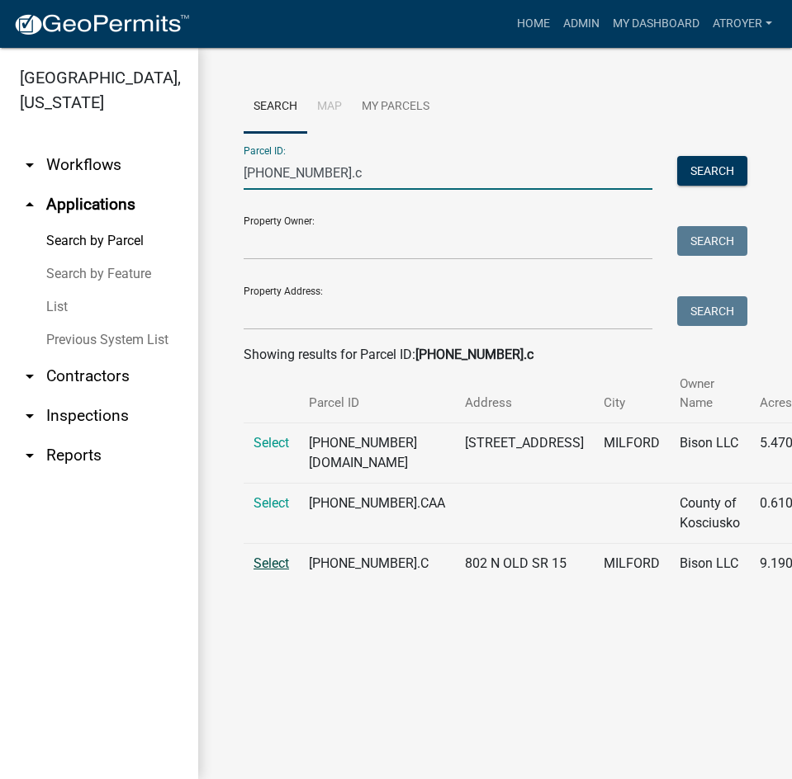
type input "020-034-020.c"
click at [284, 571] on span "Select" at bounding box center [270, 563] width 35 height 16
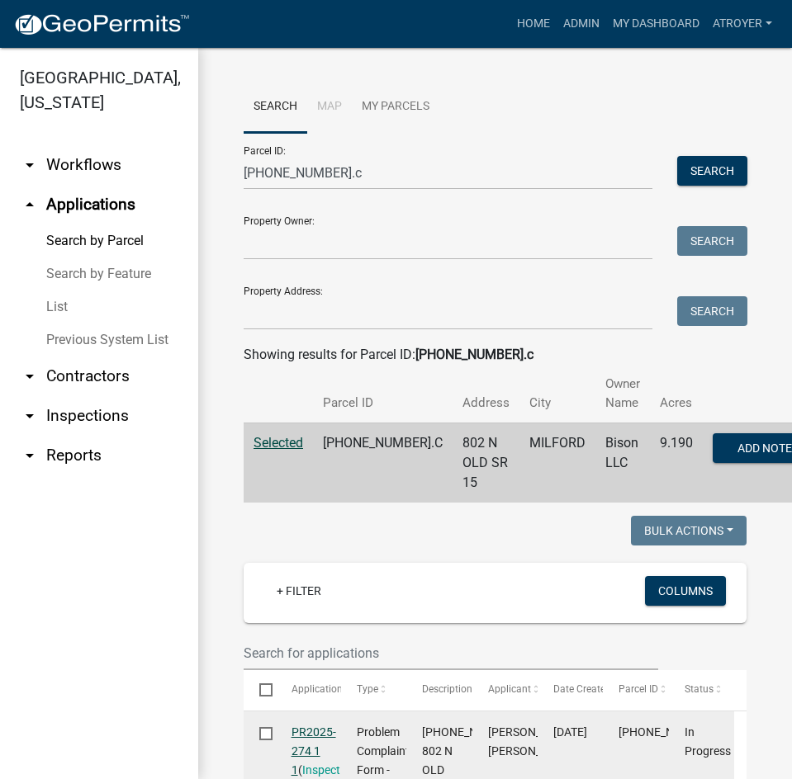
click at [317, 731] on link "PR2025-274 1 1" at bounding box center [313, 751] width 45 height 51
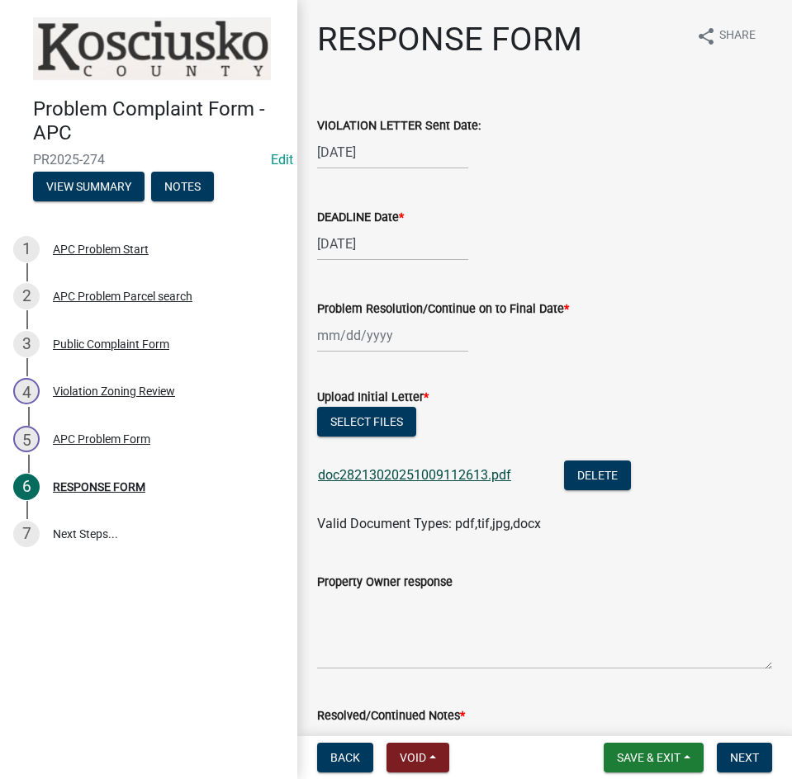
click at [356, 474] on link "doc28213020251009112613.pdf" at bounding box center [414, 475] width 193 height 16
click at [373, 416] on button "Select files" at bounding box center [366, 422] width 99 height 30
click at [638, 754] on span "Save & Exit" at bounding box center [649, 757] width 64 height 13
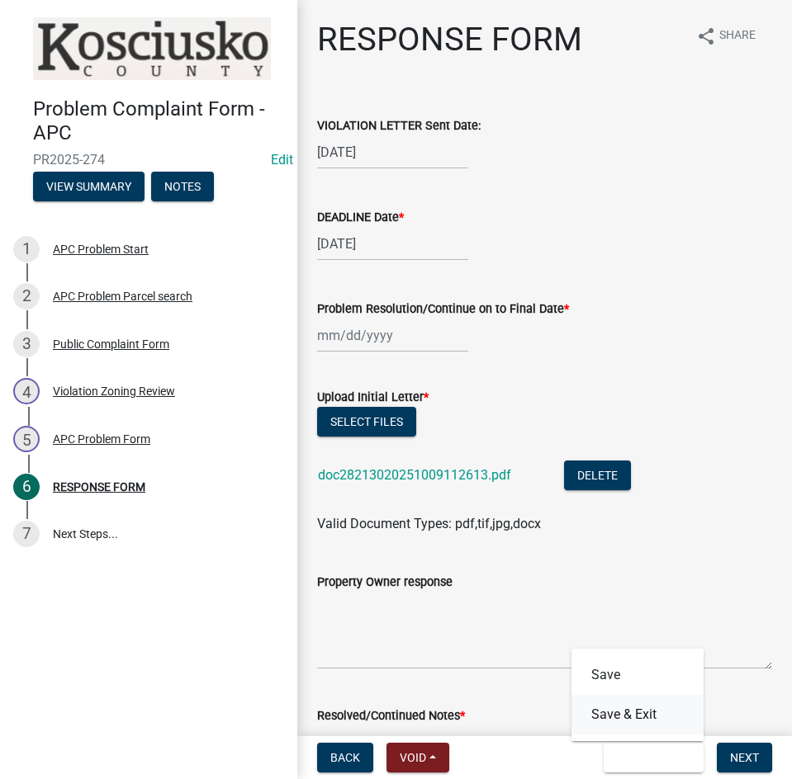
click at [628, 718] on button "Save & Exit" at bounding box center [637, 715] width 132 height 40
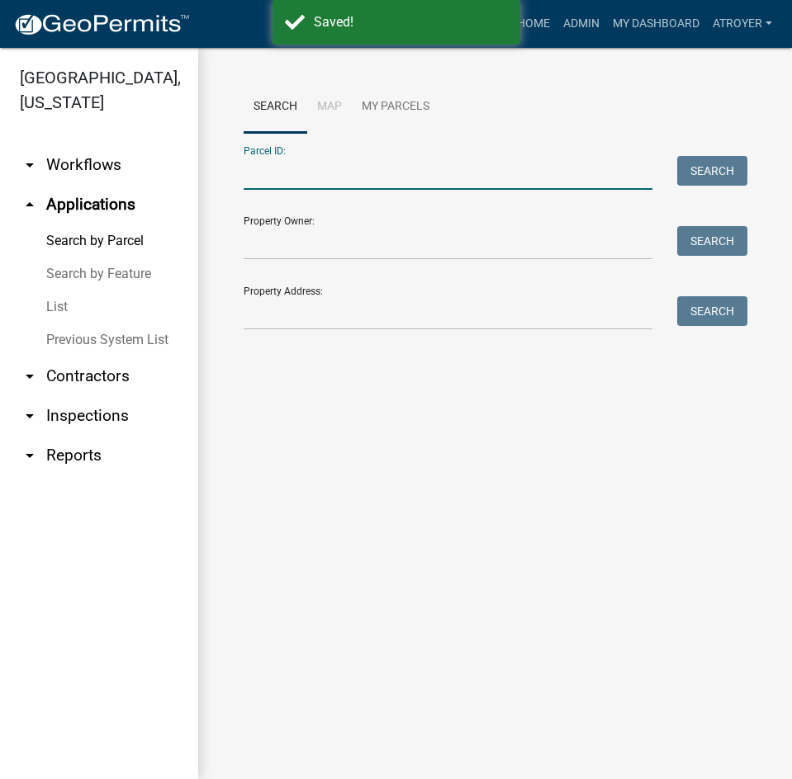
click at [363, 174] on input "Parcel ID:" at bounding box center [447, 173] width 409 height 34
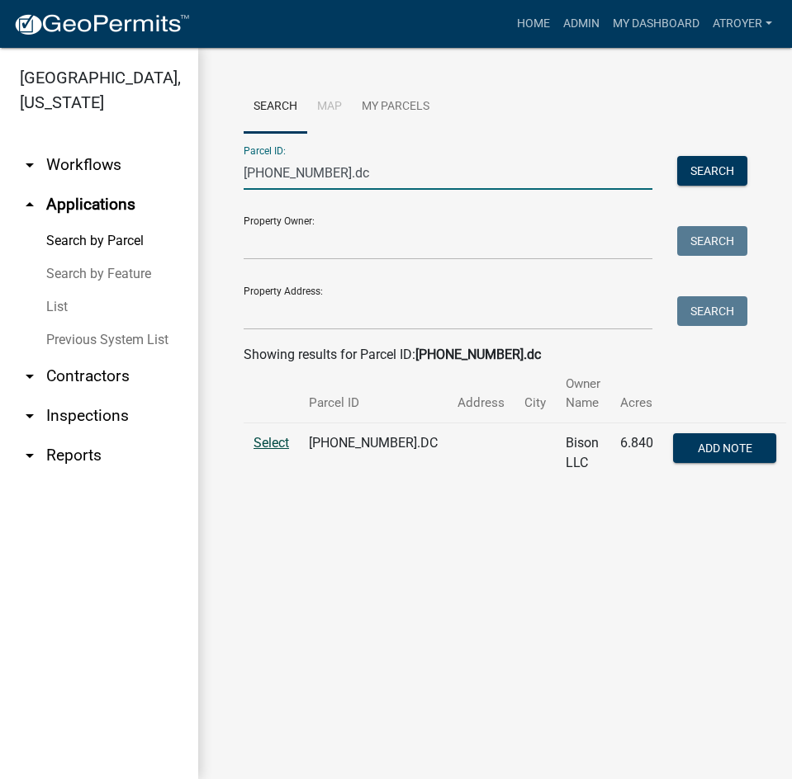
type input "020-034-020.dc"
click at [281, 441] on span "Select" at bounding box center [270, 443] width 35 height 16
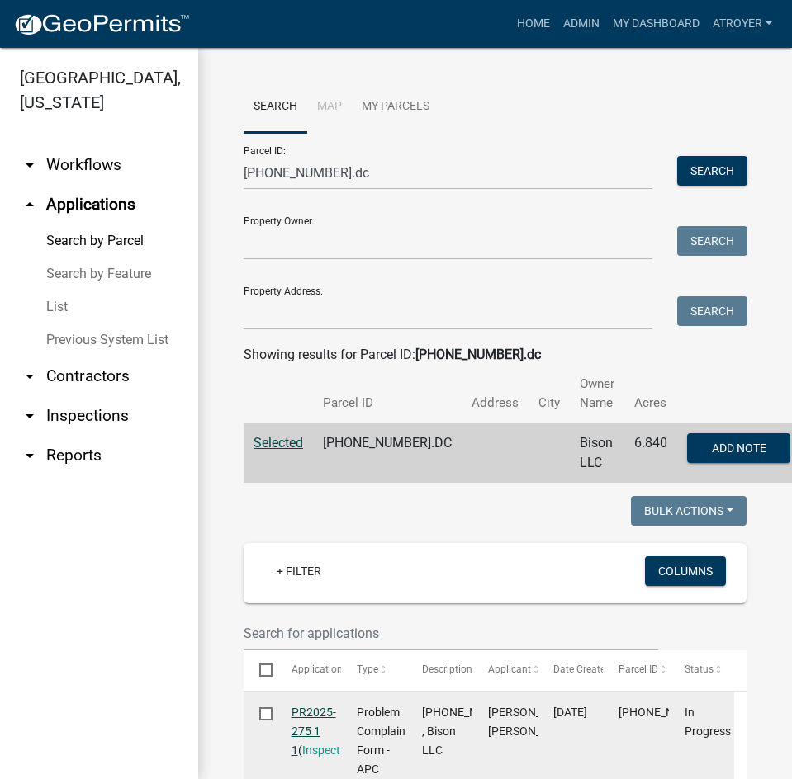
click at [324, 708] on link "PR2025-275 1 1" at bounding box center [313, 731] width 45 height 51
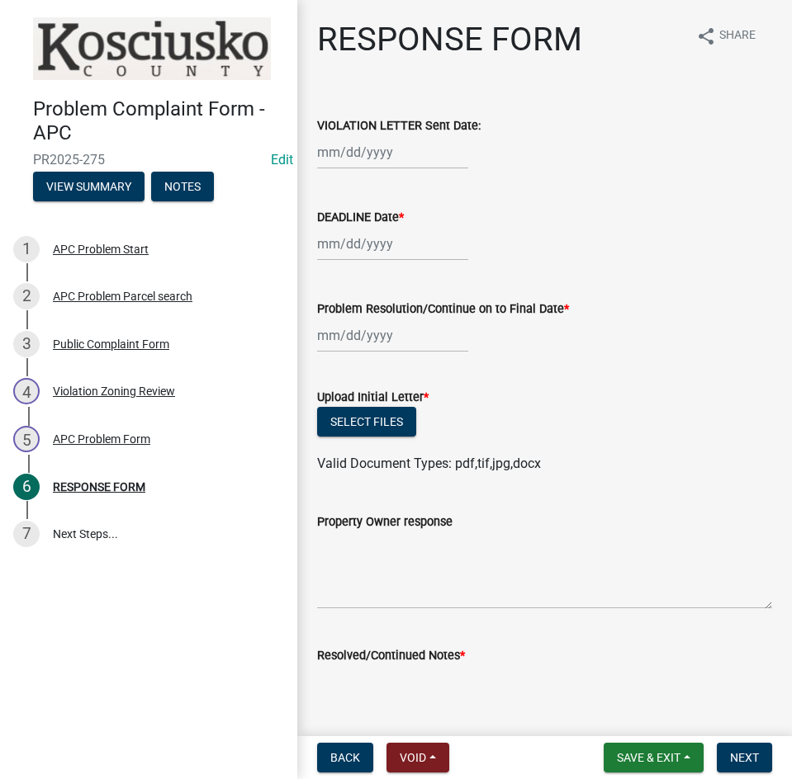
click at [433, 154] on div at bounding box center [392, 152] width 151 height 34
select select "10"
select select "2025"
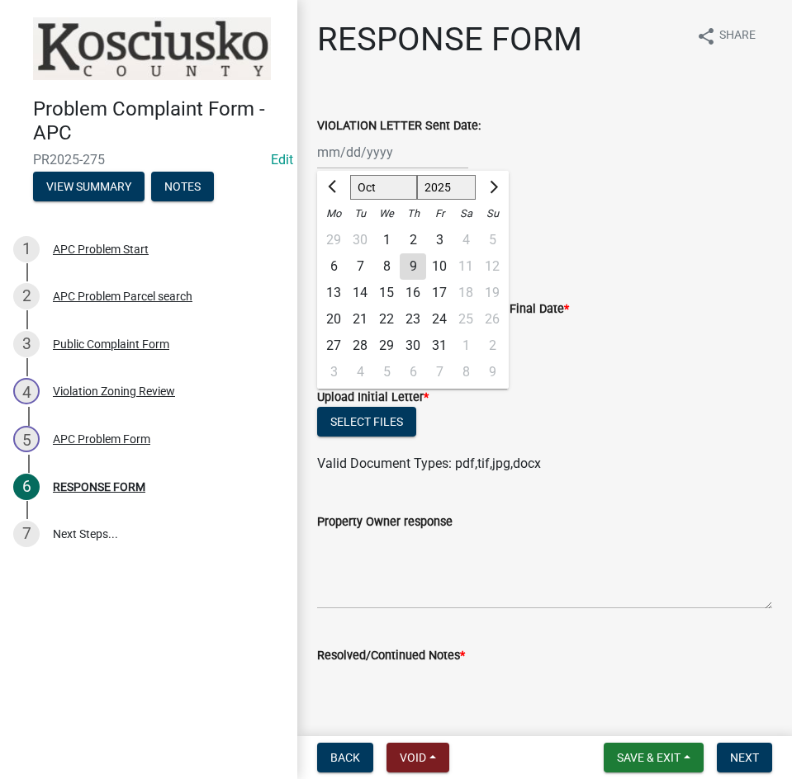
click at [415, 267] on div "9" at bounding box center [412, 266] width 26 height 26
type input "10/09/2025"
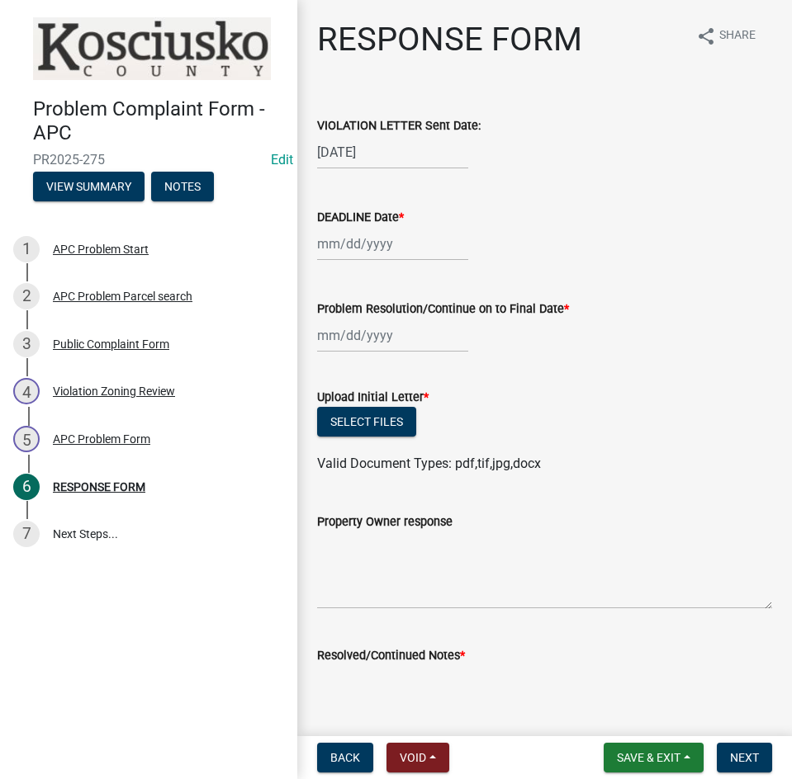
click at [413, 243] on div at bounding box center [392, 244] width 151 height 34
select select "10"
select select "2025"
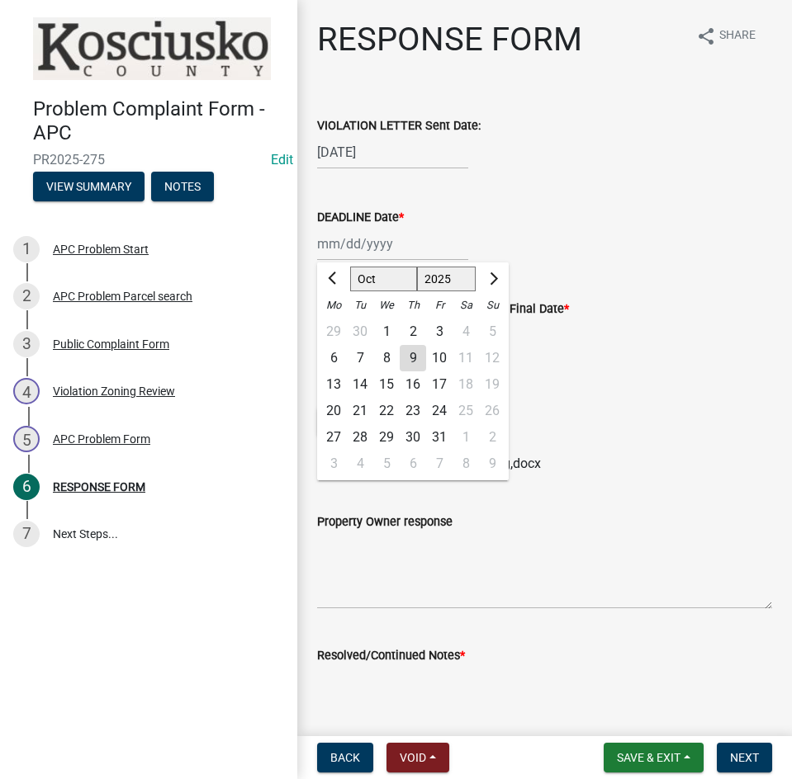
click at [440, 412] on div "24" at bounding box center [439, 411] width 26 height 26
type input "10/24/2025"
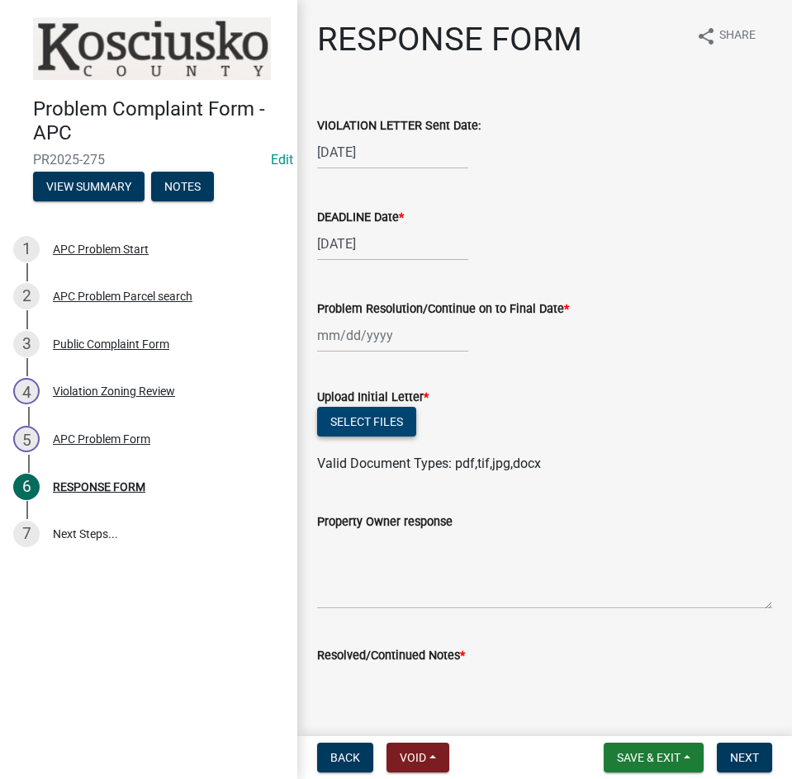
click at [350, 418] on button "Select files" at bounding box center [366, 422] width 99 height 30
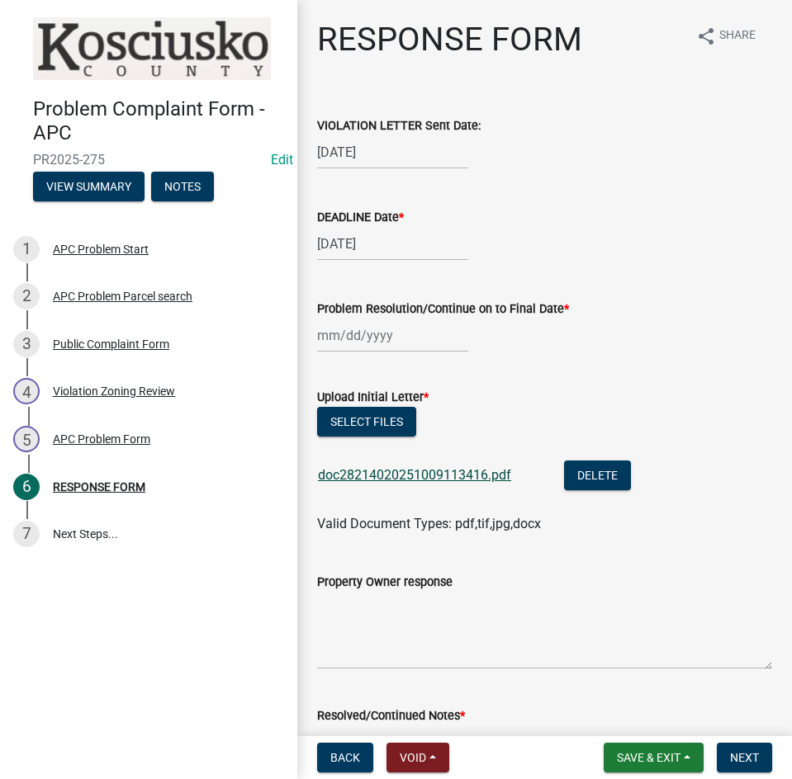
click at [399, 475] on link "doc28214020251009113416.pdf" at bounding box center [414, 475] width 193 height 16
click at [638, 757] on span "Save & Exit" at bounding box center [649, 757] width 64 height 13
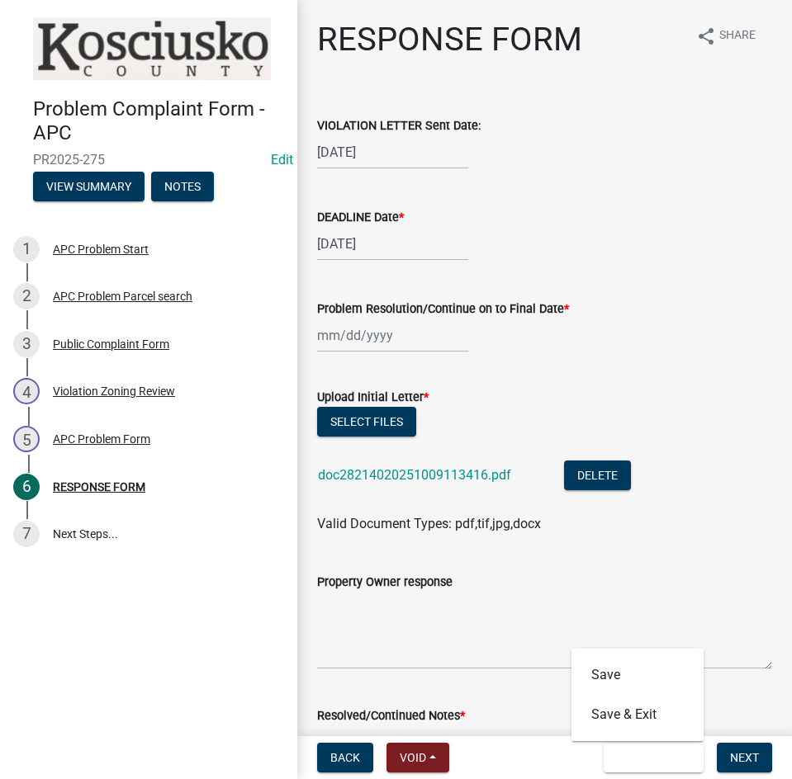
drag, startPoint x: 661, startPoint y: 578, endPoint x: 627, endPoint y: 562, distance: 37.3
click at [662, 577] on div "Property Owner response" at bounding box center [544, 582] width 455 height 20
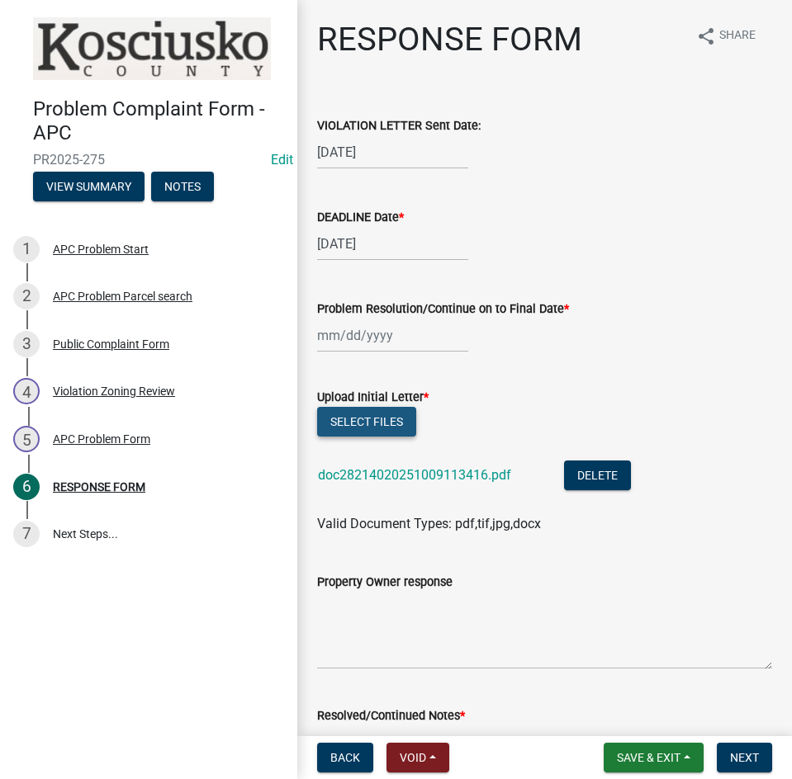
click at [371, 416] on button "Select files" at bounding box center [366, 422] width 99 height 30
click at [646, 751] on span "Save & Exit" at bounding box center [649, 757] width 64 height 13
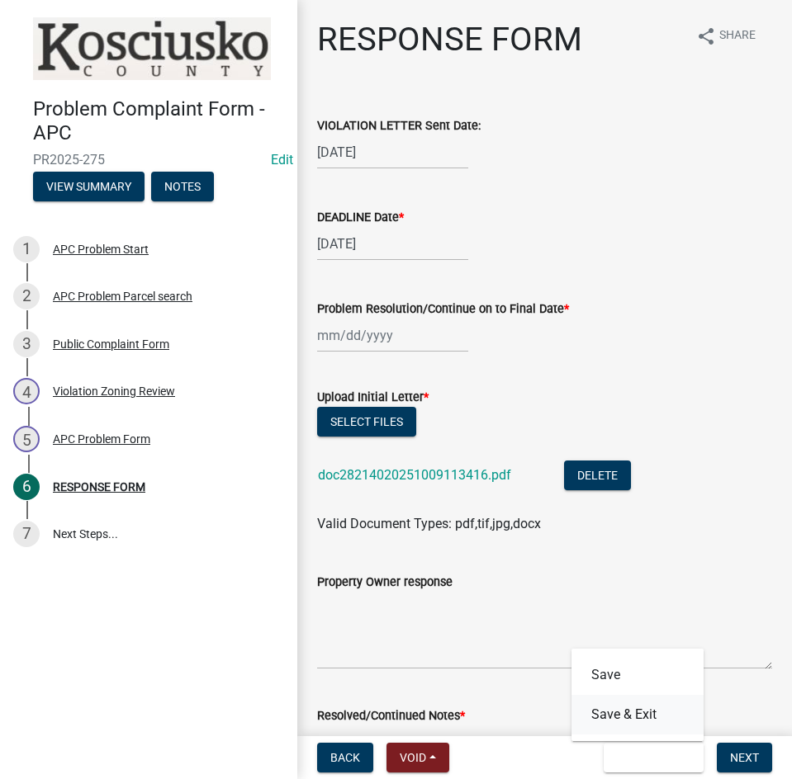
click at [639, 716] on button "Save & Exit" at bounding box center [637, 715] width 132 height 40
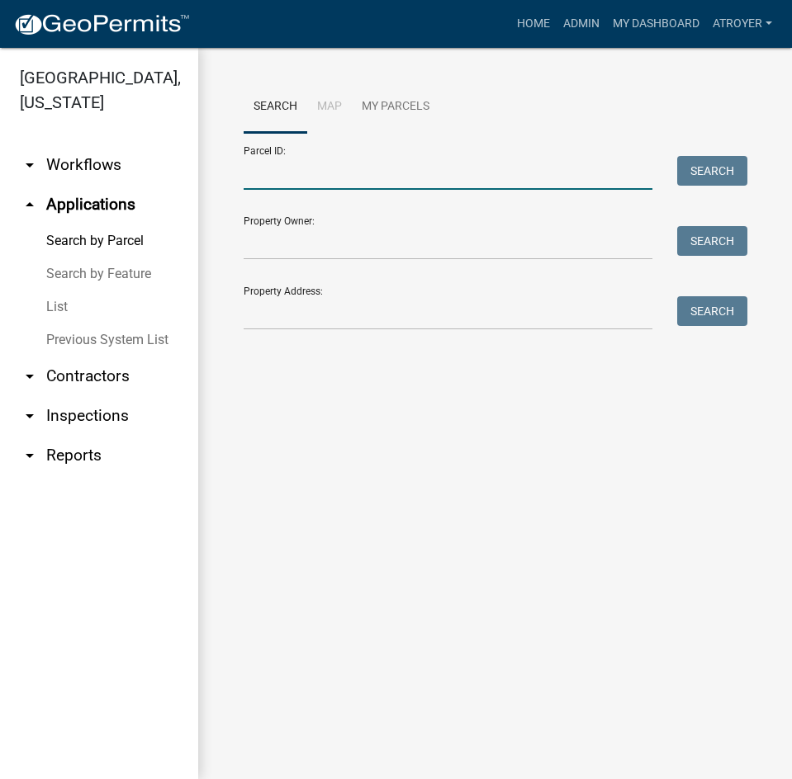
click at [335, 177] on input "Parcel ID:" at bounding box center [447, 173] width 409 height 34
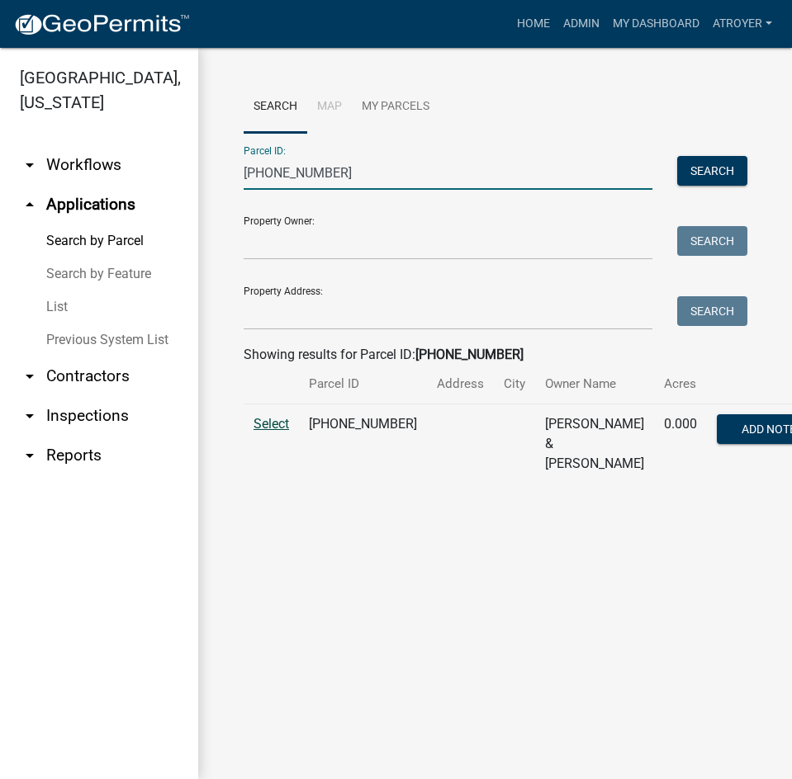
type input "007-051-154"
click at [267, 432] on span "Select" at bounding box center [270, 424] width 35 height 16
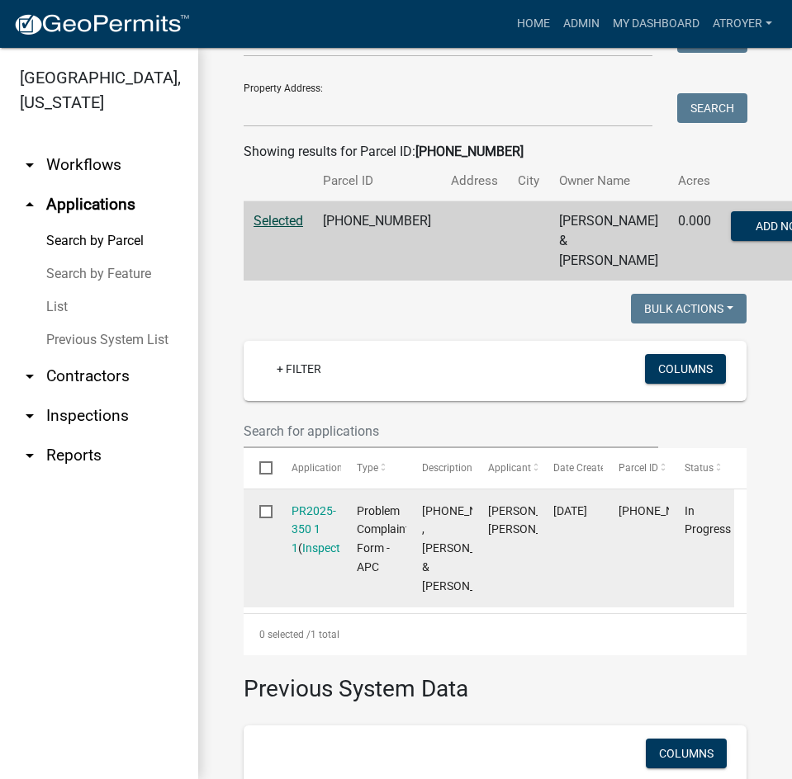
scroll to position [248, 0]
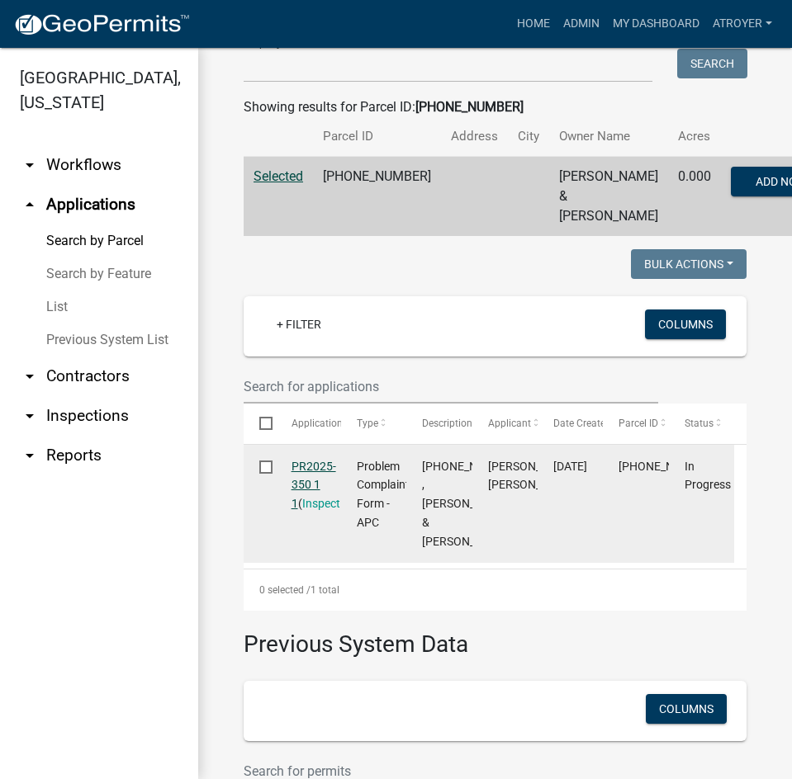
click at [322, 484] on link "PR2025-350 1 1" at bounding box center [313, 485] width 45 height 51
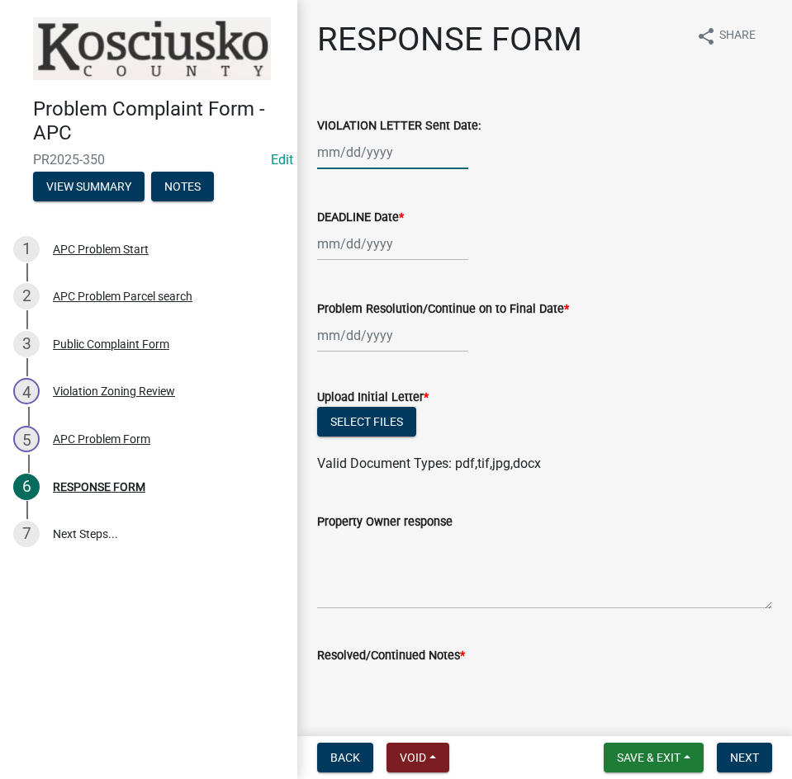
click at [415, 151] on div at bounding box center [392, 152] width 151 height 34
select select "10"
select select "2025"
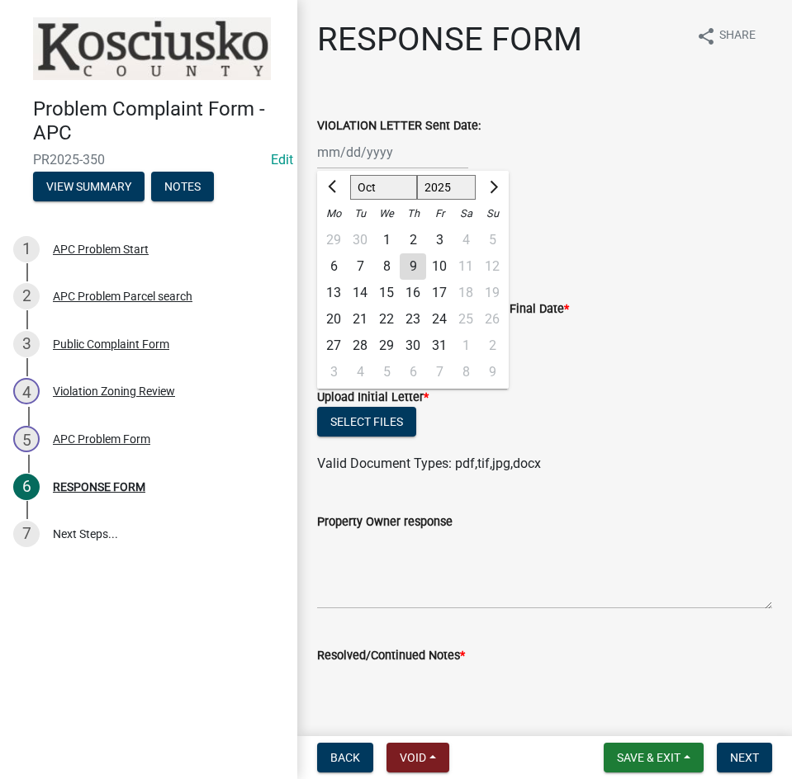
click at [414, 271] on div "9" at bounding box center [412, 266] width 26 height 26
type input "10/09/2025"
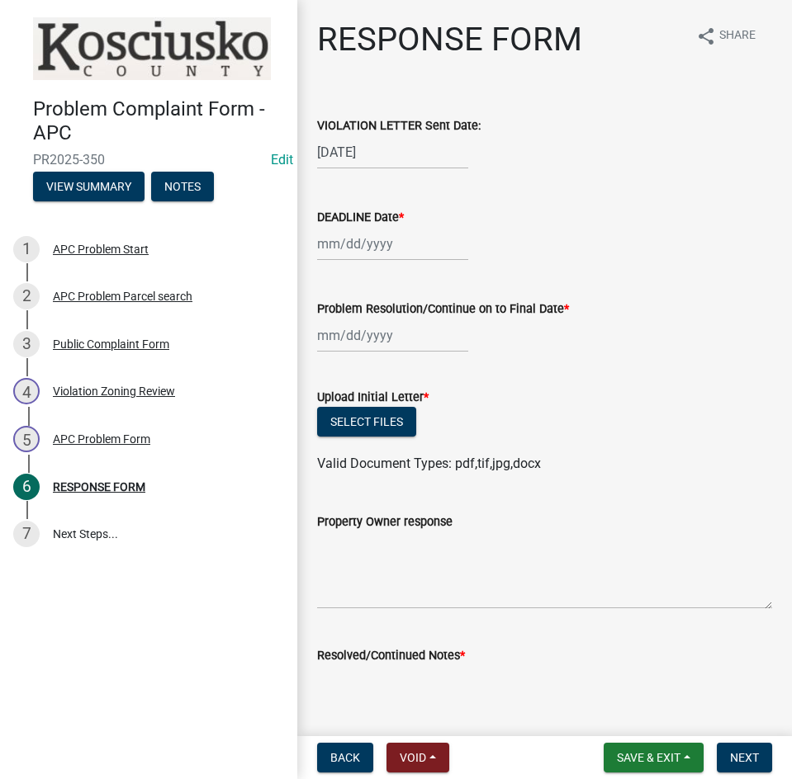
click at [405, 249] on div at bounding box center [392, 244] width 151 height 34
select select "10"
select select "2025"
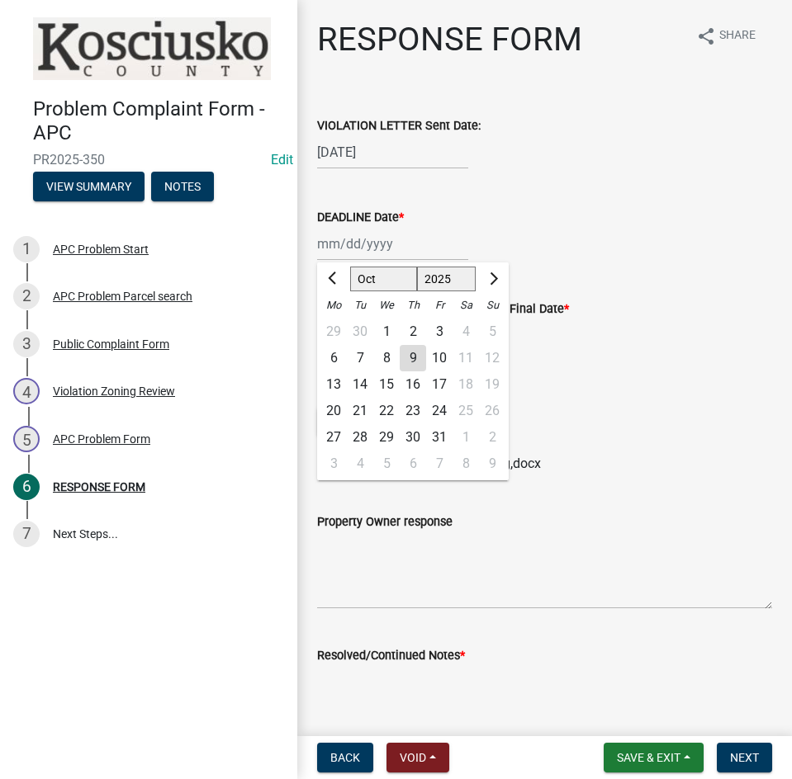
click at [438, 407] on div "24" at bounding box center [439, 411] width 26 height 26
type input "10/24/2025"
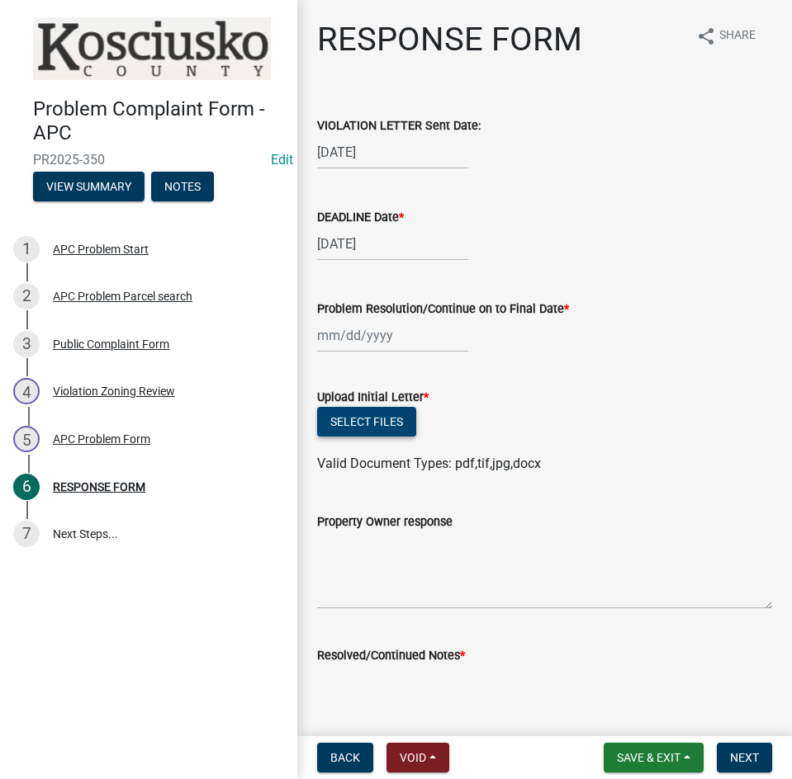
click at [352, 418] on button "Select files" at bounding box center [366, 422] width 99 height 30
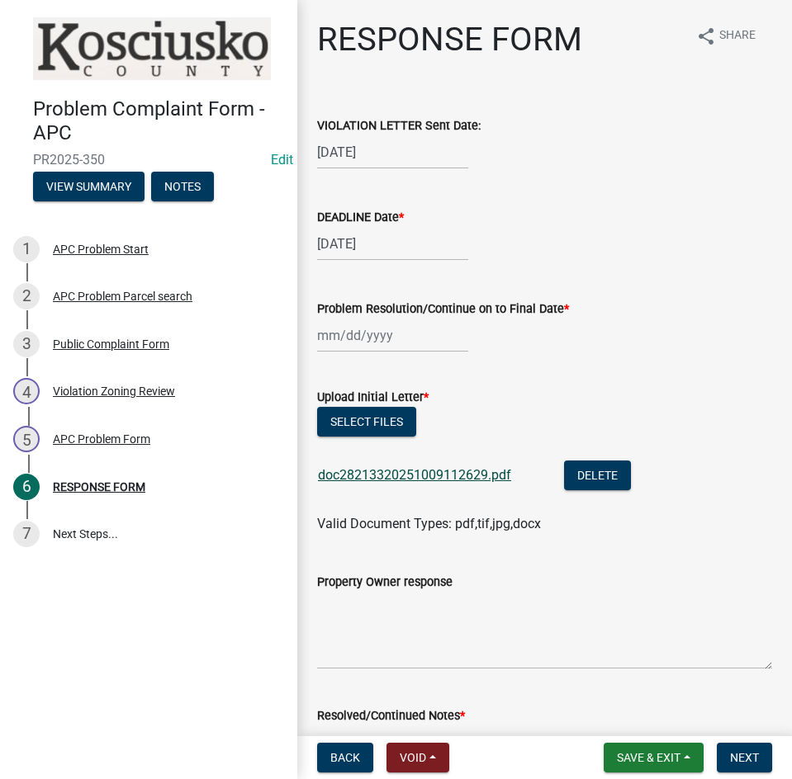
click at [409, 479] on link "doc28213320251009112629.pdf" at bounding box center [414, 475] width 193 height 16
click at [621, 763] on span "Save & Exit" at bounding box center [649, 757] width 64 height 13
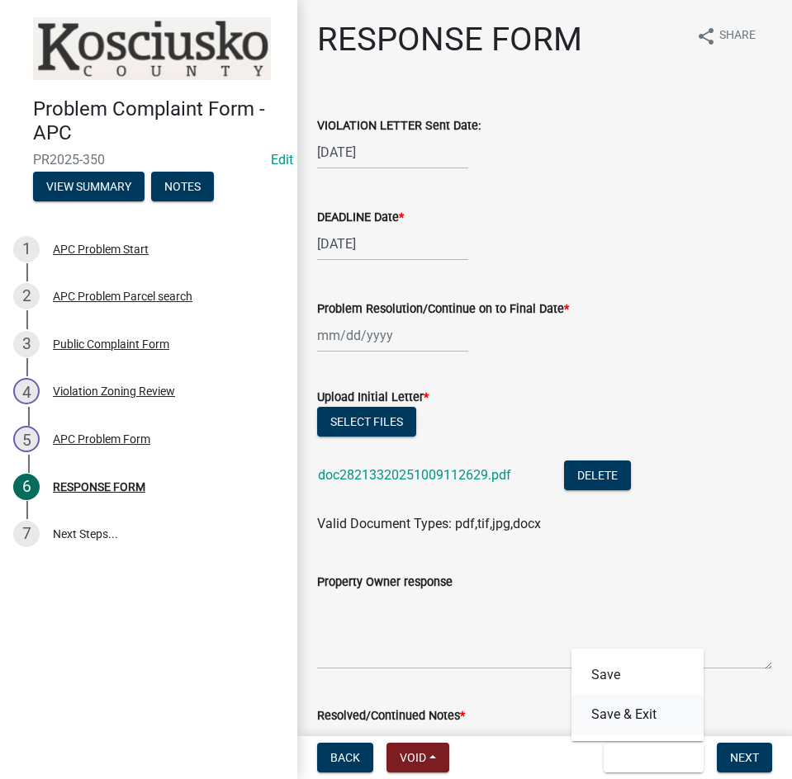
click at [610, 712] on button "Save & Exit" at bounding box center [637, 715] width 132 height 40
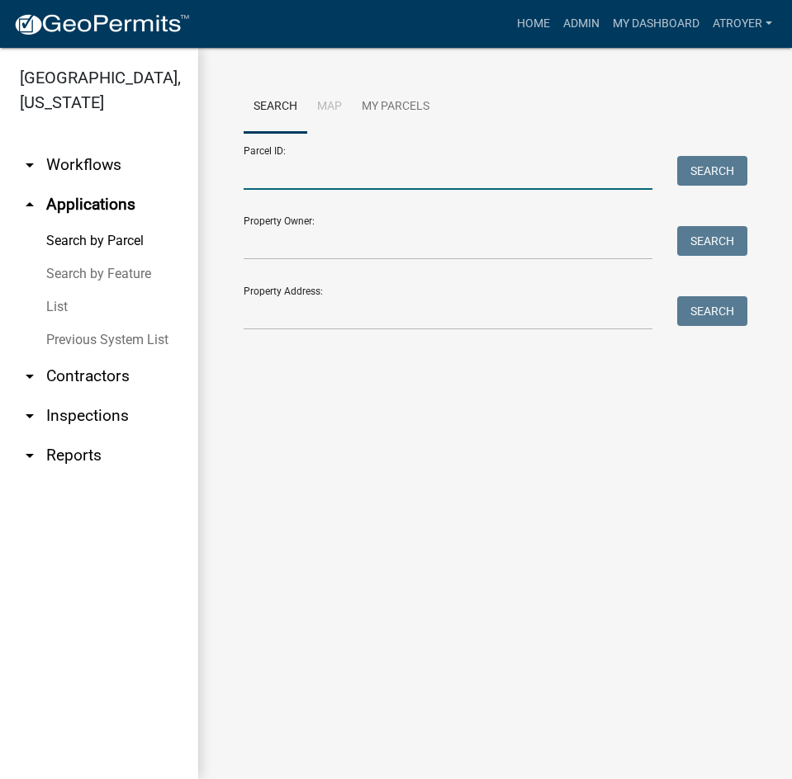
click at [340, 173] on input "Parcel ID:" at bounding box center [447, 173] width 409 height 34
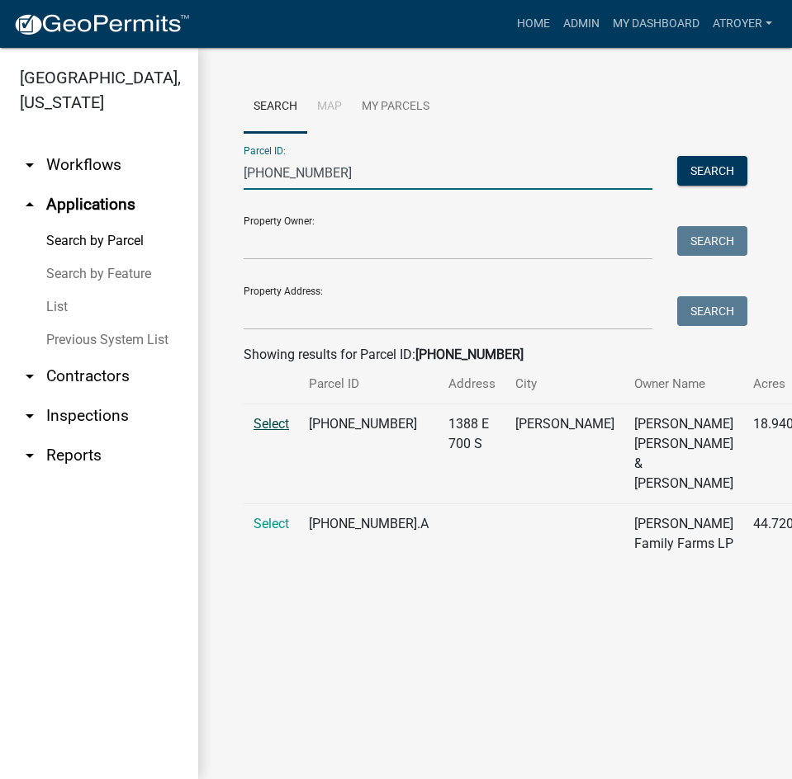
type input "001-051-003"
click at [267, 432] on span "Select" at bounding box center [270, 424] width 35 height 16
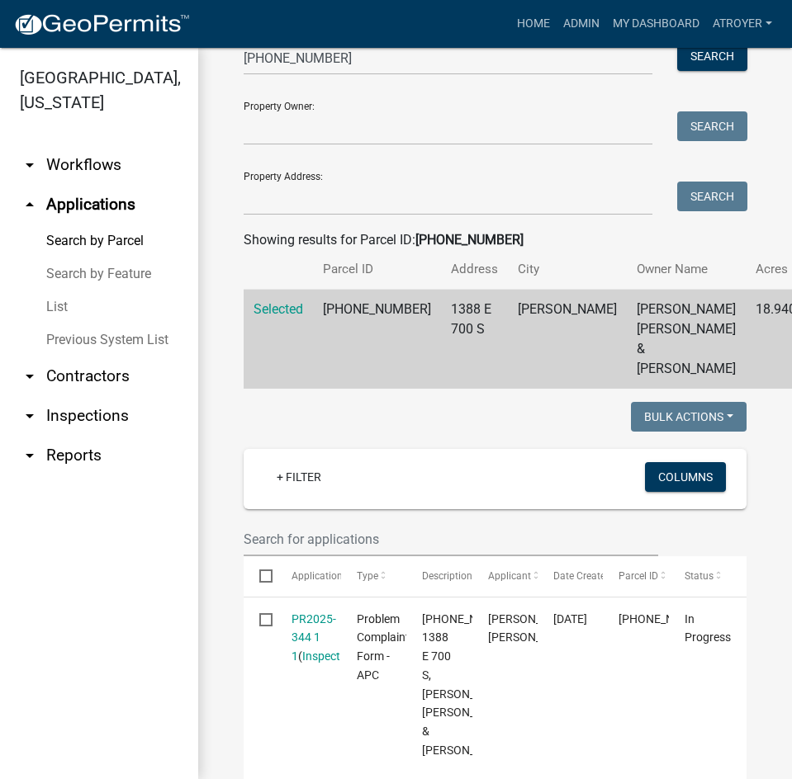
scroll to position [248, 0]
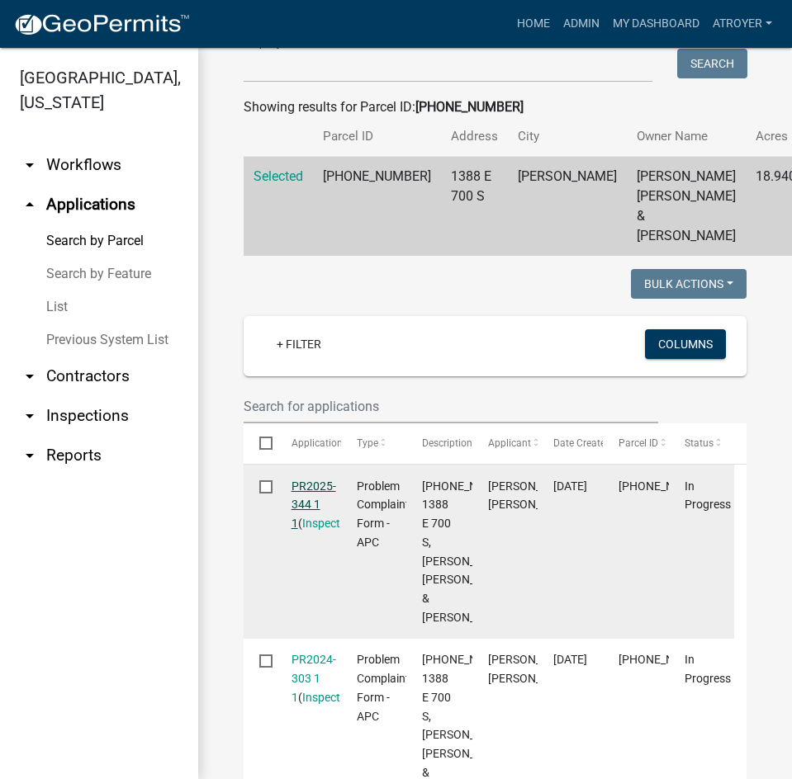
click at [303, 530] on link "PR2025-344 1 1" at bounding box center [313, 505] width 45 height 51
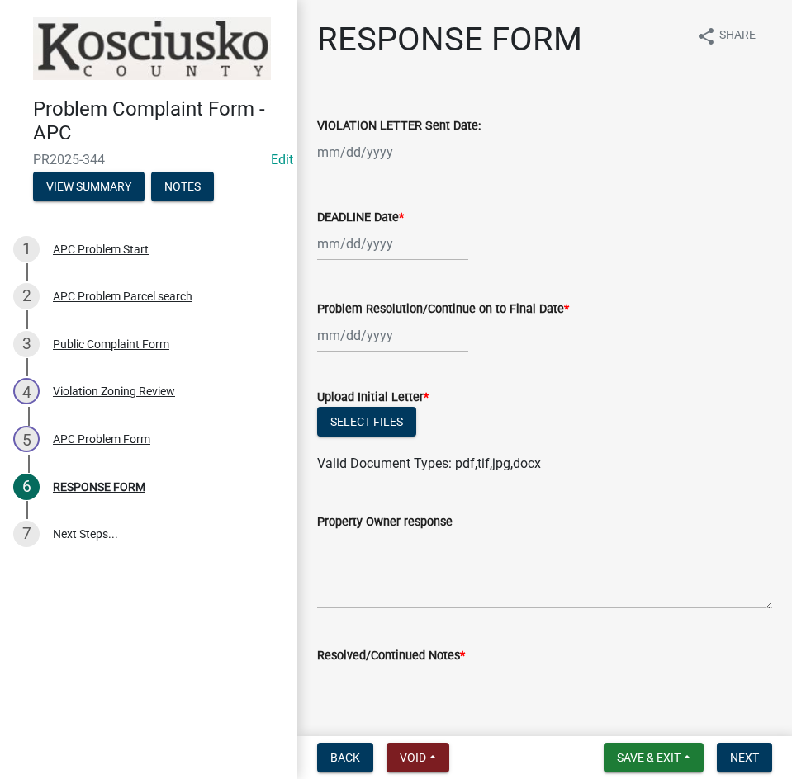
click at [418, 158] on div at bounding box center [392, 152] width 151 height 34
select select "10"
select select "2025"
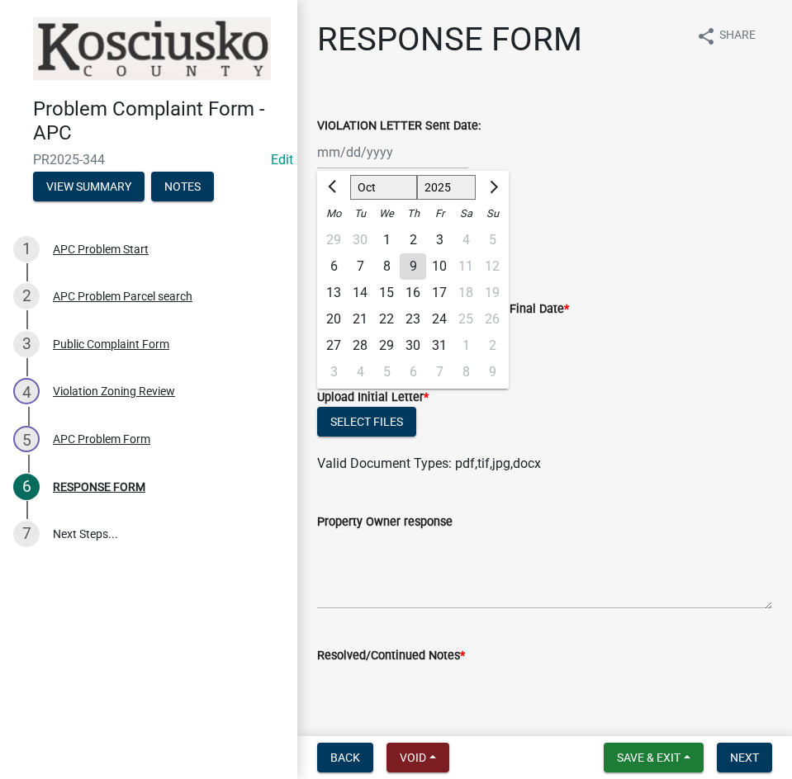
click at [409, 267] on div "9" at bounding box center [412, 266] width 26 height 26
type input "10/09/2025"
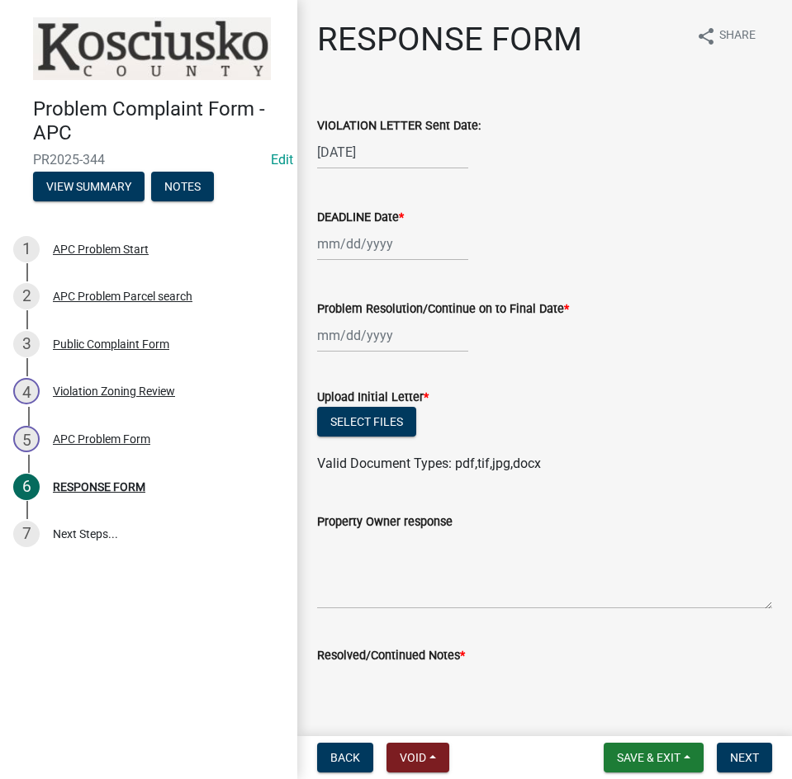
click at [407, 257] on div at bounding box center [392, 244] width 151 height 34
select select "10"
select select "2025"
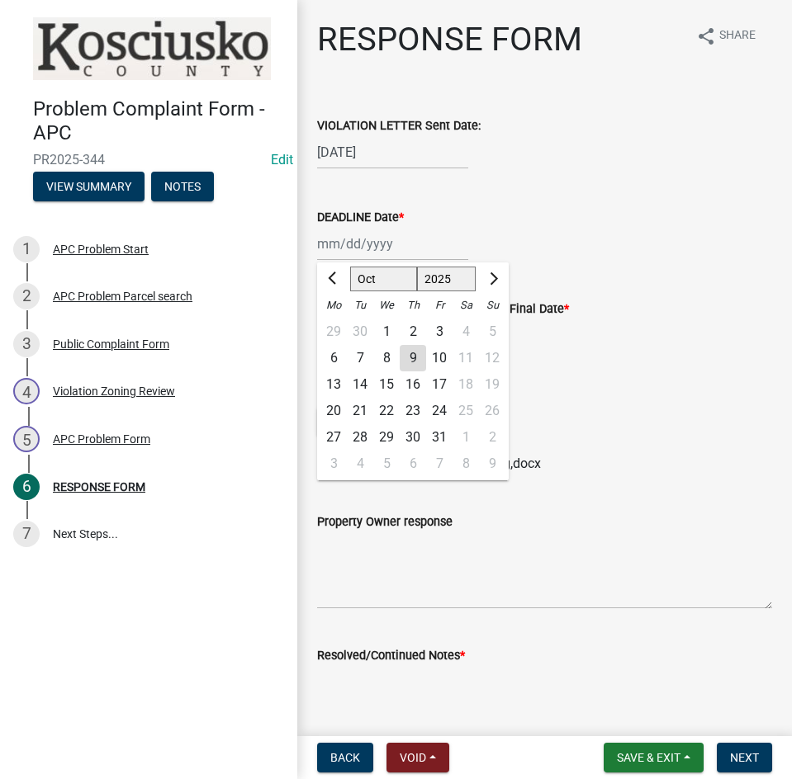
click at [439, 409] on div "24" at bounding box center [439, 411] width 26 height 26
type input "10/24/2025"
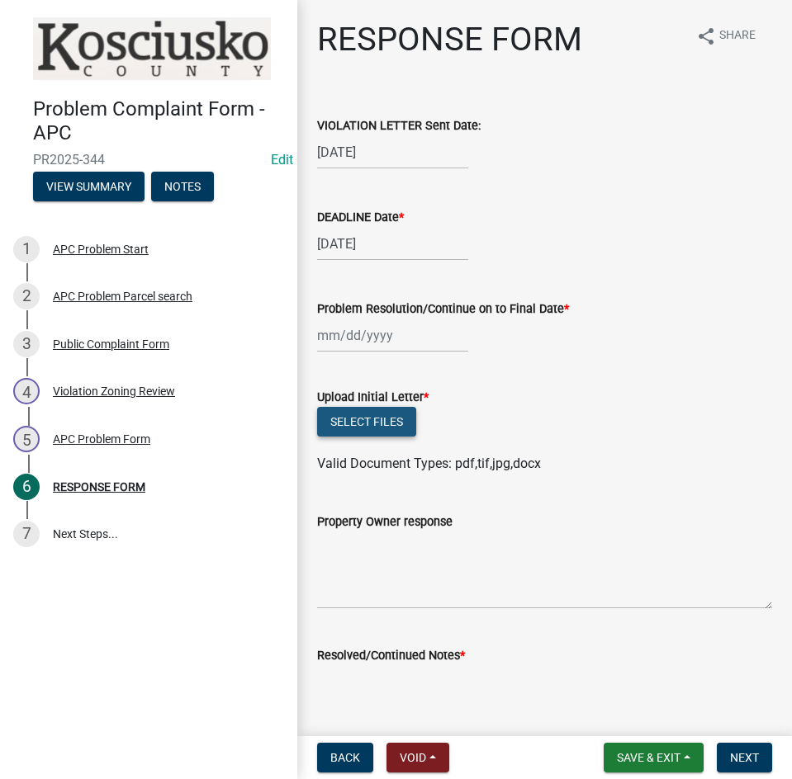
click at [376, 425] on button "Select files" at bounding box center [366, 422] width 99 height 30
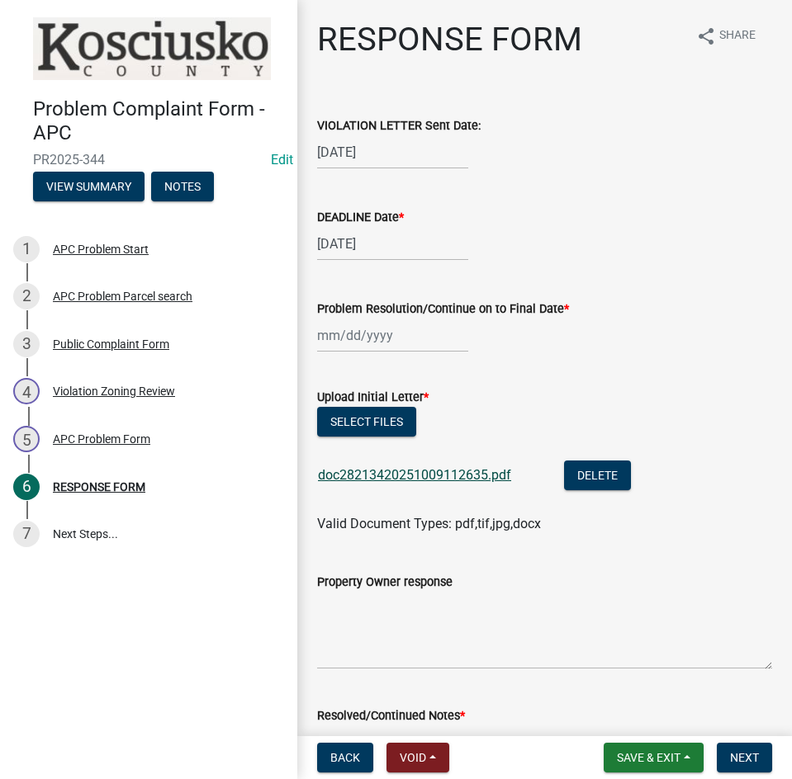
click at [452, 470] on link "doc28213420251009112635.pdf" at bounding box center [414, 475] width 193 height 16
click at [372, 421] on button "Select files" at bounding box center [366, 422] width 99 height 30
drag, startPoint x: 655, startPoint y: 761, endPoint x: 624, endPoint y: 703, distance: 65.4
click at [652, 759] on span "Save & Exit" at bounding box center [649, 757] width 64 height 13
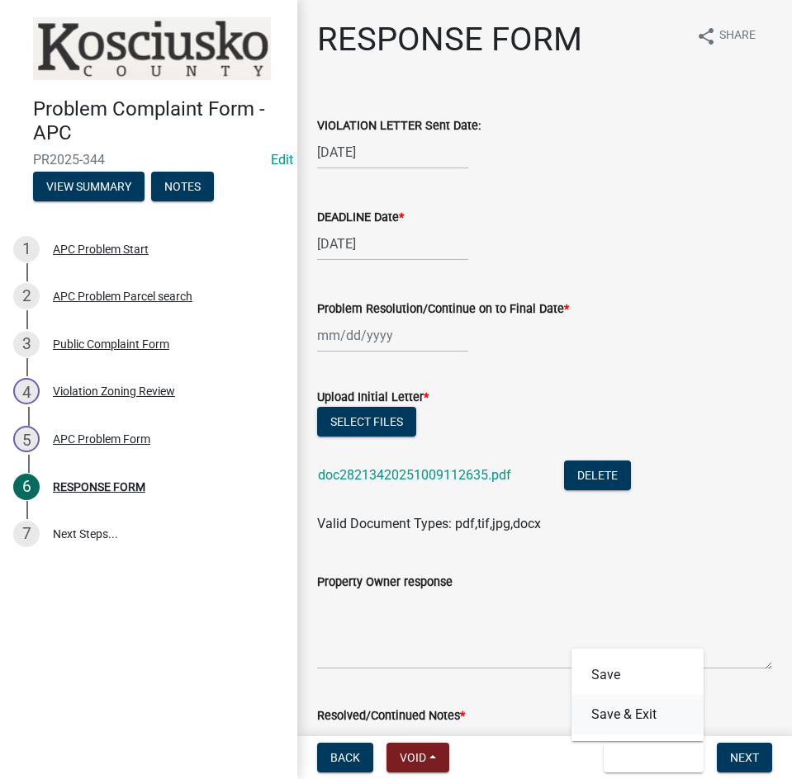
click at [623, 711] on button "Save & Exit" at bounding box center [637, 715] width 132 height 40
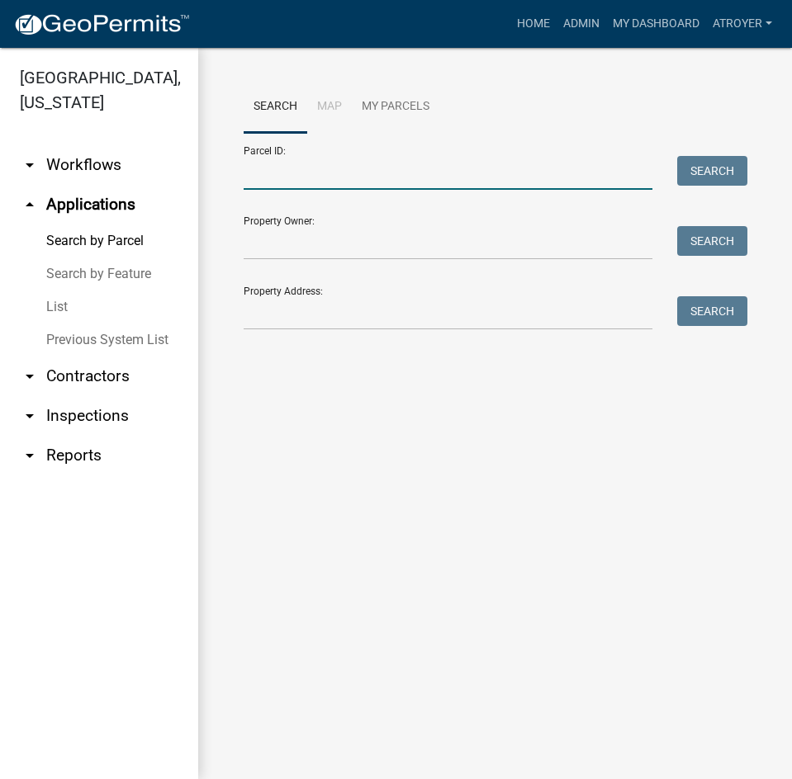
click at [377, 179] on input "Parcel ID:" at bounding box center [447, 173] width 409 height 34
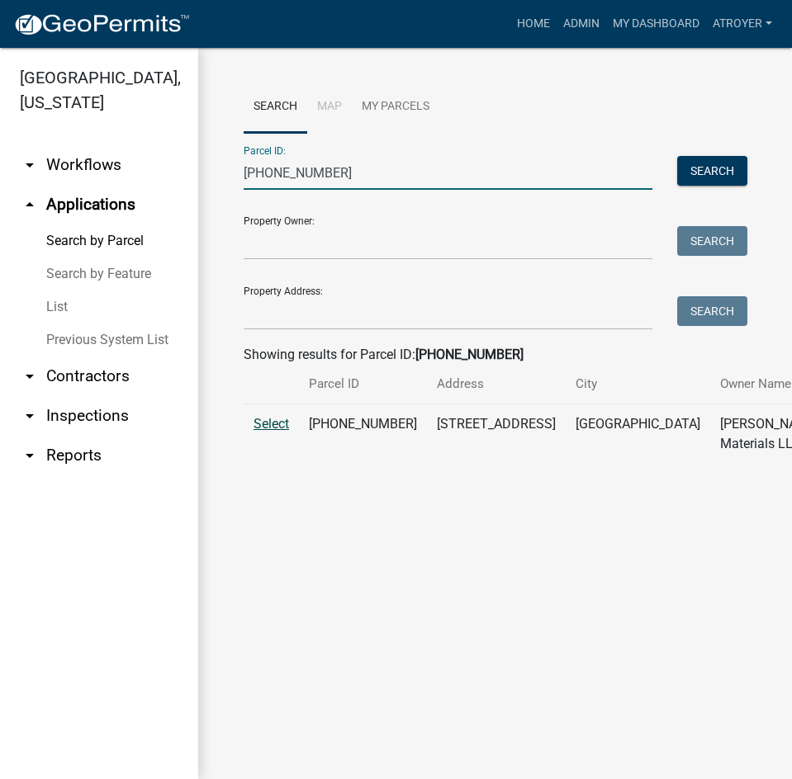
type input "013-012-004"
click at [262, 432] on span "Select" at bounding box center [270, 424] width 35 height 16
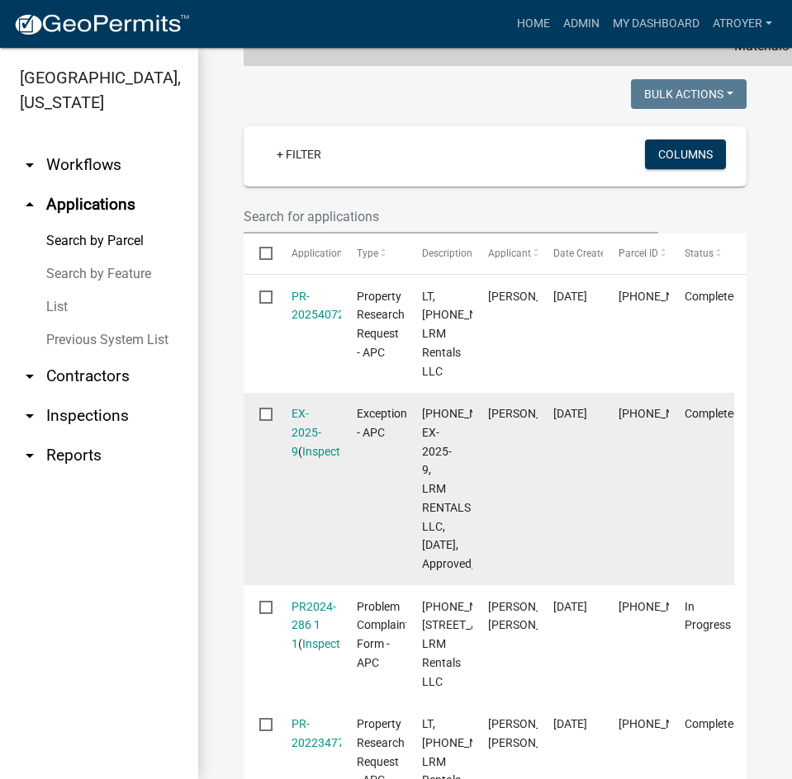
scroll to position [495, 0]
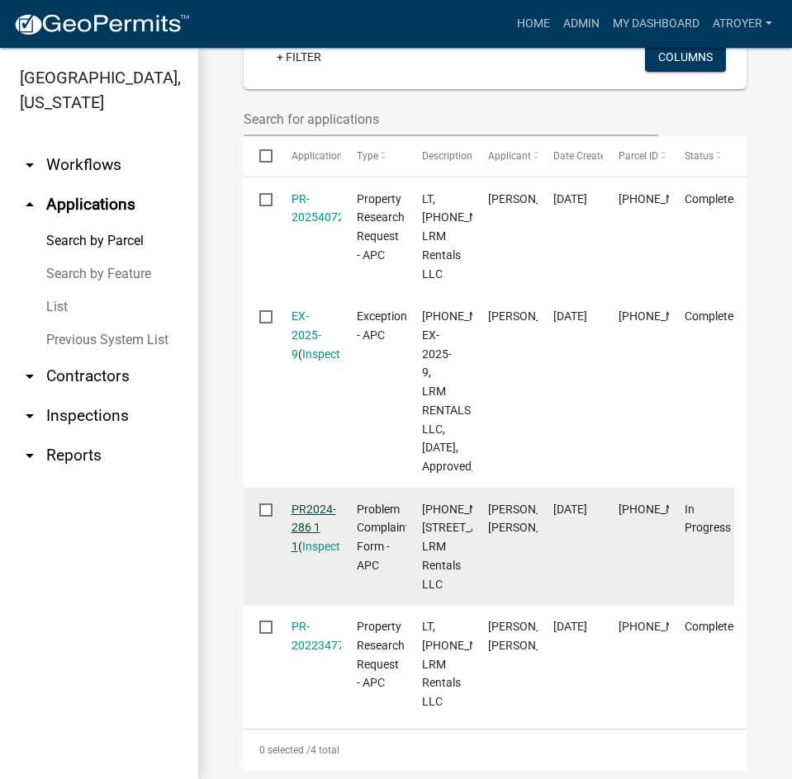
click at [308, 554] on link "PR2024-286 1 1" at bounding box center [313, 528] width 45 height 51
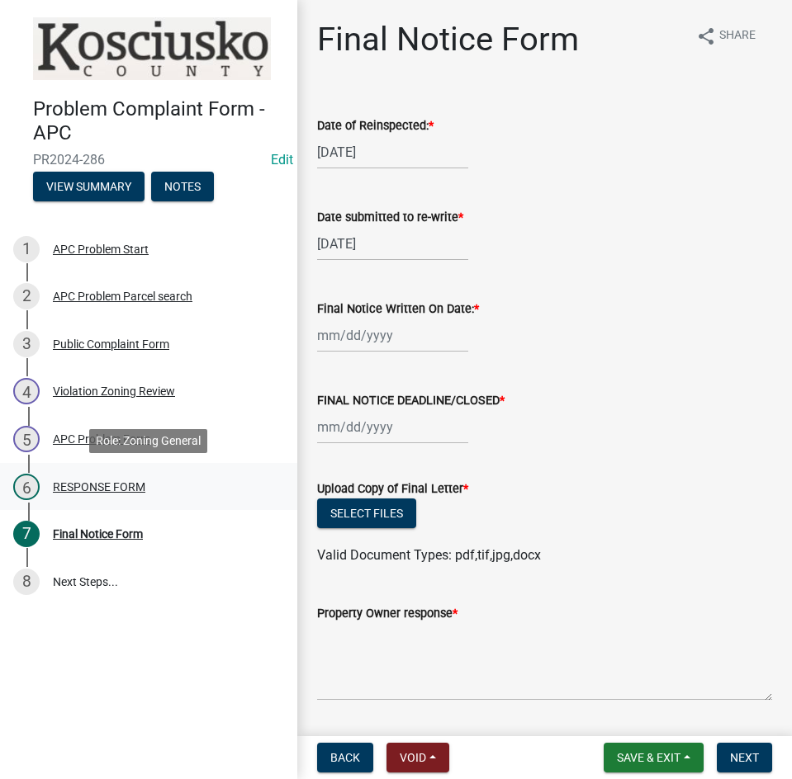
click at [109, 485] on div "RESPONSE FORM" at bounding box center [99, 487] width 92 height 12
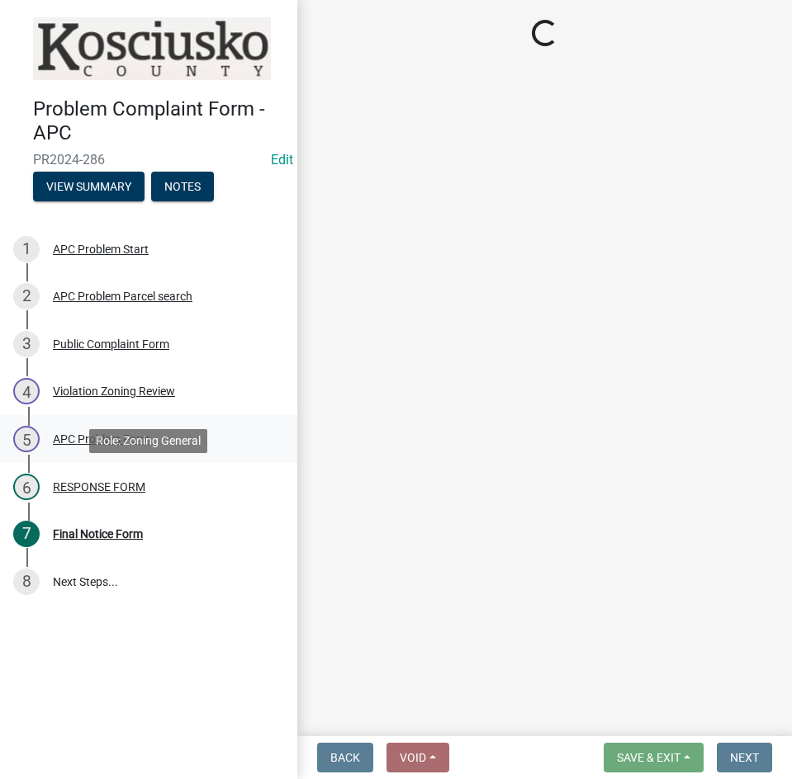
select select "d062c417-95db-497a-9398-920c005df4db"
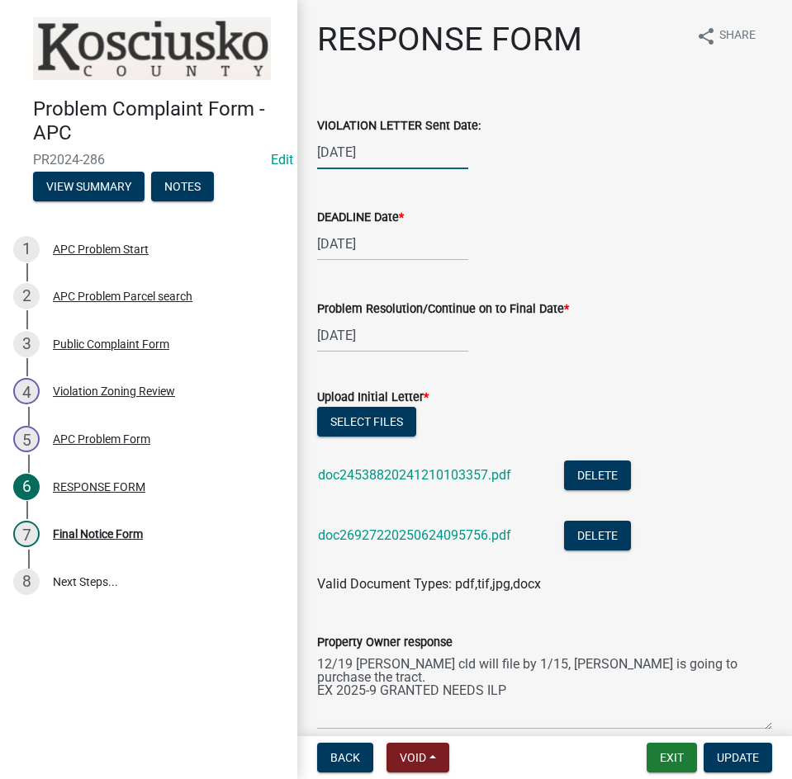
click at [323, 153] on div "06/24/2025" at bounding box center [392, 152] width 151 height 34
select select "6"
select select "2025"
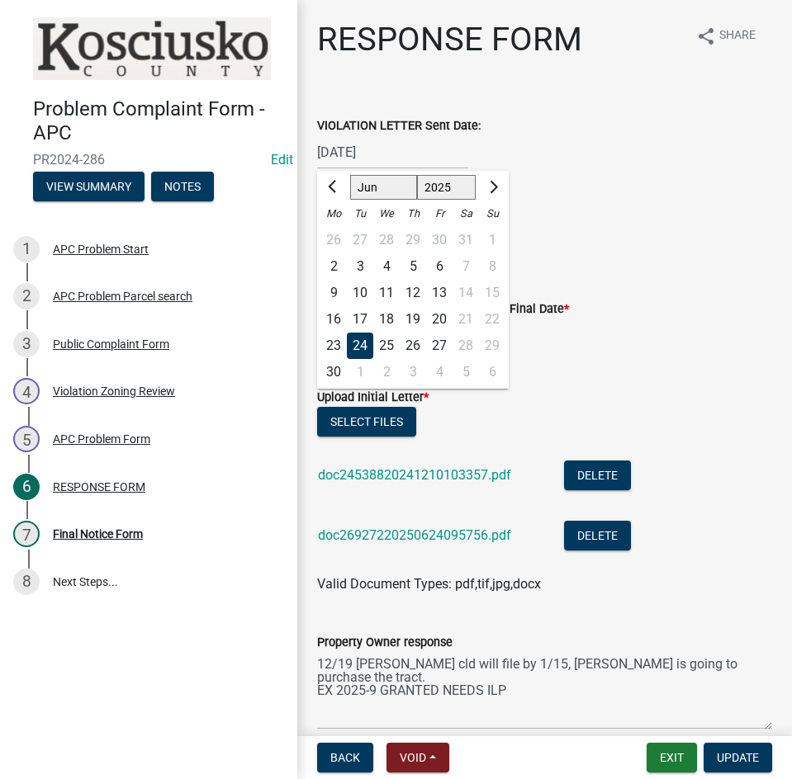
click at [382, 180] on select "Jan Feb Mar Apr May Jun Jul Aug Sep Oct Nov Dec" at bounding box center [383, 187] width 67 height 25
select select "10"
click at [350, 175] on select "Jan Feb Mar Apr May Jun Jul Aug Sep Oct Nov Dec" at bounding box center [383, 187] width 67 height 25
click at [414, 262] on div "9" at bounding box center [412, 266] width 26 height 26
type input "10/09/2025"
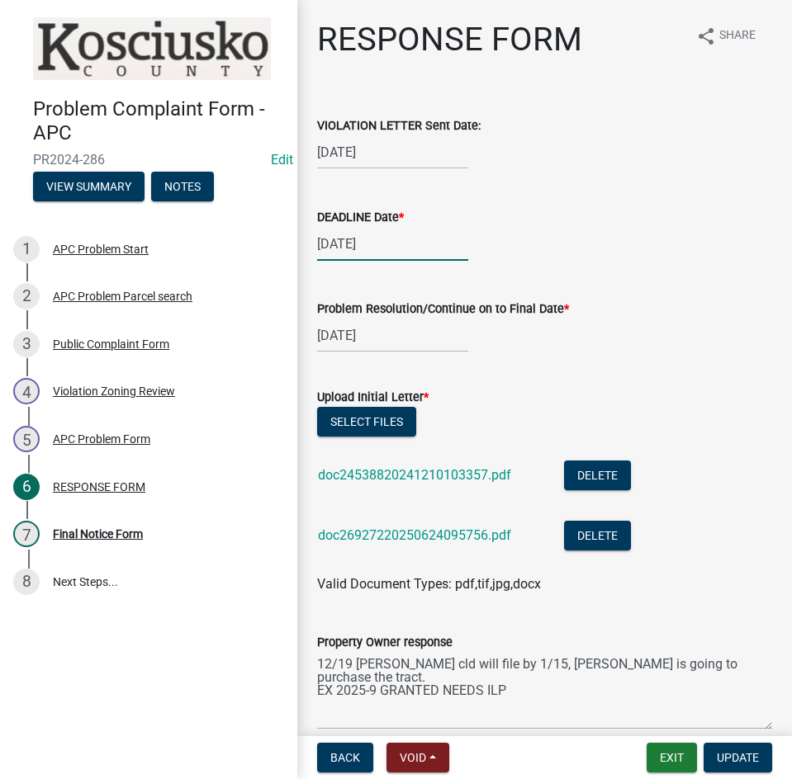
click at [407, 249] on div "07/08/2025" at bounding box center [392, 244] width 151 height 34
select select "7"
select select "2025"
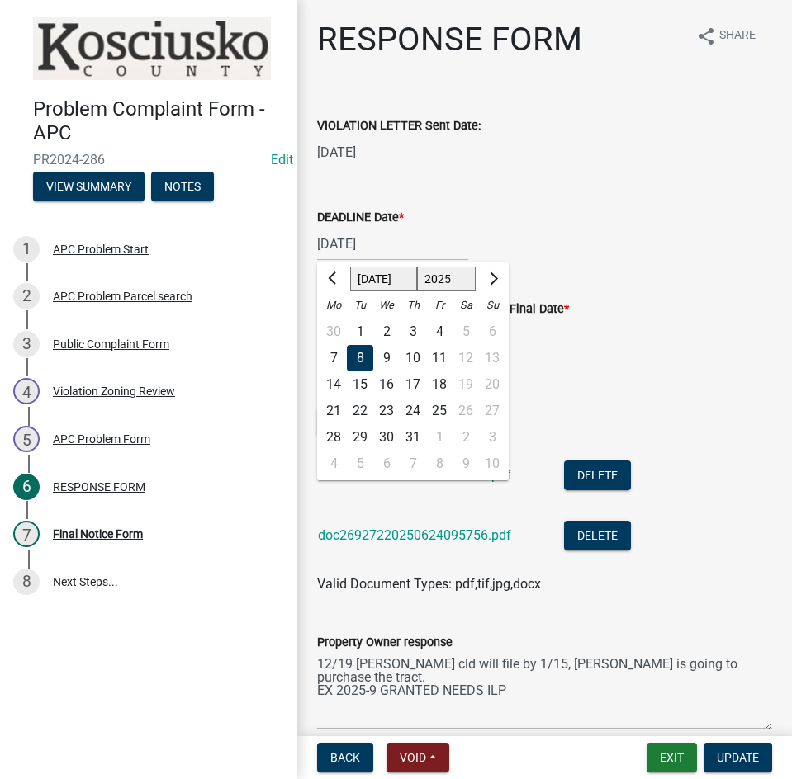
click at [381, 277] on select "Jan Feb Mar Apr May Jun Jul Aug Sep Oct Nov Dec" at bounding box center [383, 279] width 67 height 25
select select "10"
click at [350, 267] on select "Jan Feb Mar Apr May Jun Jul Aug Sep Oct Nov Dec" at bounding box center [383, 279] width 67 height 25
click at [442, 403] on div "24" at bounding box center [439, 411] width 26 height 26
type input "10/24/2025"
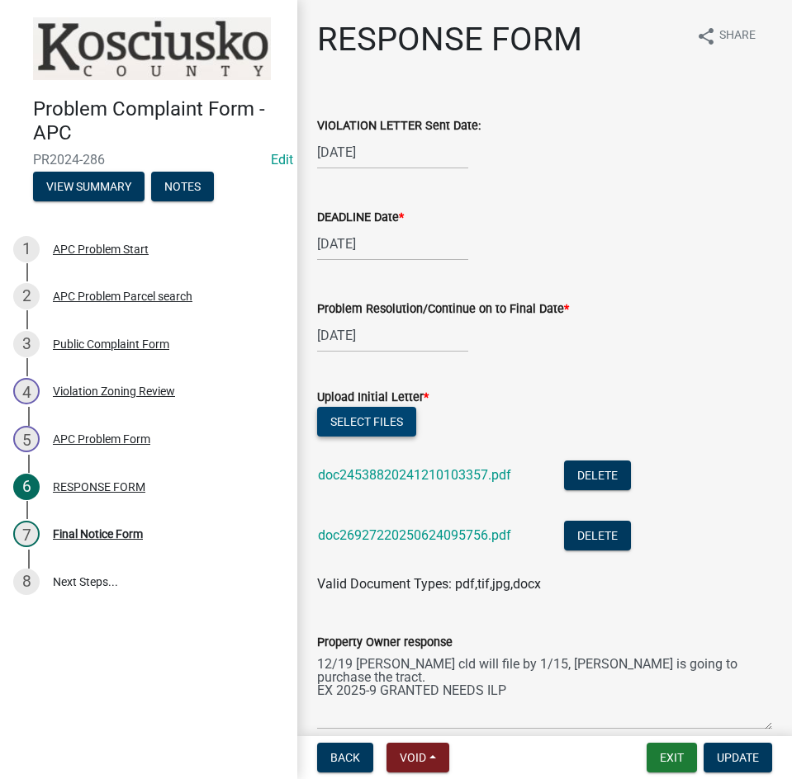
click at [376, 420] on button "Select files" at bounding box center [366, 422] width 99 height 30
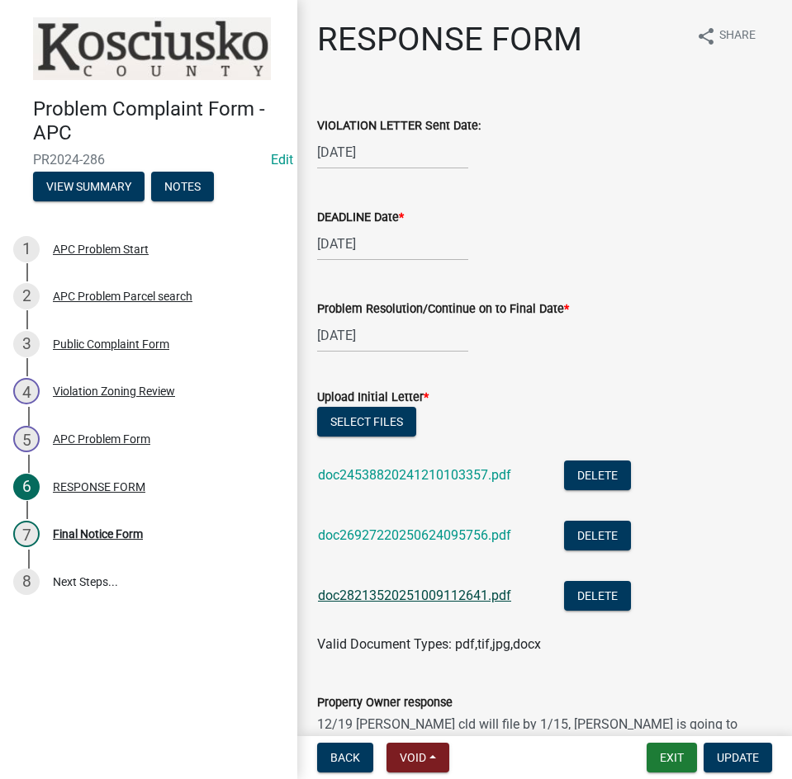
click at [423, 598] on link "doc28213520251009112641.pdf" at bounding box center [414, 596] width 193 height 16
click at [733, 759] on span "Update" at bounding box center [737, 757] width 42 height 13
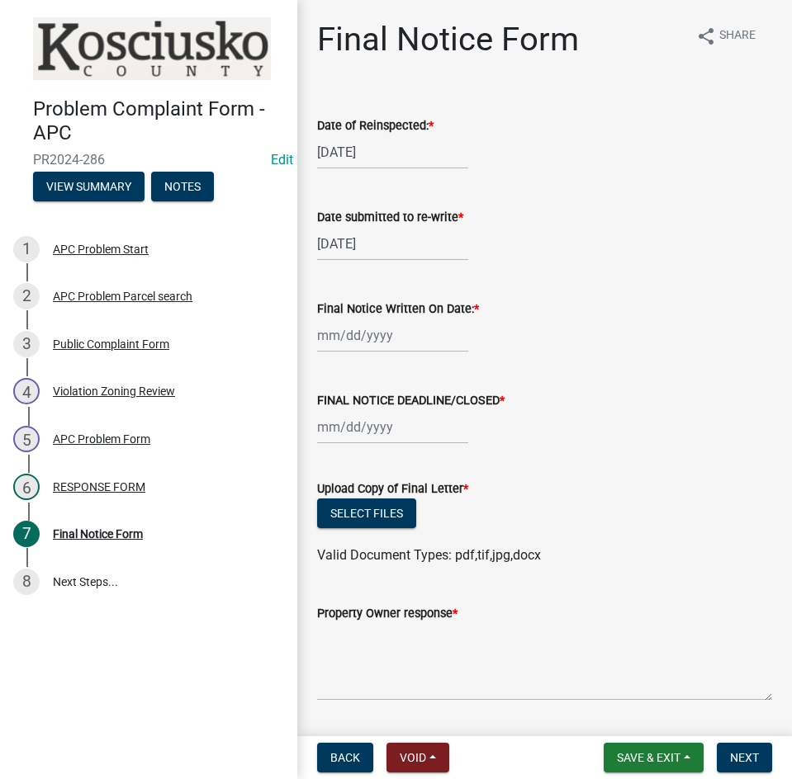
select select "8"
select select "2025"
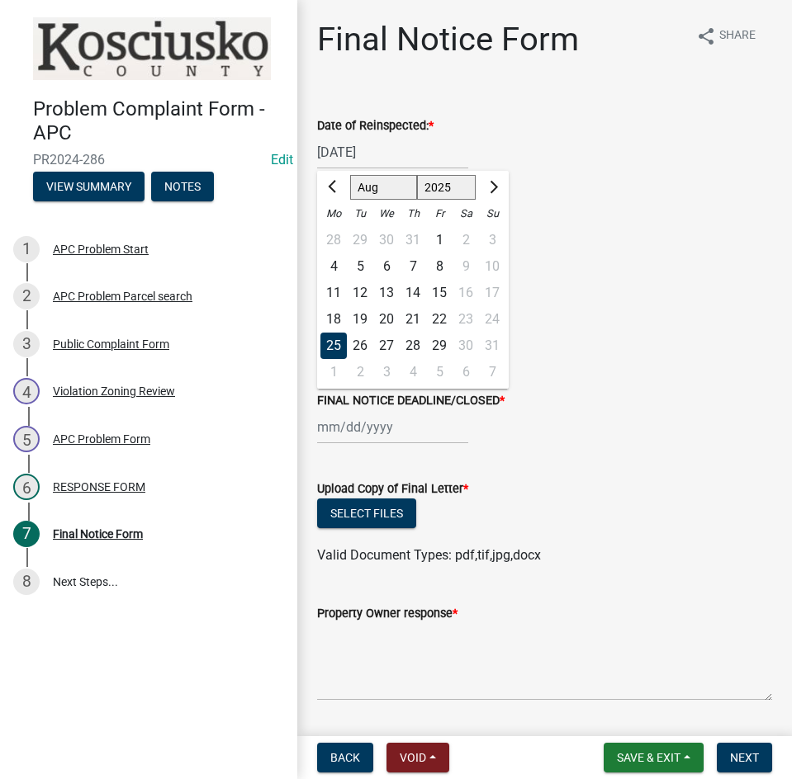
click at [398, 152] on input "08/25/2025" at bounding box center [392, 152] width 151 height 34
click at [442, 144] on input "08/25/2025" at bounding box center [392, 152] width 151 height 34
type input "0"
click at [607, 505] on form "Upload Copy of Final Letter * Select files Valid Document Types: pdf,tif,jpg,do…" at bounding box center [544, 512] width 455 height 106
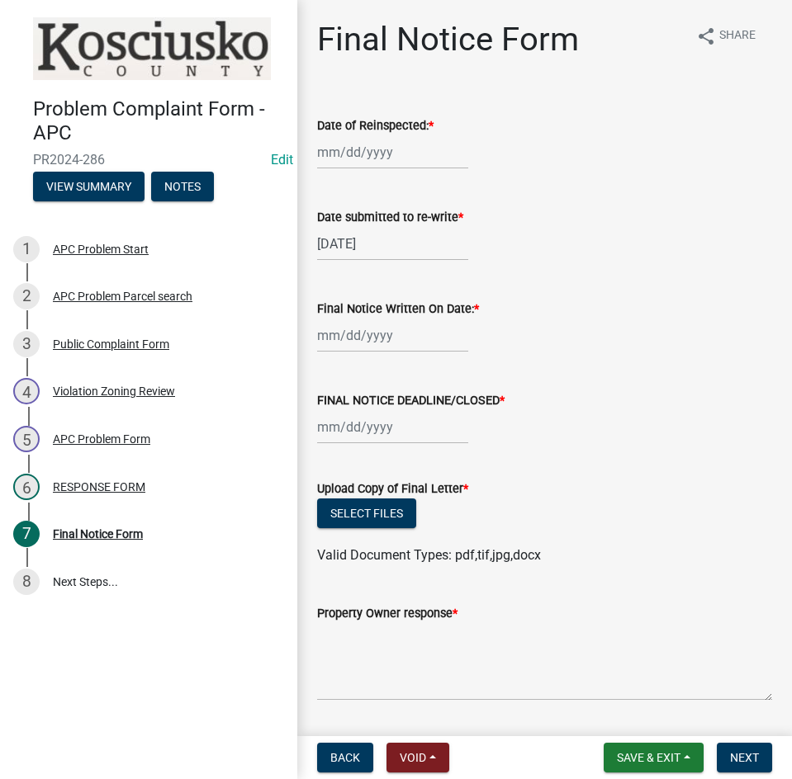
select select "8"
select select "2025"
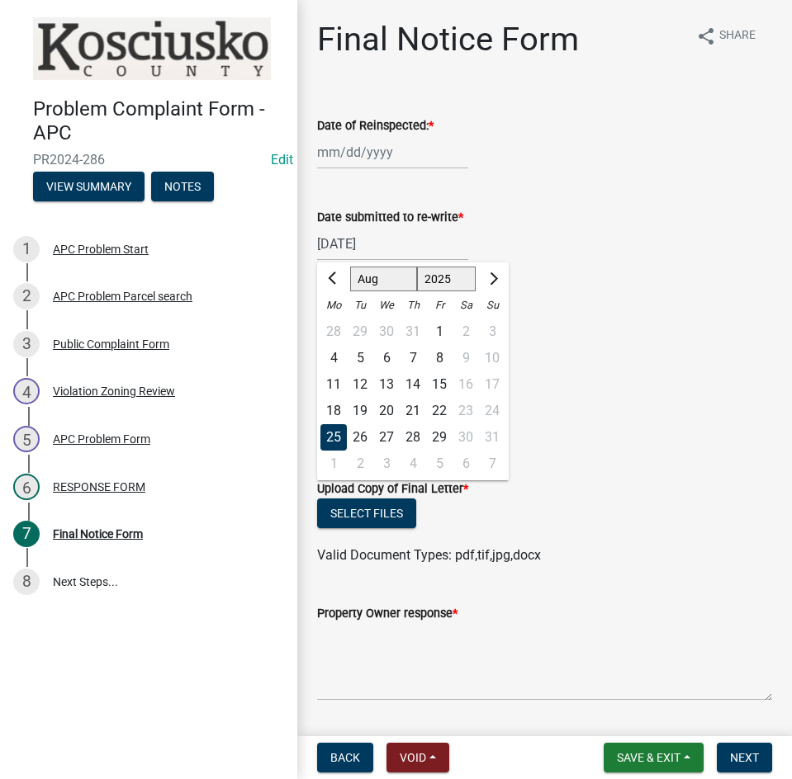
click at [399, 246] on div "08/25/2025 Jan Feb Mar Apr May Jun Jul Aug Sep Oct Nov Dec 1525 1526 1527 1528 …" at bounding box center [392, 244] width 151 height 34
click at [399, 246] on input "08/25/2025" at bounding box center [392, 244] width 151 height 34
type input "0"
click at [689, 484] on div "Upload Copy of Final Letter *" at bounding box center [544, 489] width 455 height 20
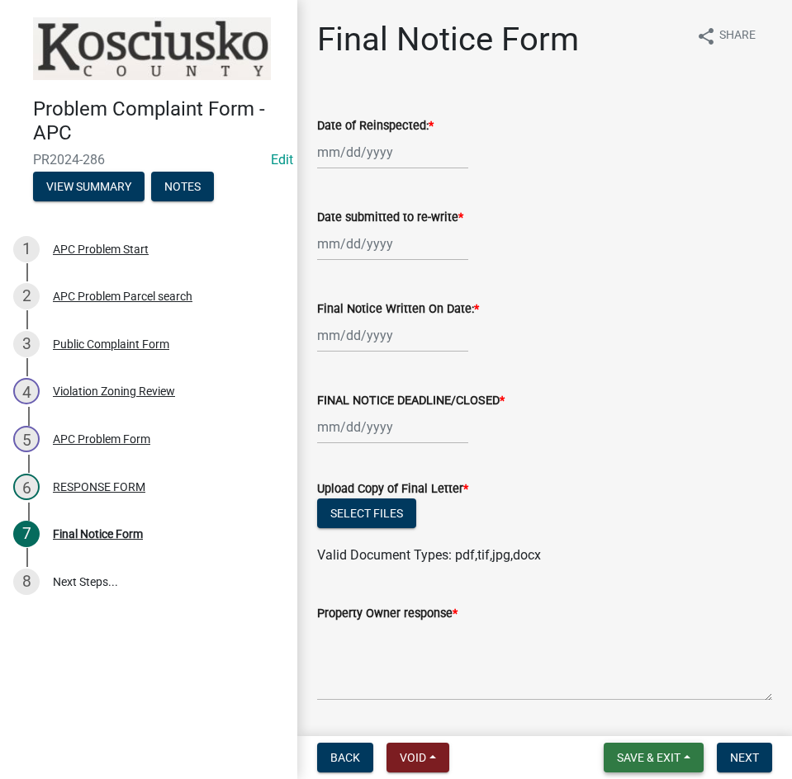
click at [647, 752] on span "Save & Exit" at bounding box center [649, 757] width 64 height 13
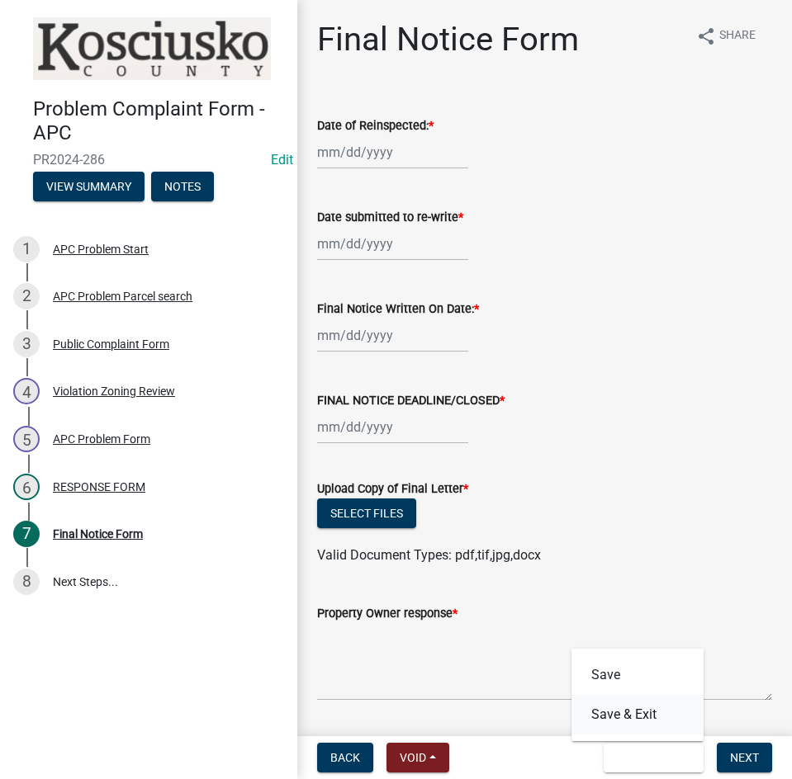
click at [636, 715] on button "Save & Exit" at bounding box center [637, 715] width 132 height 40
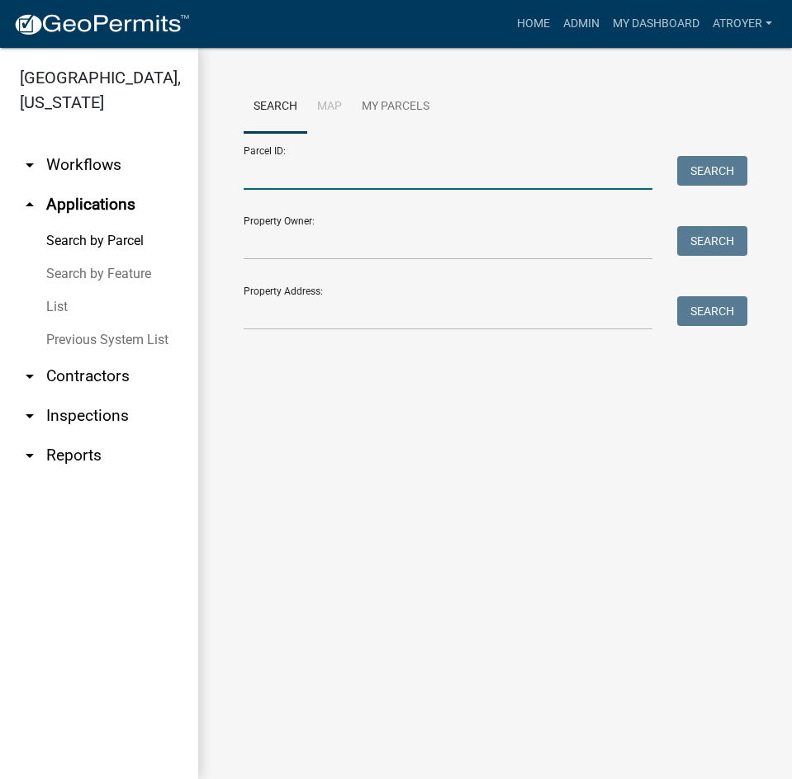
click at [418, 176] on input "Parcel ID:" at bounding box center [447, 173] width 409 height 34
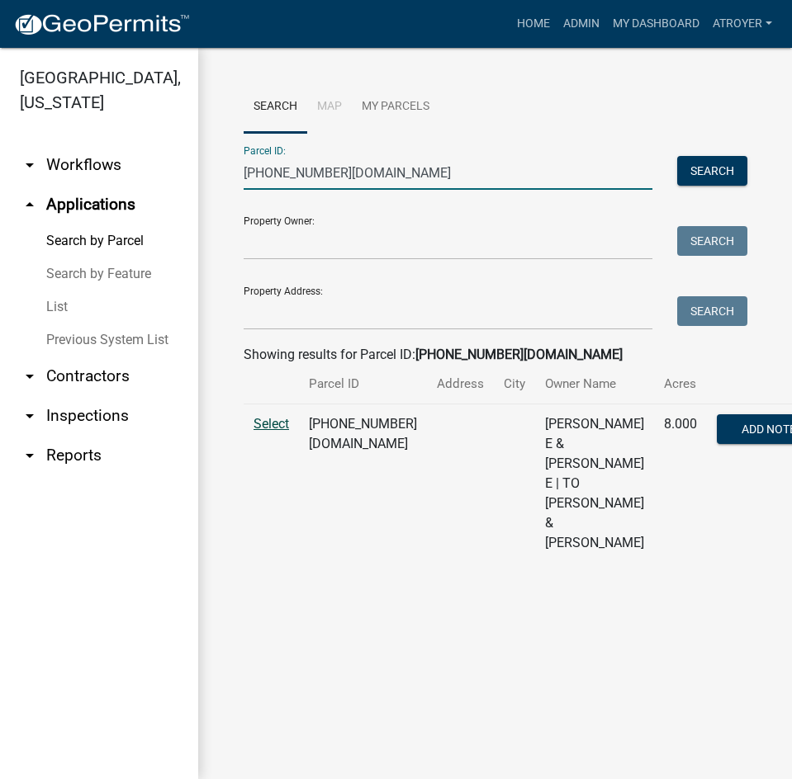
type input "007-103-003.ac"
click at [273, 432] on span "Select" at bounding box center [270, 424] width 35 height 16
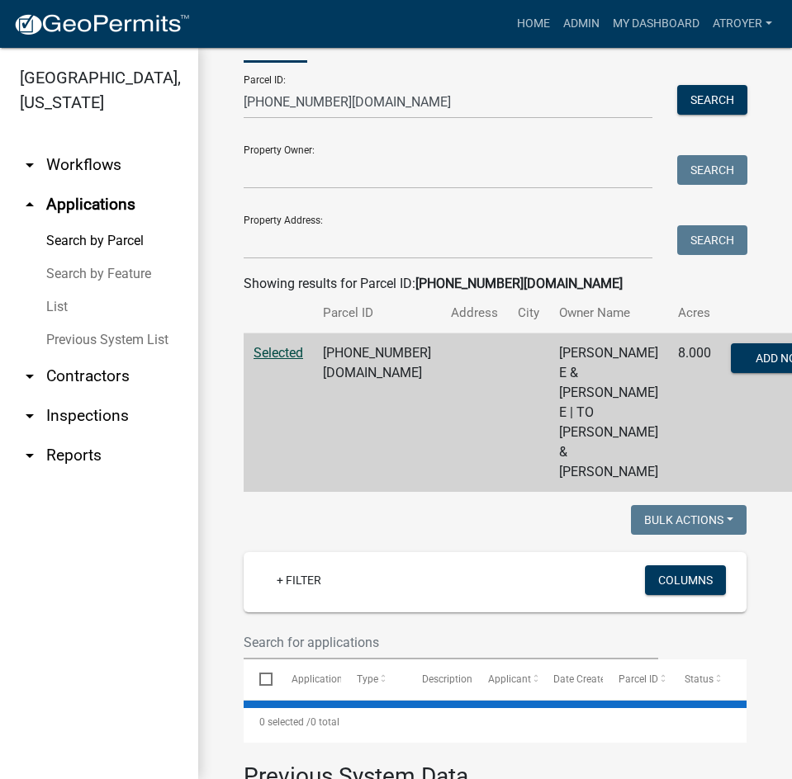
scroll to position [248, 0]
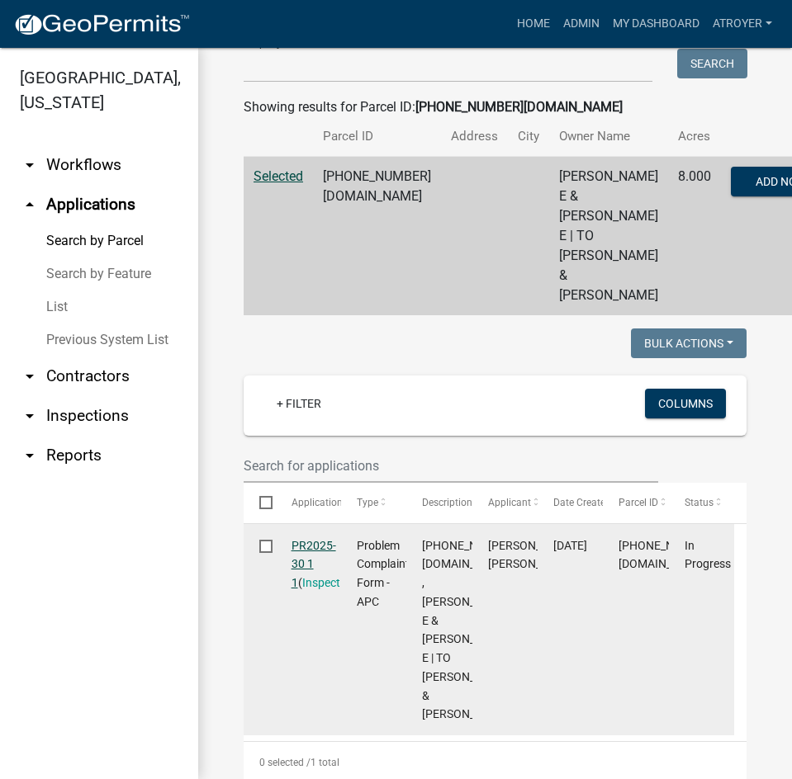
click at [319, 564] on link "PR2025-30 1 1" at bounding box center [313, 564] width 45 height 51
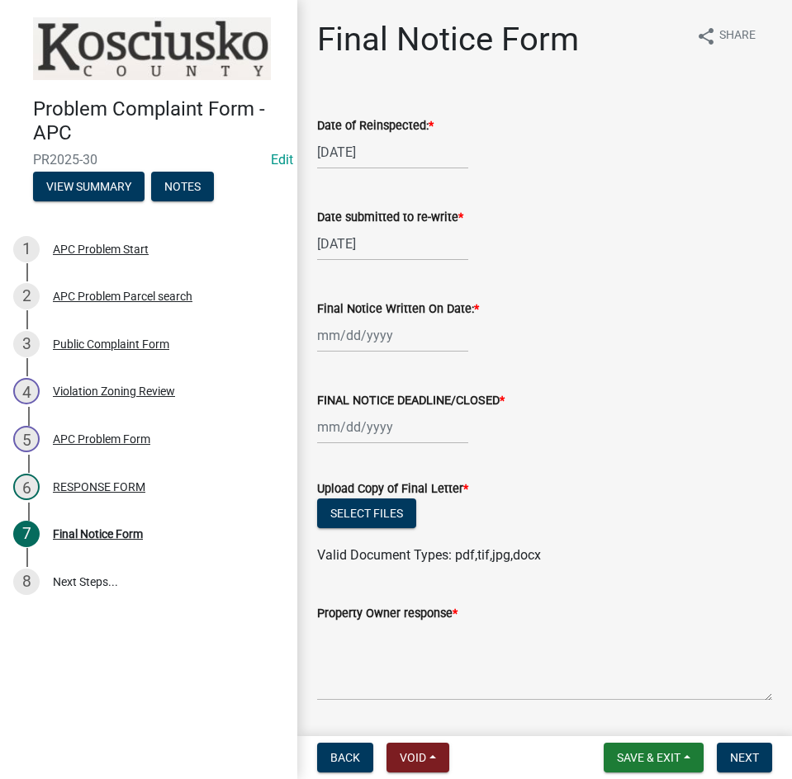
click at [399, 347] on div at bounding box center [392, 336] width 151 height 34
select select "10"
select select "2025"
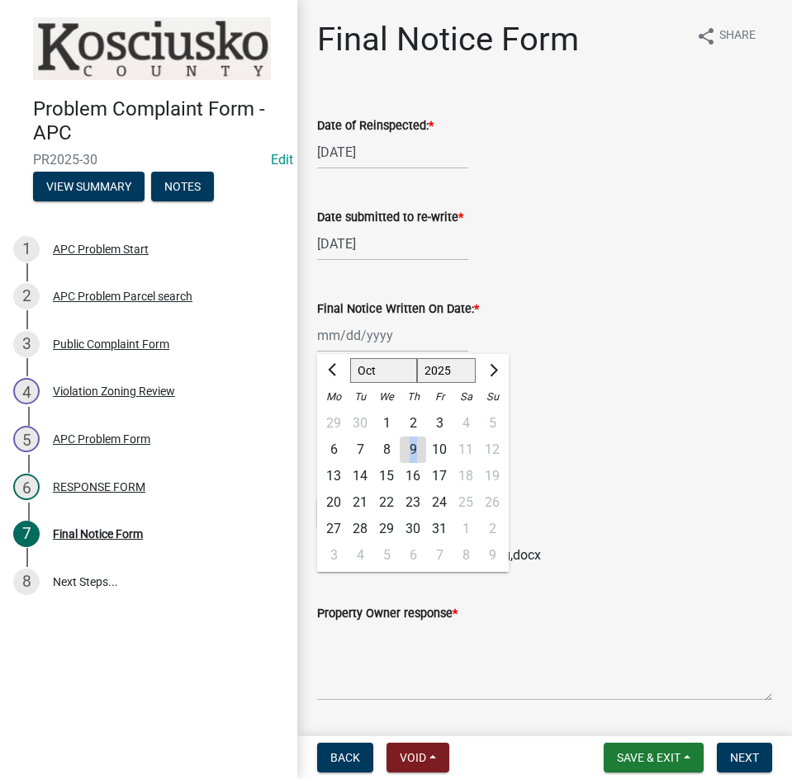
click at [414, 442] on div "9" at bounding box center [412, 450] width 26 height 26
type input "10/09/2025"
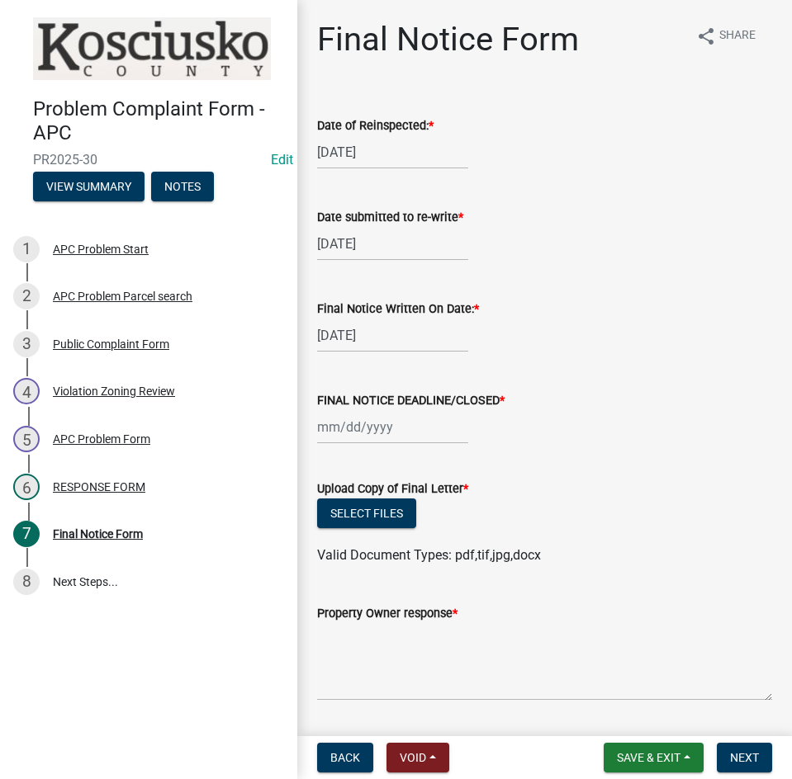
click at [416, 432] on div at bounding box center [392, 427] width 151 height 34
select select "10"
select select "2025"
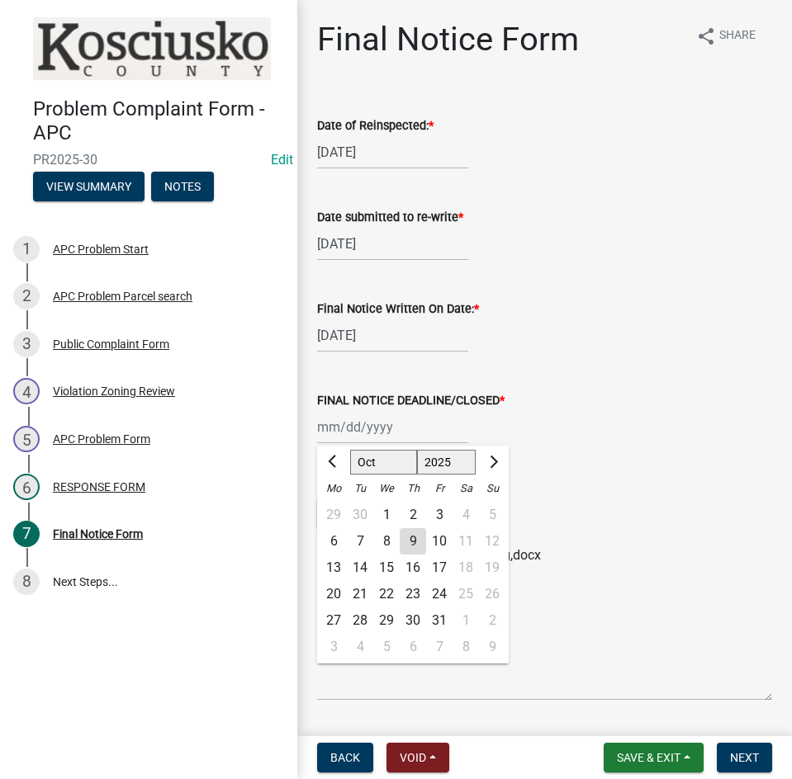
click at [443, 594] on div "24" at bounding box center [439, 594] width 26 height 26
type input "10/24/2025"
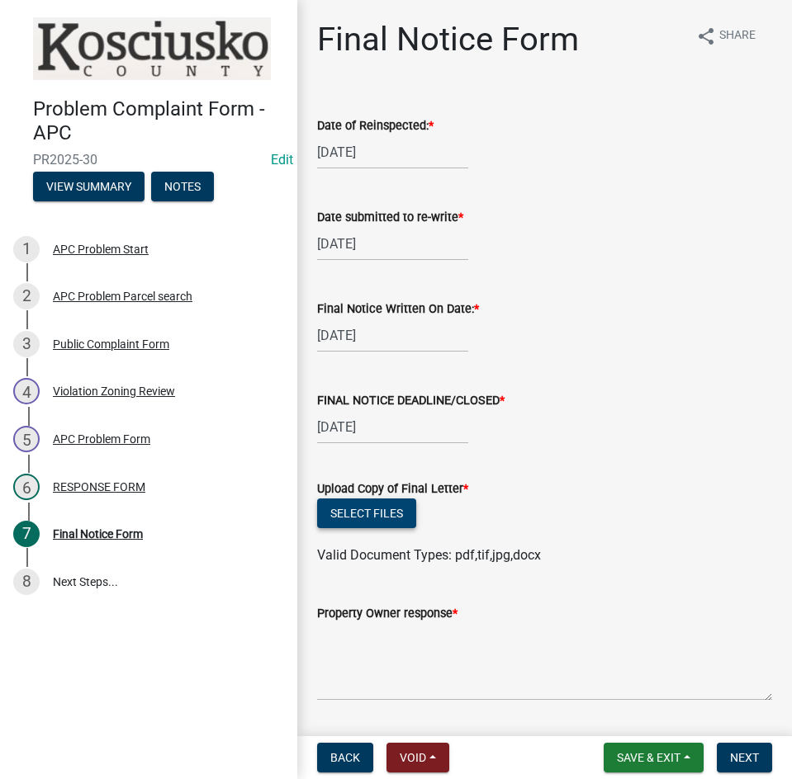
click at [382, 513] on button "Select files" at bounding box center [366, 514] width 99 height 30
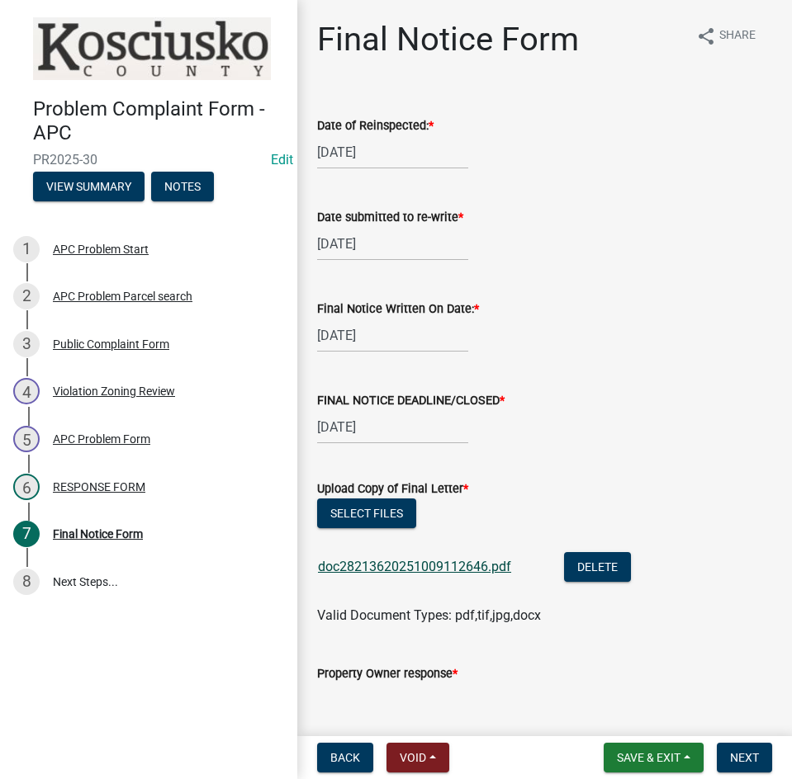
click at [469, 563] on link "doc28213620251009112646.pdf" at bounding box center [414, 567] width 193 height 16
click at [629, 756] on span "Save & Exit" at bounding box center [649, 757] width 64 height 13
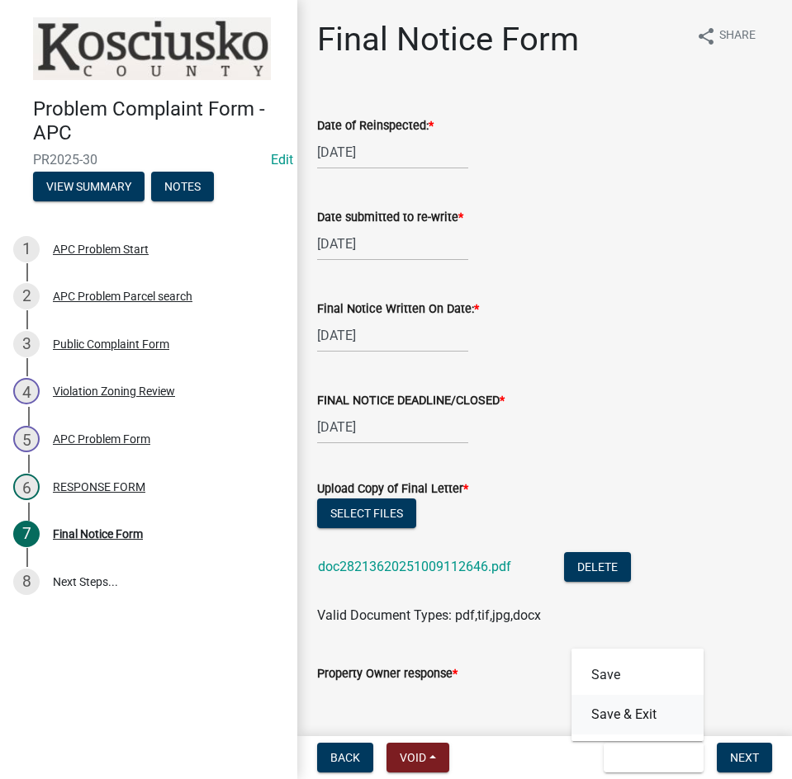
click at [630, 721] on button "Save & Exit" at bounding box center [637, 715] width 132 height 40
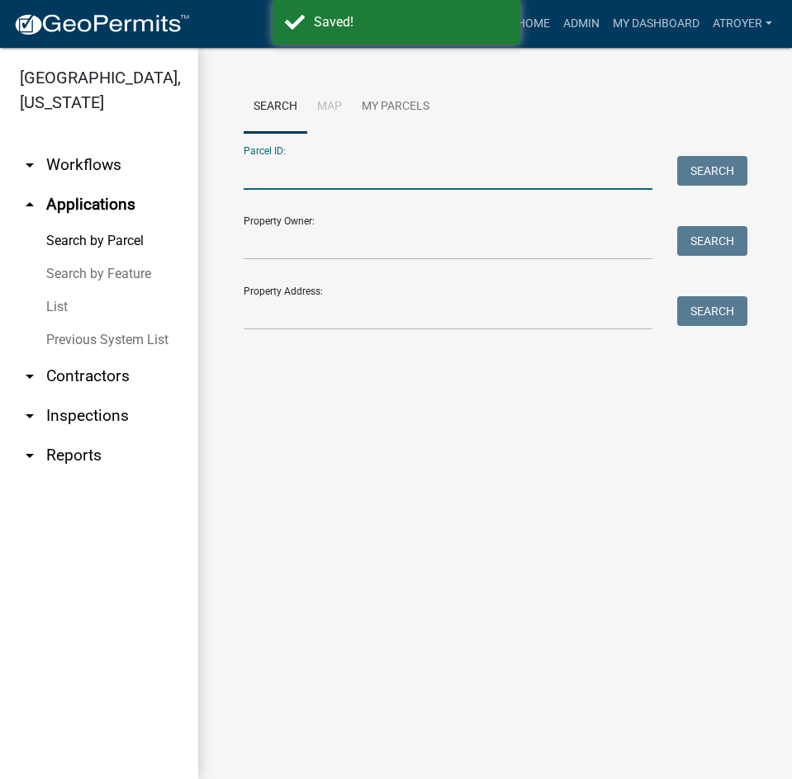
drag, startPoint x: 369, startPoint y: 181, endPoint x: 388, endPoint y: 190, distance: 21.0
click at [369, 181] on input "Parcel ID:" at bounding box center [447, 173] width 409 height 34
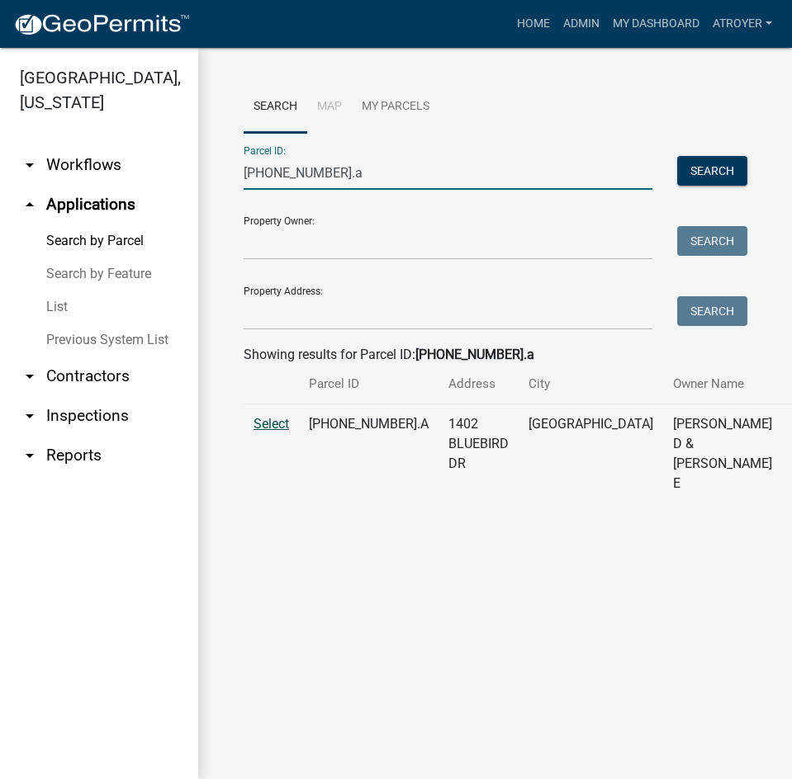
type input "003-023-077.a"
click at [268, 432] on span "Select" at bounding box center [270, 424] width 35 height 16
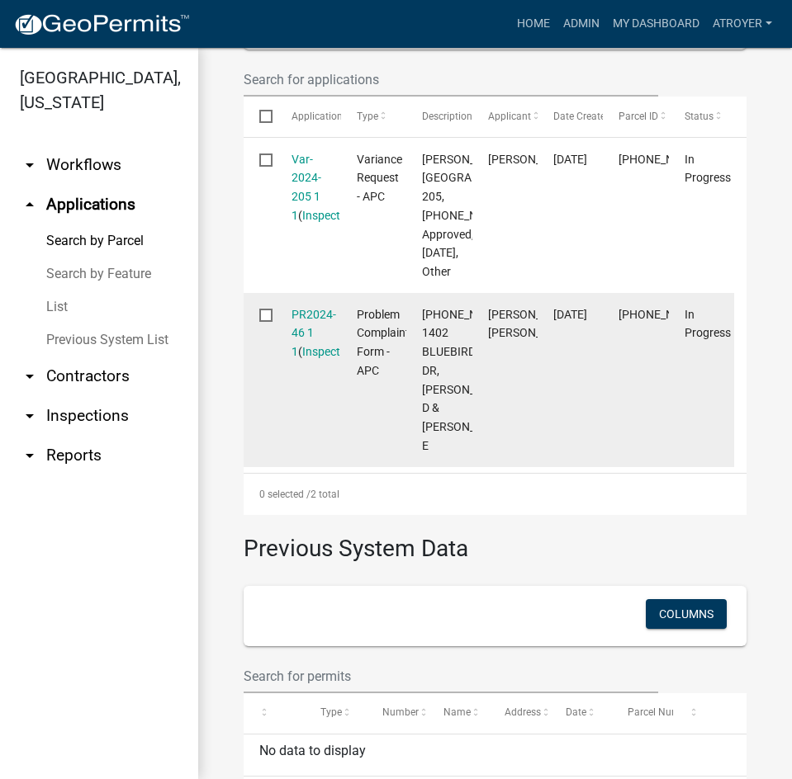
scroll to position [578, 0]
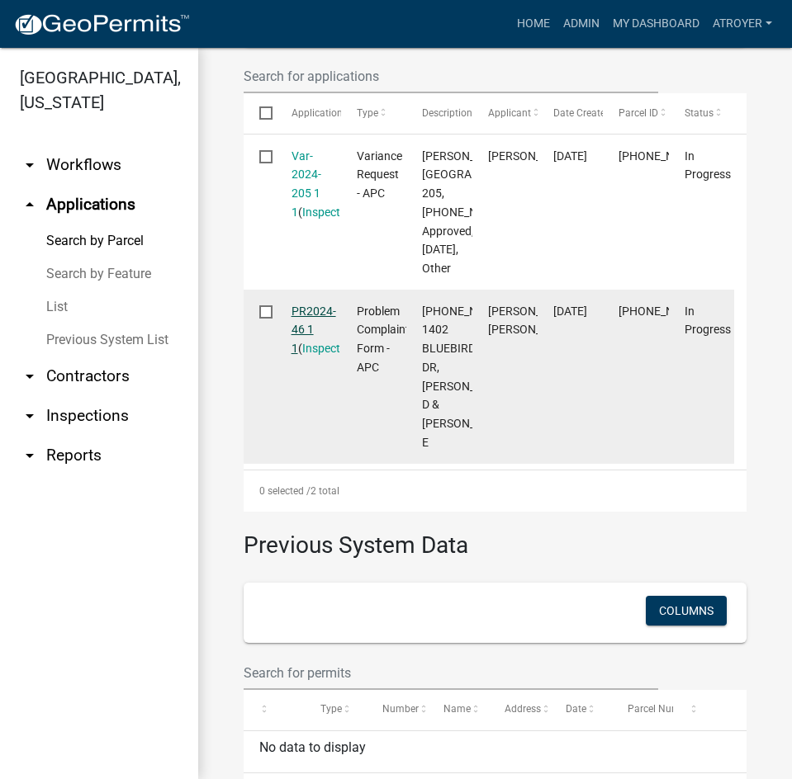
click at [308, 356] on link "PR2024-46 1 1" at bounding box center [313, 330] width 45 height 51
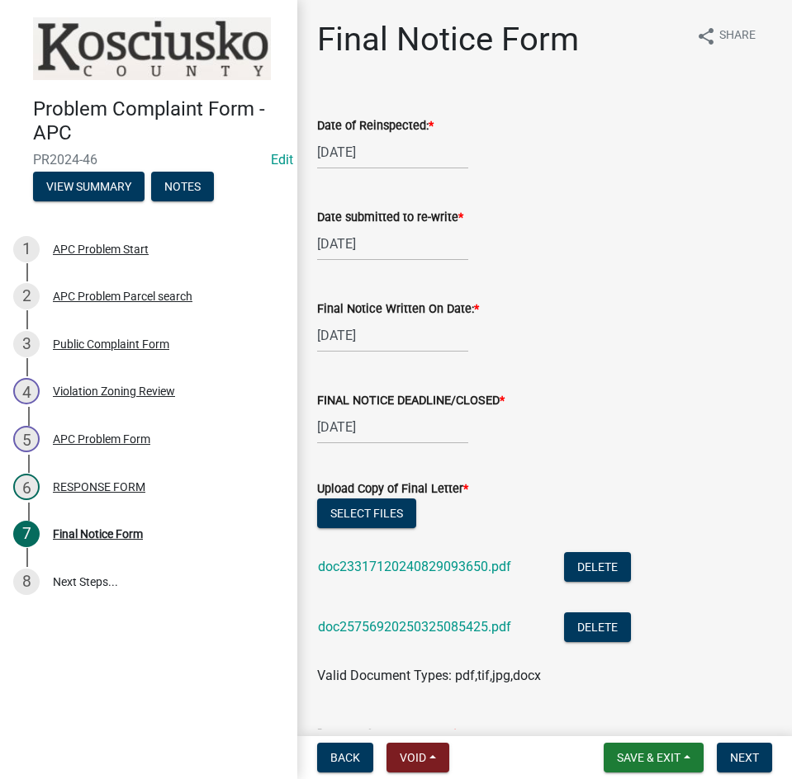
click at [407, 341] on div "03/24/2025" at bounding box center [392, 336] width 151 height 34
select select "3"
select select "2025"
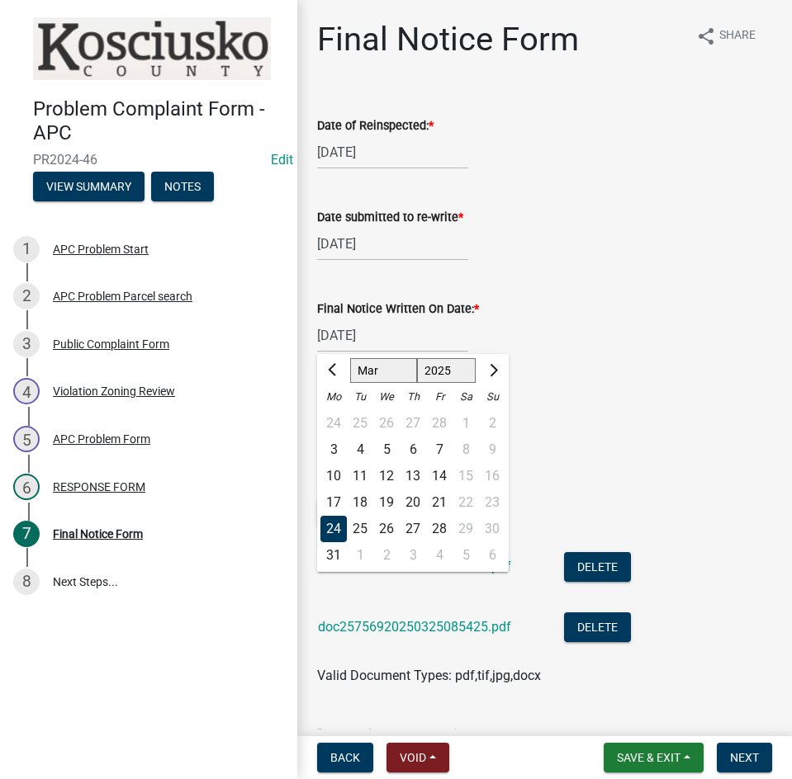
click at [388, 369] on select "Jan Feb Mar Apr May Jun Jul Aug Sep Oct Nov Dec" at bounding box center [383, 370] width 67 height 25
select select "10"
click at [350, 358] on select "Jan Feb Mar Apr May Jun Jul Aug Sep Oct Nov Dec" at bounding box center [383, 370] width 67 height 25
click at [414, 447] on div "9" at bounding box center [412, 450] width 26 height 26
type input "10/09/2025"
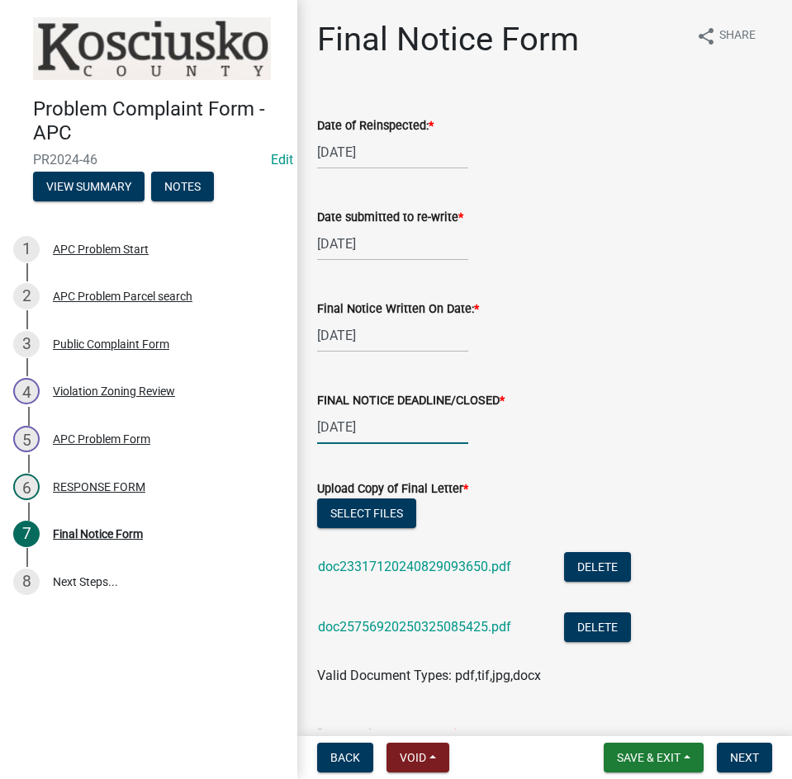
select select "4"
select select "2025"
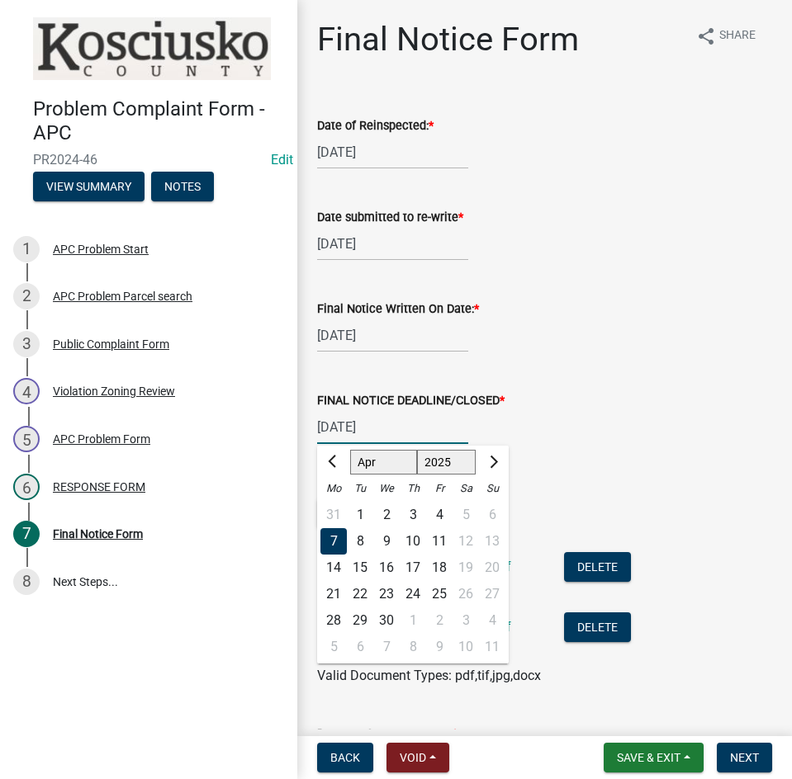
click at [412, 434] on div "04/07/2025 Jan Feb Mar Apr May Jun Jul Aug Sep Oct Nov Dec 1525 1526 1527 1528 …" at bounding box center [392, 427] width 151 height 34
click at [370, 459] on select "Jan Feb Mar Apr May Jun Jul Aug Sep Oct Nov Dec" at bounding box center [383, 462] width 67 height 25
select select "10"
click at [350, 450] on select "Jan Feb Mar Apr May Jun Jul Aug Sep Oct Nov Dec" at bounding box center [383, 462] width 67 height 25
click at [435, 589] on div "24" at bounding box center [439, 594] width 26 height 26
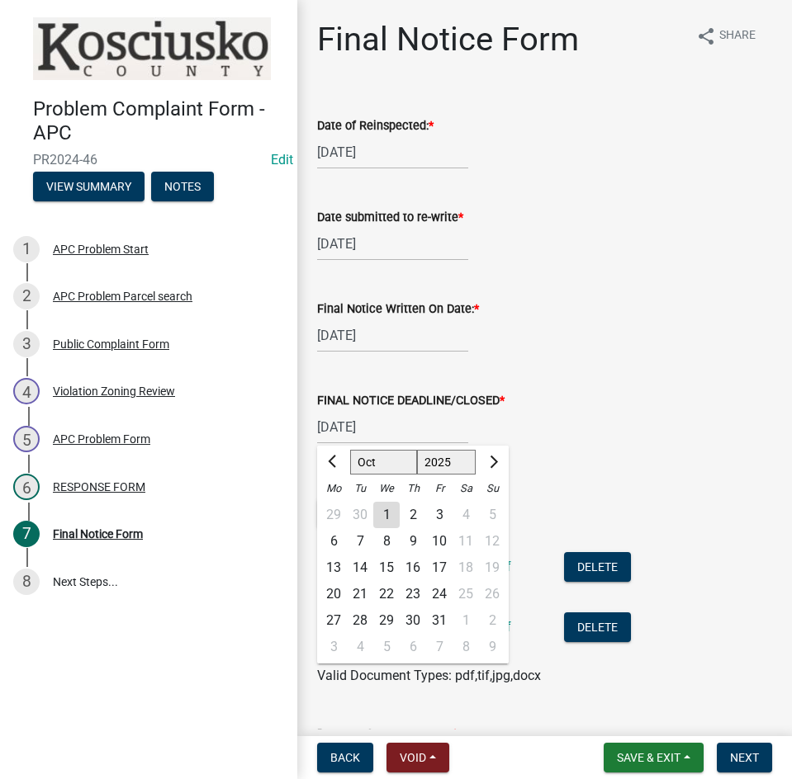
type input "10/24/2025"
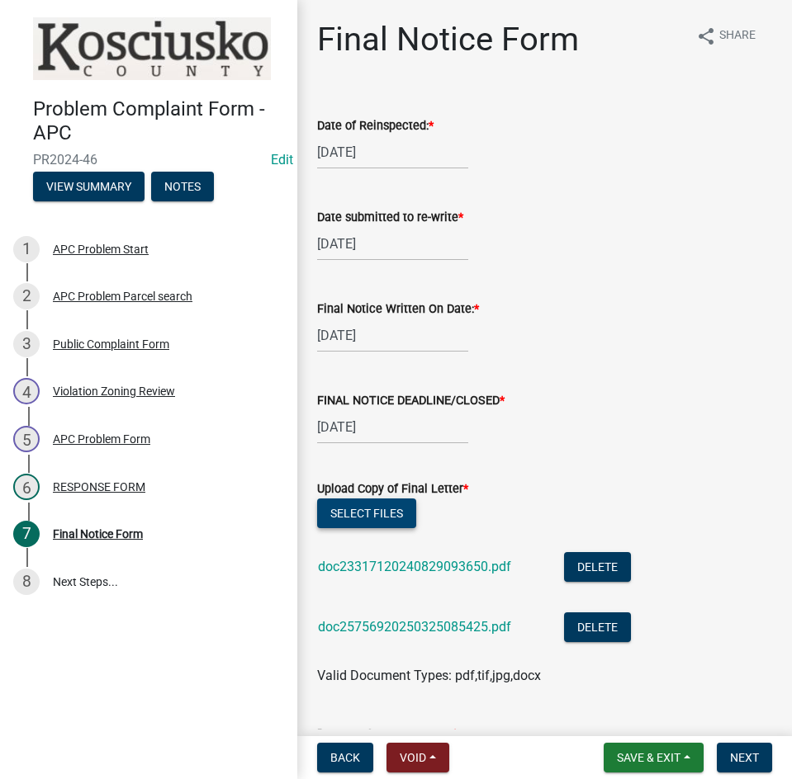
click at [333, 508] on button "Select files" at bounding box center [366, 514] width 99 height 30
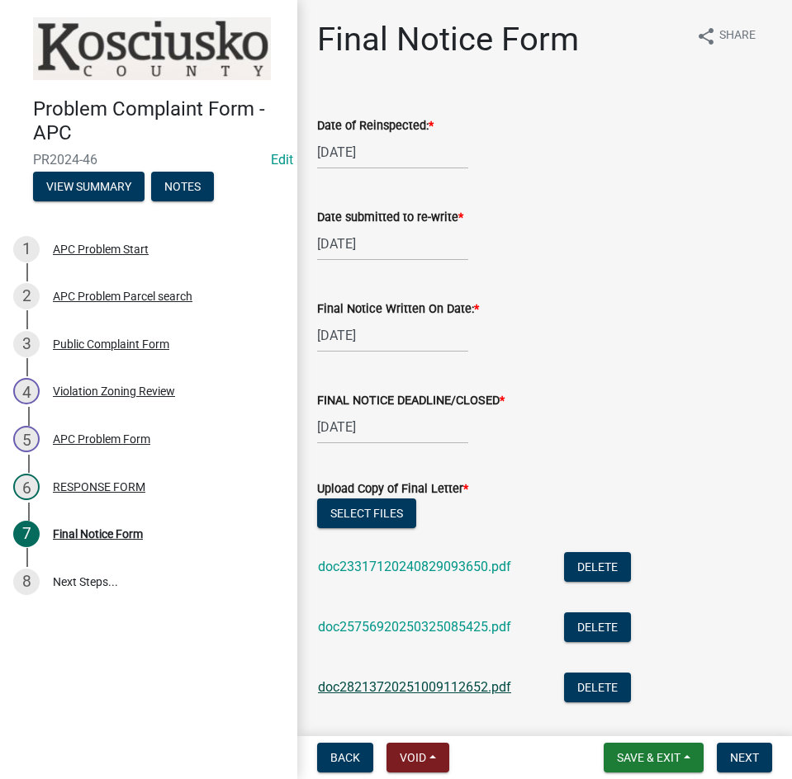
click at [403, 686] on link "doc28213720251009112652.pdf" at bounding box center [414, 687] width 193 height 16
click at [368, 513] on button "Select files" at bounding box center [366, 514] width 99 height 30
click at [662, 759] on span "Save & Exit" at bounding box center [649, 757] width 64 height 13
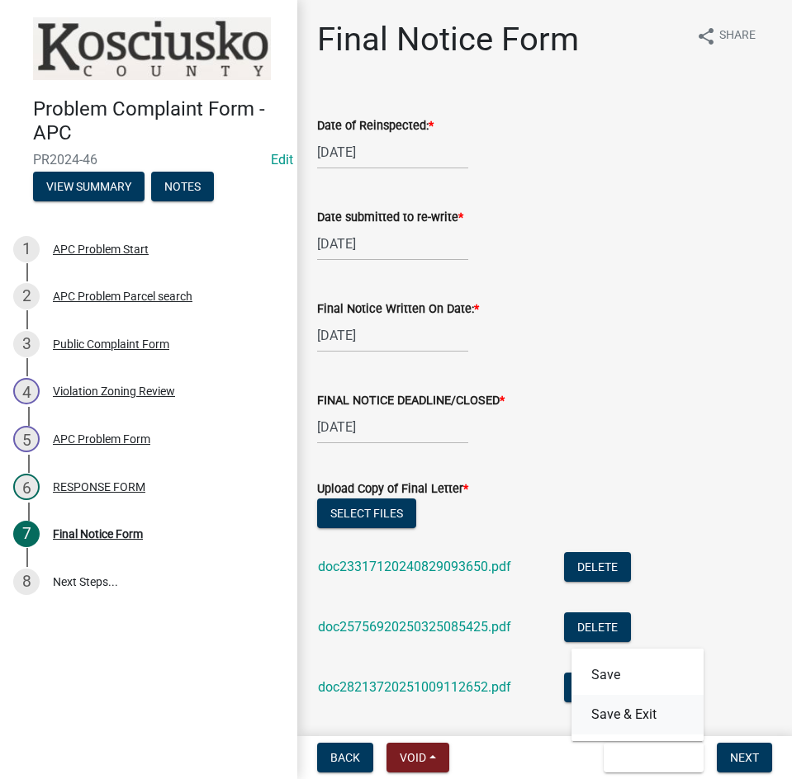
click at [655, 716] on button "Save & Exit" at bounding box center [637, 715] width 132 height 40
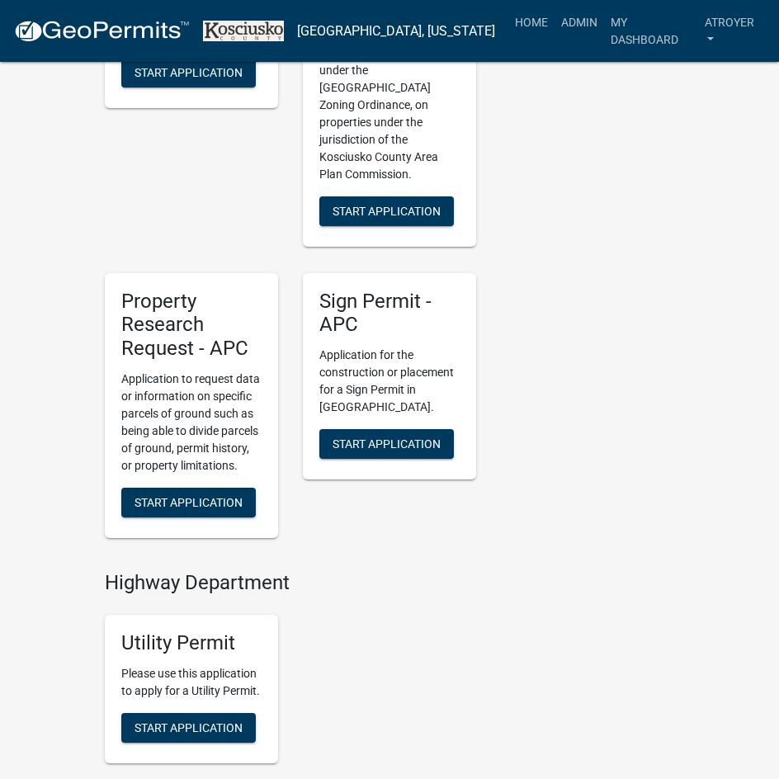
scroll to position [275, 0]
